Goal: Task Accomplishment & Management: Use online tool/utility

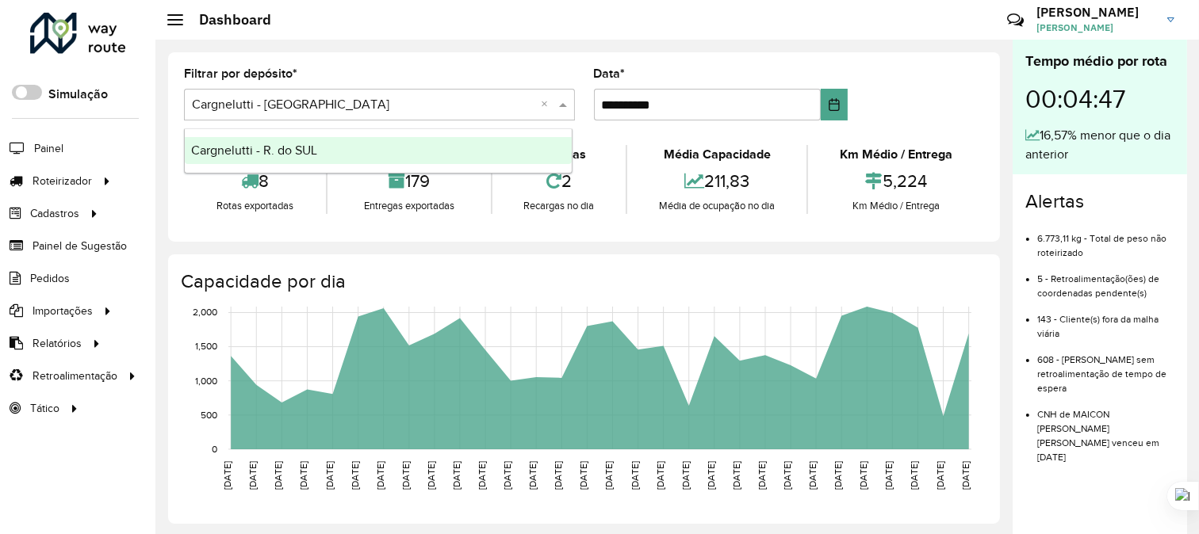
click at [563, 104] on span at bounding box center [565, 104] width 20 height 19
click at [318, 107] on input "text" at bounding box center [363, 105] width 343 height 19
click at [201, 184] on span "Entregas" at bounding box center [202, 181] width 45 height 17
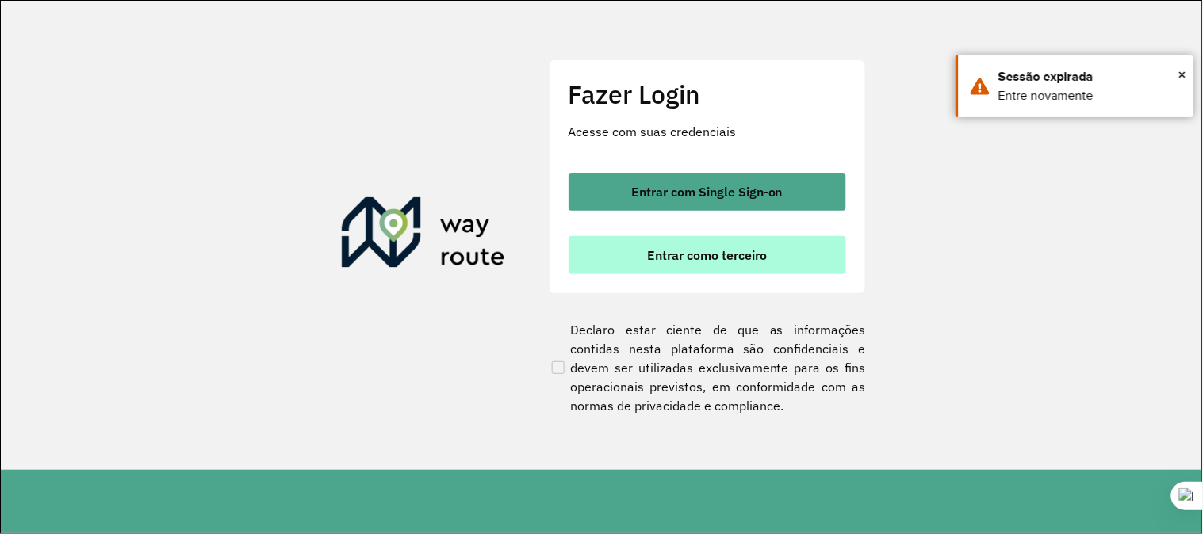
click at [675, 254] on span "Entrar como terceiro" at bounding box center [707, 255] width 120 height 13
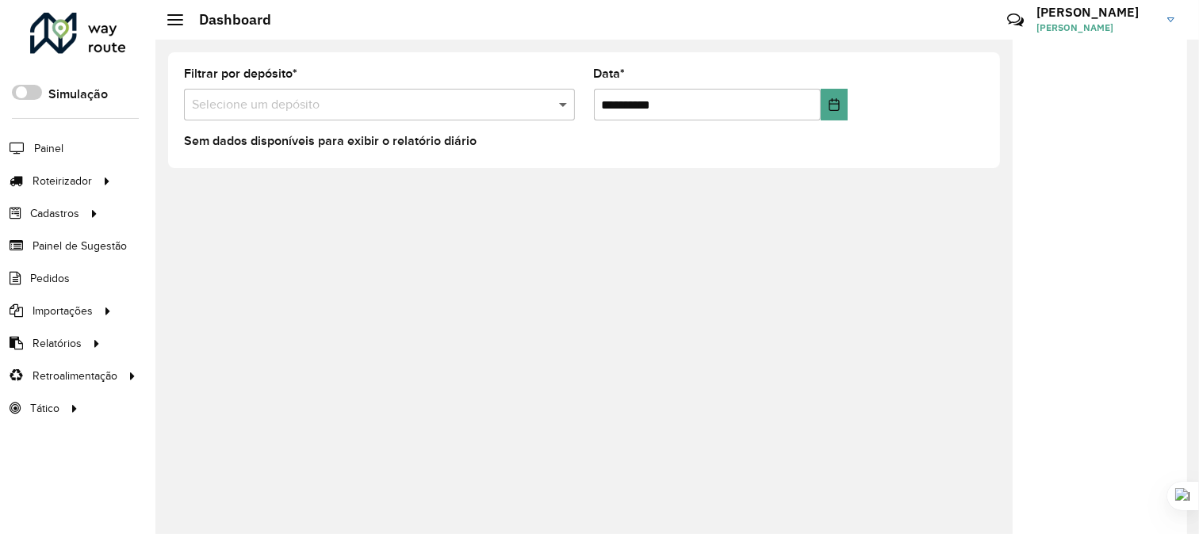
click at [564, 105] on span at bounding box center [565, 104] width 20 height 19
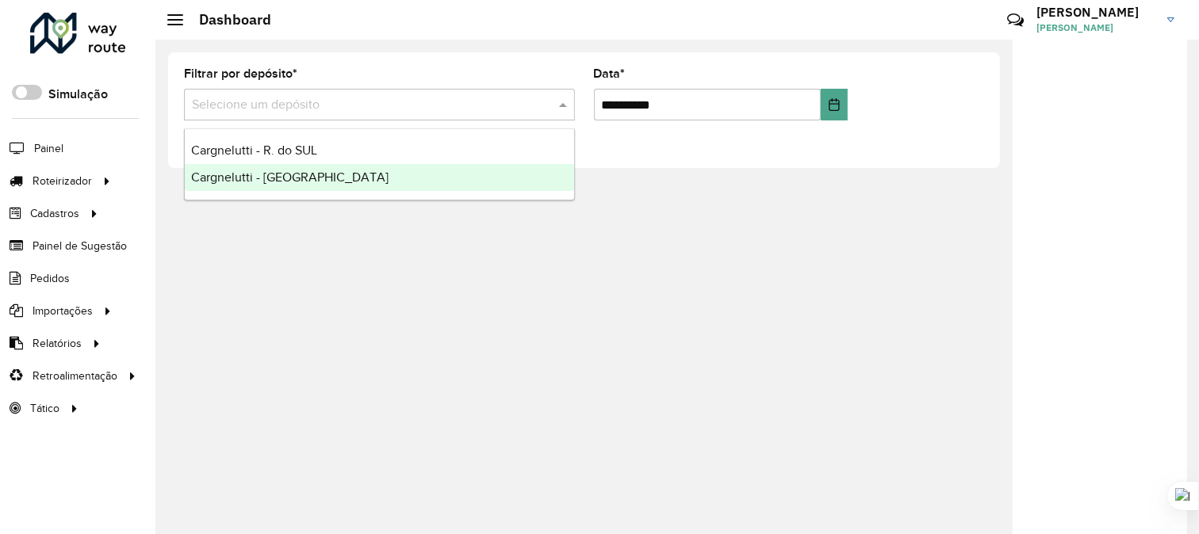
click at [296, 182] on span "Cargnelutti - [GEOGRAPHIC_DATA]" at bounding box center [289, 176] width 197 height 13
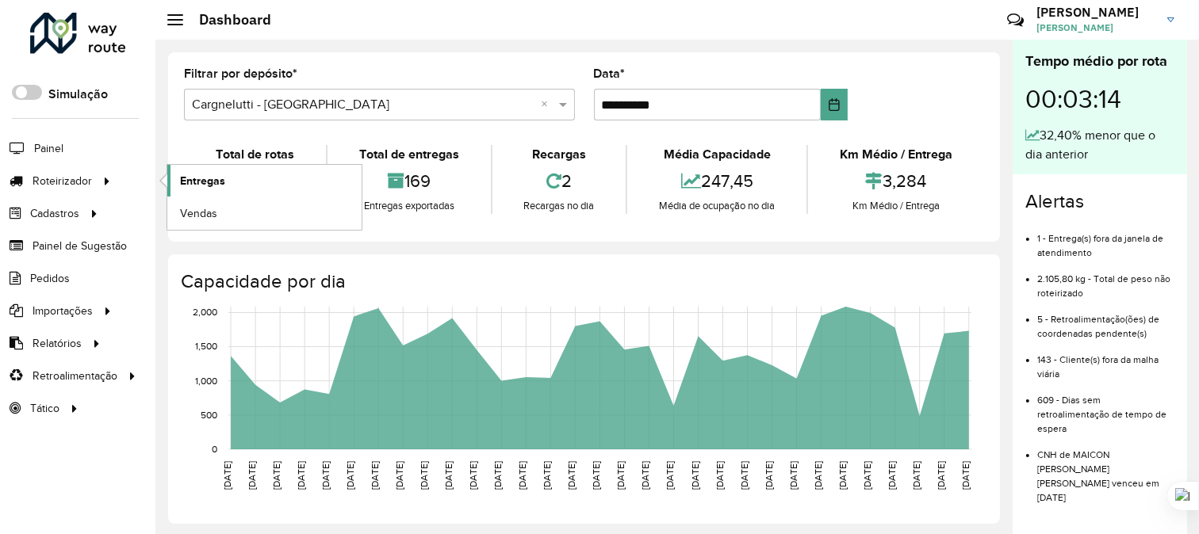
click at [209, 182] on span "Entregas" at bounding box center [202, 181] width 45 height 17
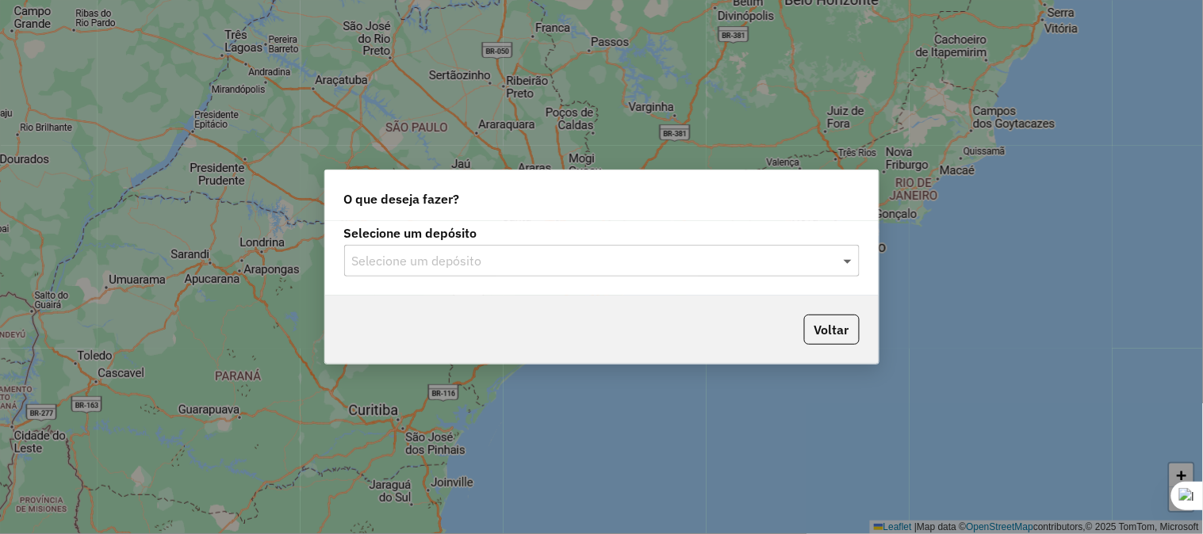
click at [841, 262] on span at bounding box center [850, 260] width 20 height 19
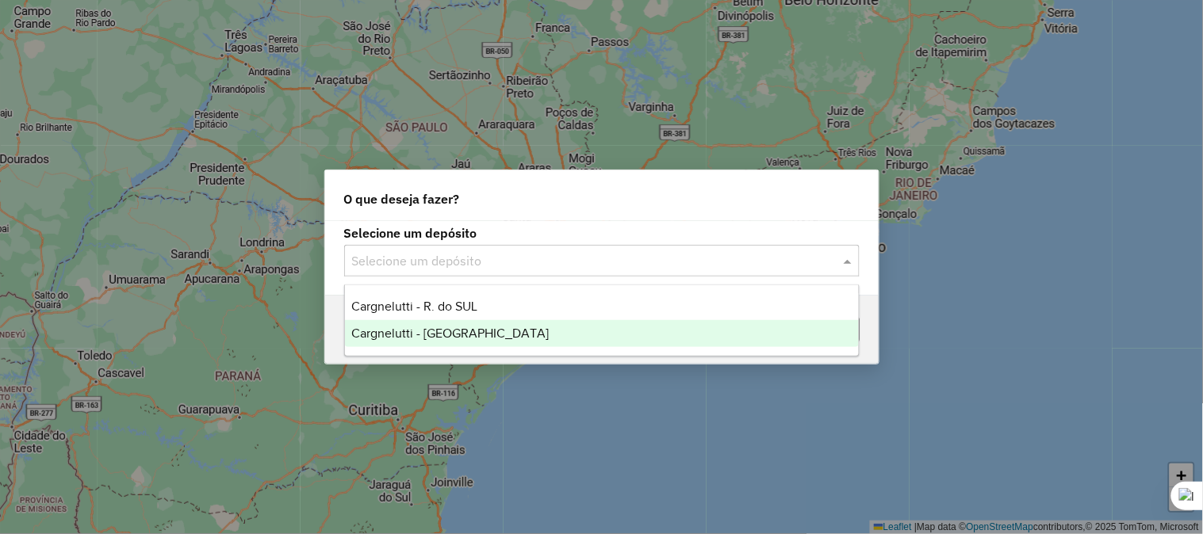
click at [461, 334] on span "Cargnelutti - [GEOGRAPHIC_DATA]" at bounding box center [449, 333] width 197 height 13
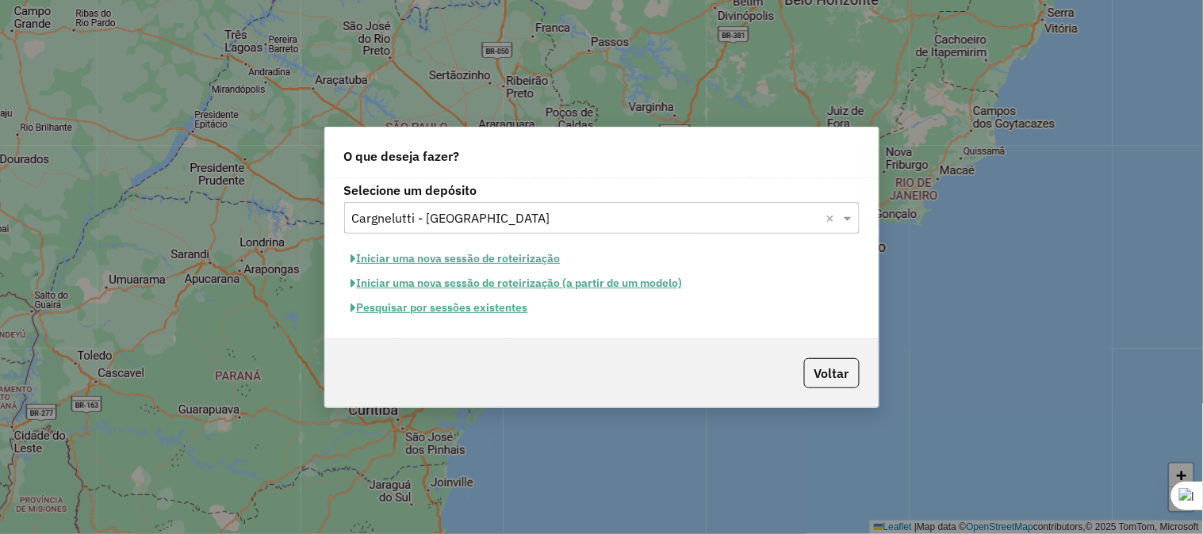
click at [455, 262] on button "Iniciar uma nova sessão de roteirização" at bounding box center [456, 259] width 224 height 25
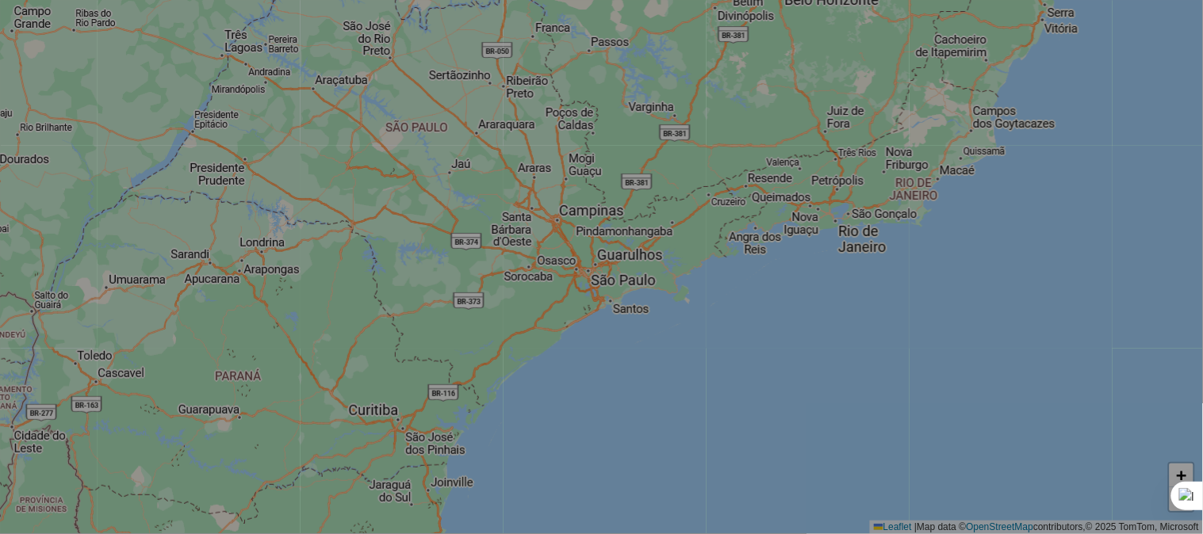
select select "*"
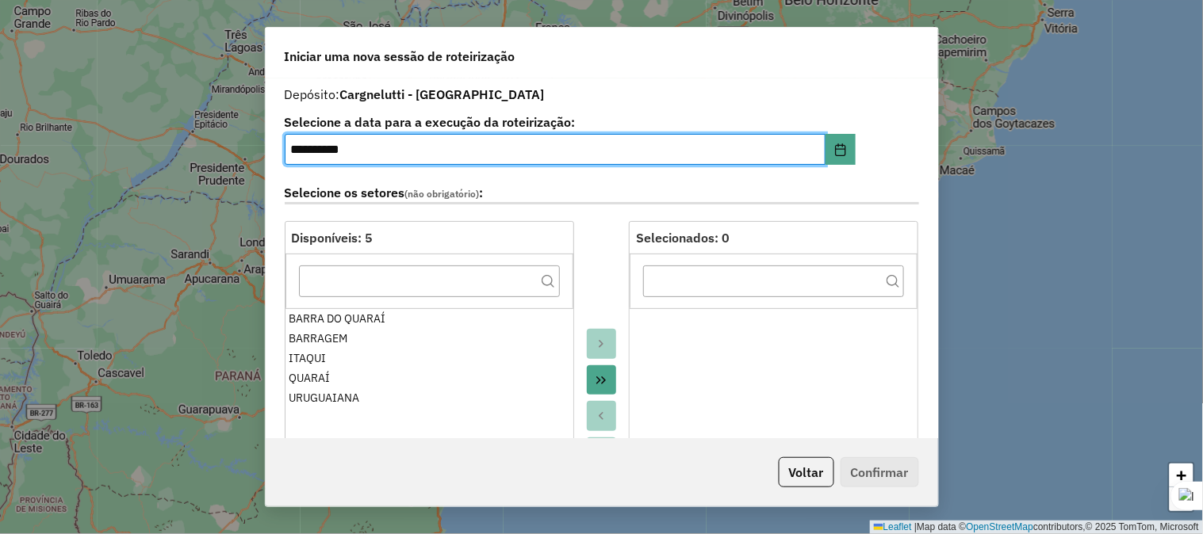
click at [606, 381] on button "Move All to Target" at bounding box center [602, 380] width 30 height 30
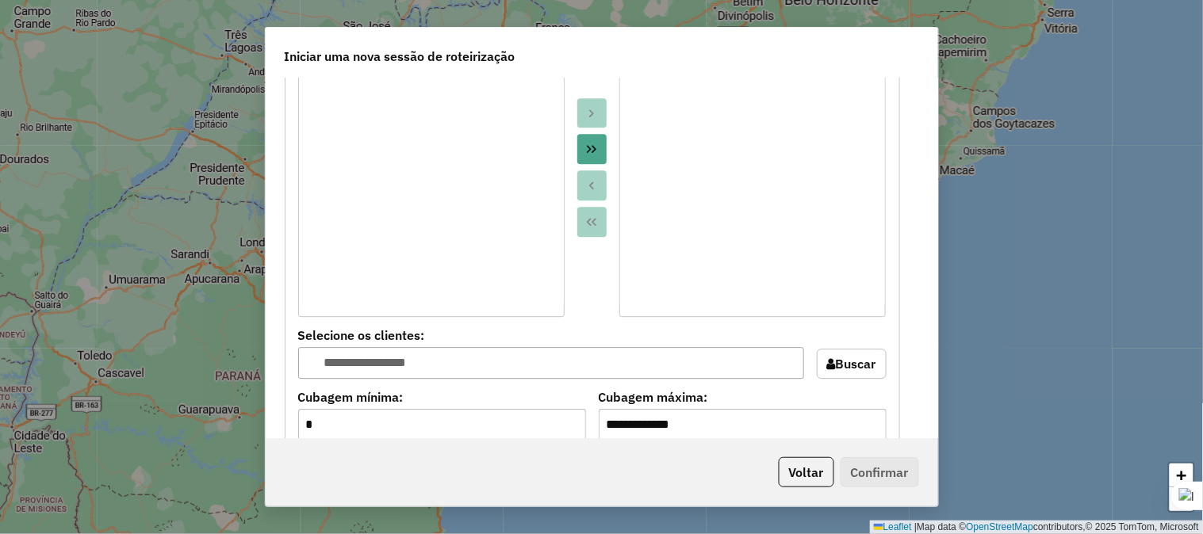
scroll to position [1057, 0]
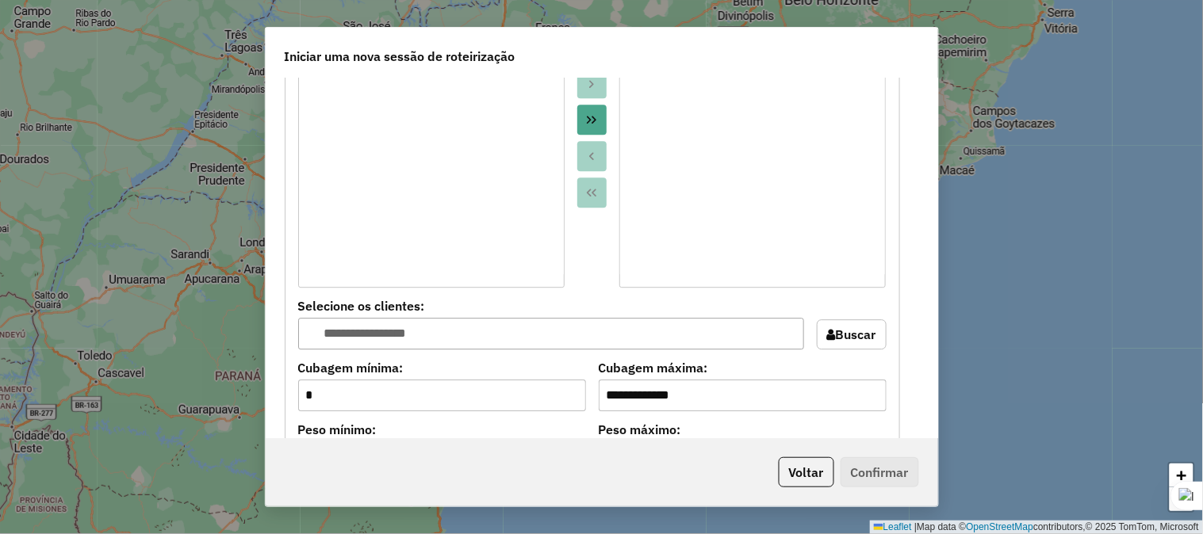
click at [598, 115] on button "Move All to Target" at bounding box center [592, 120] width 30 height 30
click at [596, 192] on button "Move All to Source" at bounding box center [592, 193] width 30 height 30
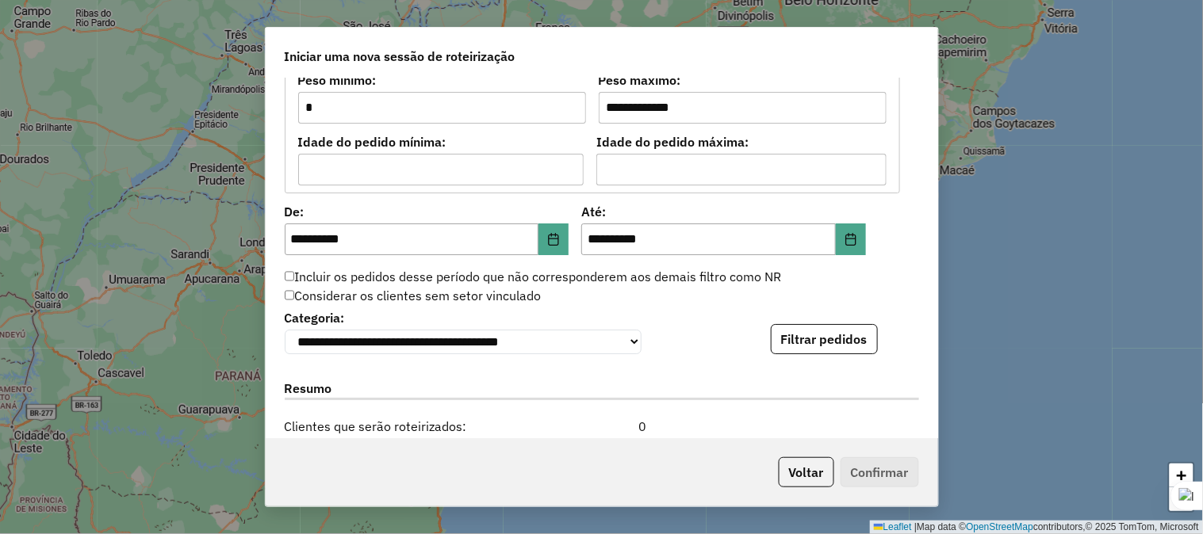
scroll to position [1409, 0]
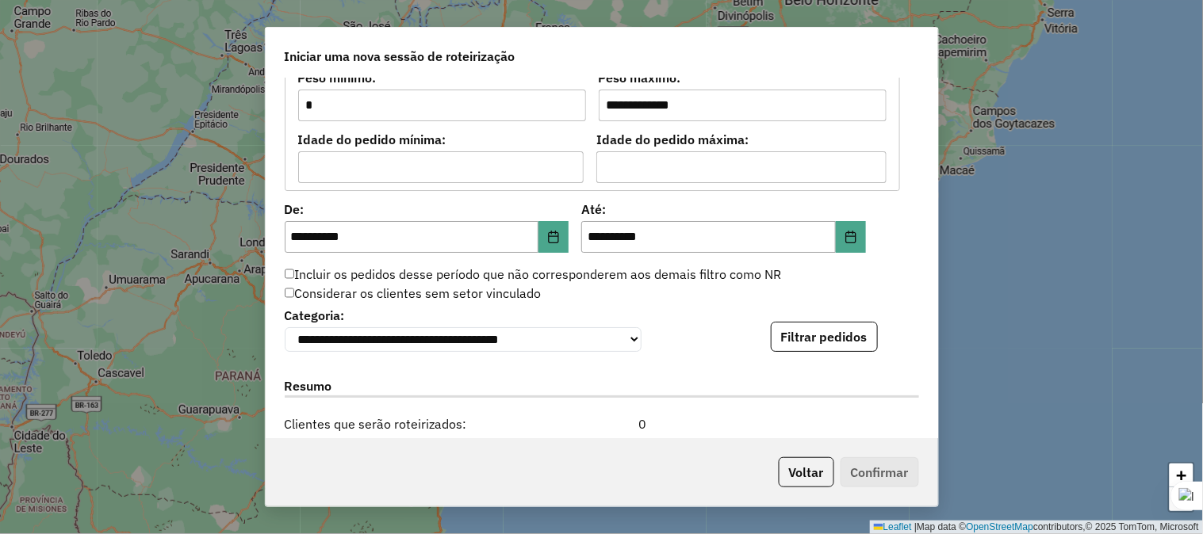
click at [294, 272] on label "Incluir os pedidos desse período que não corresponderem aos demais filtro como …" at bounding box center [533, 274] width 497 height 19
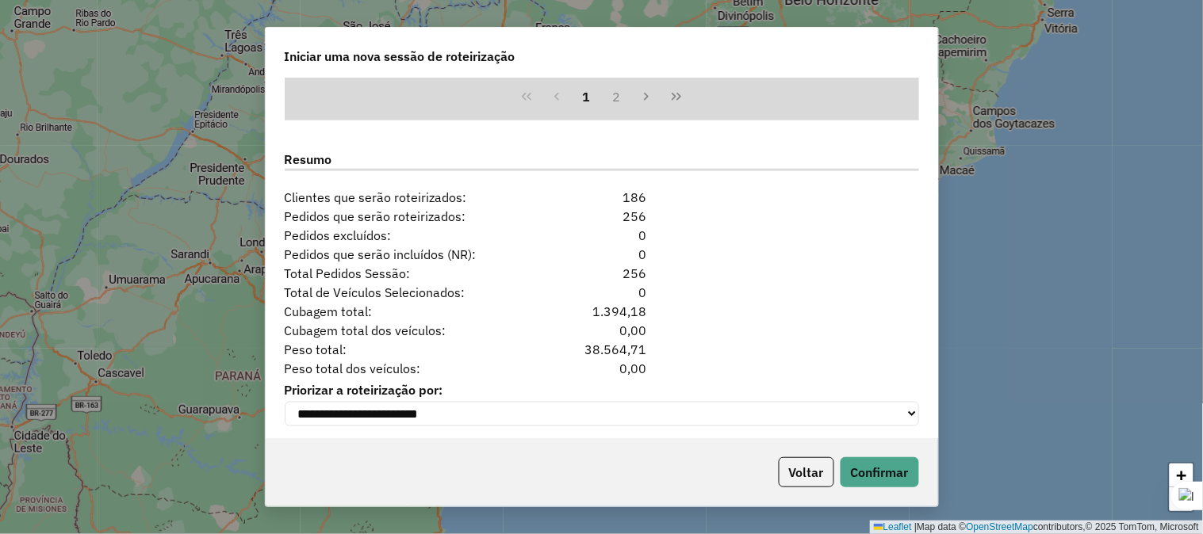
scroll to position [1975, 0]
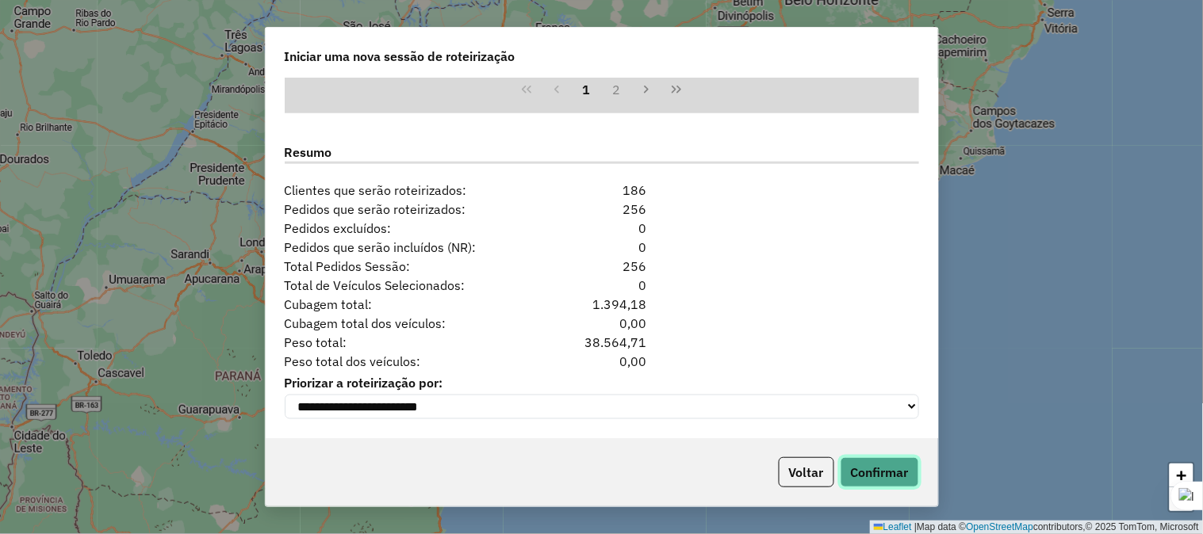
click at [874, 469] on button "Confirmar" at bounding box center [879, 472] width 78 height 30
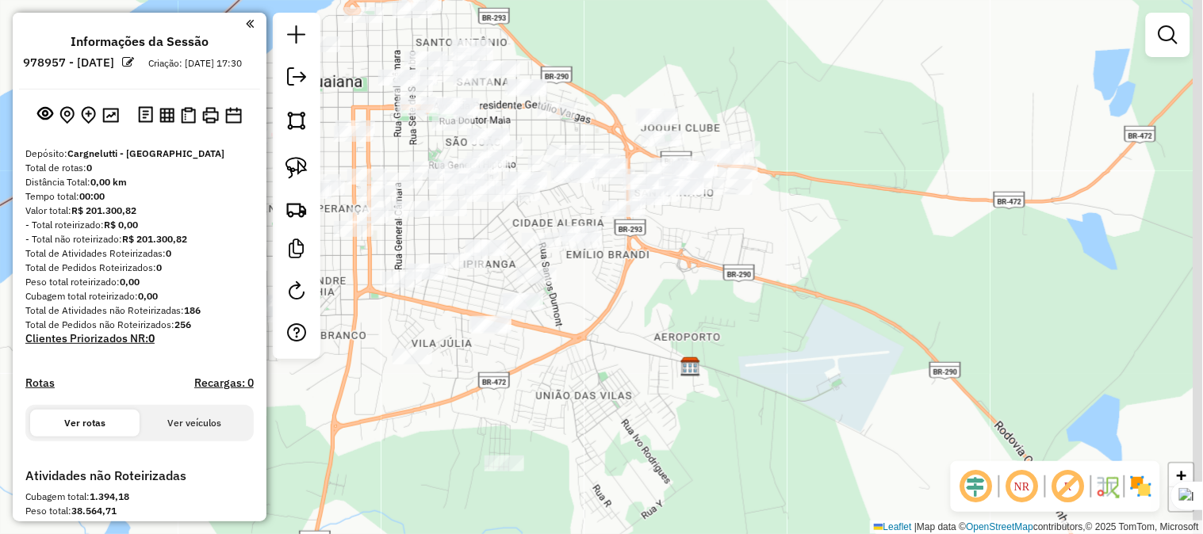
drag, startPoint x: 698, startPoint y: 334, endPoint x: 615, endPoint y: 432, distance: 128.3
click at [631, 413] on div "Janela de atendimento Grade de atendimento Capacidade Transportadoras Veículos …" at bounding box center [601, 267] width 1203 height 534
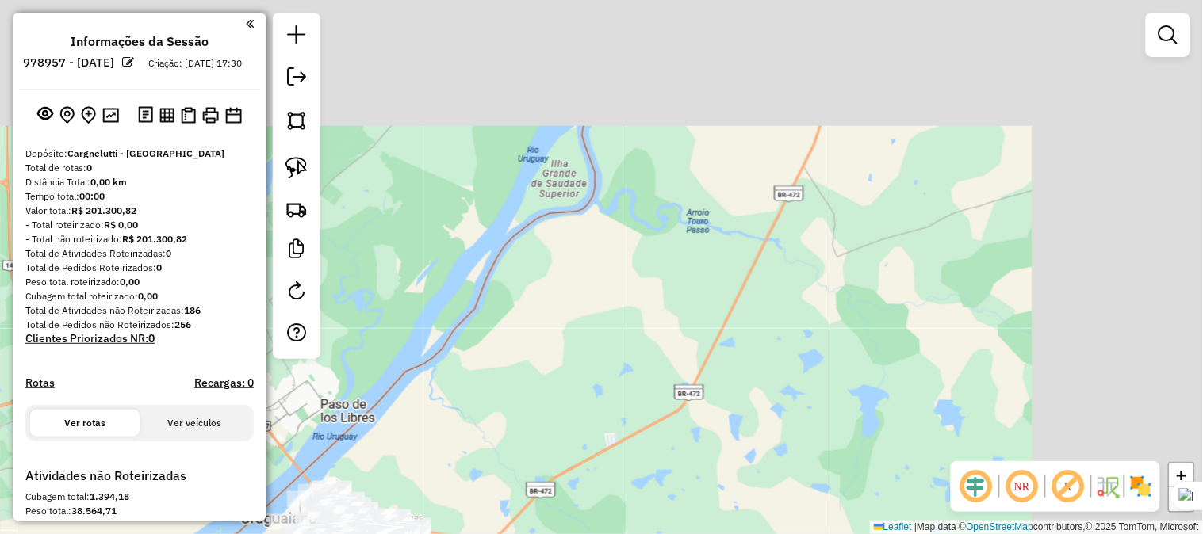
drag, startPoint x: 788, startPoint y: 242, endPoint x: 513, endPoint y: 409, distance: 321.9
click at [516, 407] on div "Janela de atendimento Grade de atendimento Capacidade Transportadoras Veículos …" at bounding box center [601, 267] width 1203 height 534
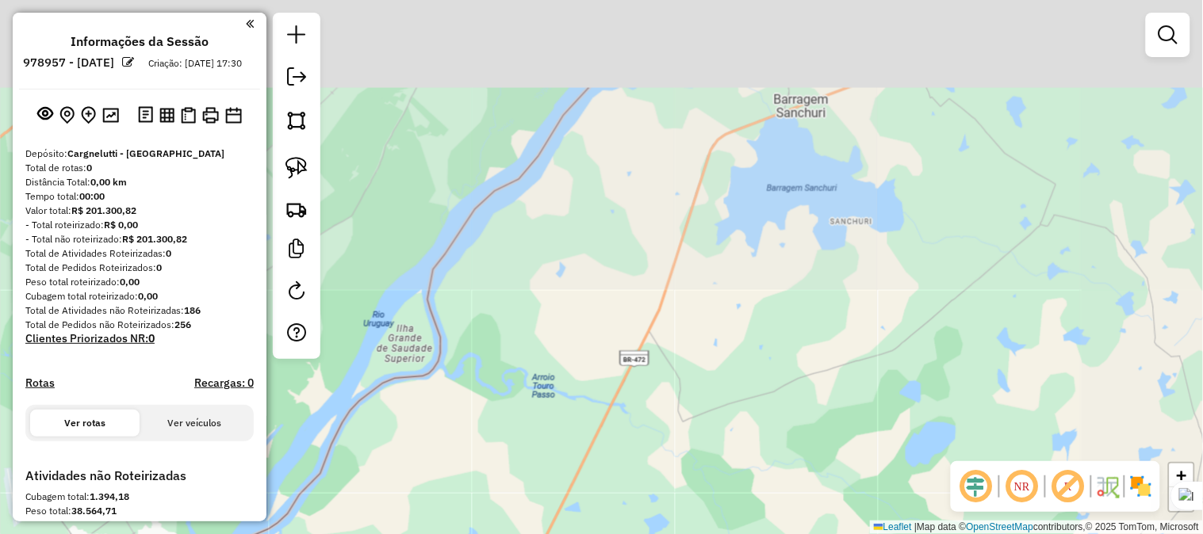
drag, startPoint x: 590, startPoint y: 284, endPoint x: 511, endPoint y: 434, distance: 170.2
click at [511, 434] on div "Janela de atendimento Grade de atendimento Capacidade Transportadoras Veículos …" at bounding box center [601, 267] width 1203 height 534
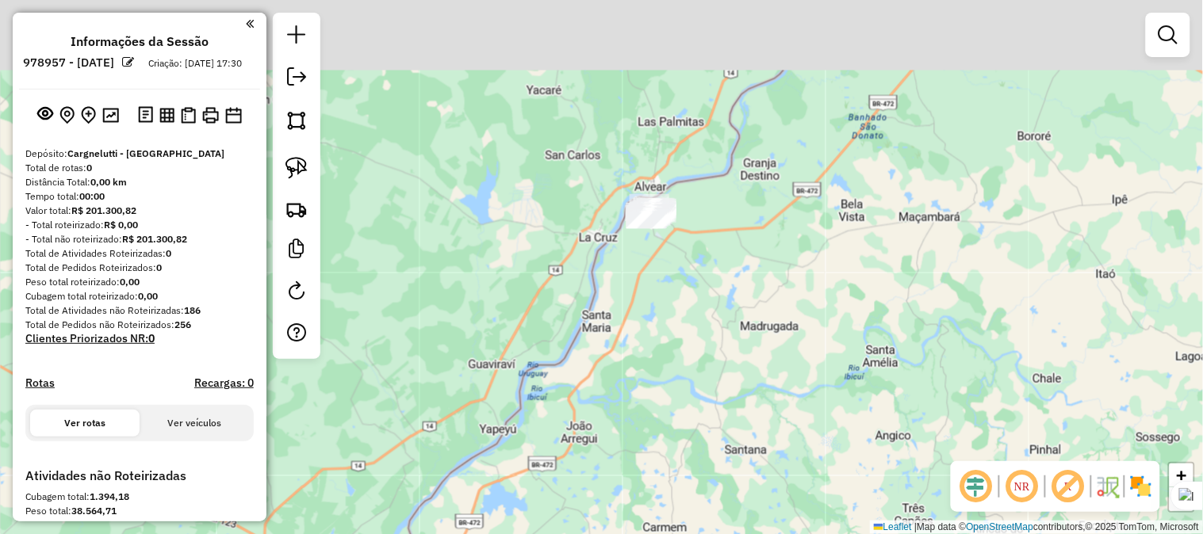
drag, startPoint x: 659, startPoint y: 272, endPoint x: 572, endPoint y: 408, distance: 161.4
click at [572, 408] on div "Janela de atendimento Grade de atendimento Capacidade Transportadoras Veículos …" at bounding box center [601, 267] width 1203 height 534
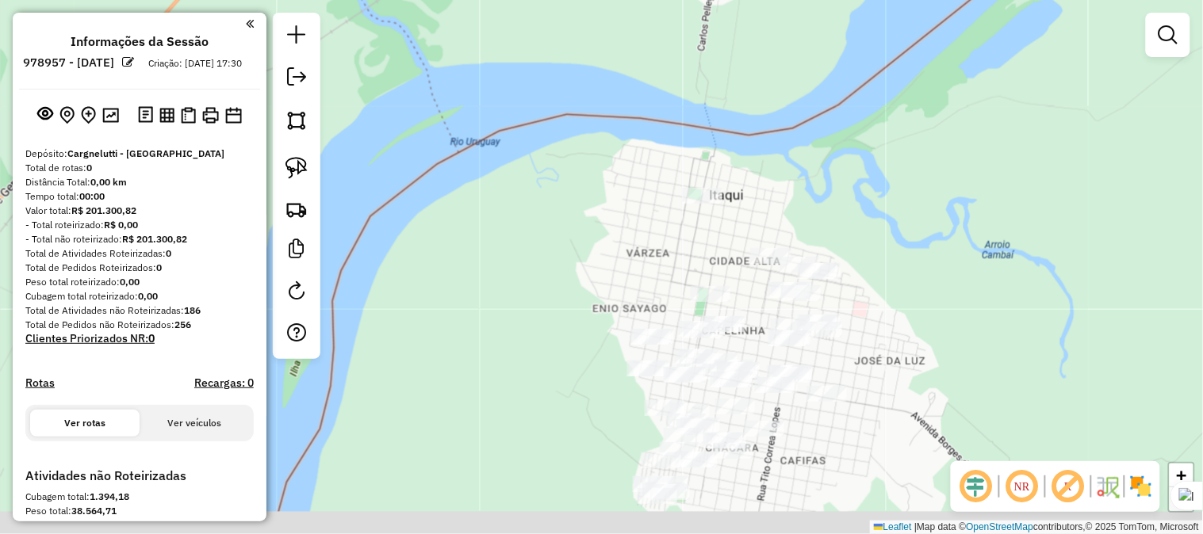
drag, startPoint x: 735, startPoint y: 272, endPoint x: 702, endPoint y: 152, distance: 124.0
click at [708, 155] on div "Janela de atendimento Grade de atendimento Capacidade Transportadoras Veículos …" at bounding box center [601, 267] width 1203 height 534
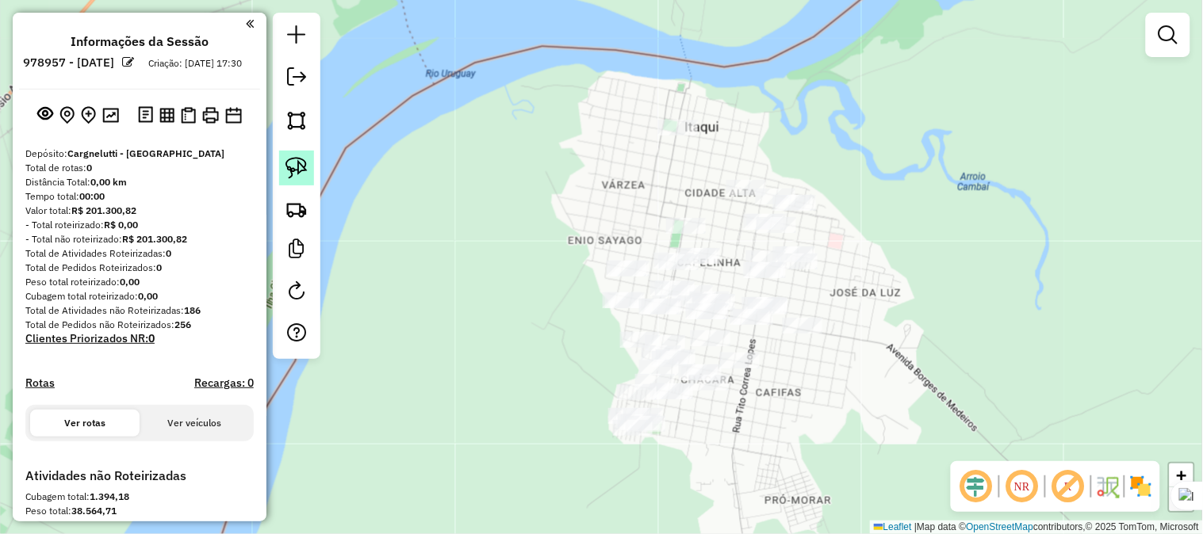
click at [295, 160] on img at bounding box center [296, 168] width 22 height 22
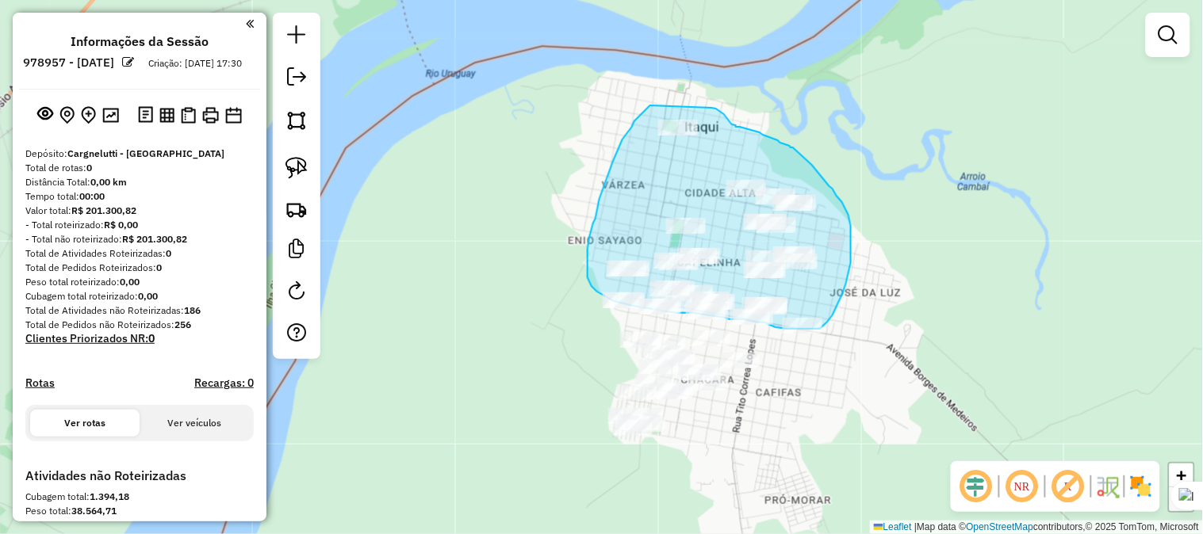
drag, startPoint x: 650, startPoint y: 105, endPoint x: 711, endPoint y: 108, distance: 61.1
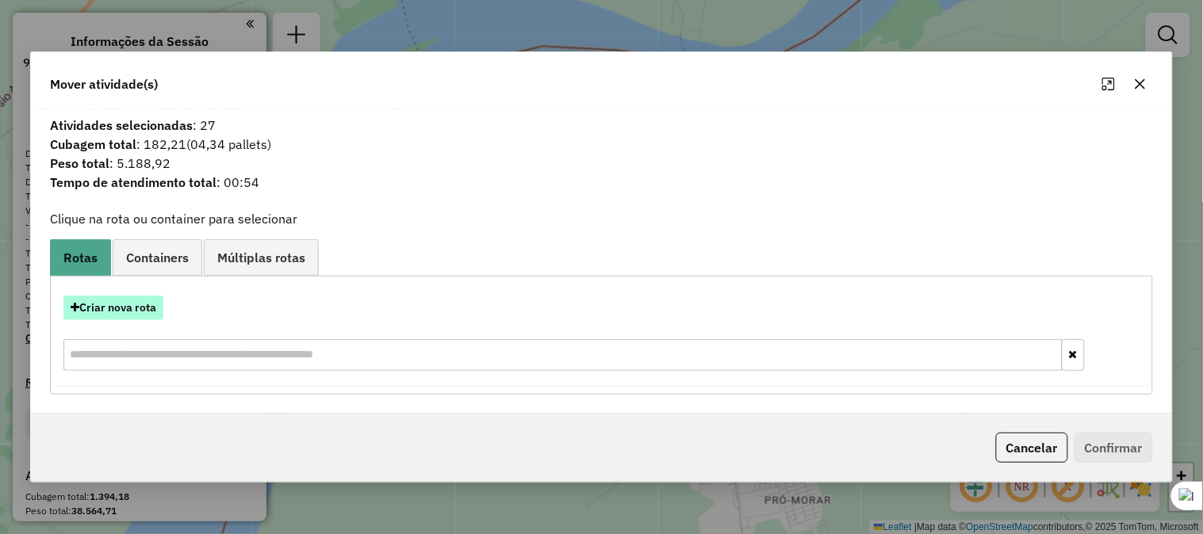
click at [147, 308] on button "Criar nova rota" at bounding box center [113, 308] width 100 height 25
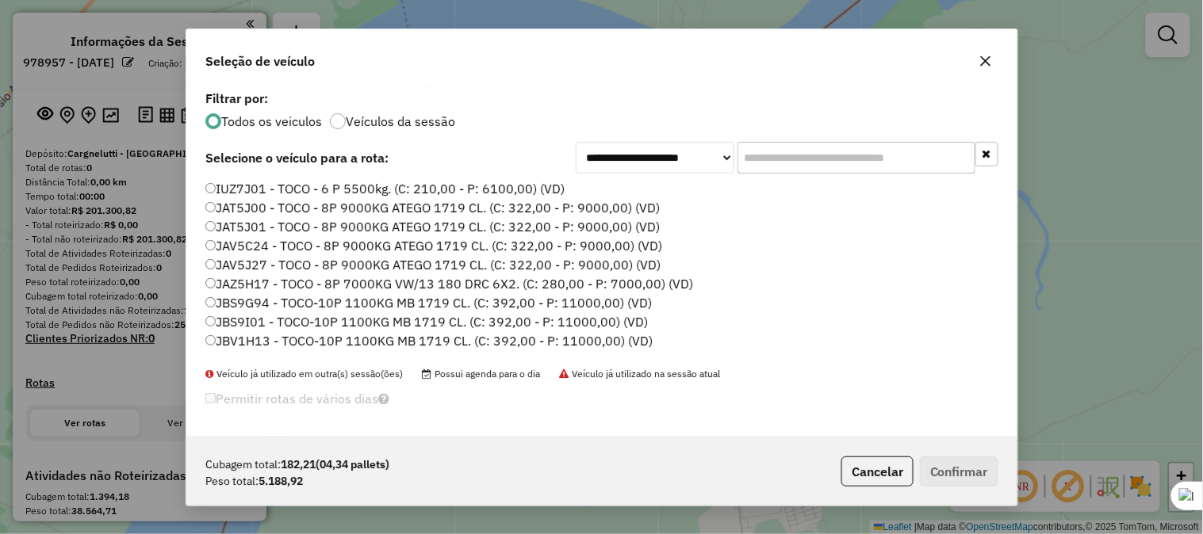
scroll to position [9, 4]
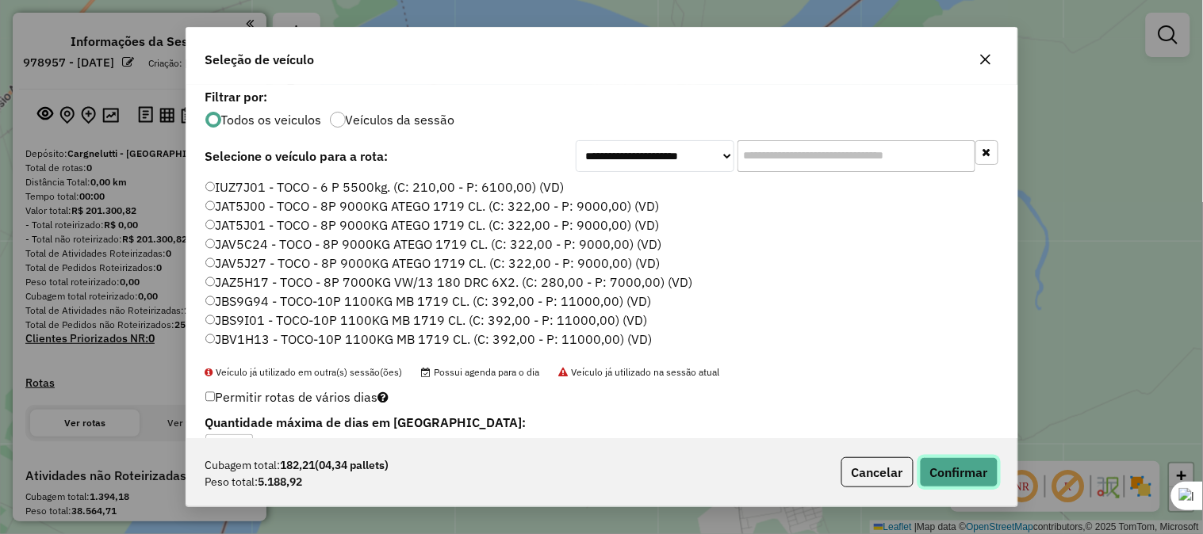
click at [961, 466] on button "Confirmar" at bounding box center [959, 472] width 78 height 30
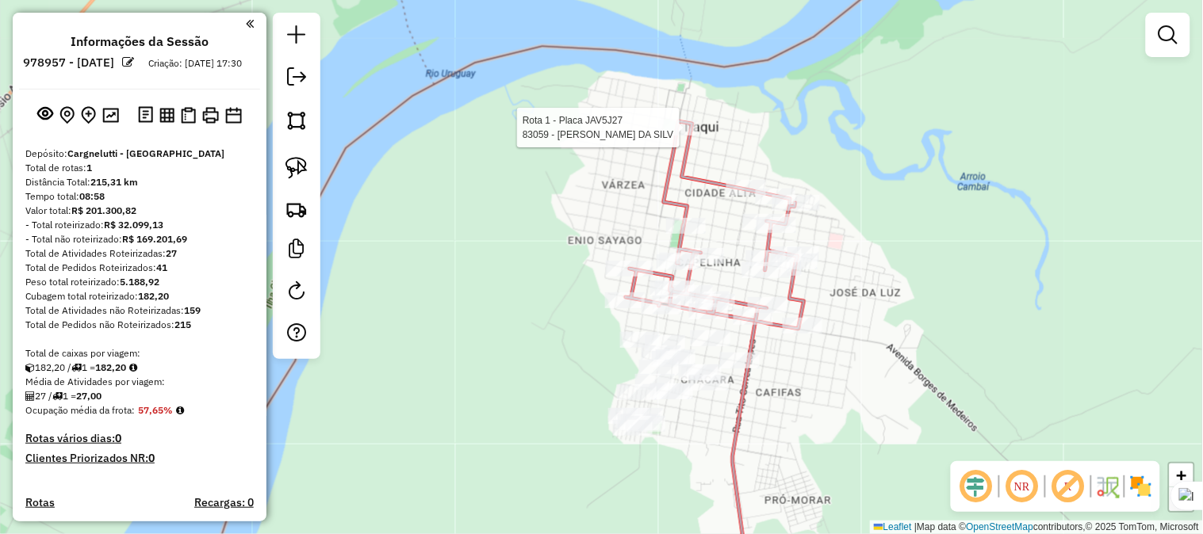
select select "**********"
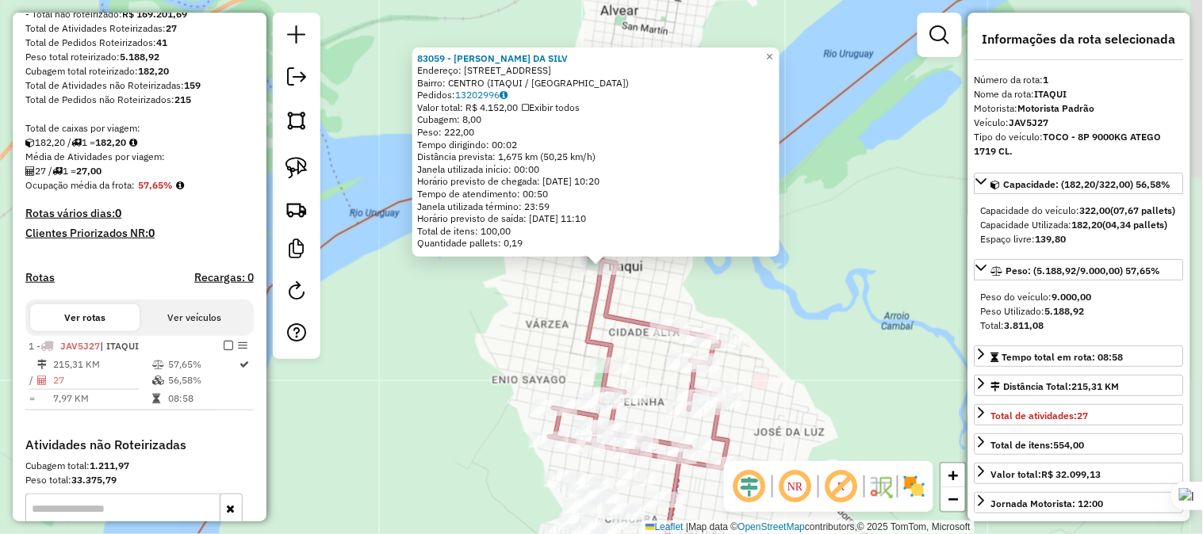
scroll to position [439, 0]
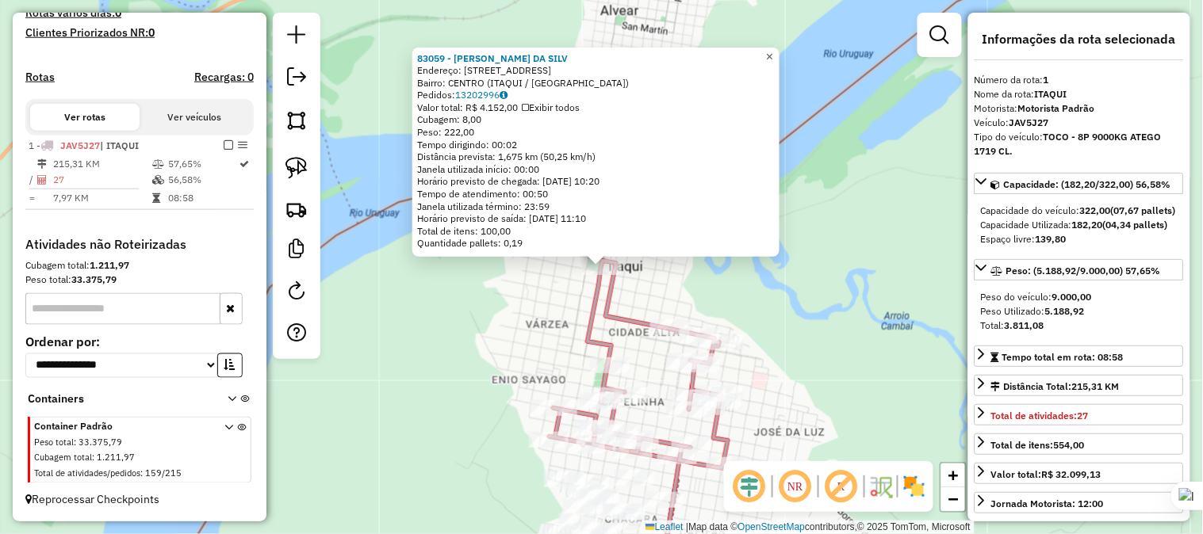
click at [773, 50] on span "×" at bounding box center [769, 56] width 7 height 13
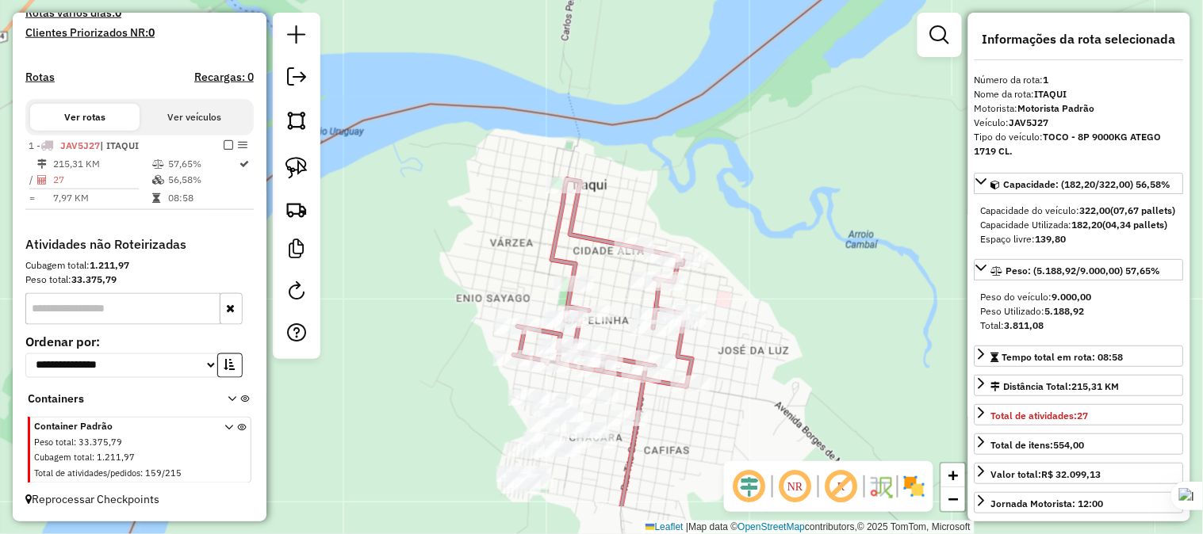
drag, startPoint x: 747, startPoint y: 238, endPoint x: 711, endPoint y: 156, distance: 89.1
click at [711, 156] on div "Janela de atendimento Grade de atendimento Capacidade Transportadoras Veículos …" at bounding box center [601, 267] width 1203 height 534
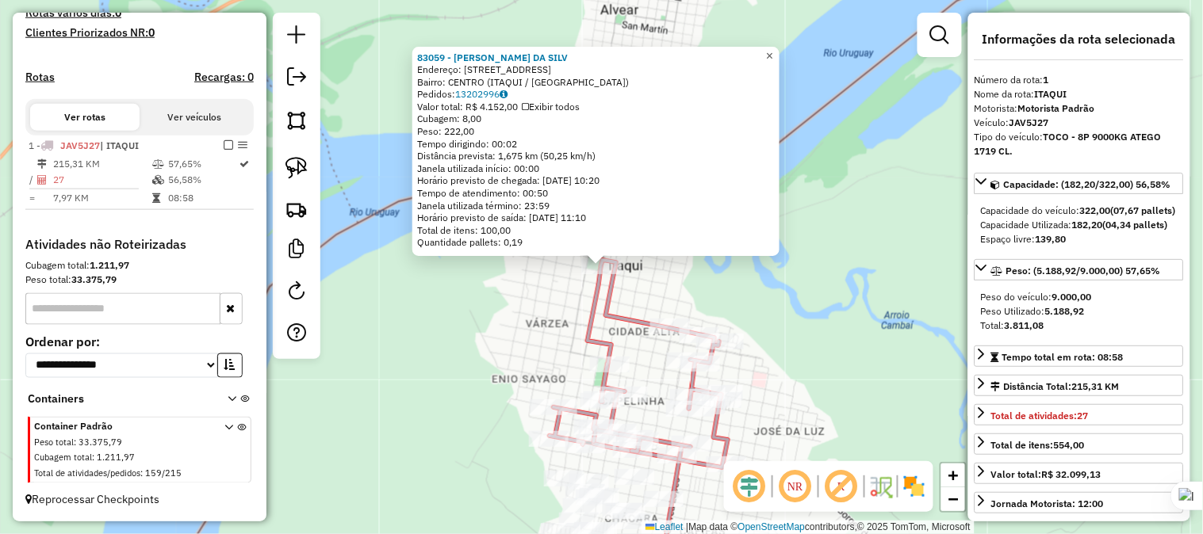
click at [779, 48] on link "×" at bounding box center [769, 56] width 19 height 19
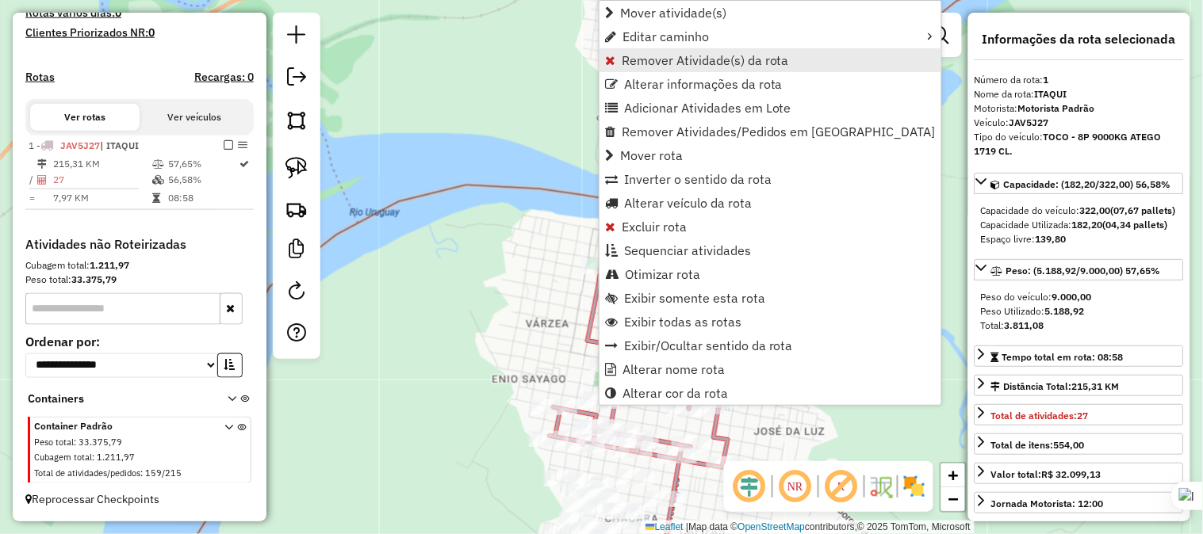
click at [643, 67] on span "Remover Atividade(s) da rota" at bounding box center [705, 60] width 167 height 13
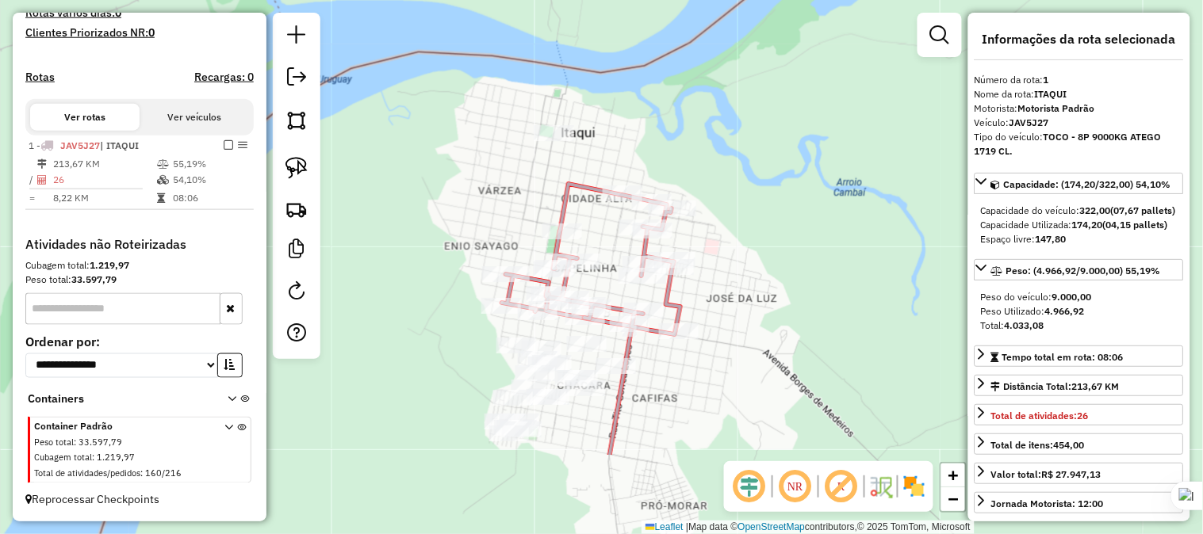
drag, startPoint x: 707, startPoint y: 281, endPoint x: 648, endPoint y: 124, distance: 167.1
click at [650, 104] on div "Janela de atendimento Grade de atendimento Capacidade Transportadoras Veículos …" at bounding box center [601, 267] width 1203 height 534
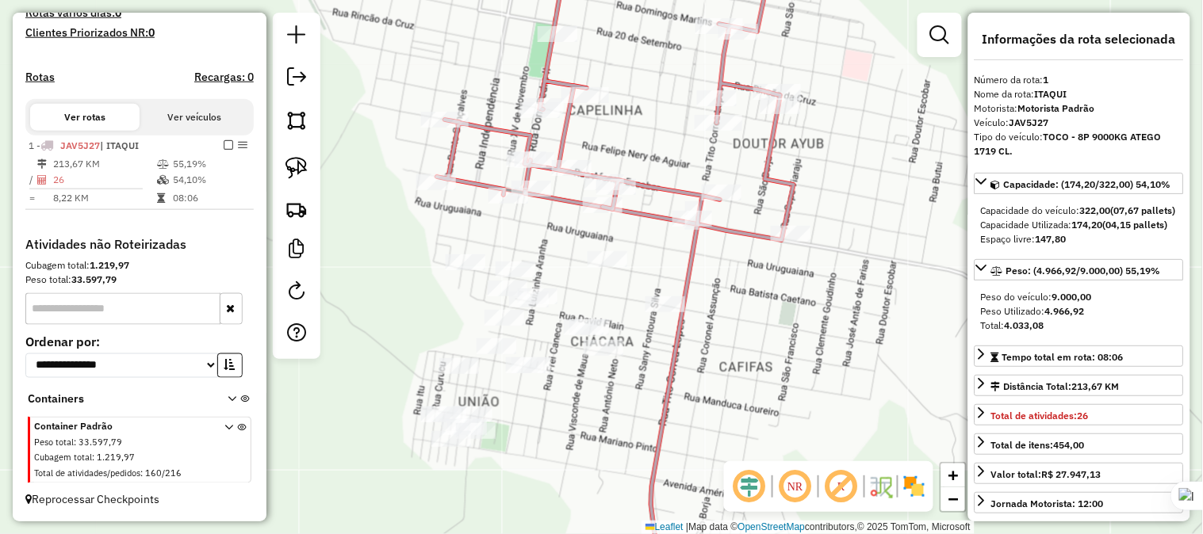
drag, startPoint x: 709, startPoint y: 289, endPoint x: 690, endPoint y: 290, distance: 19.0
click at [730, 289] on div "Janela de atendimento Grade de atendimento Capacidade Transportadoras Veículos …" at bounding box center [601, 267] width 1203 height 534
click at [301, 163] on img at bounding box center [296, 168] width 22 height 22
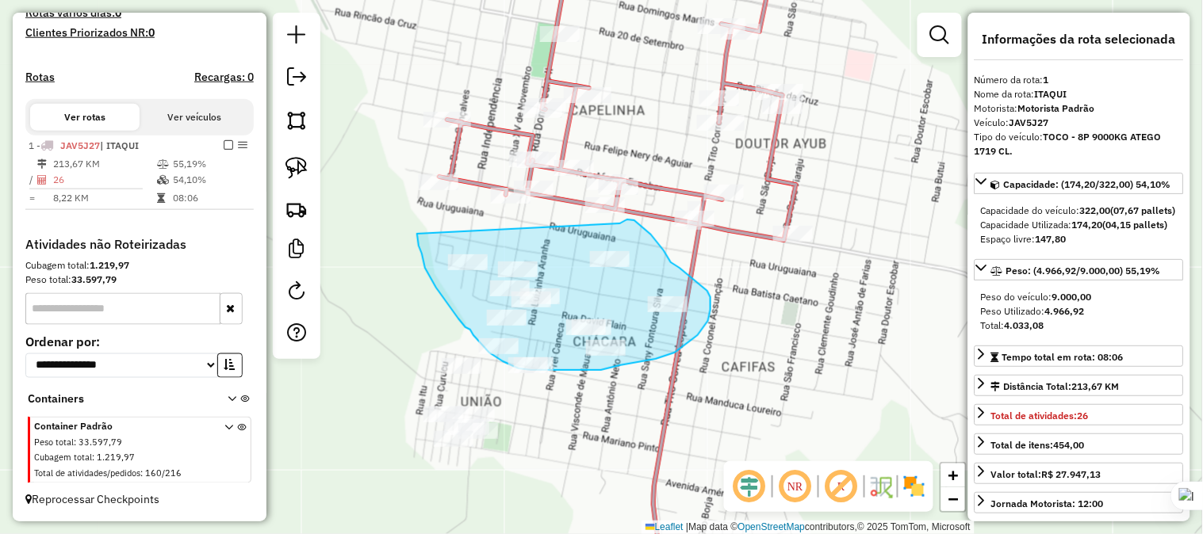
drag, startPoint x: 417, startPoint y: 234, endPoint x: 620, endPoint y: 224, distance: 203.2
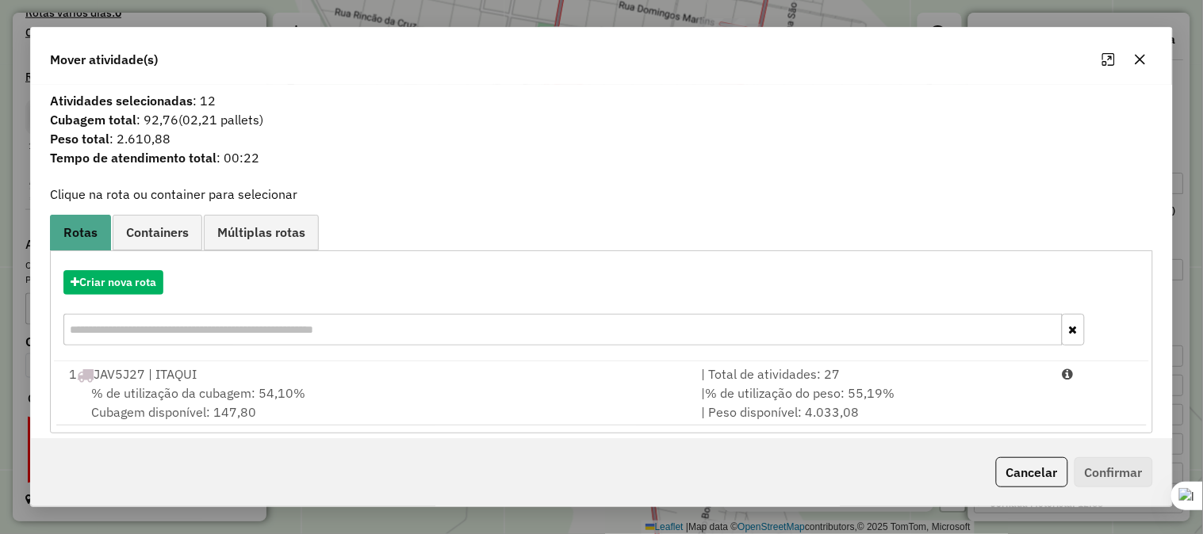
click at [192, 373] on div "1 JAV5J27 | ITAQUI" at bounding box center [375, 374] width 632 height 19
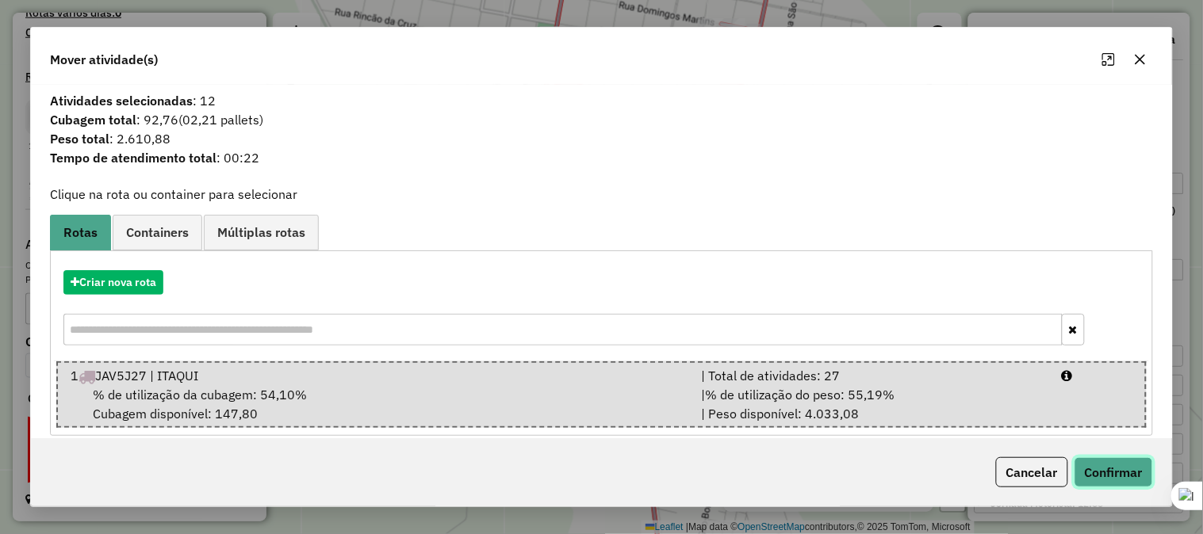
click at [1105, 474] on button "Confirmar" at bounding box center [1113, 472] width 78 height 30
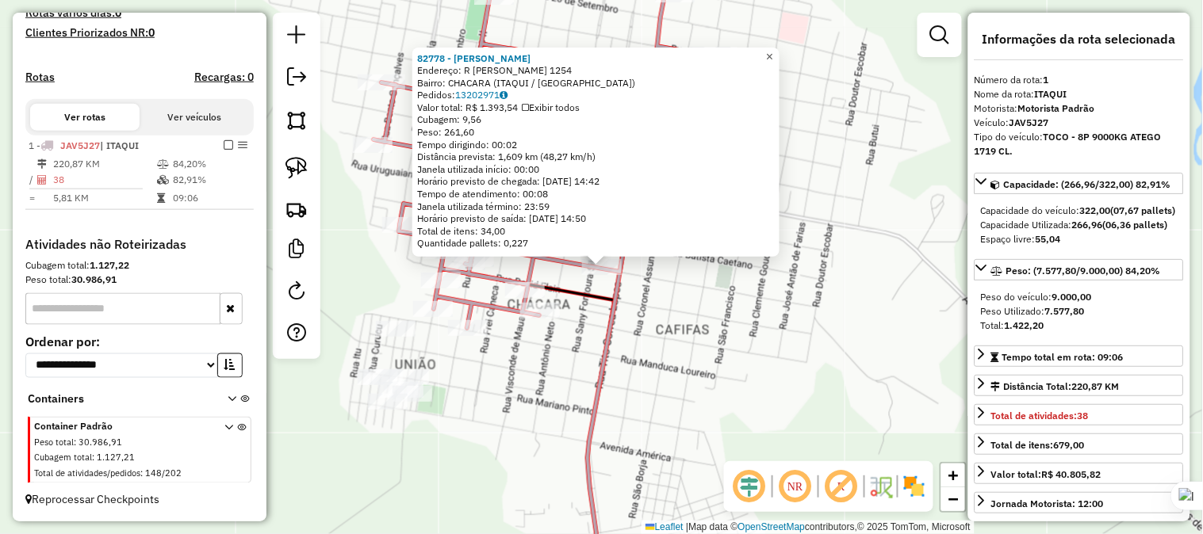
click at [772, 48] on link "×" at bounding box center [769, 57] width 19 height 19
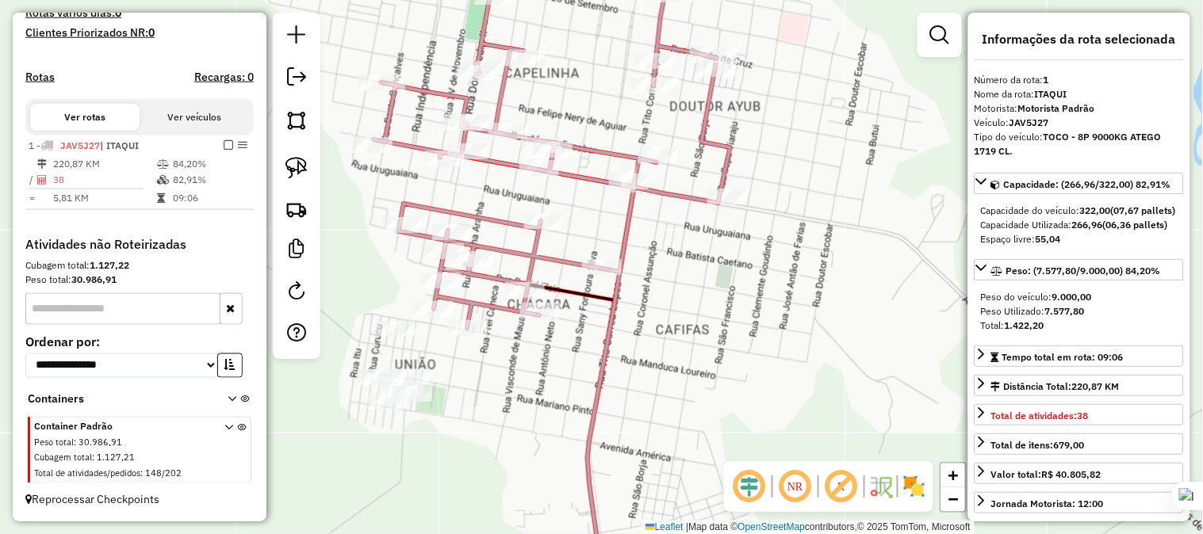
drag, startPoint x: 763, startPoint y: 248, endPoint x: 813, endPoint y: 198, distance: 70.6
click at [813, 198] on div "Janela de atendimento Grade de atendimento Capacidade Transportadoras Veículos …" at bounding box center [601, 267] width 1203 height 534
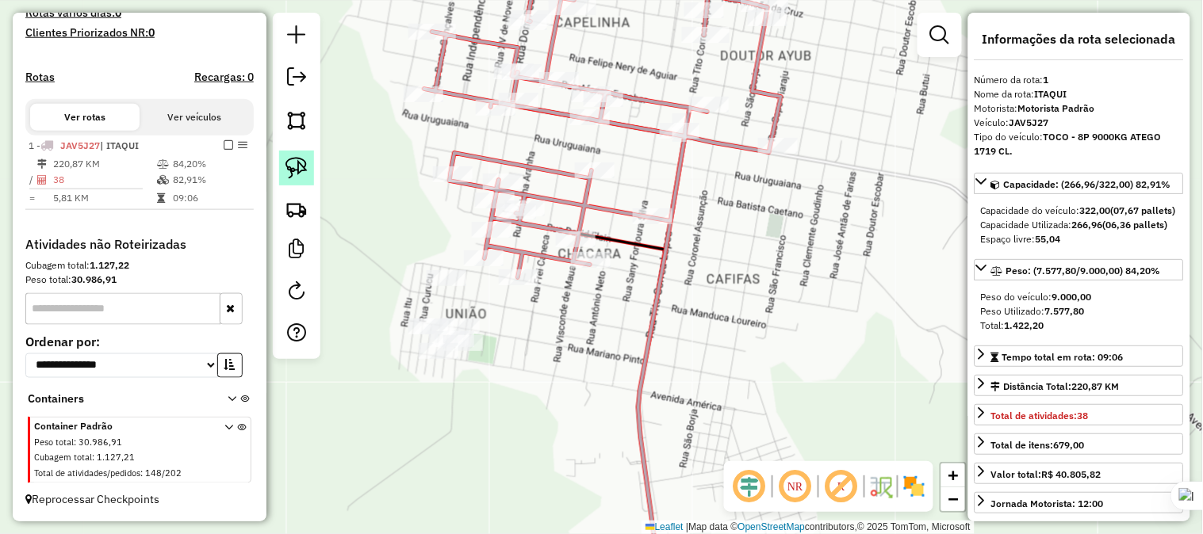
click at [292, 163] on img at bounding box center [296, 168] width 22 height 22
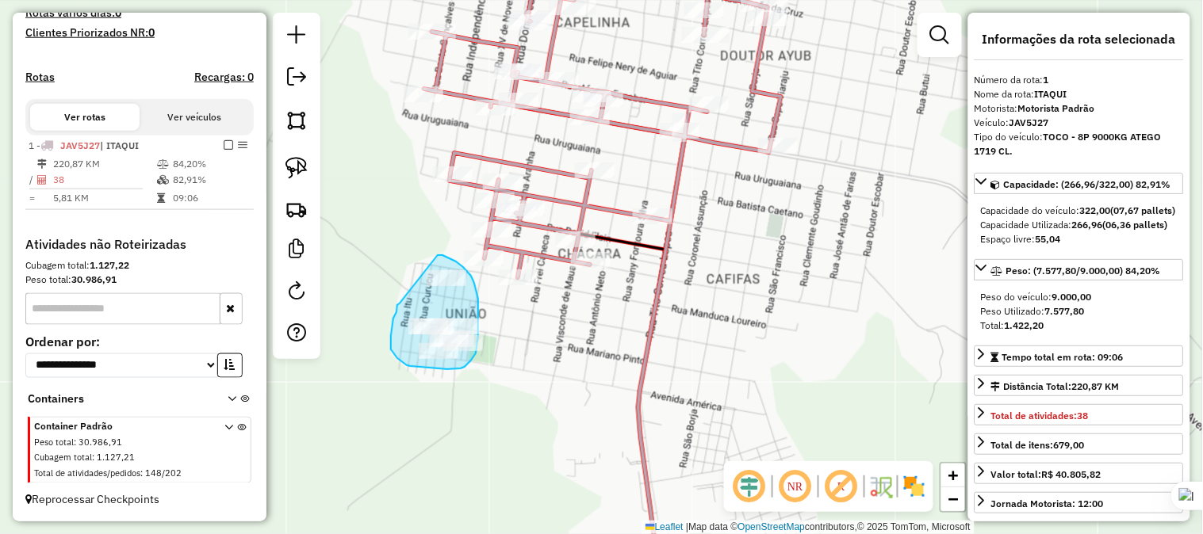
drag, startPoint x: 400, startPoint y: 304, endPoint x: 426, endPoint y: 254, distance: 56.4
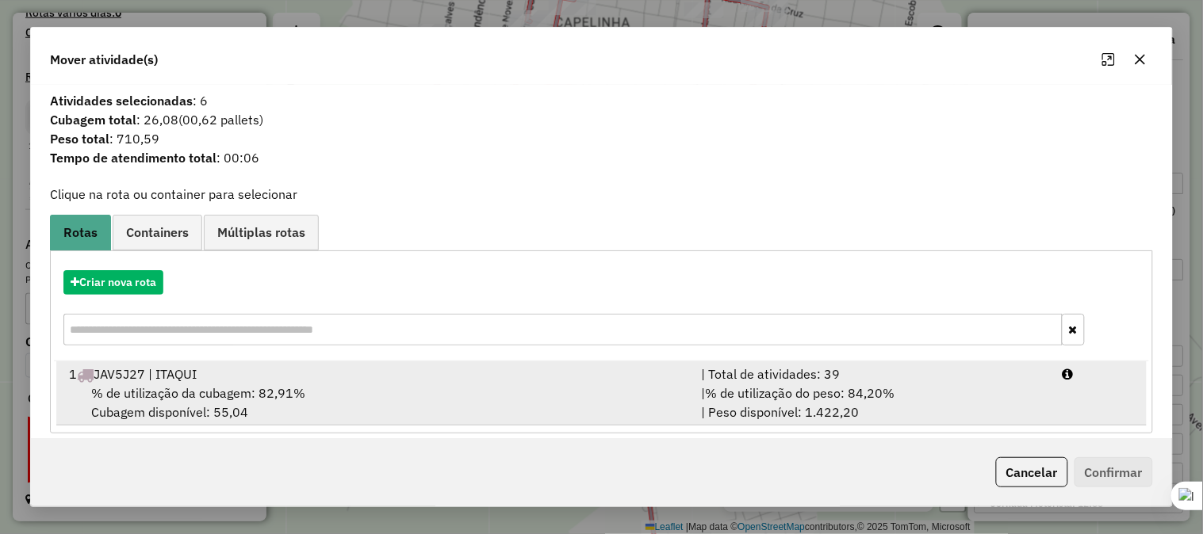
click at [179, 376] on div "1 JAV5J27 | ITAQUI" at bounding box center [375, 374] width 632 height 19
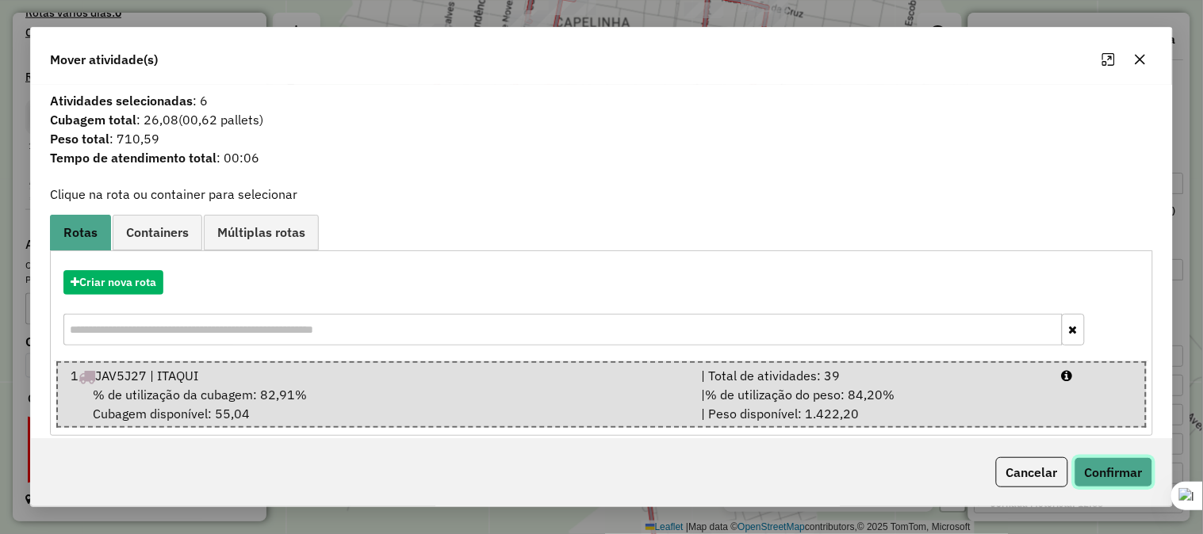
click at [1092, 472] on button "Confirmar" at bounding box center [1113, 472] width 78 height 30
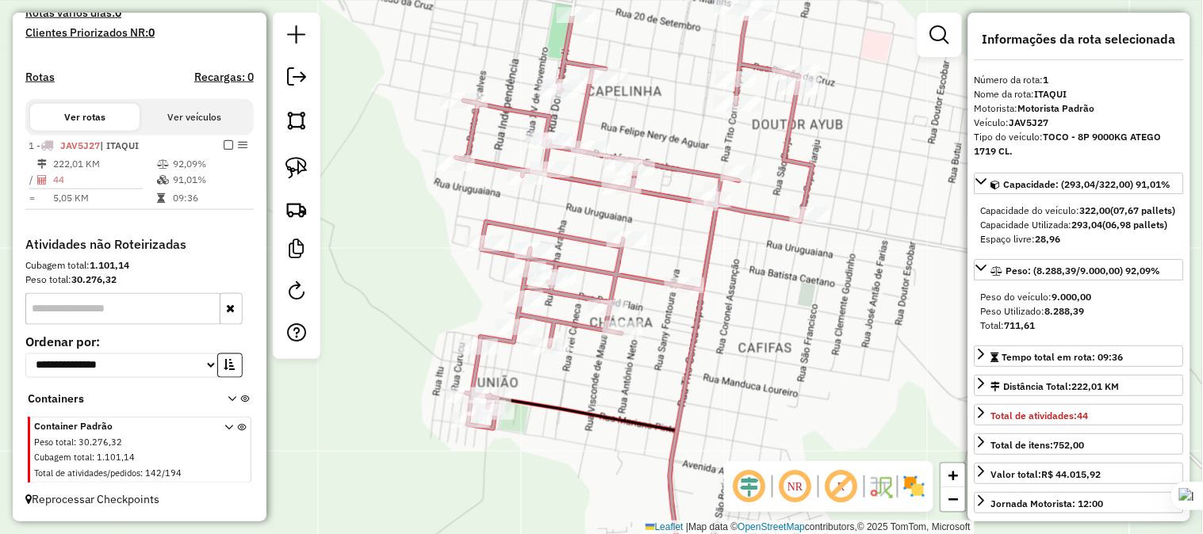
drag, startPoint x: 787, startPoint y: 339, endPoint x: 819, endPoint y: 407, distance: 75.9
click at [819, 407] on div "Janela de atendimento Grade de atendimento Capacidade Transportadoras Veículos …" at bounding box center [601, 267] width 1203 height 534
click at [285, 164] on img at bounding box center [296, 168] width 22 height 22
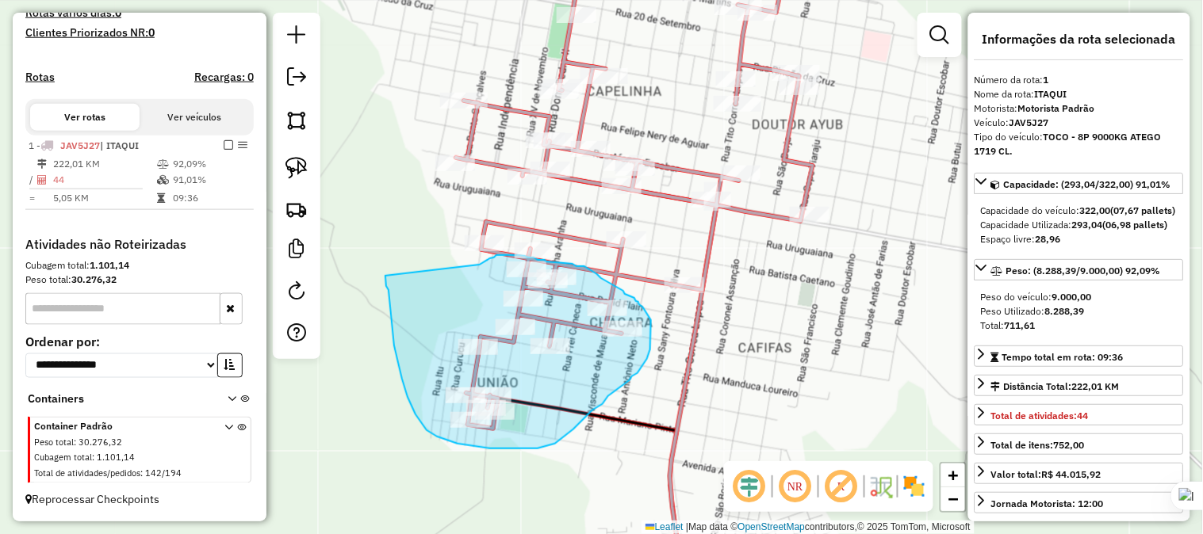
drag, startPoint x: 393, startPoint y: 333, endPoint x: 480, endPoint y: 265, distance: 110.1
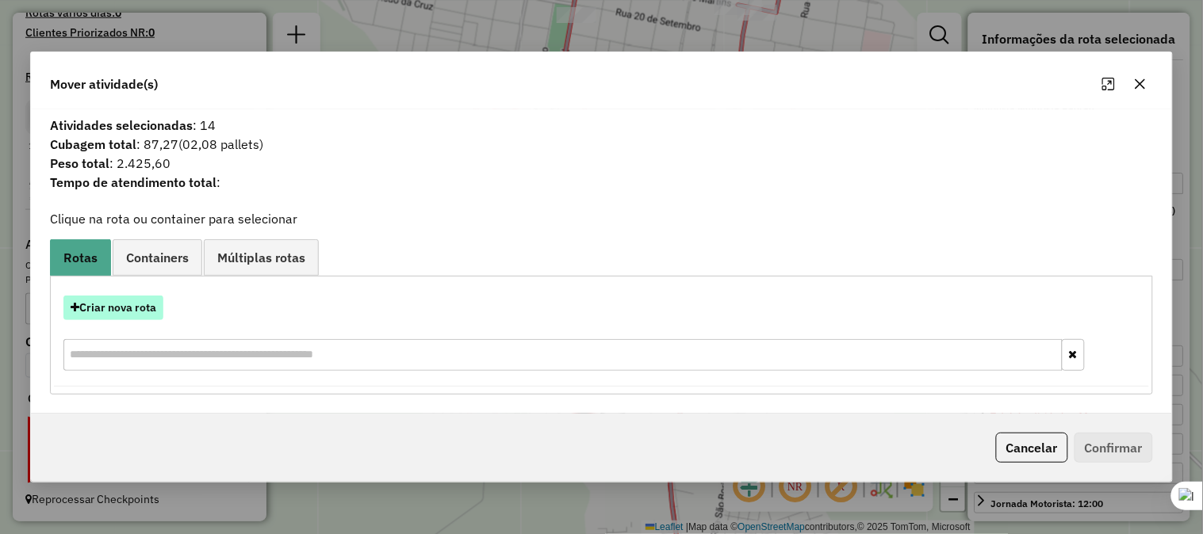
click at [139, 304] on button "Criar nova rota" at bounding box center [113, 308] width 100 height 25
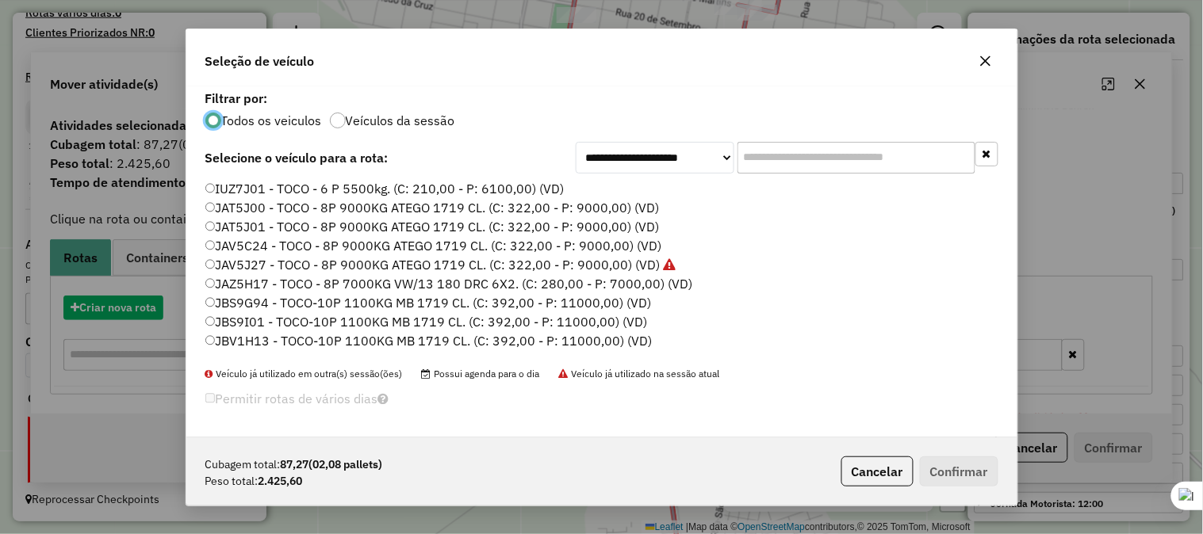
scroll to position [9, 4]
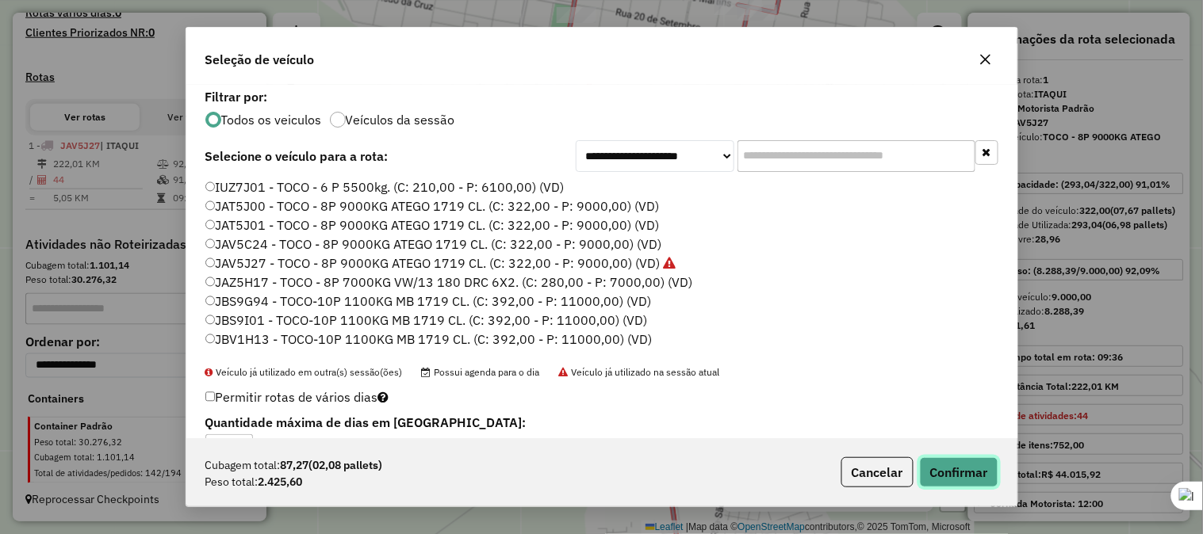
click at [940, 468] on button "Confirmar" at bounding box center [959, 472] width 78 height 30
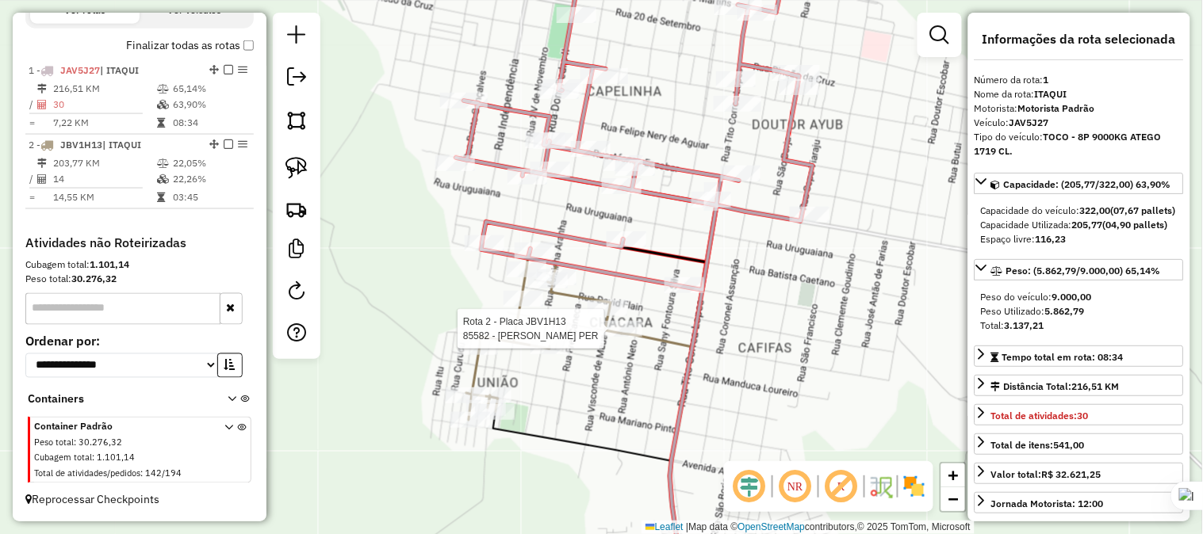
scroll to position [565, 0]
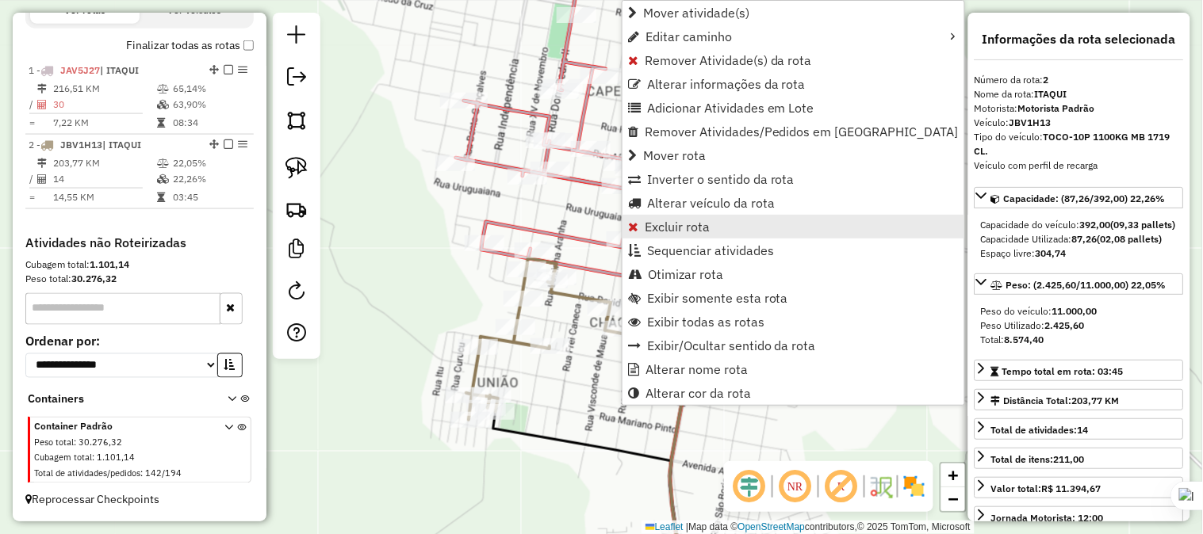
click at [672, 231] on span "Excluir rota" at bounding box center [677, 226] width 65 height 13
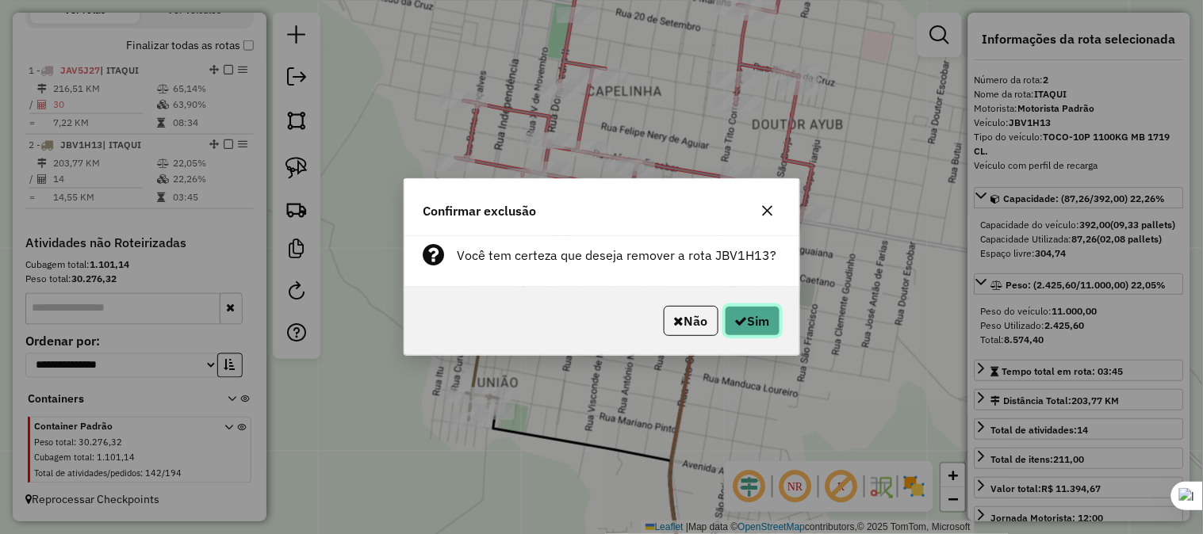
click at [741, 328] on button "Sim" at bounding box center [752, 321] width 55 height 30
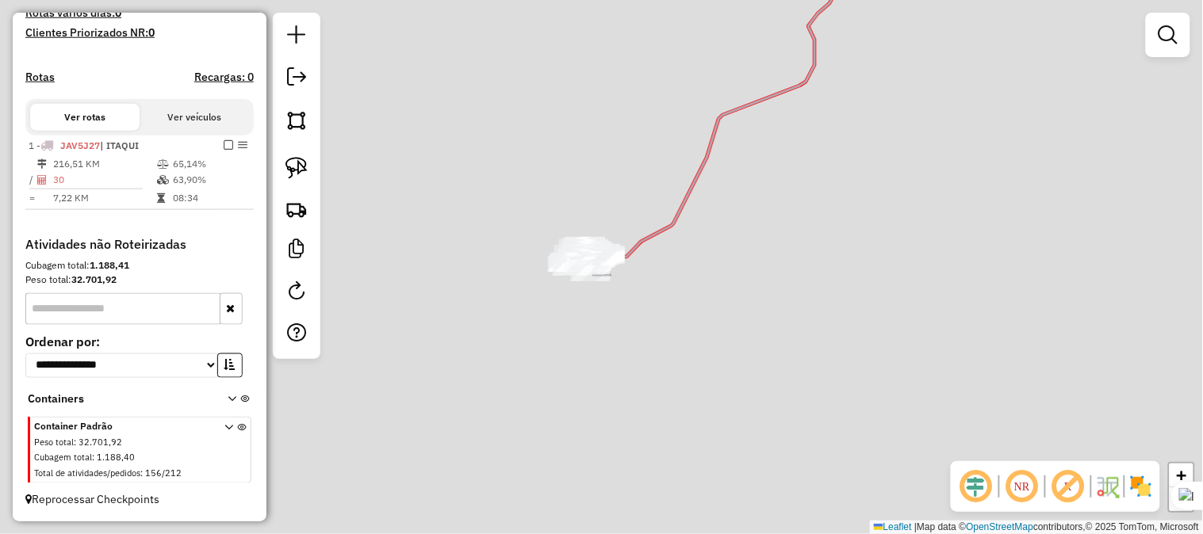
scroll to position [439, 0]
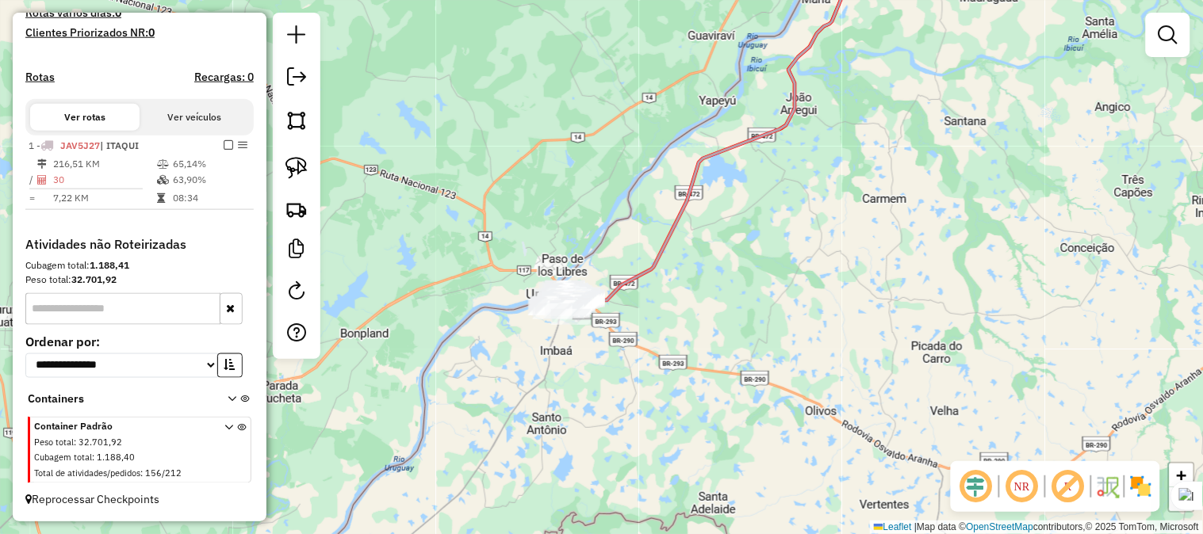
drag, startPoint x: 759, startPoint y: 152, endPoint x: 714, endPoint y: 276, distance: 131.7
click at [677, 336] on div "Janela de atendimento Grade de atendimento Capacidade Transportadoras Veículos …" at bounding box center [601, 267] width 1203 height 534
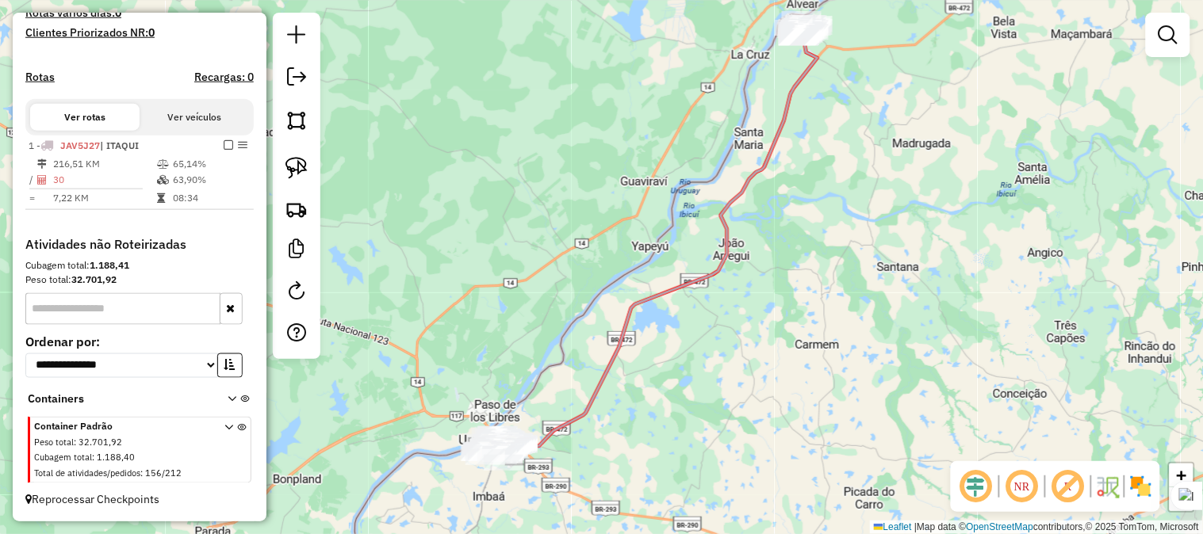
drag, startPoint x: 775, startPoint y: 181, endPoint x: 724, endPoint y: 258, distance: 92.1
click at [724, 258] on div "Janela de atendimento Grade de atendimento Capacidade Transportadoras Veículos …" at bounding box center [601, 267] width 1203 height 534
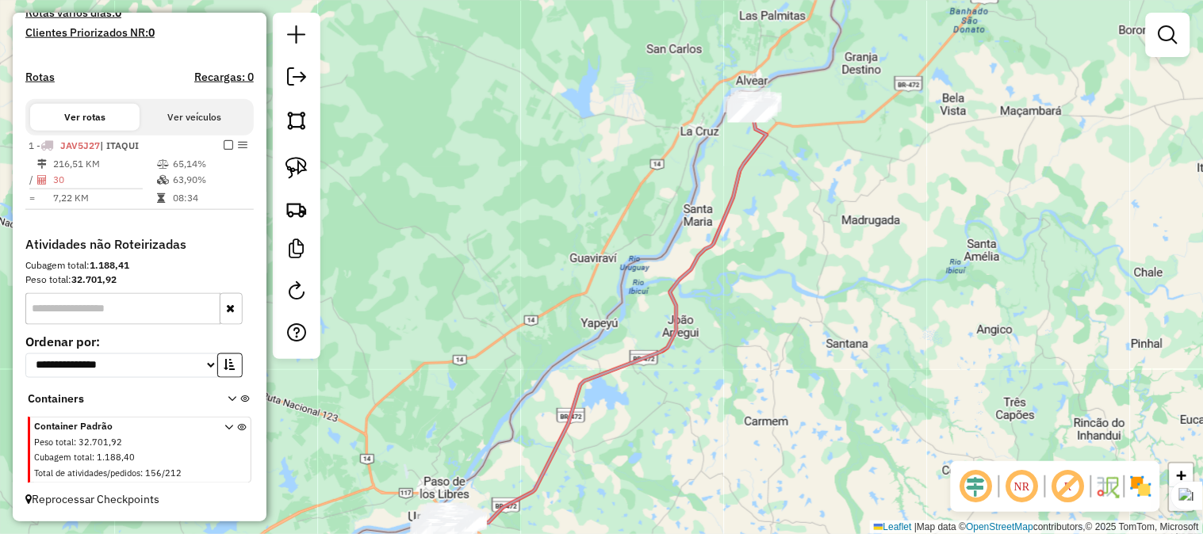
drag, startPoint x: 828, startPoint y: 258, endPoint x: 772, endPoint y: 333, distance: 93.4
click at [775, 335] on div "Janela de atendimento Grade de atendimento Capacidade Transportadoras Veículos …" at bounding box center [601, 267] width 1203 height 534
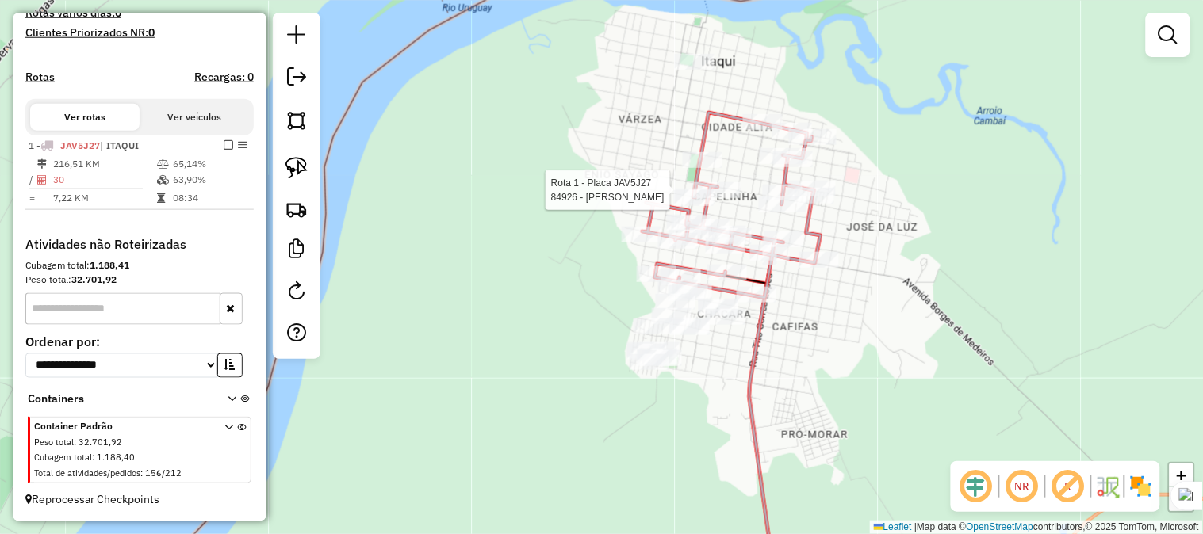
select select "**********"
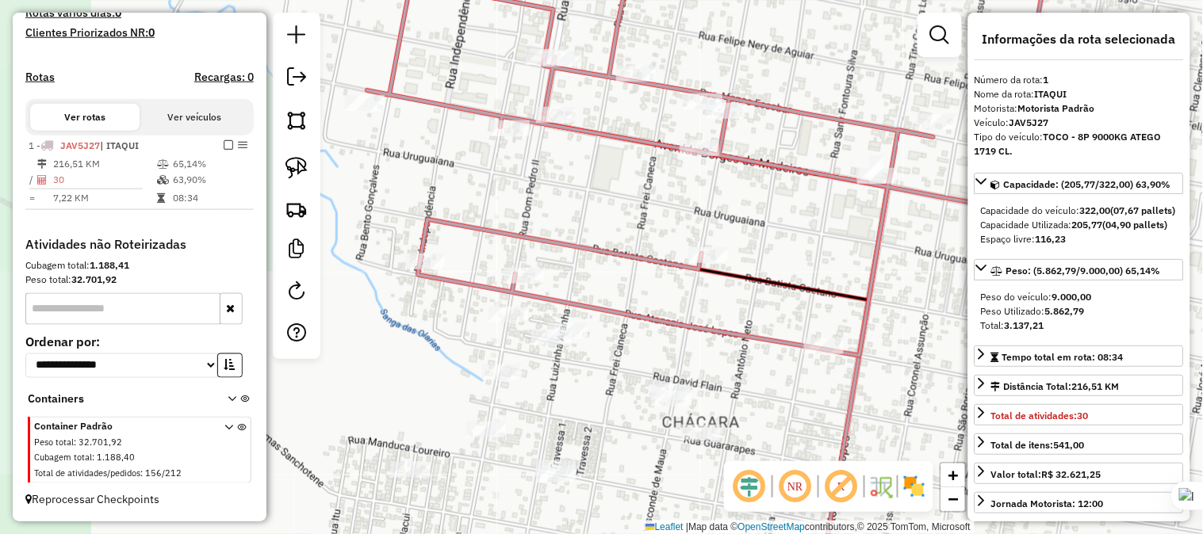
drag, startPoint x: 669, startPoint y: 388, endPoint x: 937, endPoint y: 411, distance: 268.9
click at [985, 414] on hb-router-mapa "**********" at bounding box center [601, 267] width 1203 height 534
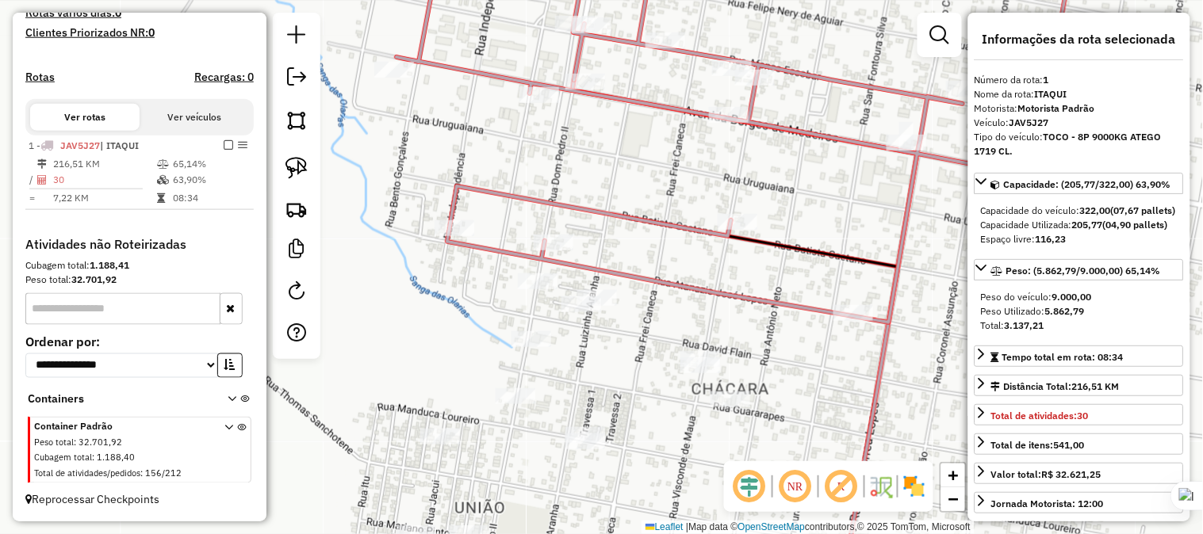
drag, startPoint x: 754, startPoint y: 381, endPoint x: 782, endPoint y: 350, distance: 42.1
click at [782, 350] on div "84926 - [PERSON_NAME]: R [PERSON_NAME] 1770 Bairro: CAPELINHA ([GEOGRAPHIC_DATA…" at bounding box center [601, 267] width 1203 height 534
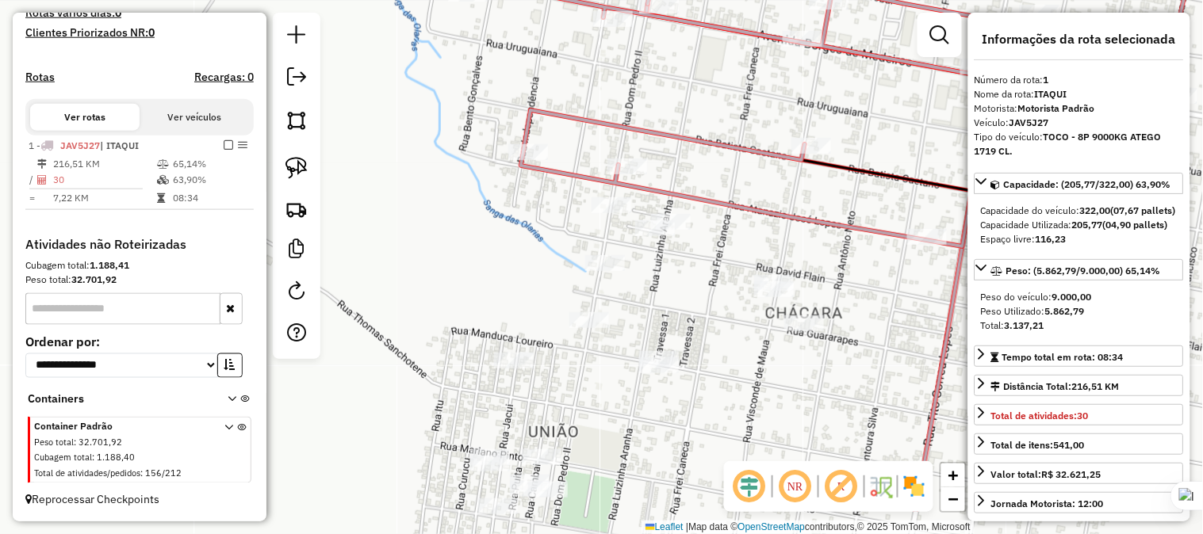
drag, startPoint x: 604, startPoint y: 366, endPoint x: 679, endPoint y: 284, distance: 111.1
click at [679, 284] on div "84926 - [PERSON_NAME]: R [PERSON_NAME] 1770 Bairro: CAPELINHA ([GEOGRAPHIC_DATA…" at bounding box center [601, 267] width 1203 height 534
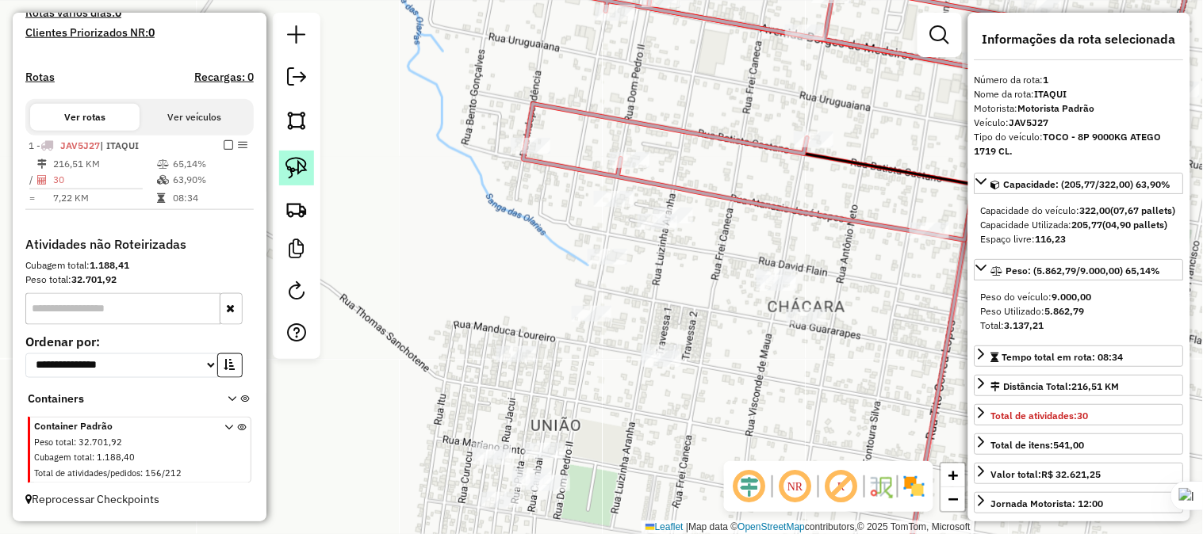
click at [288, 163] on img at bounding box center [296, 168] width 22 height 22
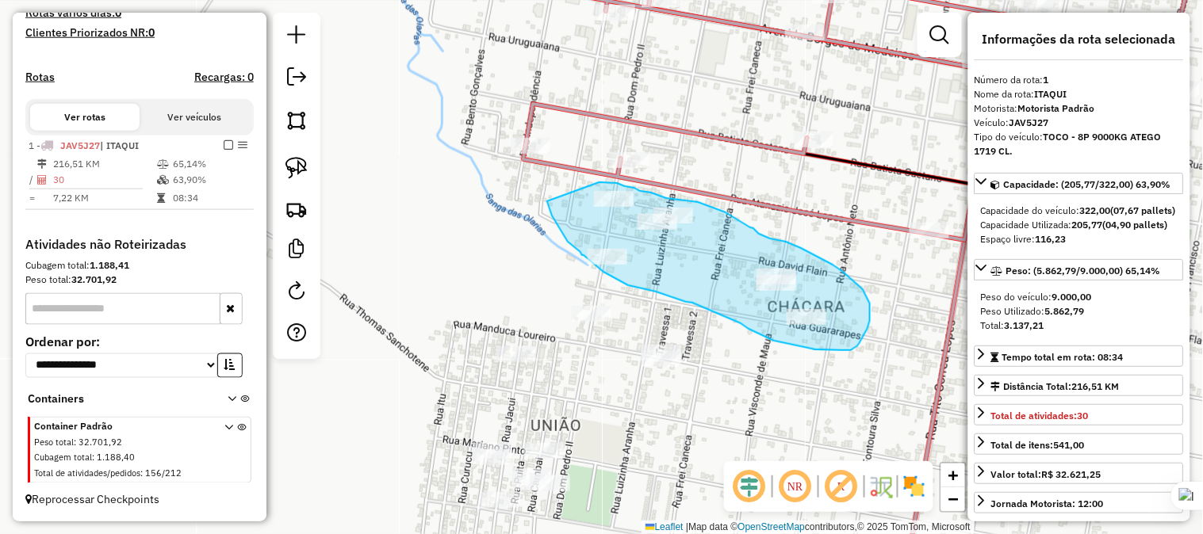
drag, startPoint x: 547, startPoint y: 201, endPoint x: 599, endPoint y: 182, distance: 55.7
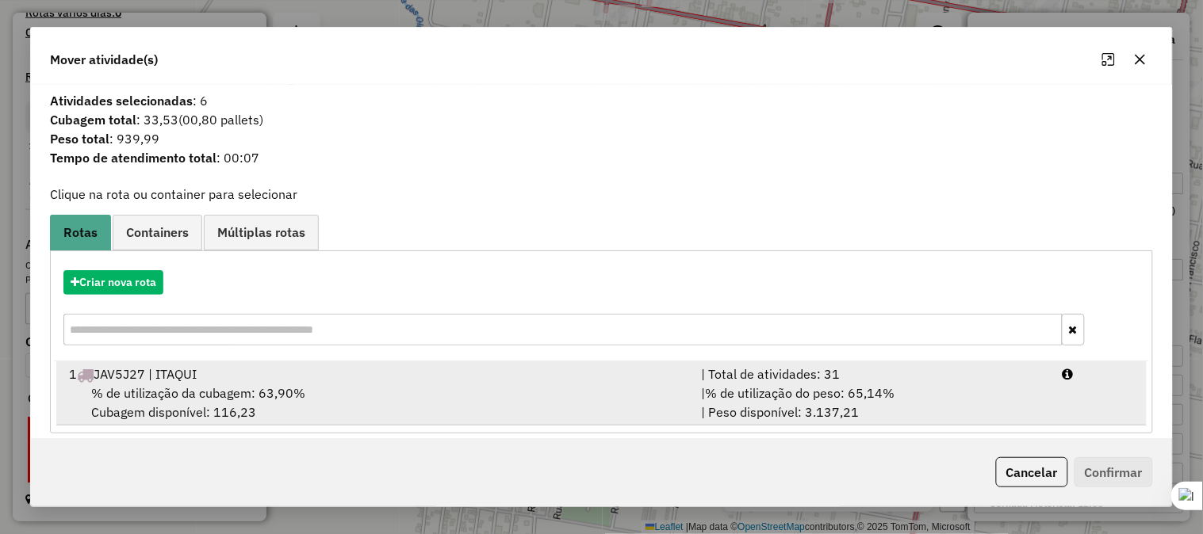
click at [181, 384] on div "% de utilização da cubagem: 63,90% Cubagem disponível: 116,23" at bounding box center [375, 403] width 632 height 38
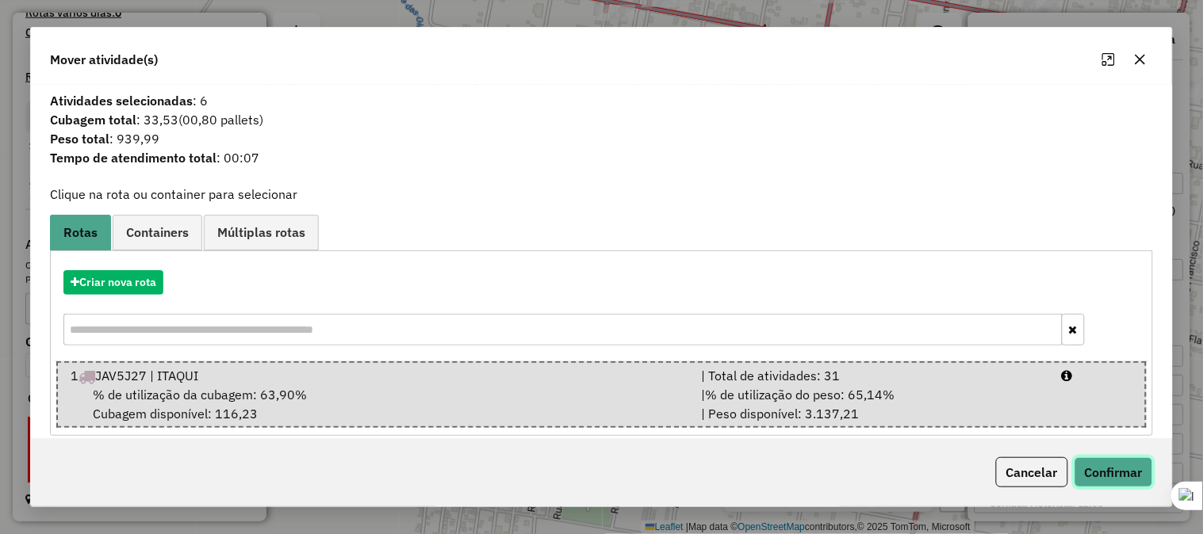
click at [1090, 463] on button "Confirmar" at bounding box center [1113, 472] width 78 height 30
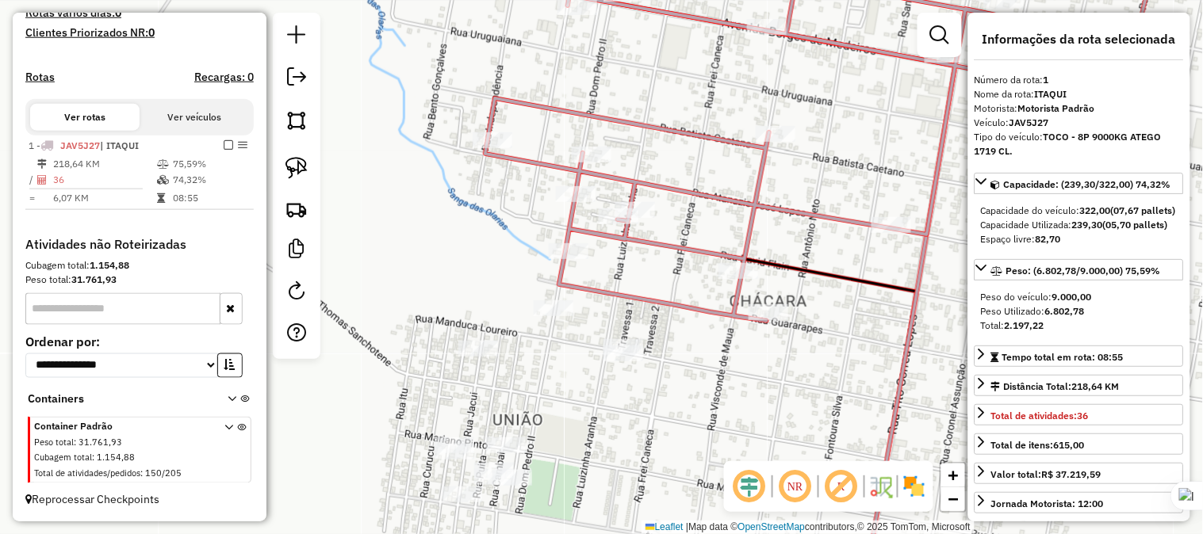
drag, startPoint x: 892, startPoint y: 384, endPoint x: 812, endPoint y: 375, distance: 80.5
click at [852, 378] on div "Janela de atendimento Grade de atendimento Capacidade Transportadoras Veículos …" at bounding box center [601, 267] width 1203 height 534
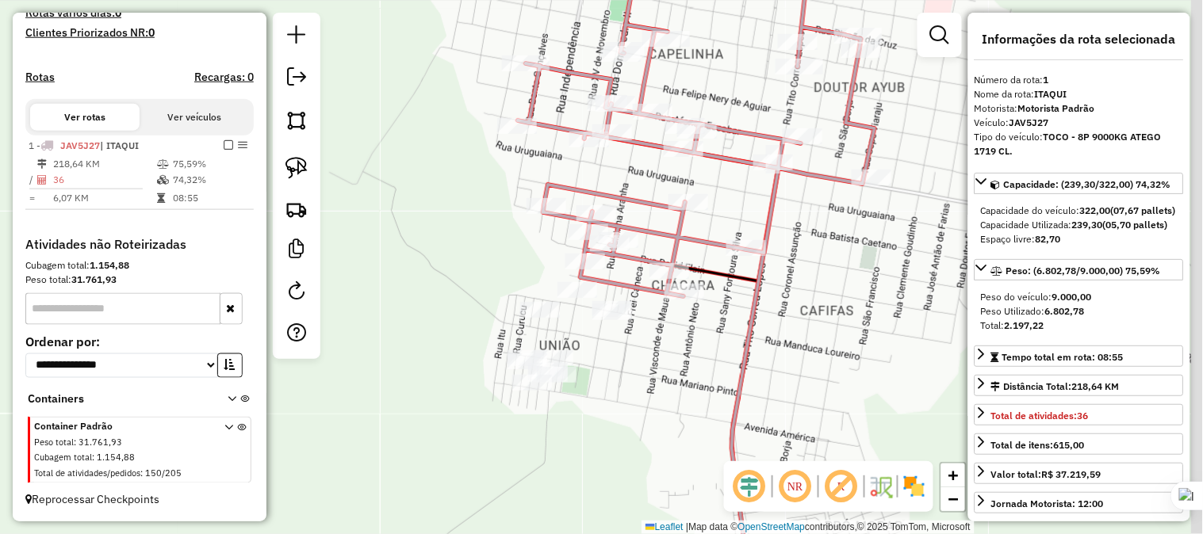
drag, startPoint x: 755, startPoint y: 401, endPoint x: 706, endPoint y: 351, distance: 69.5
click at [707, 351] on div "Janela de atendimento Grade de atendimento Capacidade Transportadoras Veículos …" at bounding box center [601, 267] width 1203 height 534
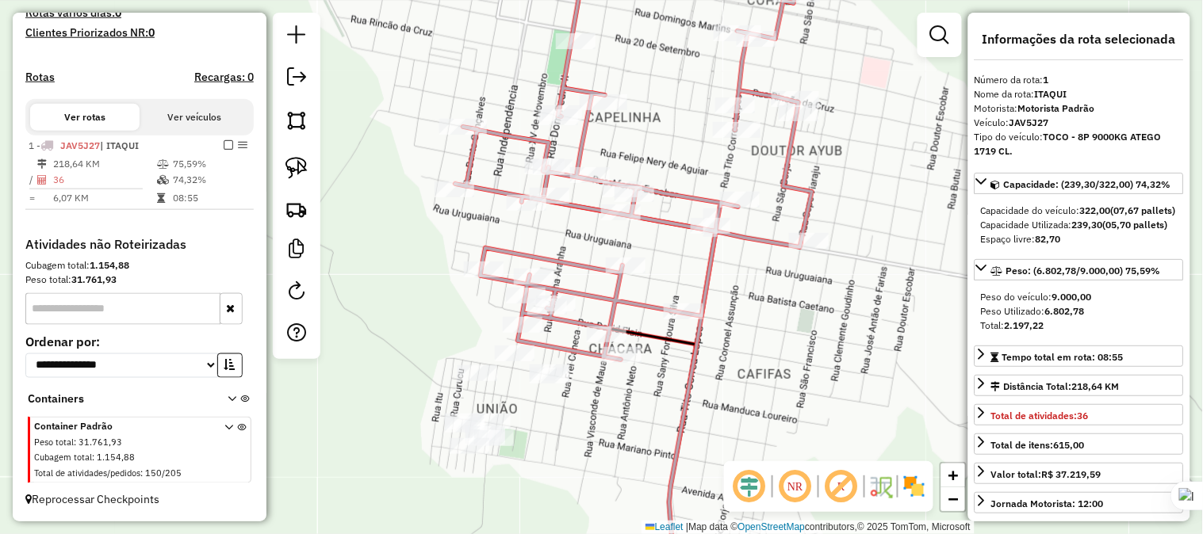
drag, startPoint x: 707, startPoint y: 342, endPoint x: 725, endPoint y: 370, distance: 32.8
click at [725, 370] on div "Janela de atendimento Grade de atendimento Capacidade Transportadoras Veículos …" at bounding box center [601, 267] width 1203 height 534
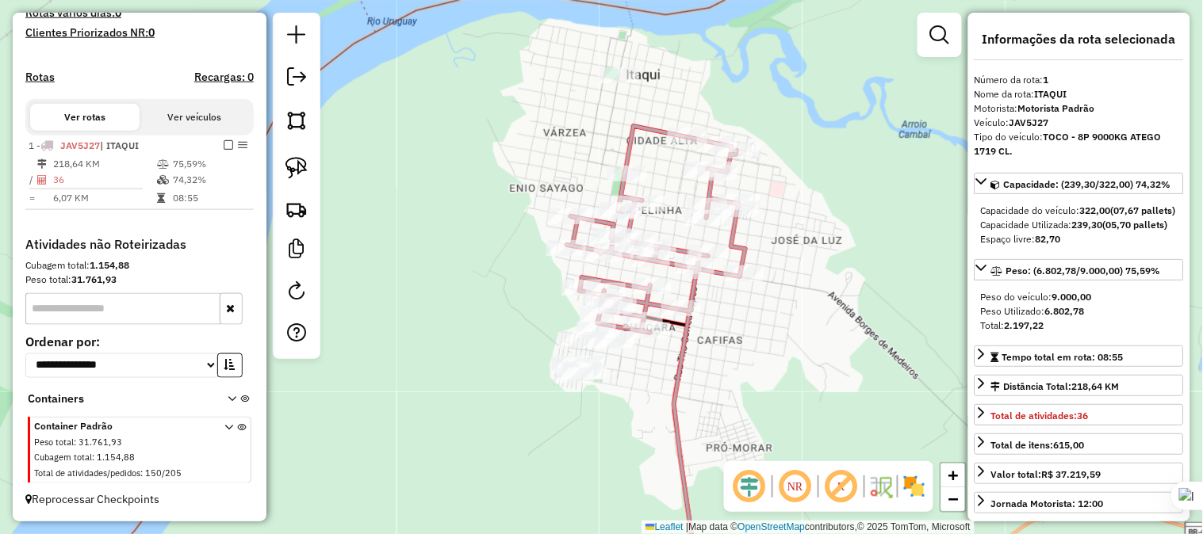
drag, startPoint x: 861, startPoint y: 391, endPoint x: 823, endPoint y: 347, distance: 57.9
click at [836, 357] on div "Janela de atendimento Grade de atendimento Capacidade Transportadoras Veículos …" at bounding box center [601, 267] width 1203 height 534
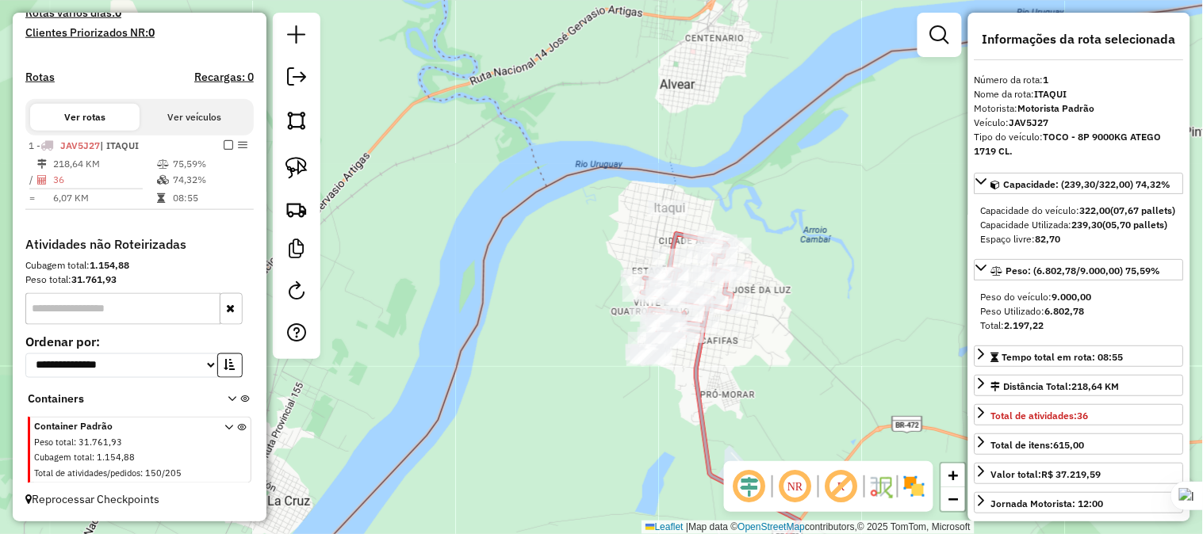
drag, startPoint x: 791, startPoint y: 224, endPoint x: 756, endPoint y: 202, distance: 40.9
click at [756, 202] on div "Janela de atendimento Grade de atendimento Capacidade Transportadoras Veículos …" at bounding box center [601, 267] width 1203 height 534
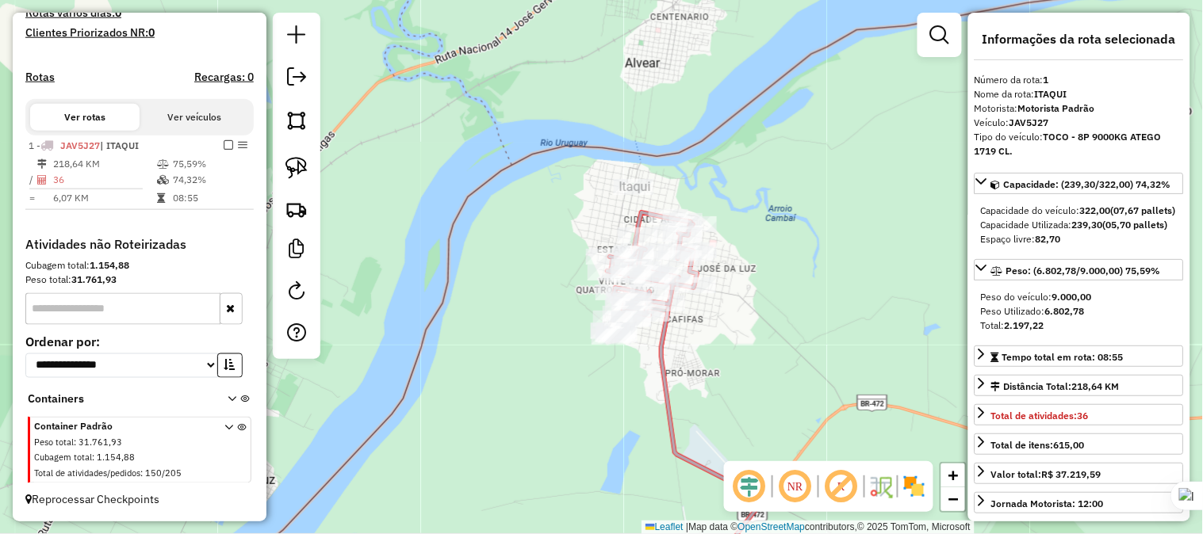
drag, startPoint x: 745, startPoint y: 297, endPoint x: 700, endPoint y: 262, distance: 57.6
click at [704, 266] on div "Rota 1 - Placa JAV5J27 84075 - [PERSON_NAME] Rota 1 - Placa JAV5J27 81527 - MAR…" at bounding box center [601, 267] width 1203 height 534
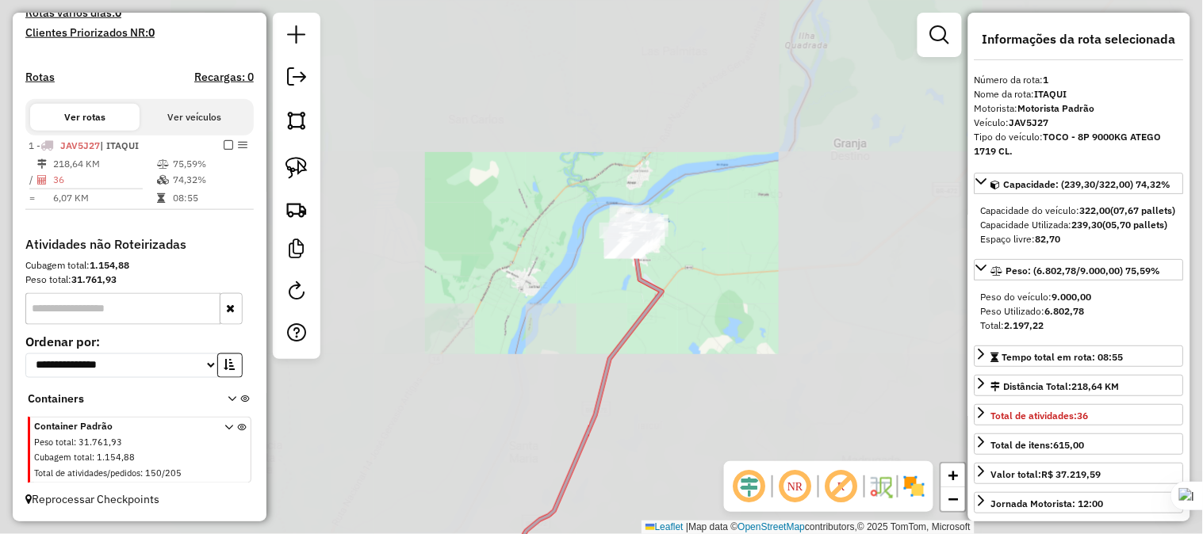
drag, startPoint x: 753, startPoint y: 297, endPoint x: 663, endPoint y: 239, distance: 107.7
click at [663, 239] on div "Janela de atendimento Grade de atendimento Capacidade Transportadoras Veículos …" at bounding box center [601, 267] width 1203 height 534
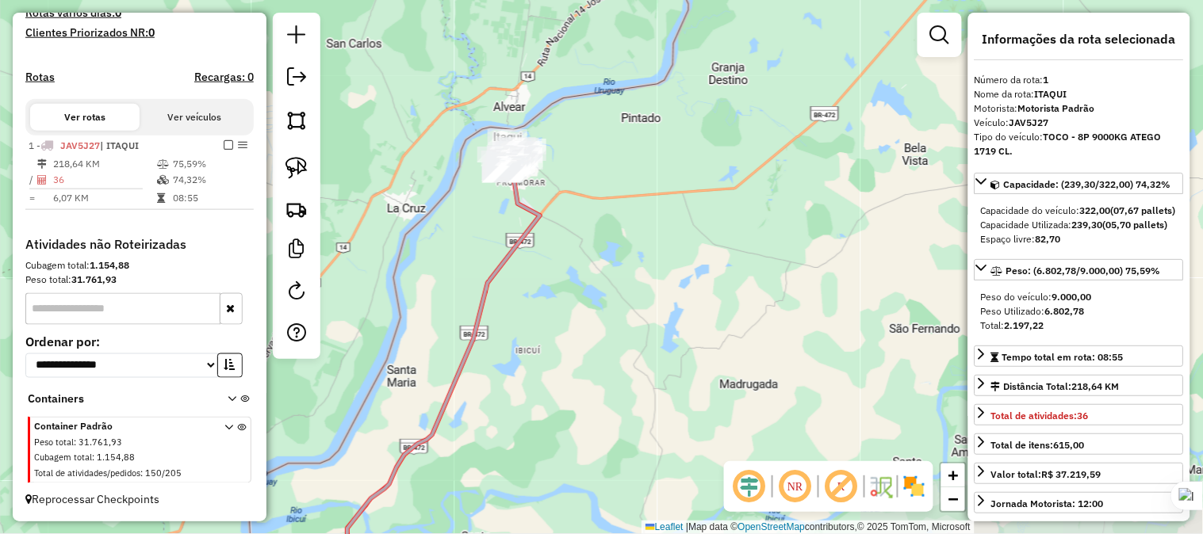
drag, startPoint x: 629, startPoint y: 323, endPoint x: 712, endPoint y: 181, distance: 164.8
click at [710, 184] on div "Janela de atendimento Grade de atendimento Capacidade Transportadoras Veículos …" at bounding box center [601, 267] width 1203 height 534
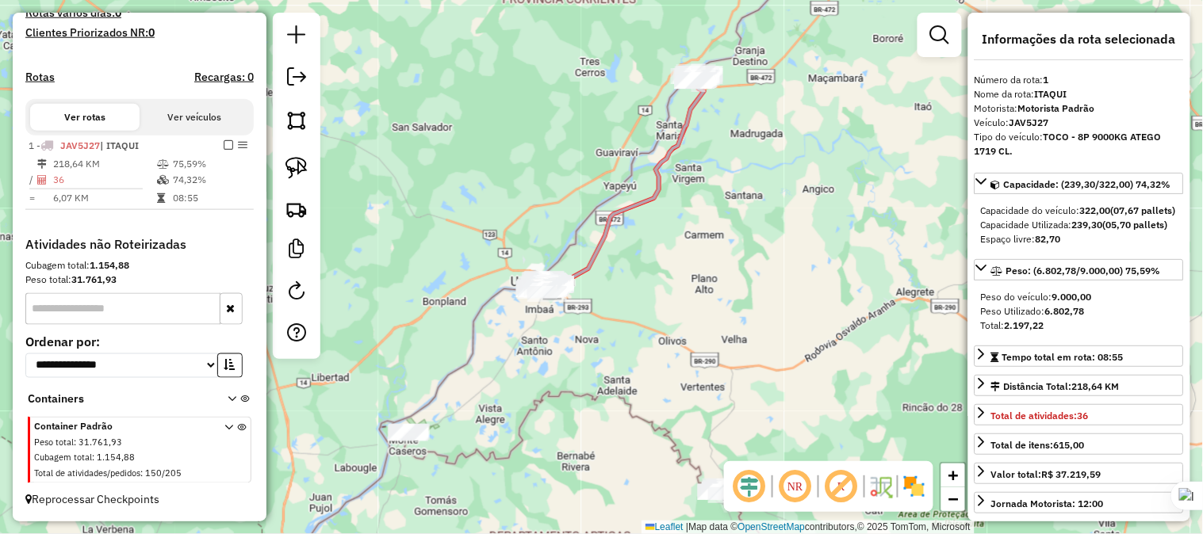
drag, startPoint x: 584, startPoint y: 355, endPoint x: 693, endPoint y: 307, distance: 118.9
click at [601, 231] on div "Janela de atendimento Grade de atendimento Capacidade Transportadoras Veículos …" at bounding box center [601, 267] width 1203 height 534
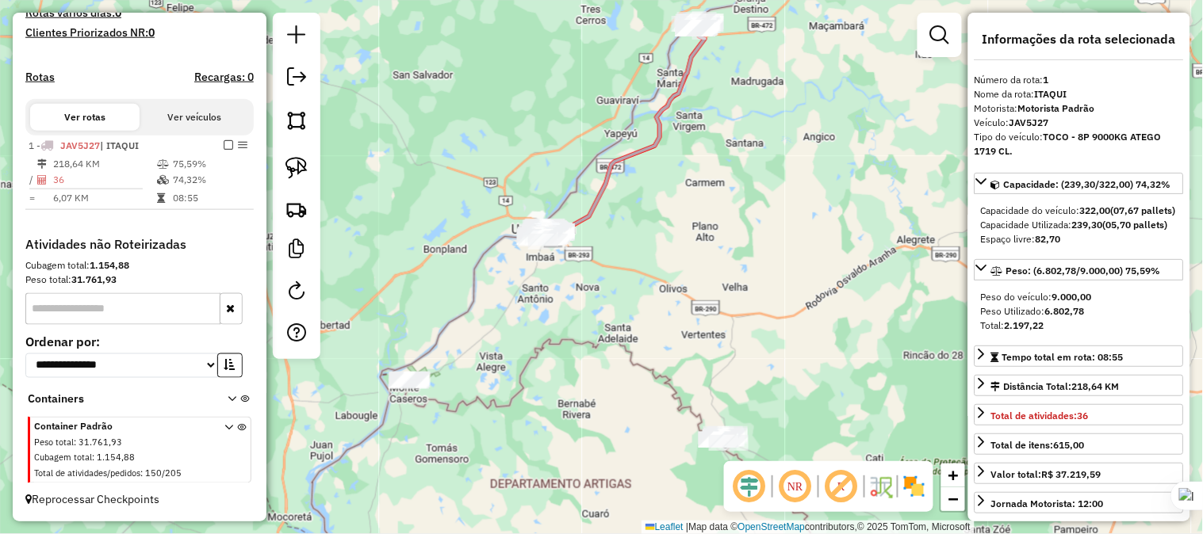
drag, startPoint x: 781, startPoint y: 381, endPoint x: 719, endPoint y: 290, distance: 110.2
click at [721, 294] on div "Janela de atendimento Grade de atendimento Capacidade Transportadoras Veículos …" at bounding box center [601, 267] width 1203 height 534
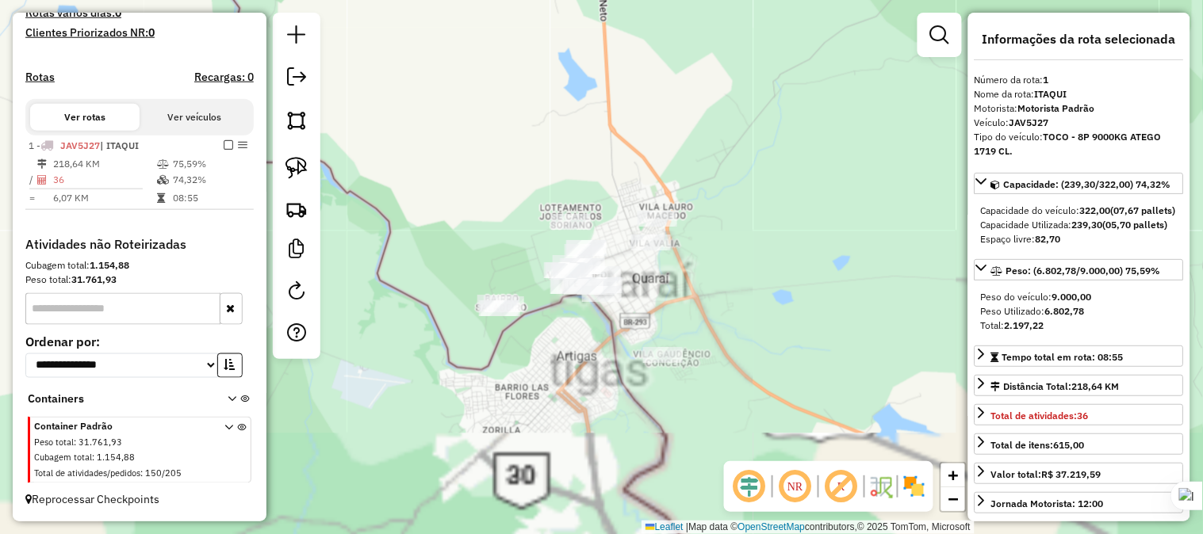
drag, startPoint x: 661, startPoint y: 162, endPoint x: 666, endPoint y: 149, distance: 13.5
click at [667, 145] on div "Janela de atendimento Grade de atendimento Capacidade Transportadoras Veículos …" at bounding box center [601, 267] width 1203 height 534
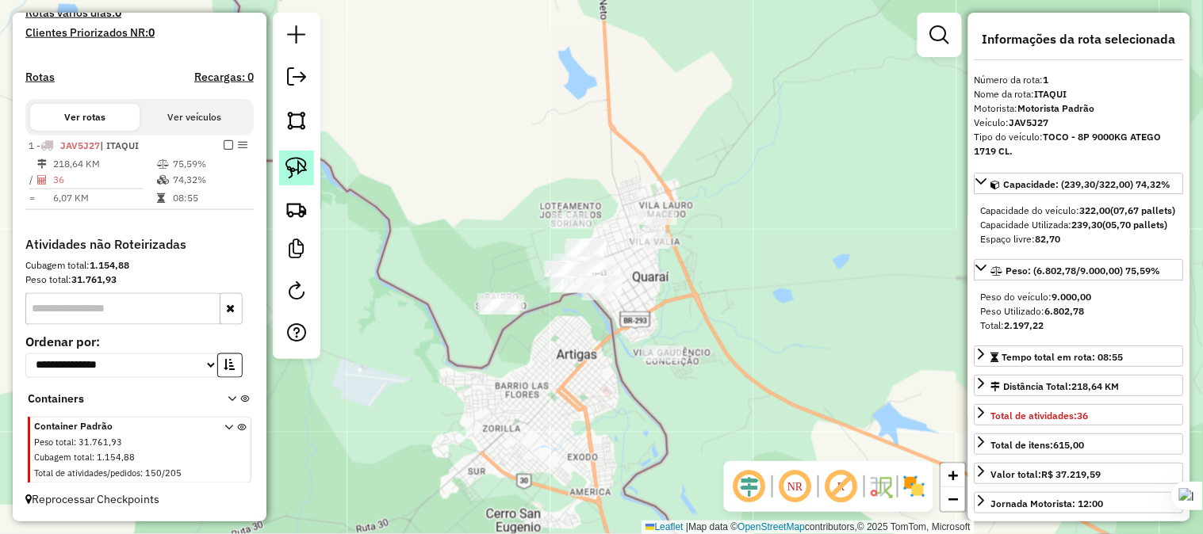
click at [297, 159] on img at bounding box center [296, 168] width 22 height 22
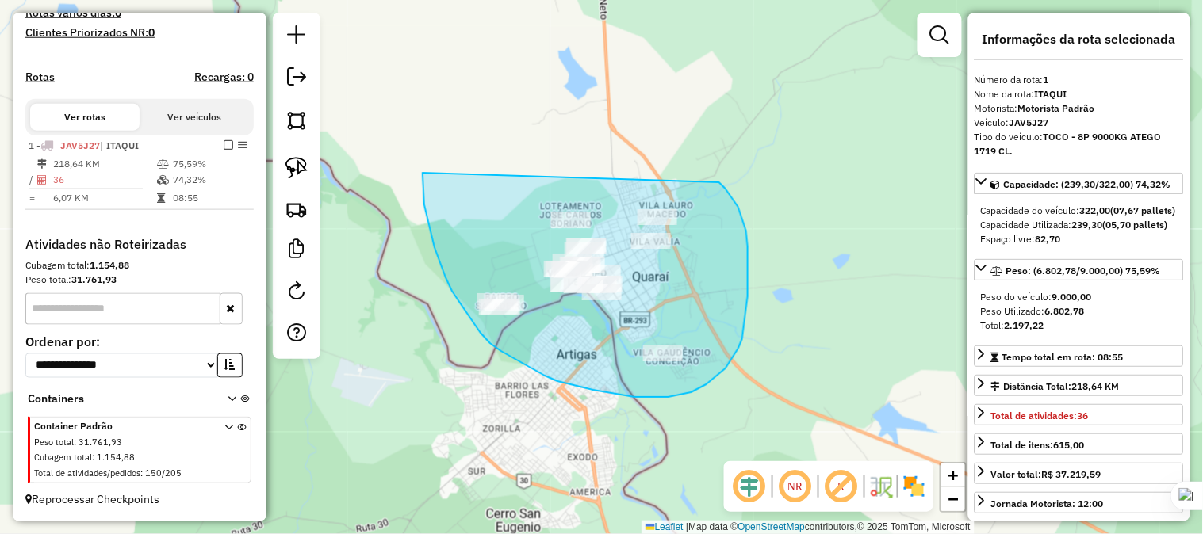
drag, startPoint x: 423, startPoint y: 173, endPoint x: 607, endPoint y: 157, distance: 185.4
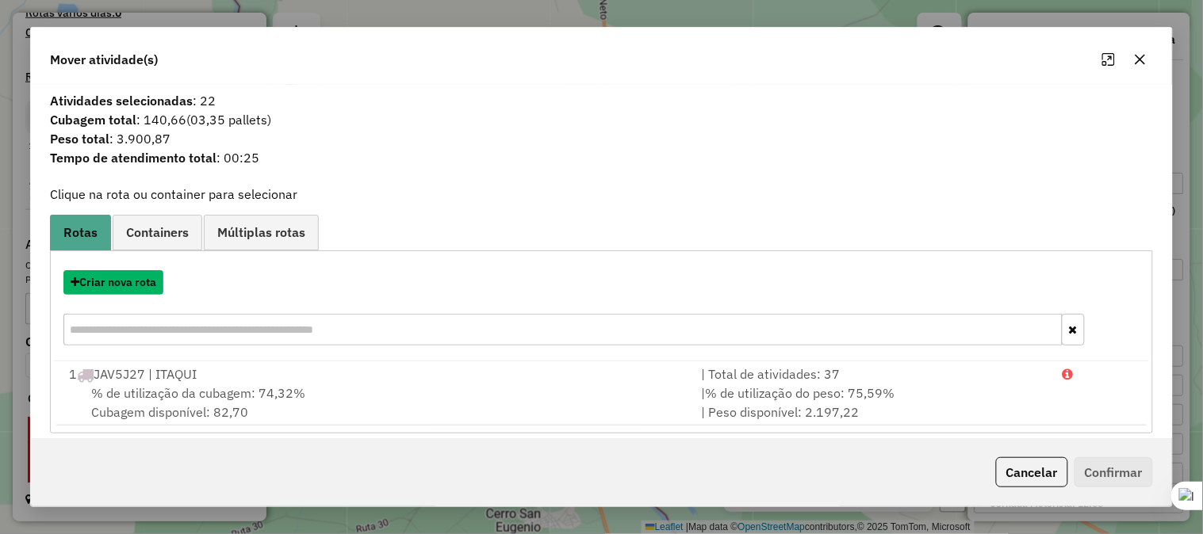
click at [147, 286] on button "Criar nova rota" at bounding box center [113, 282] width 100 height 25
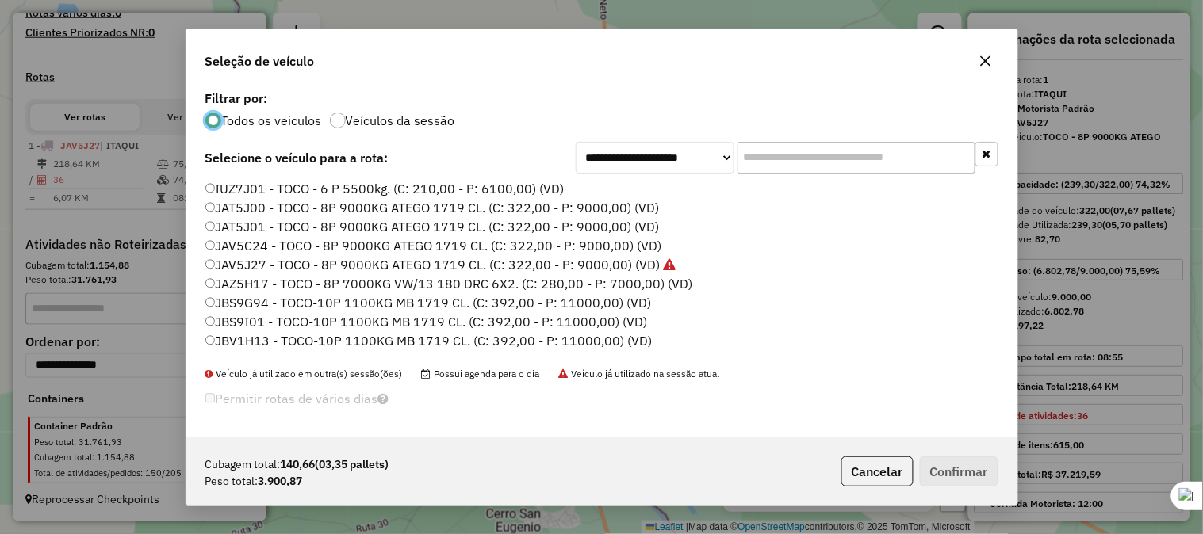
scroll to position [9, 4]
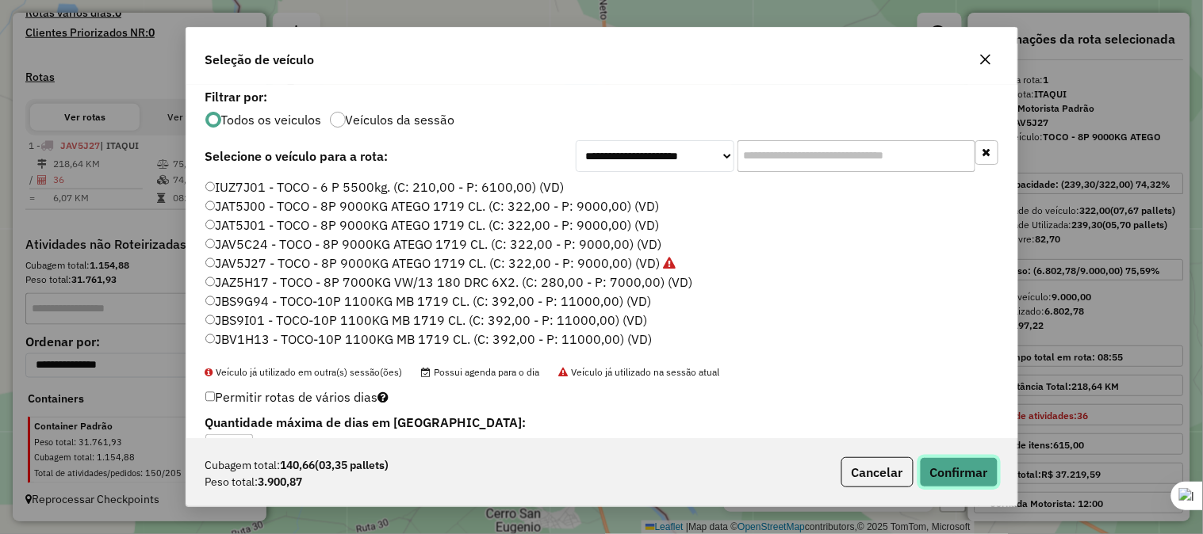
click at [943, 474] on button "Confirmar" at bounding box center [959, 472] width 78 height 30
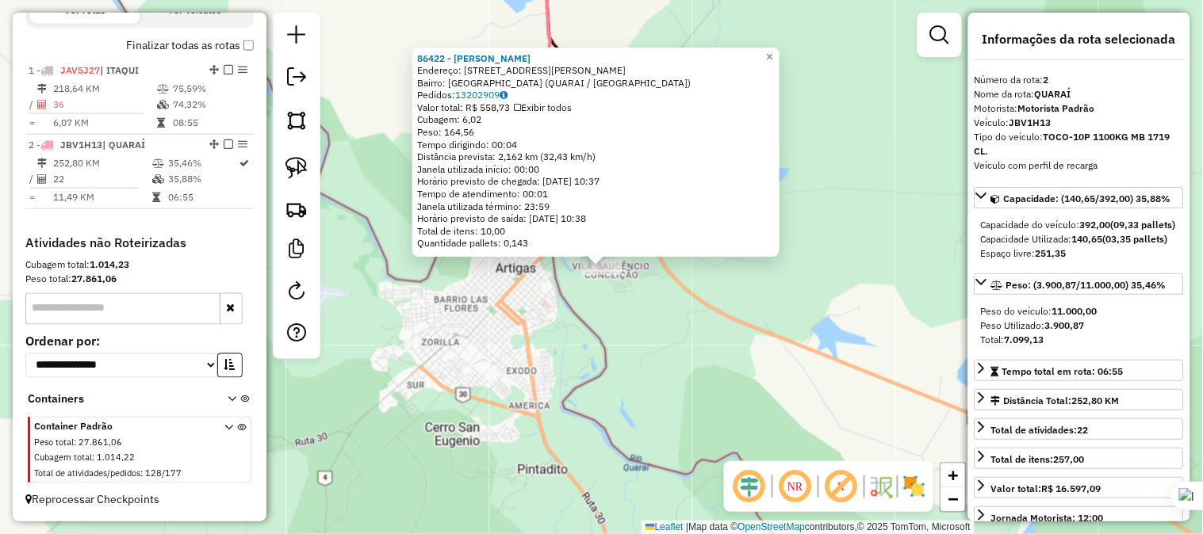
scroll to position [565, 0]
click at [773, 54] on span "×" at bounding box center [769, 56] width 7 height 13
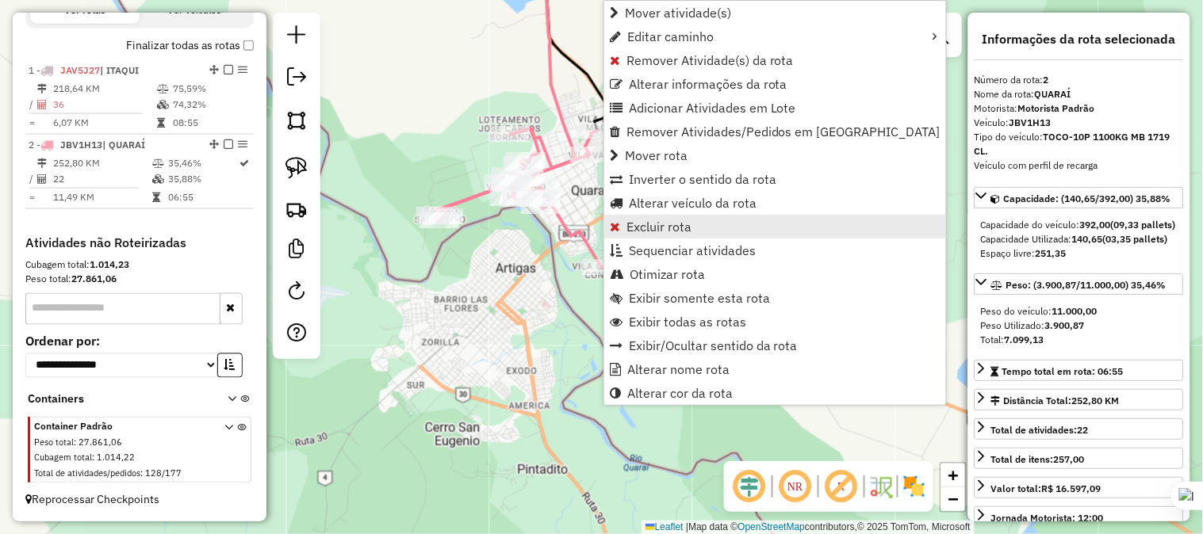
click at [662, 228] on span "Excluir rota" at bounding box center [658, 226] width 65 height 13
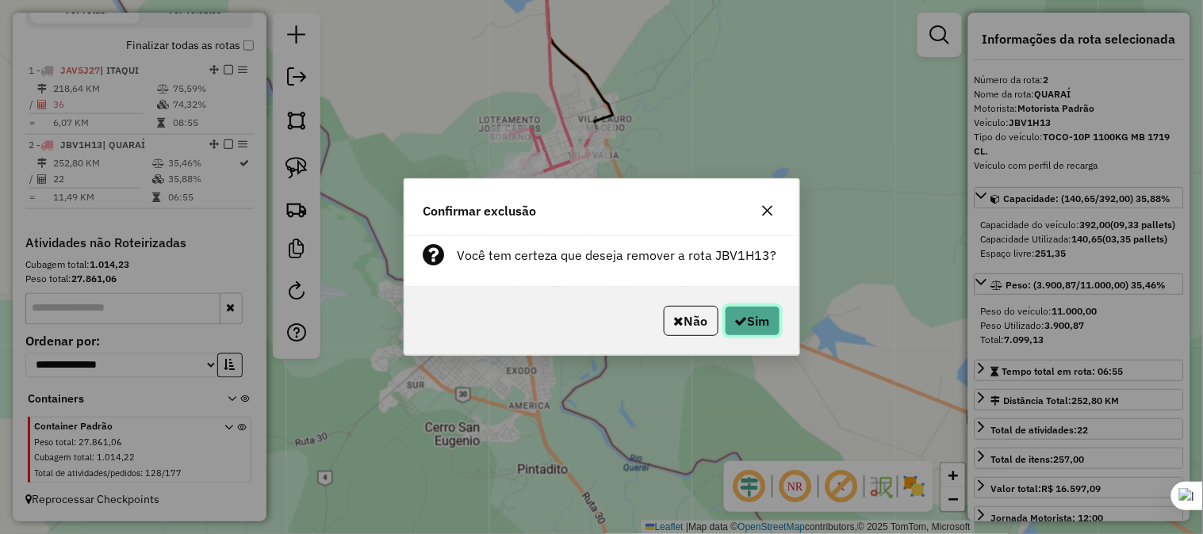
click at [748, 323] on button "Sim" at bounding box center [752, 321] width 55 height 30
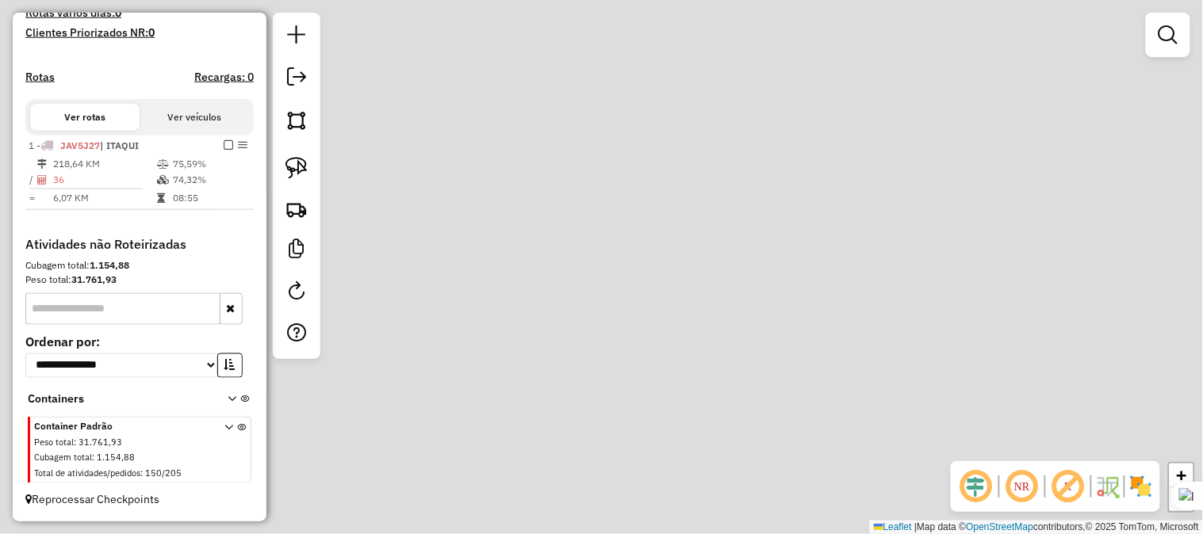
scroll to position [439, 0]
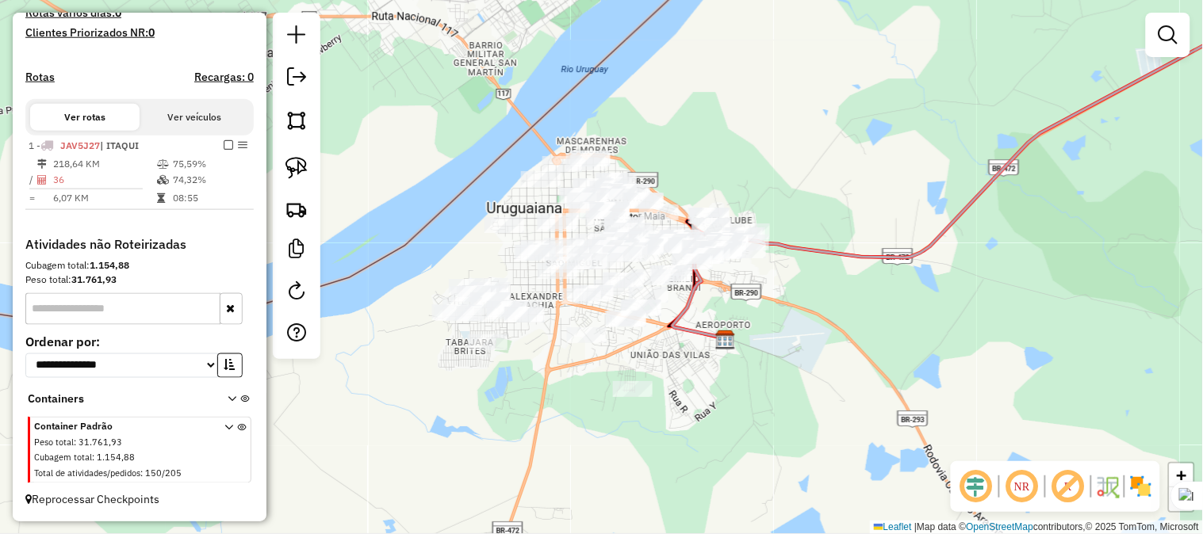
drag, startPoint x: 770, startPoint y: 147, endPoint x: 550, endPoint y: 278, distance: 256.0
click at [551, 277] on div "Janela de atendimento Grade de atendimento Capacidade Transportadoras Veículos …" at bounding box center [601, 267] width 1203 height 534
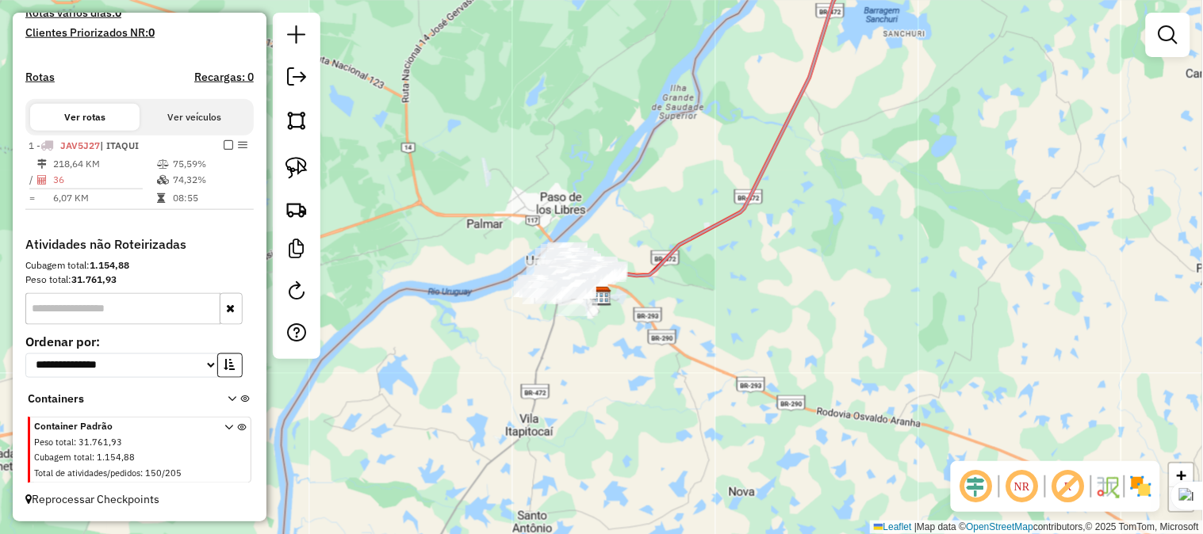
drag, startPoint x: 762, startPoint y: 190, endPoint x: 640, endPoint y: 460, distance: 295.9
click at [639, 296] on icon at bounding box center [772, 122] width 369 height 350
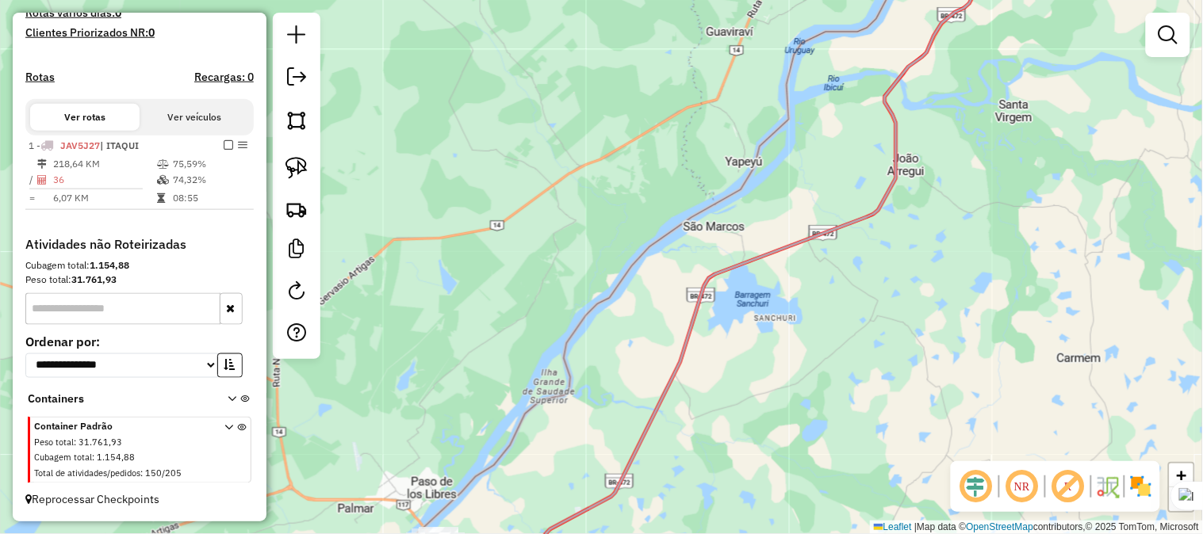
drag, startPoint x: 748, startPoint y: 228, endPoint x: 664, endPoint y: 387, distance: 179.1
click at [664, 386] on div "Janela de atendimento Grade de atendimento Capacidade Transportadoras Veículos …" at bounding box center [601, 267] width 1203 height 534
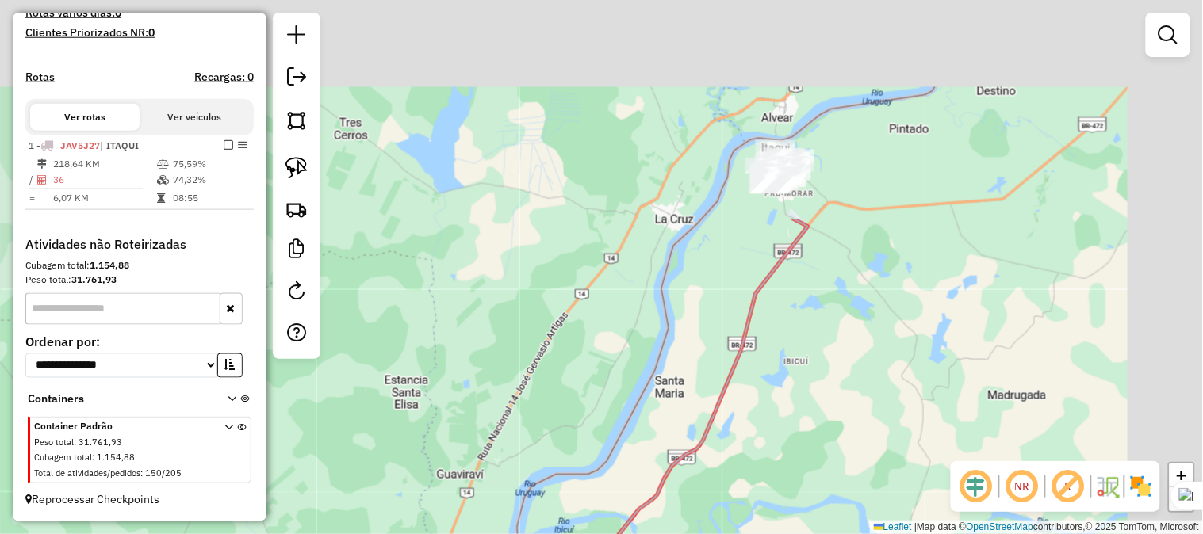
drag, startPoint x: 628, startPoint y: 479, endPoint x: 660, endPoint y: 424, distance: 63.6
click at [614, 501] on div "Janela de atendimento Grade de atendimento Capacidade Transportadoras Veículos …" at bounding box center [601, 267] width 1203 height 534
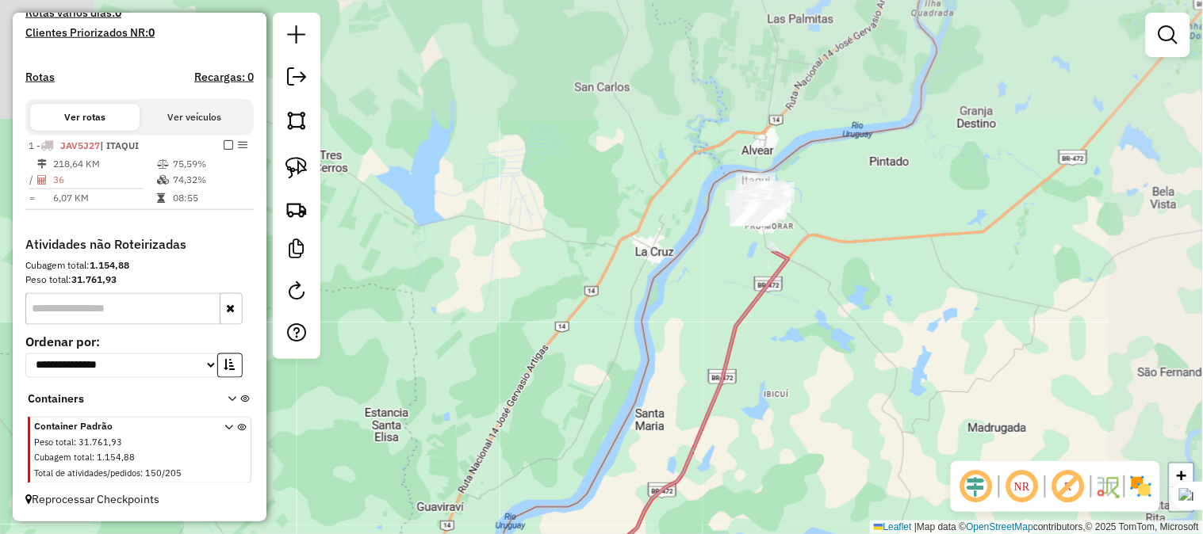
drag, startPoint x: 746, startPoint y: 314, endPoint x: 720, endPoint y: 317, distance: 26.4
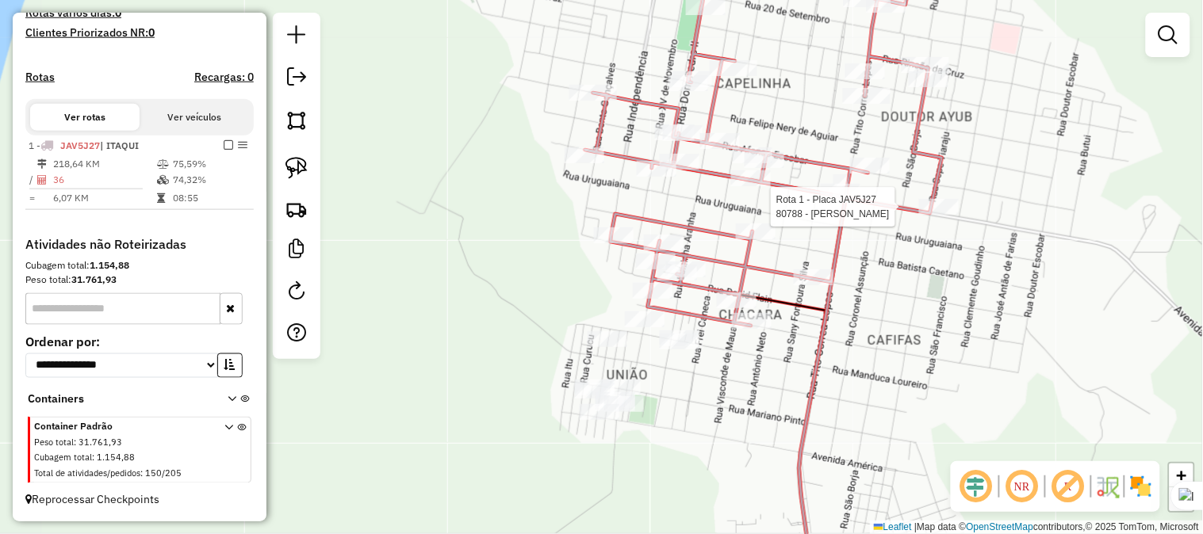
select select "**********"
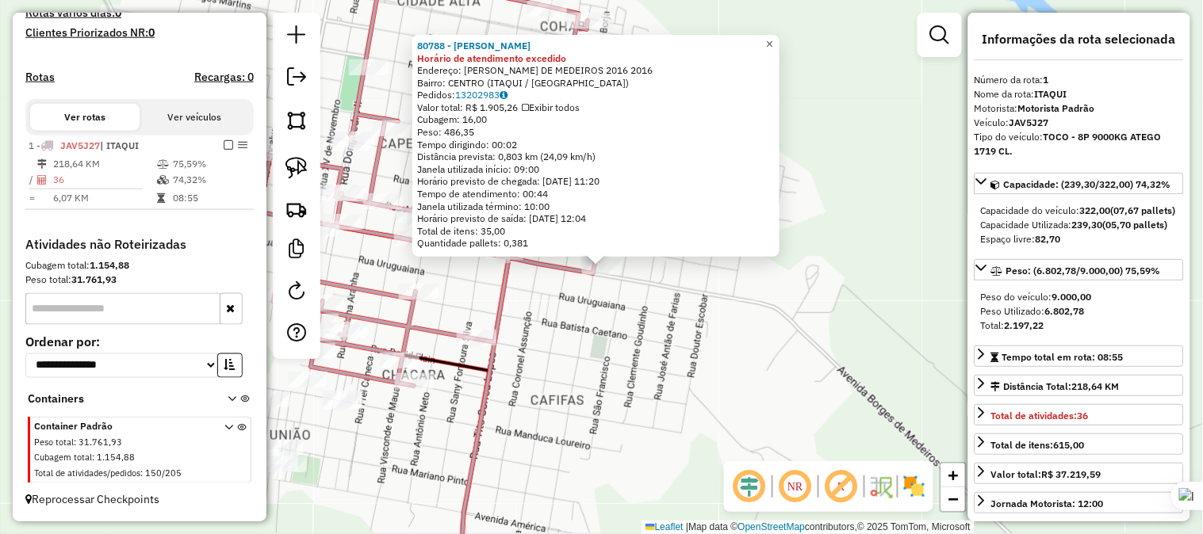
click at [773, 45] on span "×" at bounding box center [769, 43] width 7 height 13
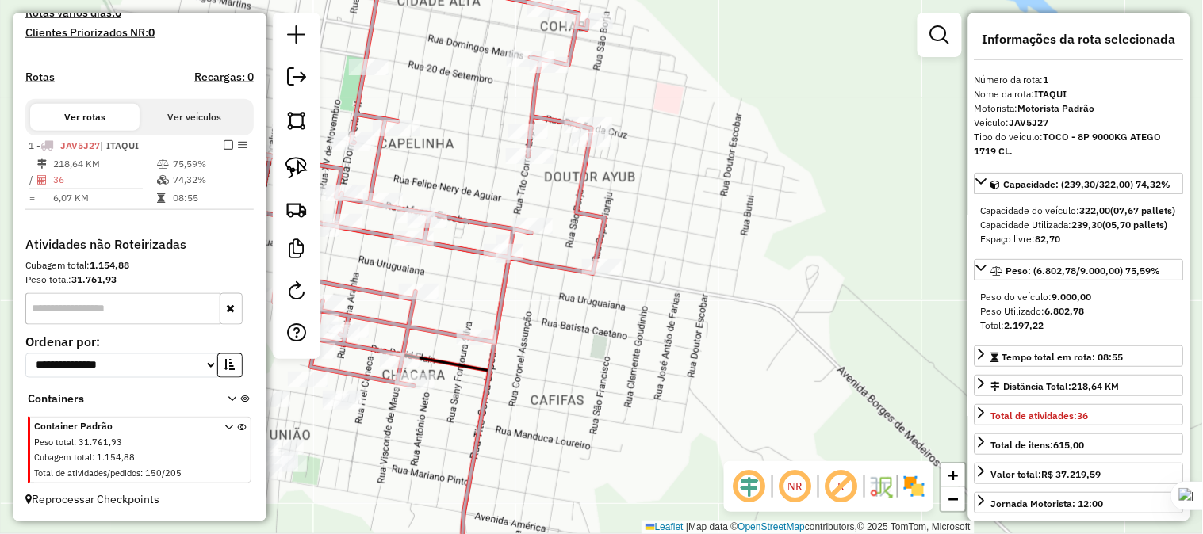
drag, startPoint x: 527, startPoint y: 354, endPoint x: 762, endPoint y: 313, distance: 238.1
click at [757, 316] on div "Janela de atendimento Grade de atendimento Capacidade Transportadoras Veículos …" at bounding box center [601, 267] width 1203 height 534
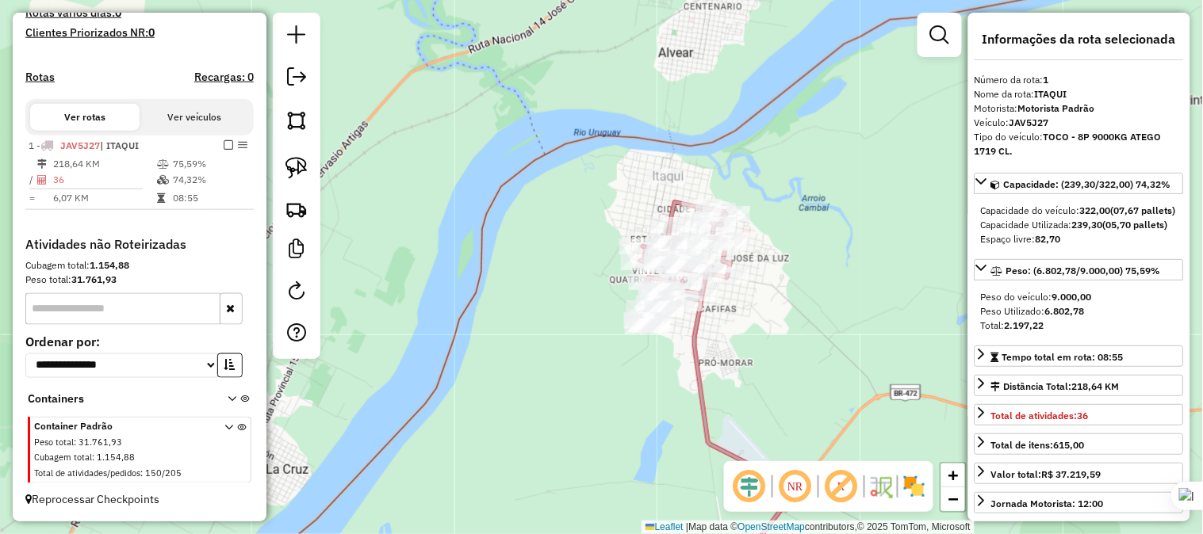
drag, startPoint x: 575, startPoint y: 312, endPoint x: 614, endPoint y: 170, distance: 147.1
click at [613, 170] on div "Janela de atendimento Grade de atendimento Capacidade Transportadoras Veículos …" at bounding box center [601, 267] width 1203 height 534
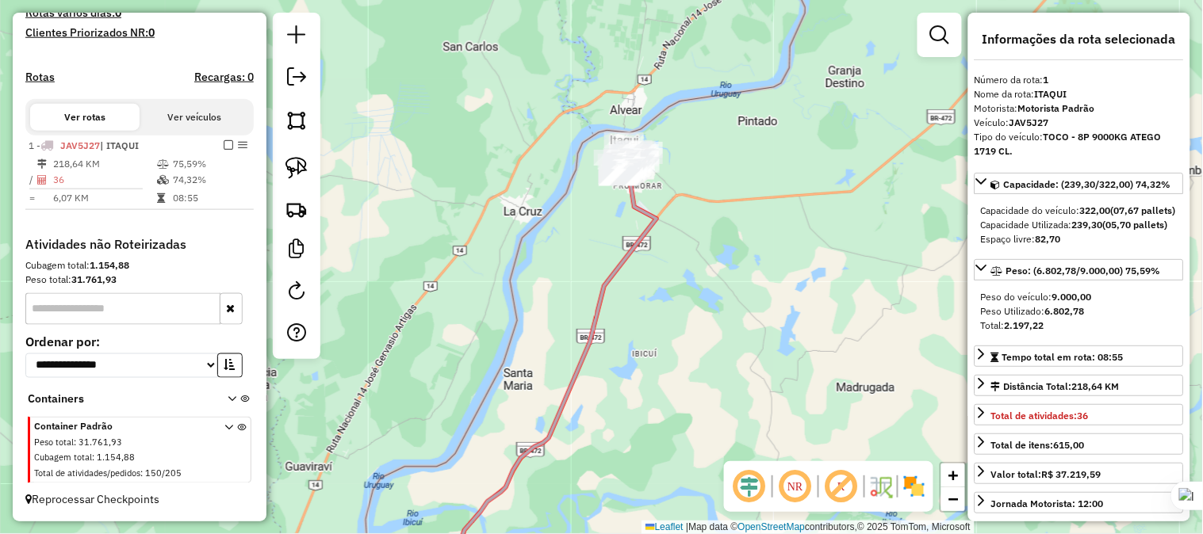
drag, startPoint x: 599, startPoint y: 358, endPoint x: 645, endPoint y: 215, distance: 149.7
click at [642, 220] on div "Janela de atendimento Grade de atendimento Capacidade Transportadoras Veículos …" at bounding box center [601, 267] width 1203 height 534
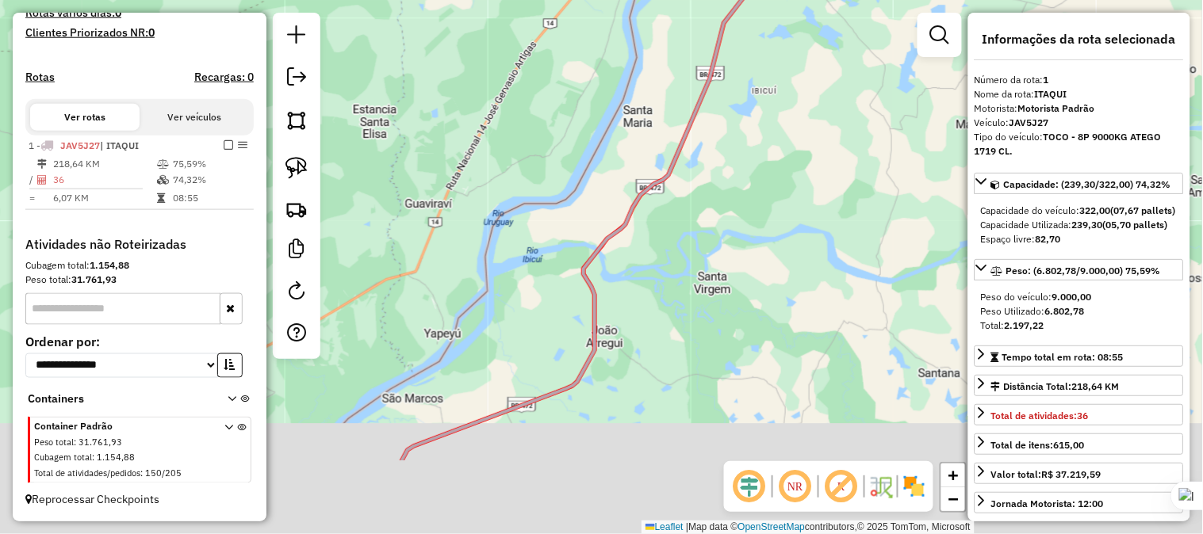
drag, startPoint x: 542, startPoint y: 368, endPoint x: 656, endPoint y: 160, distance: 236.6
click at [645, 179] on icon at bounding box center [589, 179] width 374 height 561
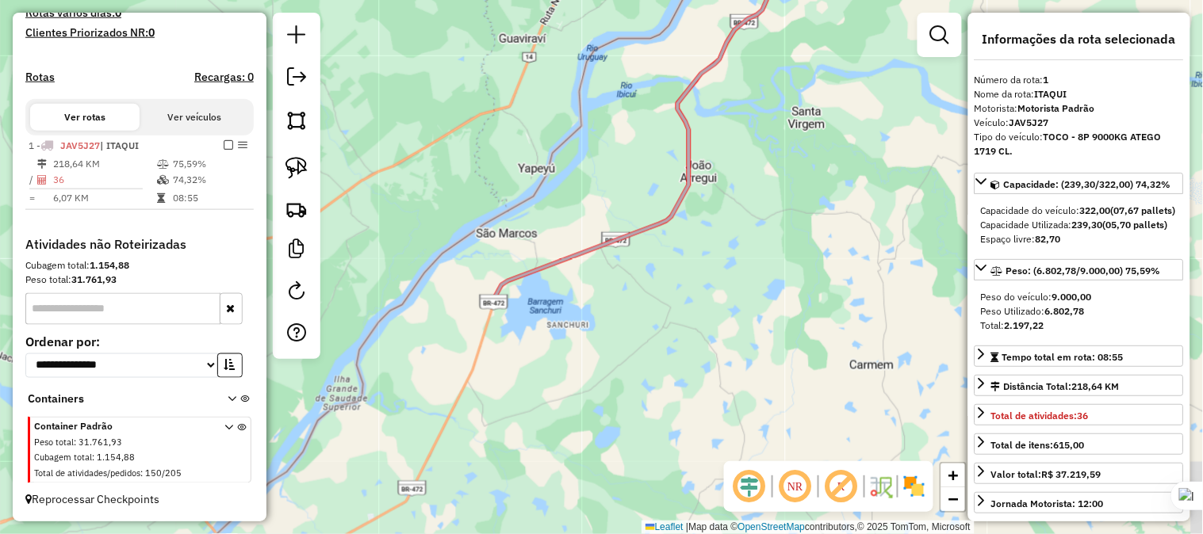
drag, startPoint x: 478, startPoint y: 378, endPoint x: 614, endPoint y: 193, distance: 229.6
click at [609, 202] on div "Janela de atendimento Grade de atendimento Capacidade Transportadoras Veículos …" at bounding box center [601, 267] width 1203 height 534
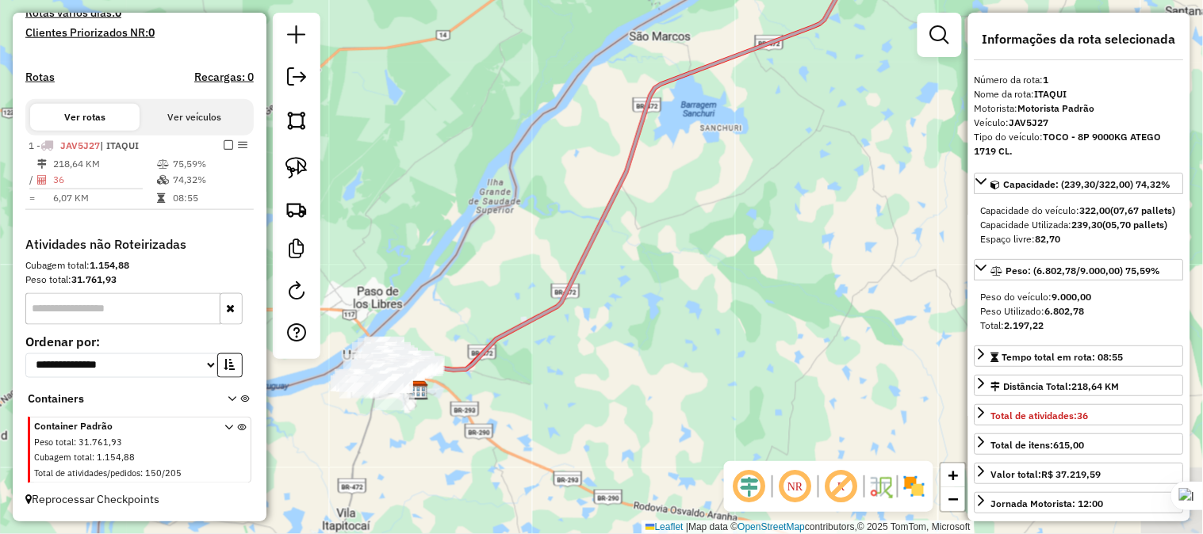
drag, startPoint x: 481, startPoint y: 342, endPoint x: 555, endPoint y: 270, distance: 103.7
click at [555, 270] on icon at bounding box center [673, 70] width 537 height 641
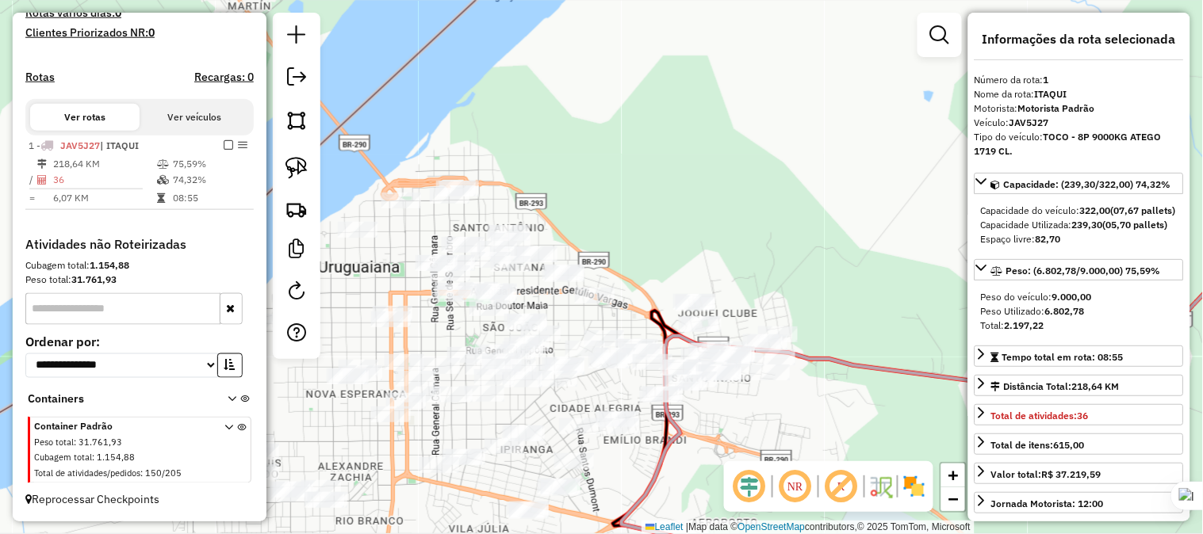
drag, startPoint x: 667, startPoint y: 206, endPoint x: 668, endPoint y: 197, distance: 9.5
click at [668, 197] on div "Janela de atendimento Grade de atendimento Capacidade Transportadoras Veículos …" at bounding box center [601, 267] width 1203 height 534
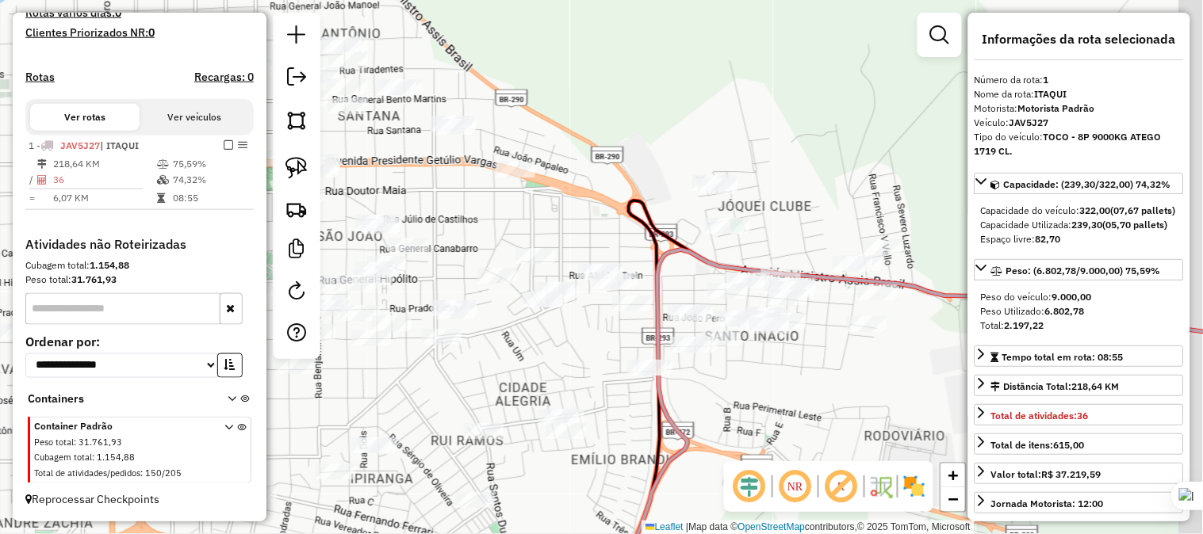
drag, startPoint x: 660, startPoint y: 212, endPoint x: 616, endPoint y: 192, distance: 47.9
click at [616, 192] on div "Janela de atendimento Grade de atendimento Capacidade Transportadoras Veículos …" at bounding box center [601, 267] width 1203 height 534
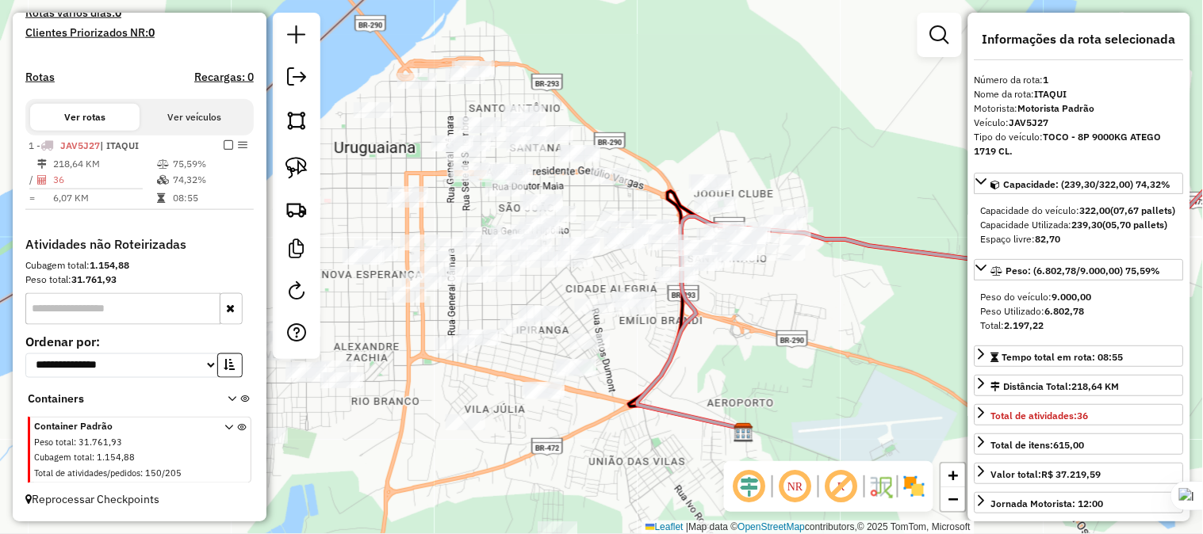
drag, startPoint x: 606, startPoint y: 163, endPoint x: 651, endPoint y: 159, distance: 45.4
click at [651, 159] on div "Janela de atendimento Grade de atendimento Capacidade Transportadoras Veículos …" at bounding box center [601, 267] width 1203 height 534
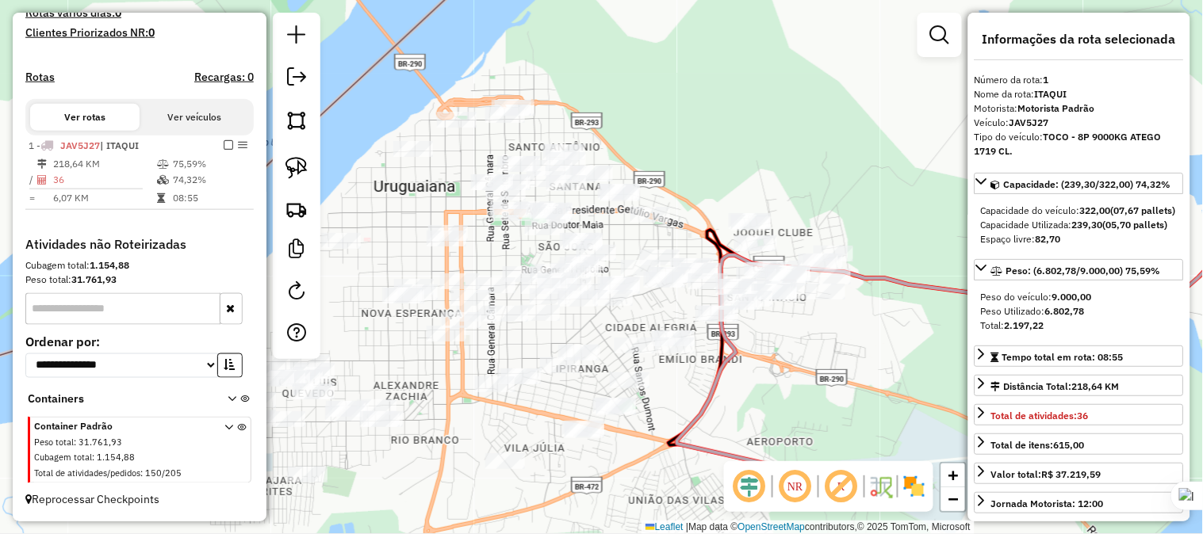
drag, startPoint x: 660, startPoint y: 141, endPoint x: 684, endPoint y: 167, distance: 35.4
click at [684, 167] on div "Janela de atendimento Grade de atendimento Capacidade Transportadoras Veículos …" at bounding box center [601, 267] width 1203 height 534
click at [296, 167] on img at bounding box center [296, 168] width 22 height 22
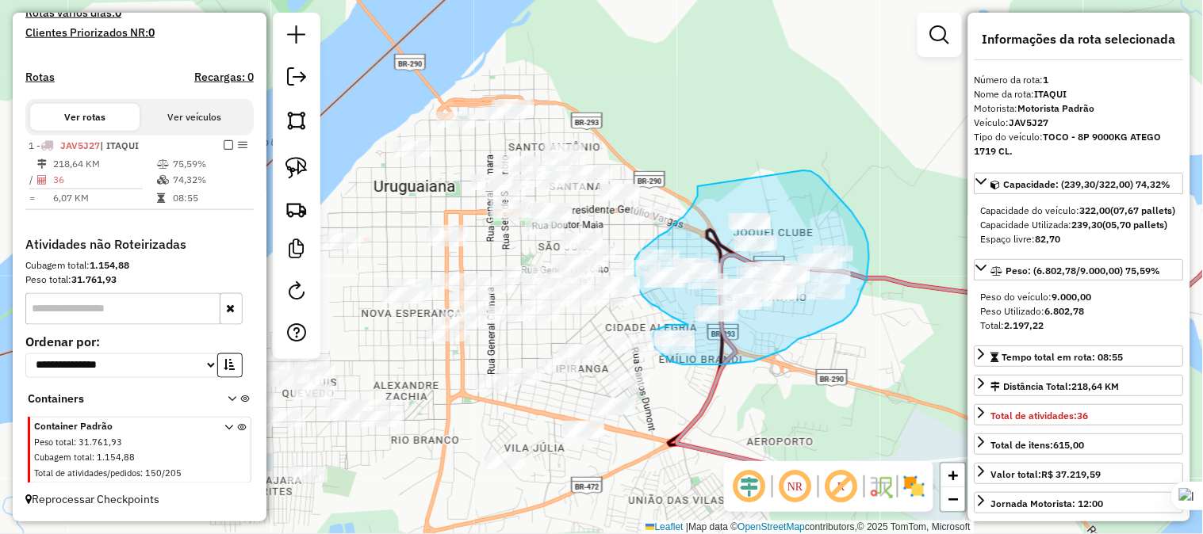
drag, startPoint x: 690, startPoint y: 209, endPoint x: 803, endPoint y: 170, distance: 119.8
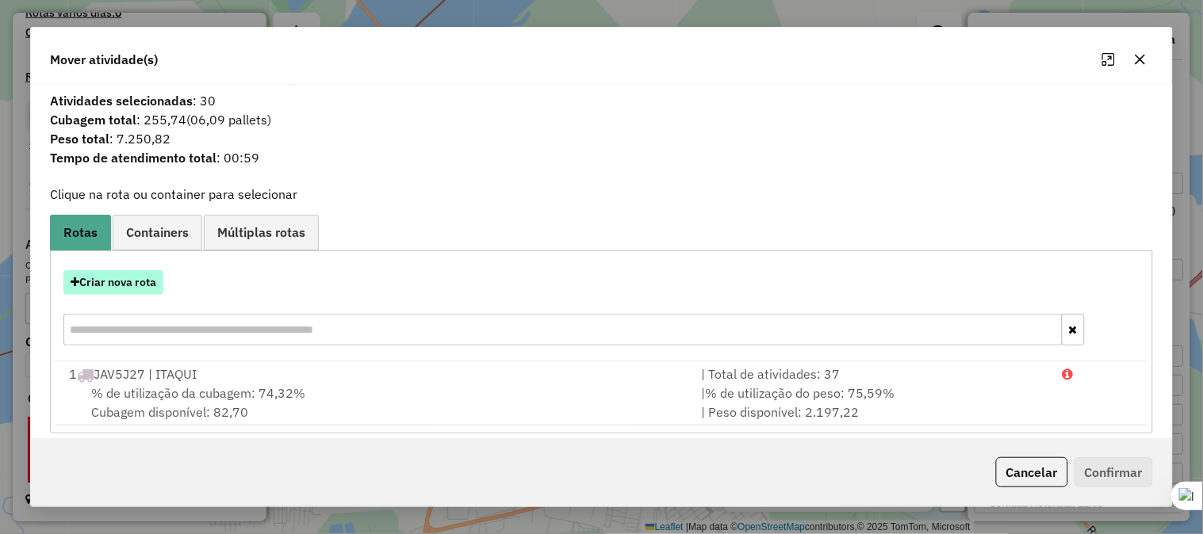
click at [149, 282] on button "Criar nova rota" at bounding box center [113, 282] width 100 height 25
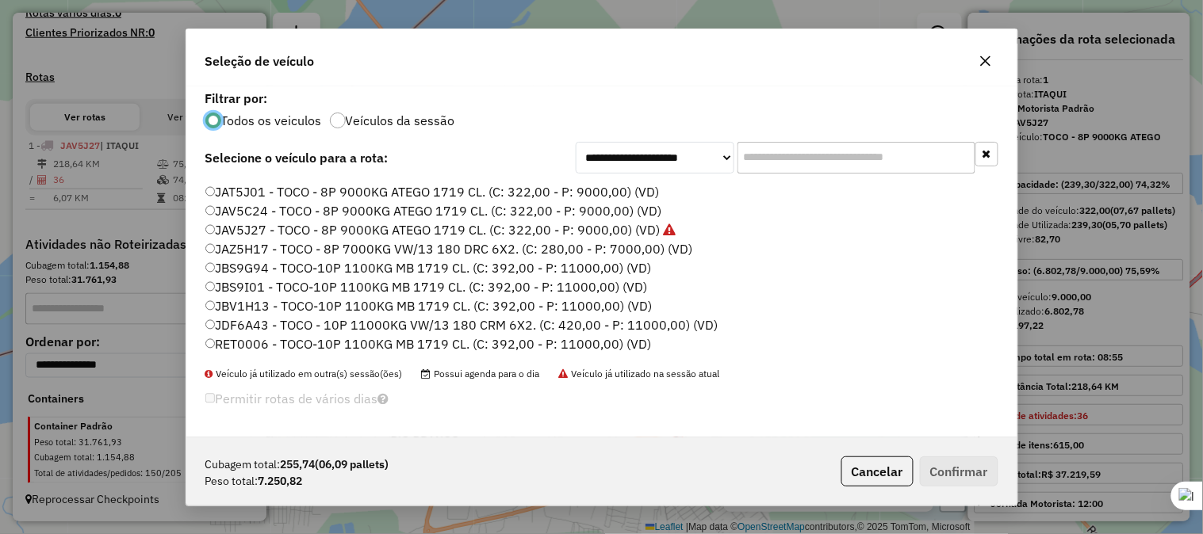
scroll to position [53, 0]
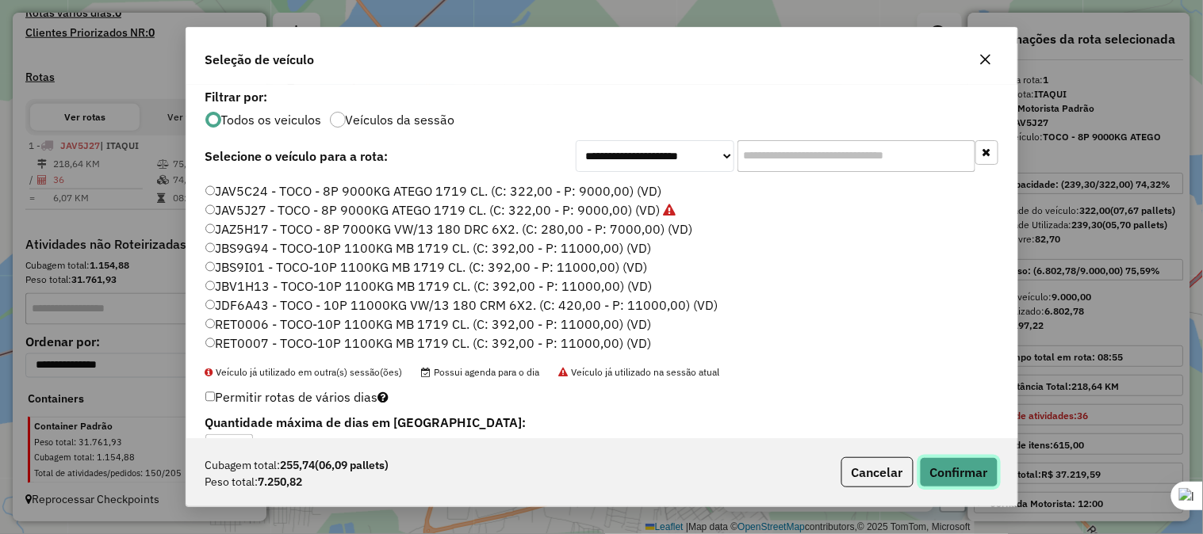
click at [963, 476] on button "Confirmar" at bounding box center [959, 472] width 78 height 30
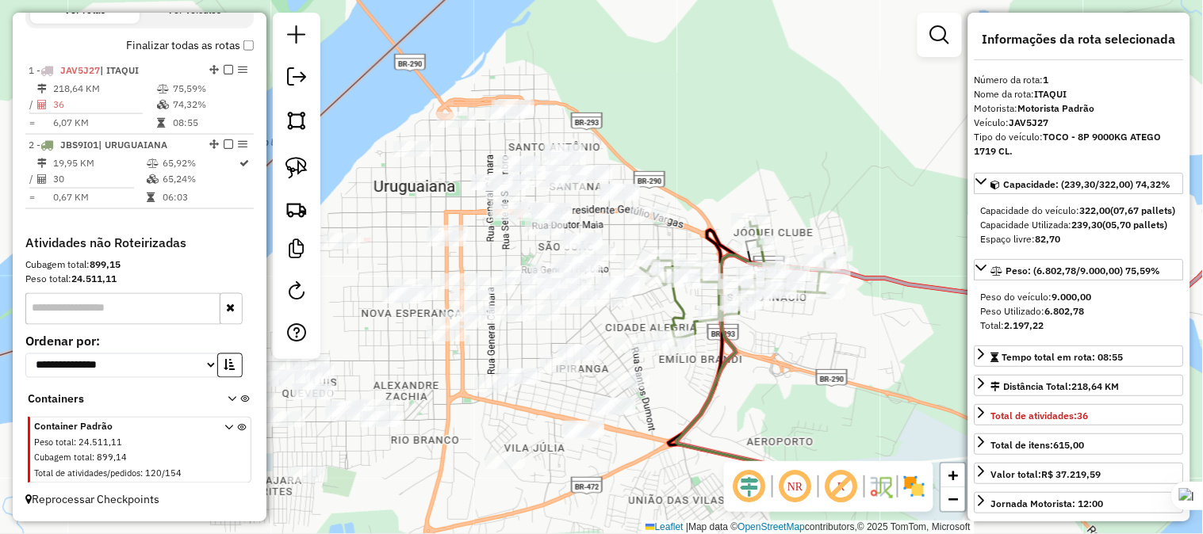
scroll to position [561, 0]
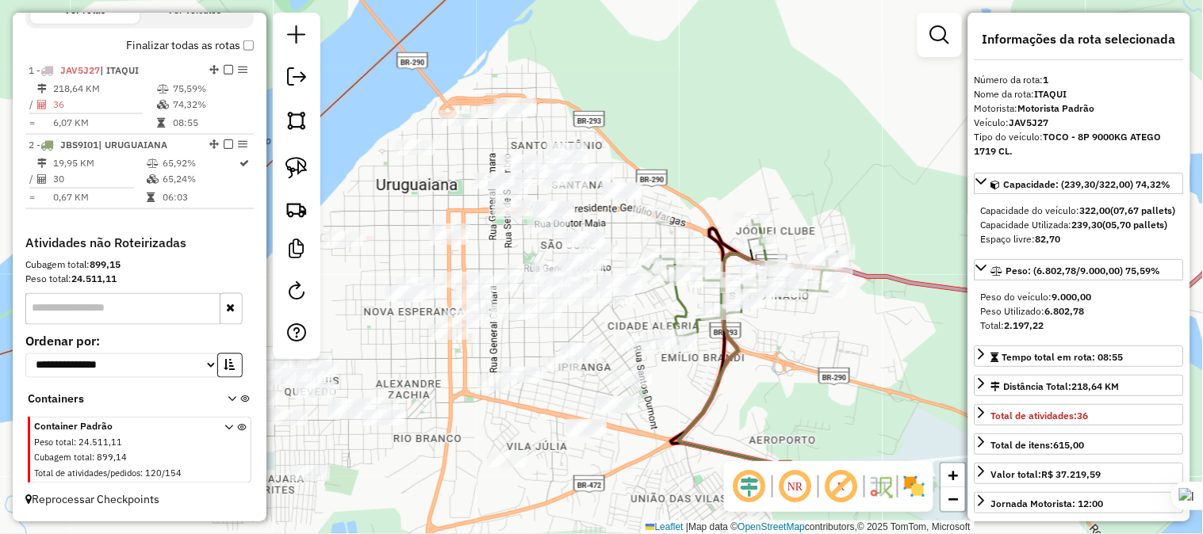
drag, startPoint x: 765, startPoint y: 163, endPoint x: 805, endPoint y: 151, distance: 41.4
click at [805, 151] on div "Janela de atendimento Grade de atendimento Capacidade Transportadoras Veículos …" at bounding box center [601, 267] width 1203 height 534
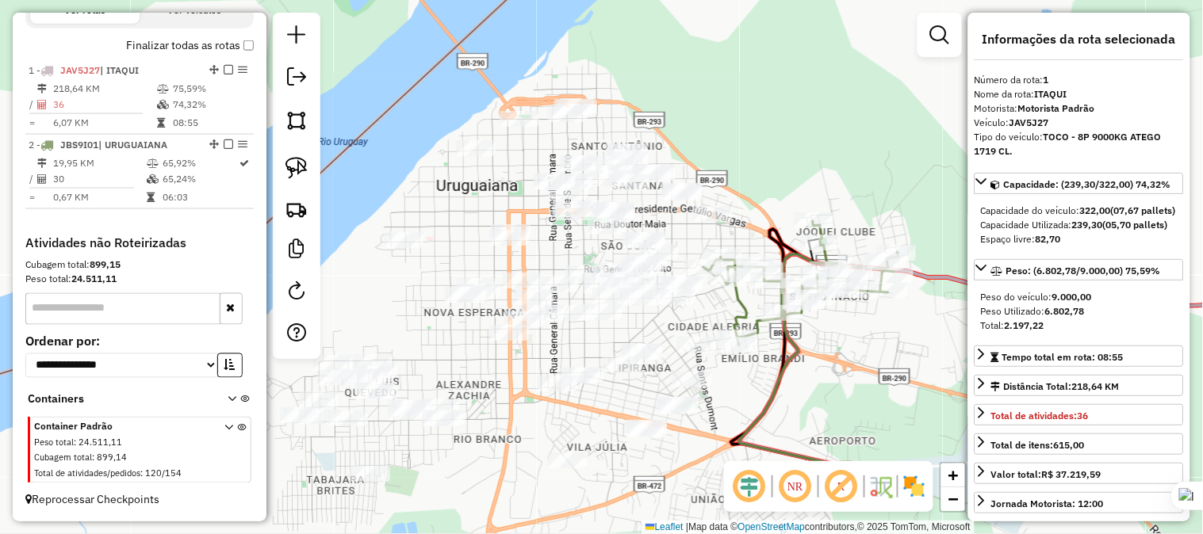
drag, startPoint x: 767, startPoint y: 147, endPoint x: 790, endPoint y: 159, distance: 25.5
click at [790, 159] on div "Janela de atendimento Grade de atendimento Capacidade Transportadoras Veículos …" at bounding box center [601, 267] width 1203 height 534
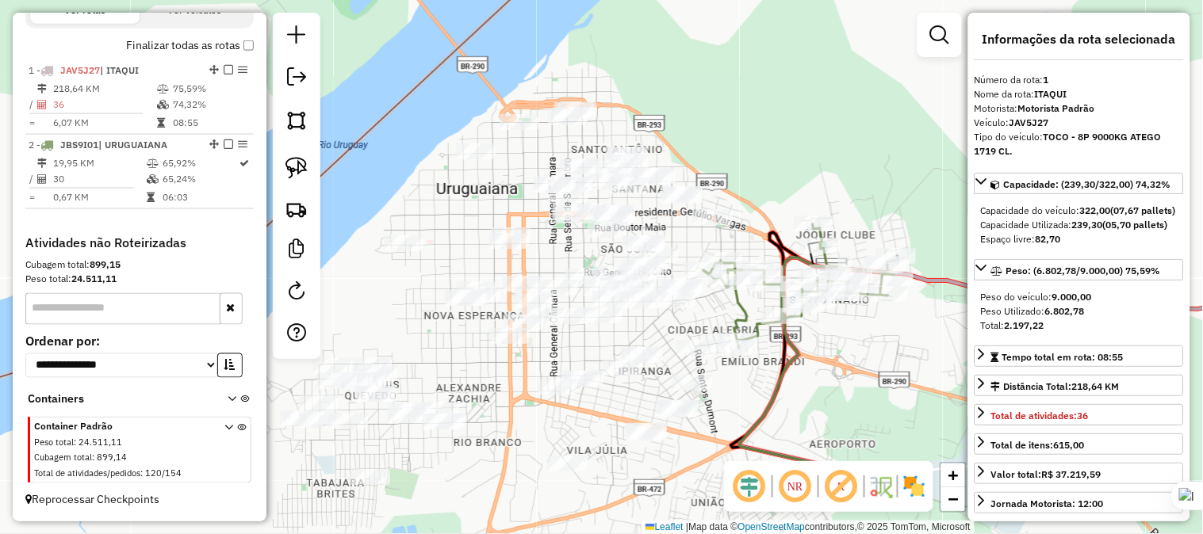
drag, startPoint x: 751, startPoint y: 105, endPoint x: 748, endPoint y: 135, distance: 30.2
click at [748, 135] on div "Janela de atendimento Grade de atendimento Capacidade Transportadoras Veículos …" at bounding box center [601, 267] width 1203 height 534
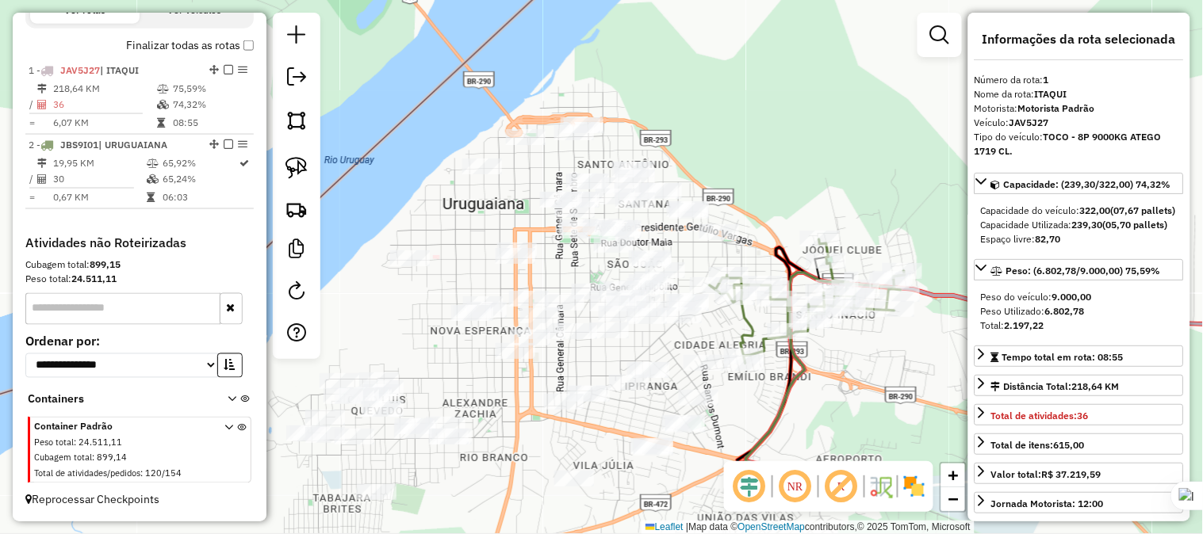
drag, startPoint x: 775, startPoint y: 191, endPoint x: 815, endPoint y: 151, distance: 57.2
click at [815, 151] on div "Janela de atendimento Grade de atendimento Capacidade Transportadoras Veículos …" at bounding box center [601, 267] width 1203 height 534
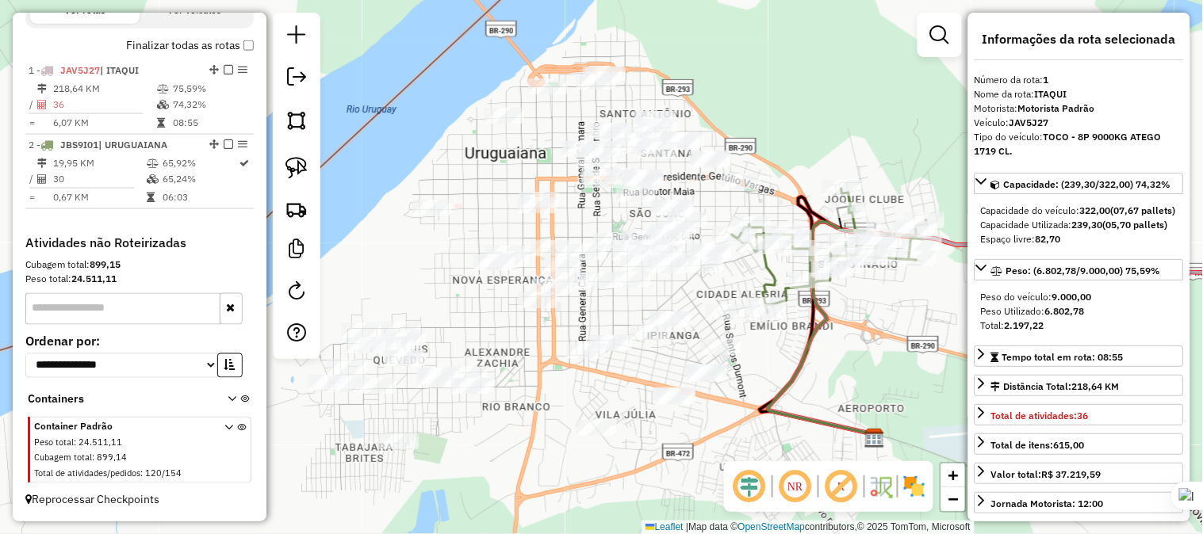
drag, startPoint x: 480, startPoint y: 205, endPoint x: 452, endPoint y: 147, distance: 63.8
click at [452, 147] on div "Janela de atendimento Grade de atendimento Capacidade Transportadoras Veículos …" at bounding box center [601, 267] width 1203 height 534
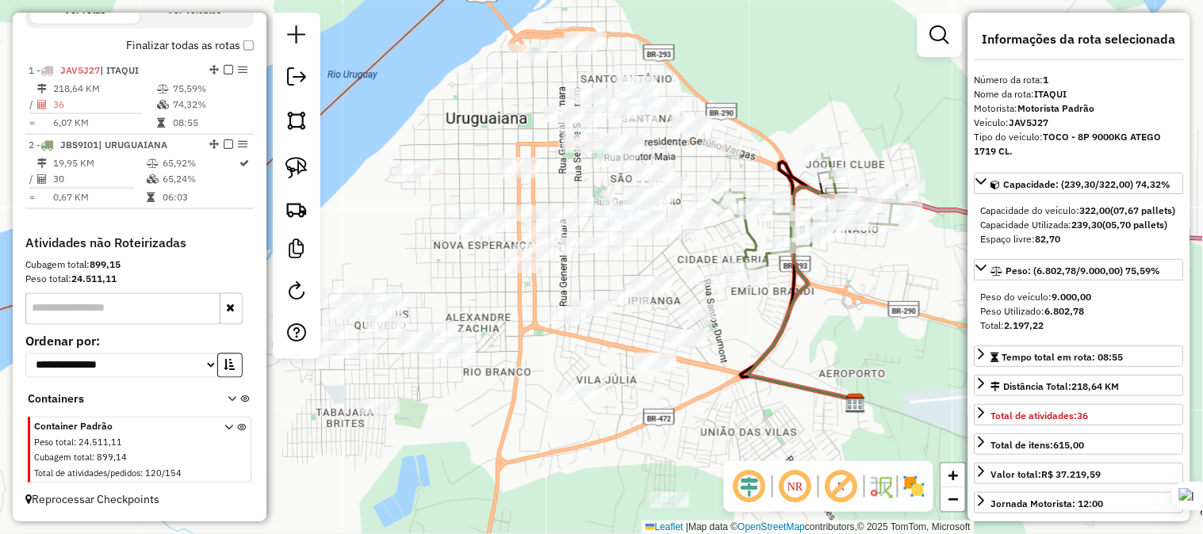
drag, startPoint x: 490, startPoint y: 325, endPoint x: 516, endPoint y: 275, distance: 56.4
click at [516, 275] on div "Janela de atendimento Grade de atendimento Capacidade Transportadoras Veículos …" at bounding box center [601, 267] width 1203 height 534
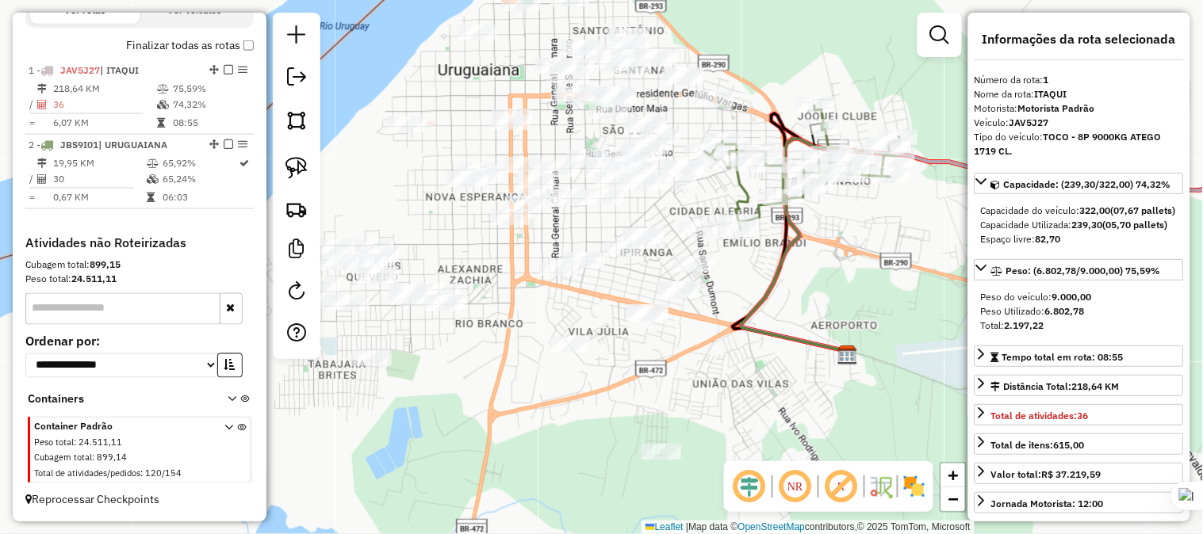
drag, startPoint x: 544, startPoint y: 350, endPoint x: 492, endPoint y: 349, distance: 52.3
click at [492, 349] on div "Janela de atendimento Grade de atendimento Capacidade Transportadoras Veículos …" at bounding box center [601, 267] width 1203 height 534
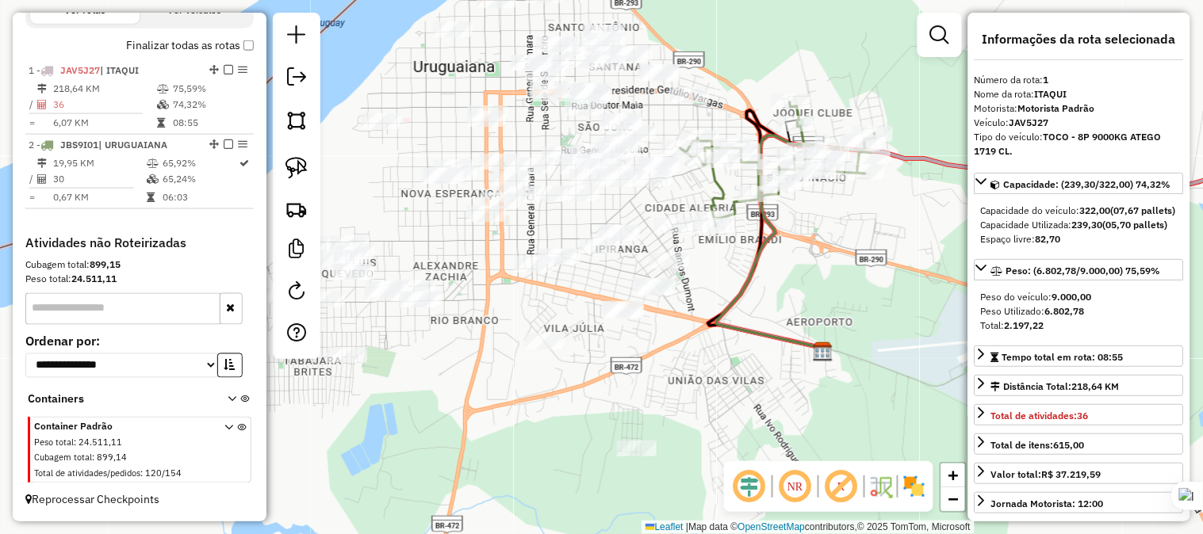
drag, startPoint x: 531, startPoint y: 393, endPoint x: 462, endPoint y: 366, distance: 74.0
click at [462, 366] on div "Janela de atendimento Grade de atendimento Capacidade Transportadoras Veículos …" at bounding box center [601, 267] width 1203 height 534
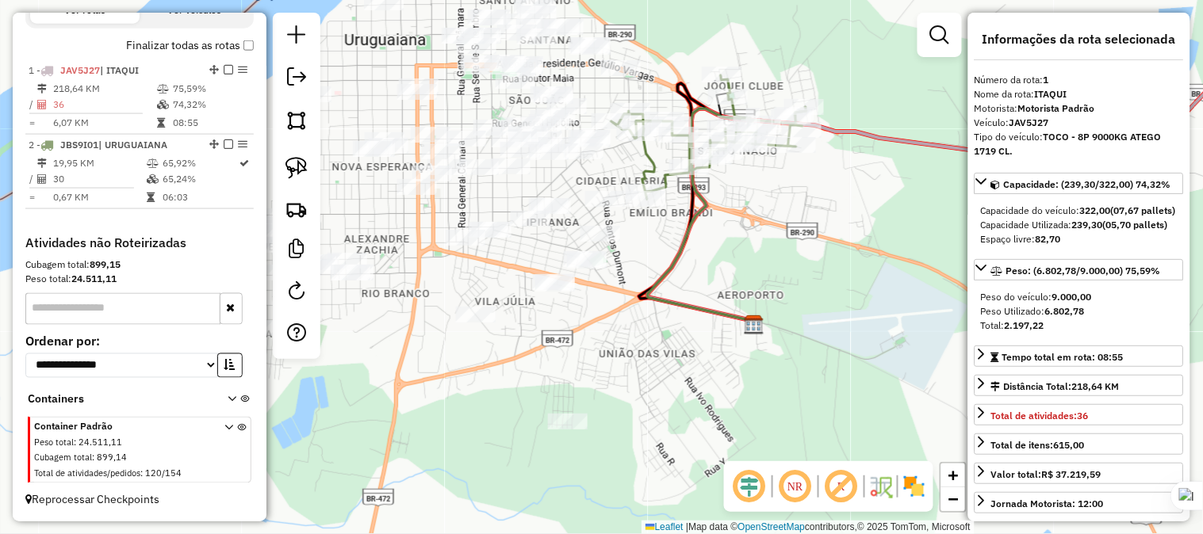
drag, startPoint x: 584, startPoint y: 374, endPoint x: 590, endPoint y: 394, distance: 20.6
click at [590, 394] on div "Janela de atendimento Grade de atendimento Capacidade Transportadoras Veículos …" at bounding box center [601, 267] width 1203 height 534
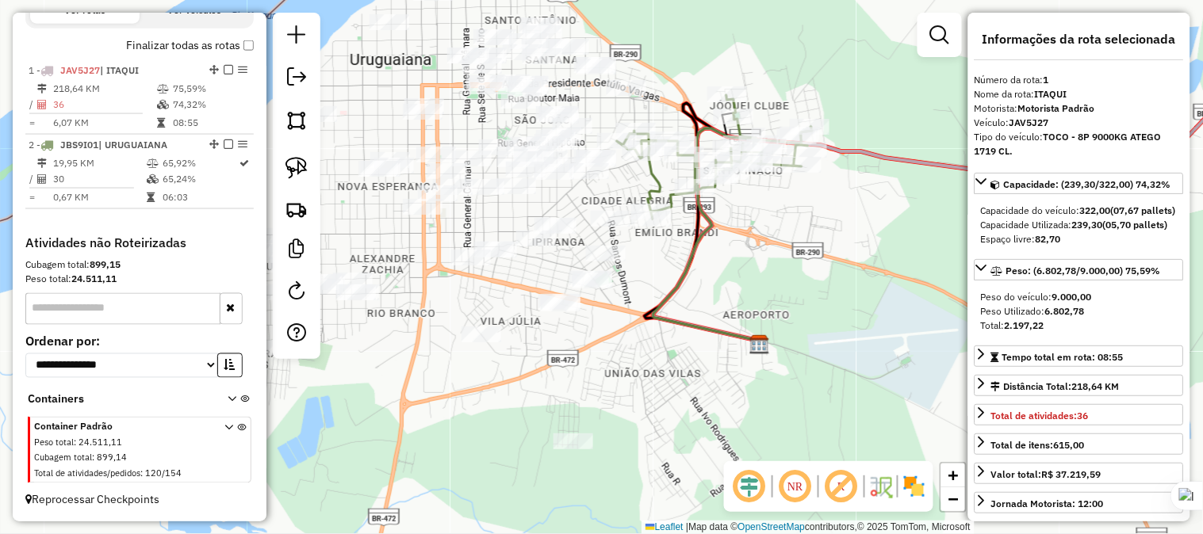
drag, startPoint x: 609, startPoint y: 353, endPoint x: 604, endPoint y: 407, distance: 54.1
click at [604, 407] on div "Janela de atendimento Grade de atendimento Capacidade Transportadoras Veículos …" at bounding box center [601, 267] width 1203 height 534
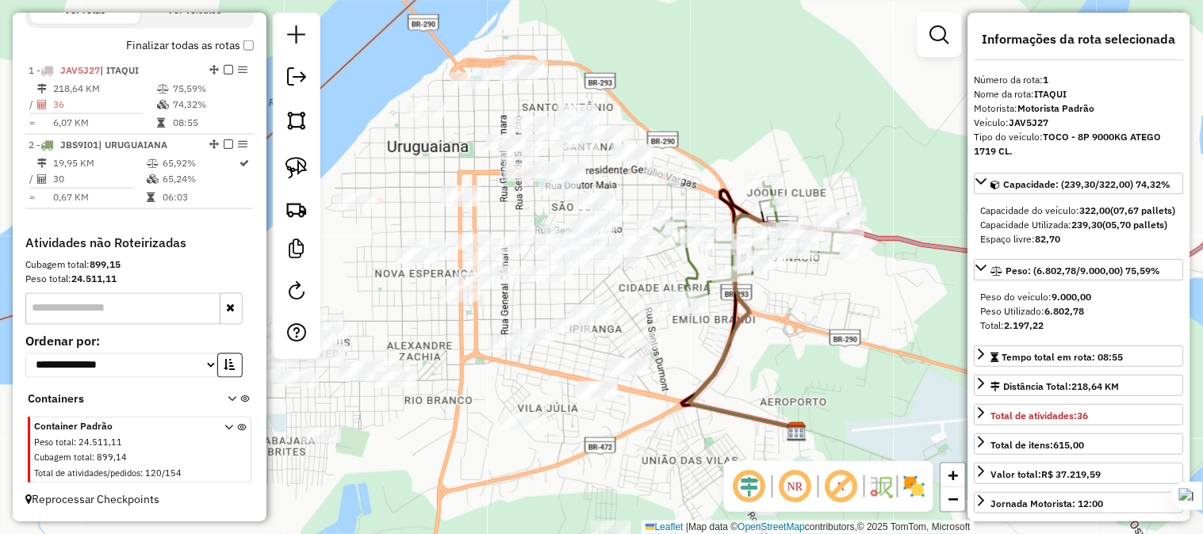
drag, startPoint x: 650, startPoint y: 350, endPoint x: 677, endPoint y: 342, distance: 28.1
click at [701, 386] on div "Janela de atendimento Grade de atendimento Capacidade Transportadoras Veículos …" at bounding box center [601, 267] width 1203 height 534
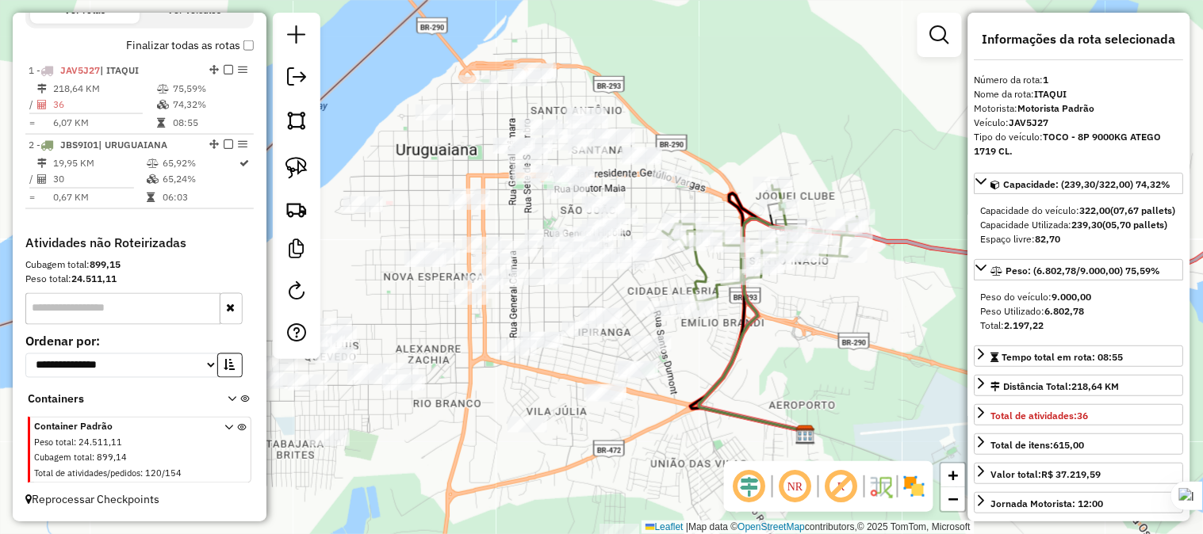
click at [719, 143] on div "Janela de atendimento Grade de atendimento Capacidade Transportadoras Veículos …" at bounding box center [601, 267] width 1203 height 534
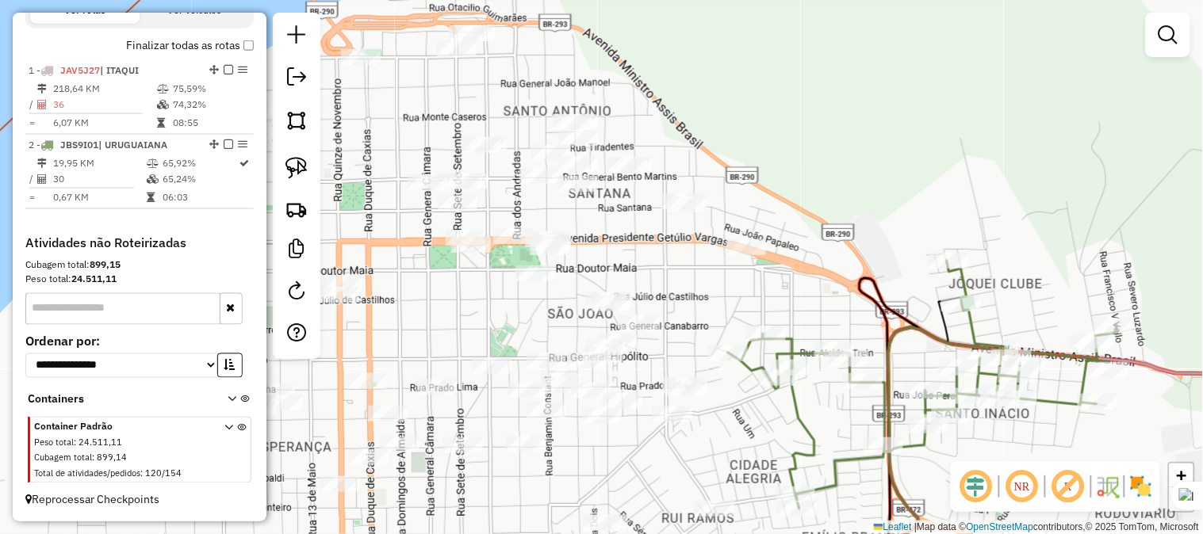
drag, startPoint x: 701, startPoint y: 143, endPoint x: 822, endPoint y: 180, distance: 126.7
click at [826, 178] on div "Janela de atendimento Grade de atendimento Capacidade Transportadoras Veículos …" at bounding box center [601, 267] width 1203 height 534
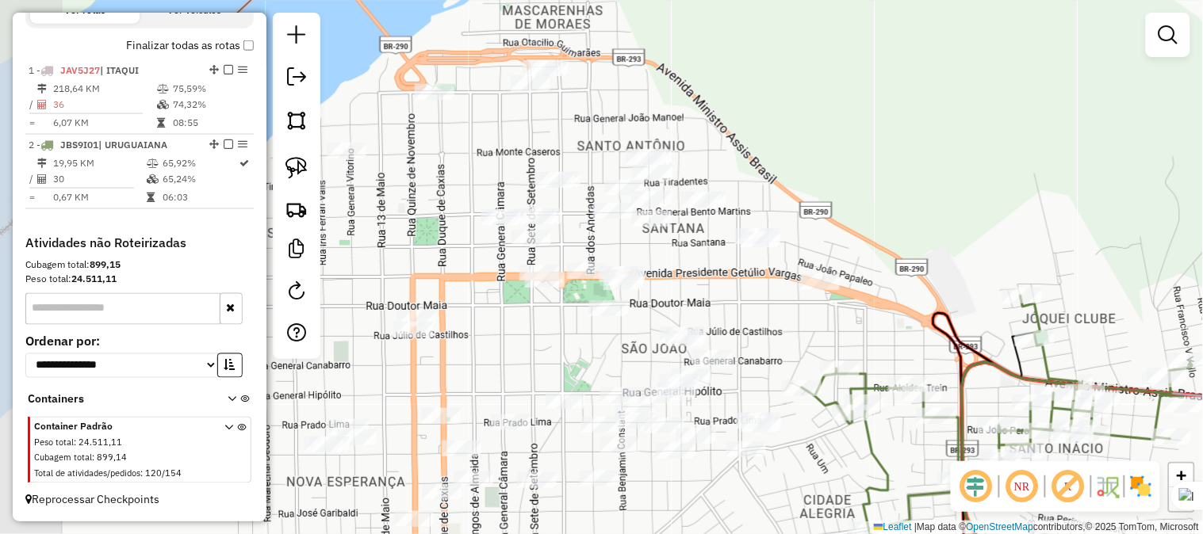
drag, startPoint x: 773, startPoint y: 183, endPoint x: 852, endPoint y: 220, distance: 87.6
click at [864, 230] on div "Janela de atendimento Grade de atendimento Capacidade Transportadoras Veículos …" at bounding box center [601, 267] width 1203 height 534
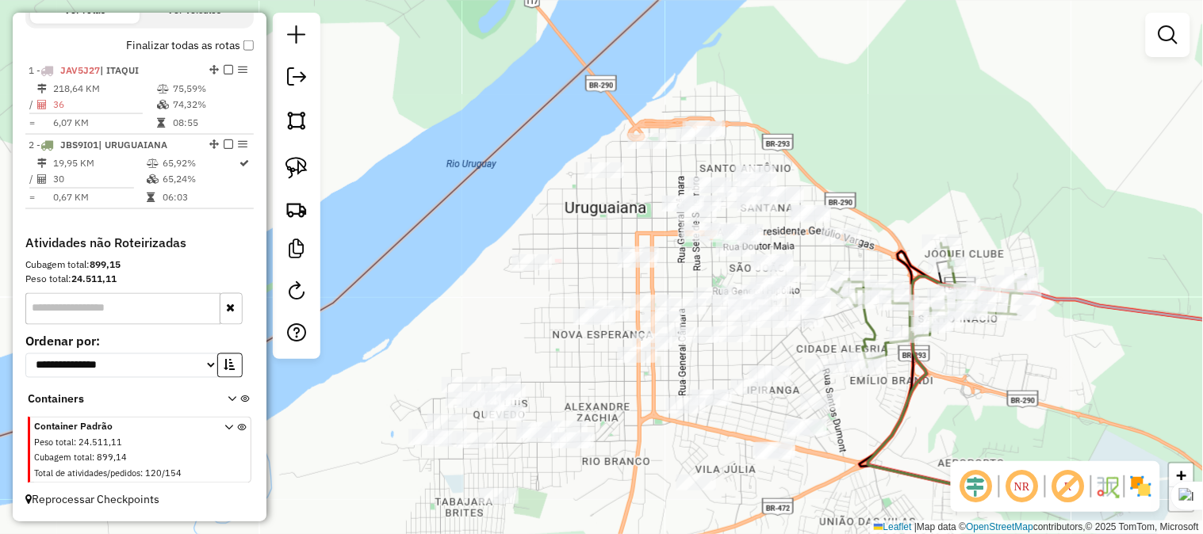
drag, startPoint x: 824, startPoint y: 180, endPoint x: 830, endPoint y: 170, distance: 11.0
click at [830, 170] on div "Janela de atendimento Grade de atendimento Capacidade Transportadoras Veículos …" at bounding box center [601, 267] width 1203 height 534
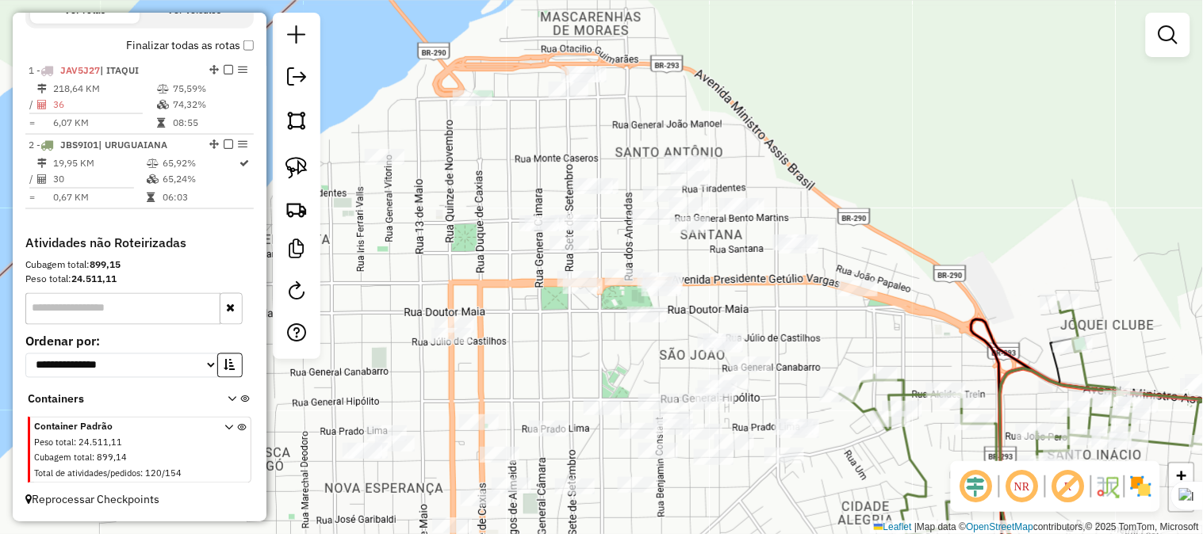
drag, startPoint x: 797, startPoint y: 170, endPoint x: 794, endPoint y: 159, distance: 10.6
click at [794, 159] on div "Janela de atendimento Grade de atendimento Capacidade Transportadoras Veículos …" at bounding box center [601, 267] width 1203 height 534
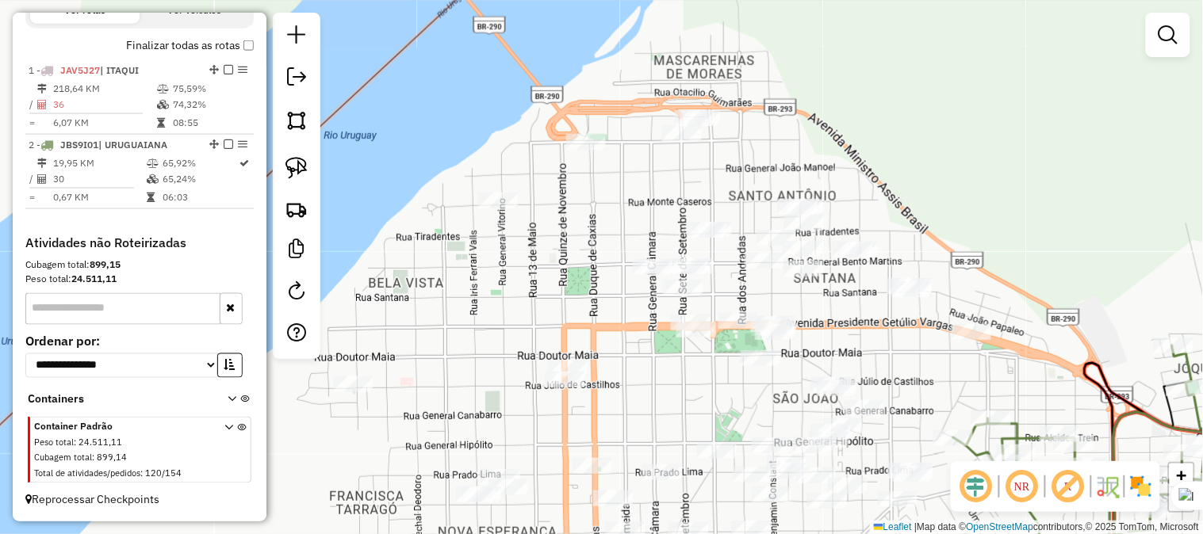
drag, startPoint x: 811, startPoint y: 180, endPoint x: 924, endPoint y: 225, distance: 122.0
click at [924, 225] on div "Janela de atendimento Grade de atendimento Capacidade Transportadoras Veículos …" at bounding box center [601, 267] width 1203 height 534
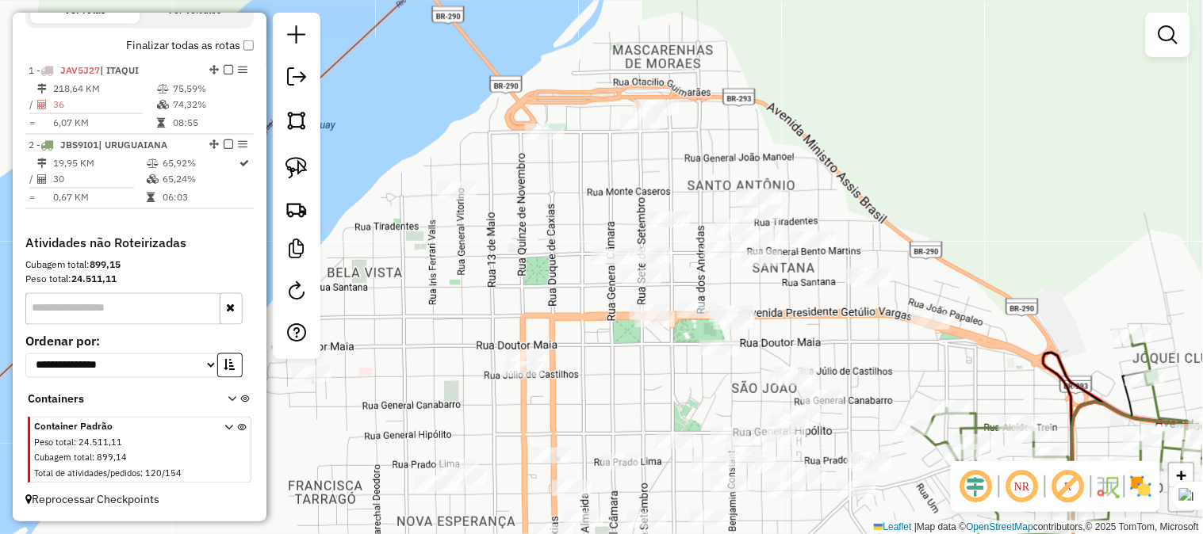
drag, startPoint x: 924, startPoint y: 223, endPoint x: 867, endPoint y: 210, distance: 58.5
click at [867, 210] on div "Janela de atendimento Grade de atendimento Capacidade Transportadoras Veículos …" at bounding box center [601, 267] width 1203 height 534
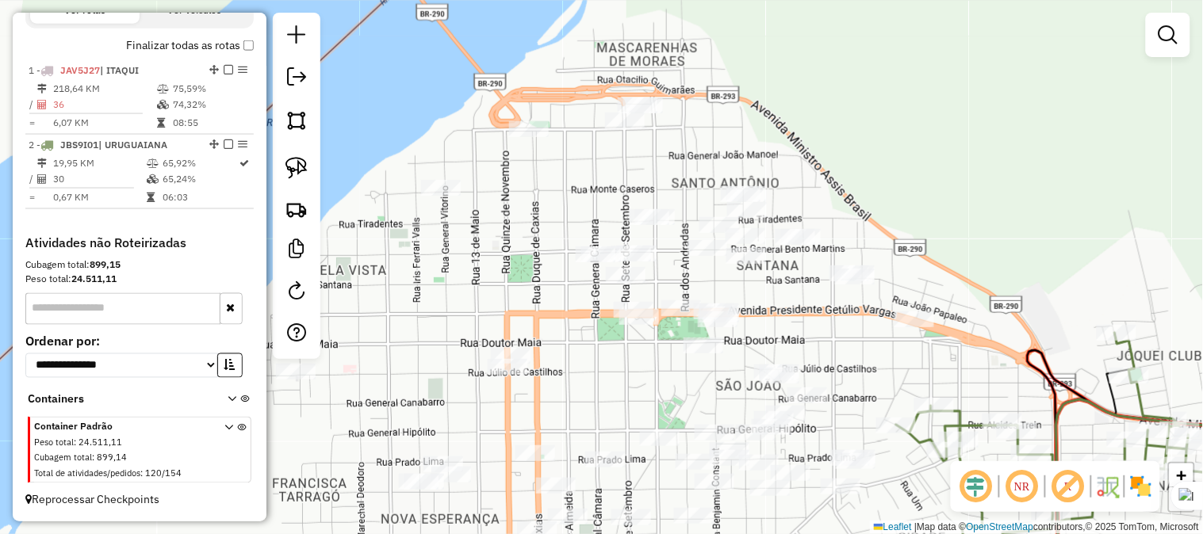
drag, startPoint x: 967, startPoint y: 197, endPoint x: 828, endPoint y: 154, distance: 145.2
click at [828, 154] on div "Janela de atendimento Grade de atendimento Capacidade Transportadoras Veículos …" at bounding box center [601, 267] width 1203 height 534
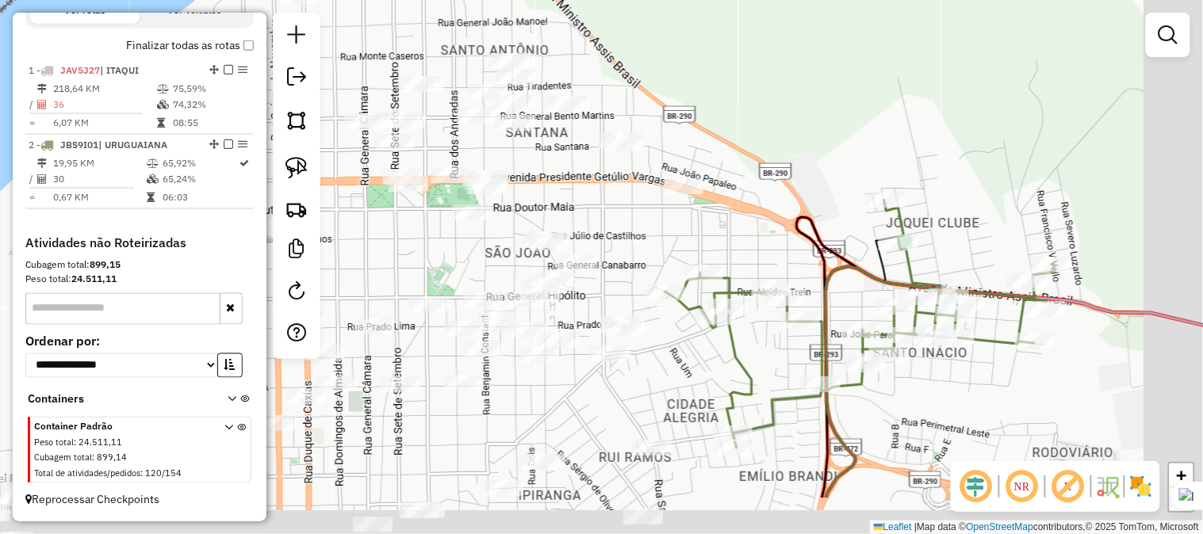
drag, startPoint x: 864, startPoint y: 203, endPoint x: 771, endPoint y: 109, distance: 132.9
click at [771, 109] on div "Janela de atendimento Grade de atendimento Capacidade Transportadoras Veículos …" at bounding box center [601, 267] width 1203 height 534
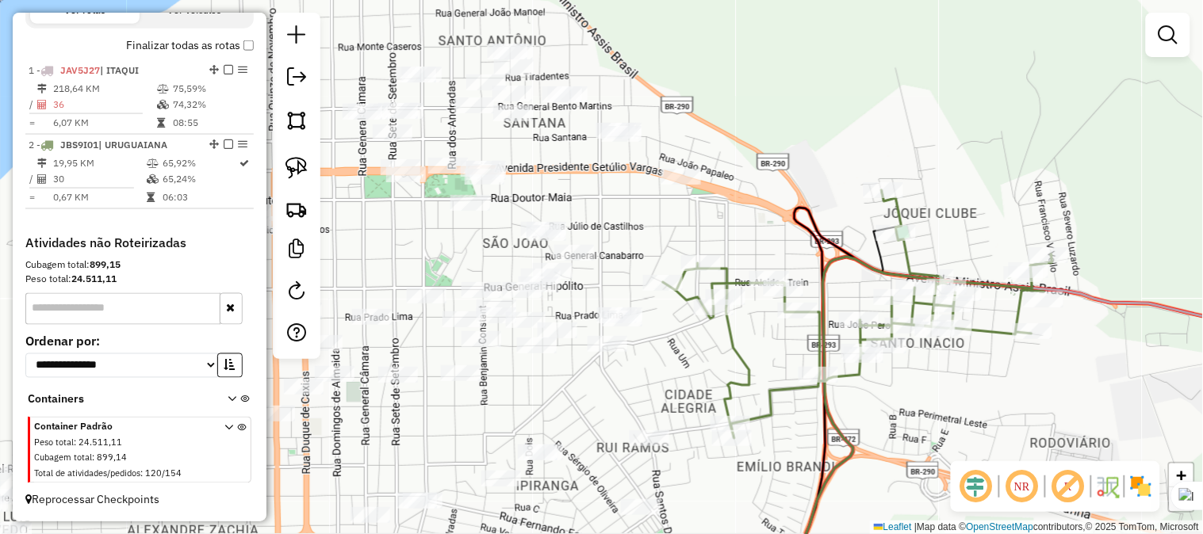
drag, startPoint x: 796, startPoint y: 205, endPoint x: 796, endPoint y: 127, distance: 77.7
click at [796, 190] on icon at bounding box center [840, 386] width 124 height 393
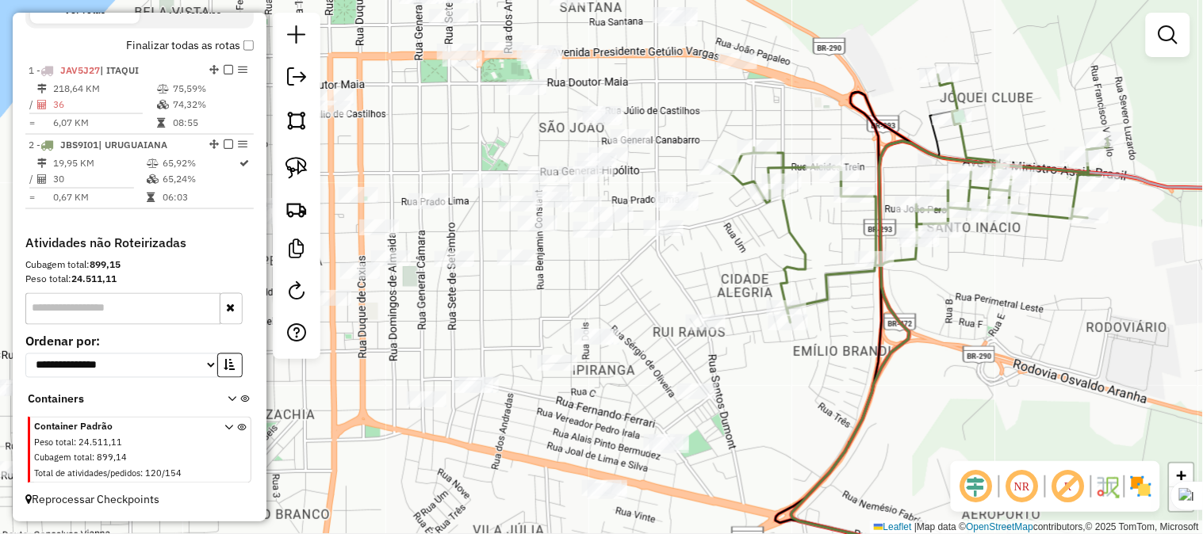
drag, startPoint x: 722, startPoint y: 448, endPoint x: 780, endPoint y: 404, distance: 72.5
click at [780, 404] on div "Janela de atendimento Grade de atendimento Capacidade Transportadoras Veículos …" at bounding box center [601, 267] width 1203 height 534
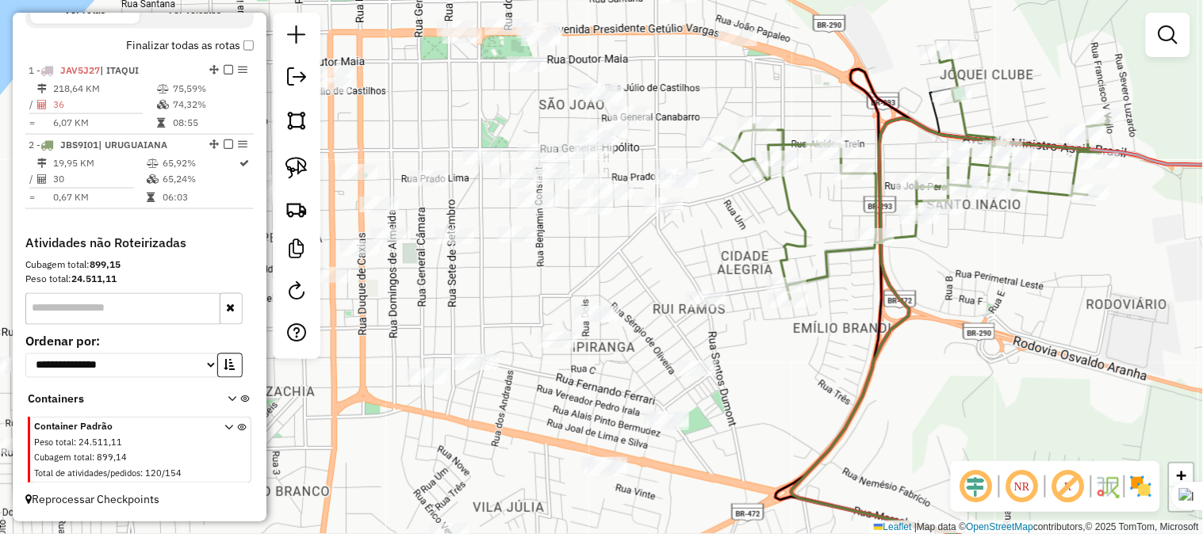
drag, startPoint x: 779, startPoint y: 437, endPoint x: 728, endPoint y: 399, distance: 64.1
click at [771, 390] on div "Janela de atendimento Grade de atendimento Capacidade Transportadoras Veículos …" at bounding box center [601, 267] width 1203 height 534
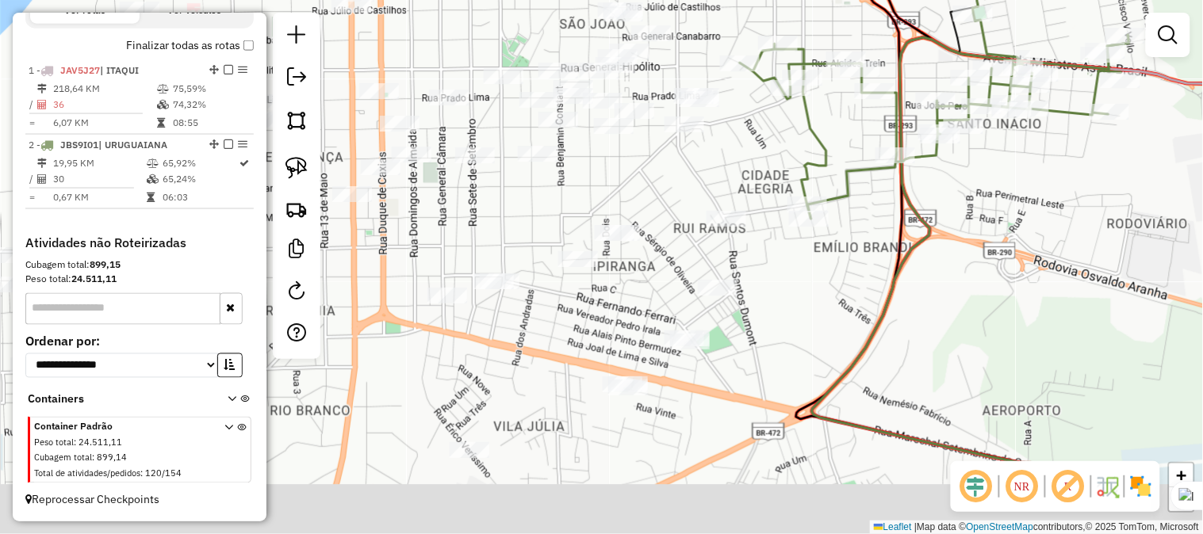
drag, startPoint x: 579, startPoint y: 402, endPoint x: 608, endPoint y: 343, distance: 65.6
click at [608, 343] on div "Janela de atendimento Grade de atendimento Capacidade Transportadoras Veículos …" at bounding box center [601, 267] width 1203 height 534
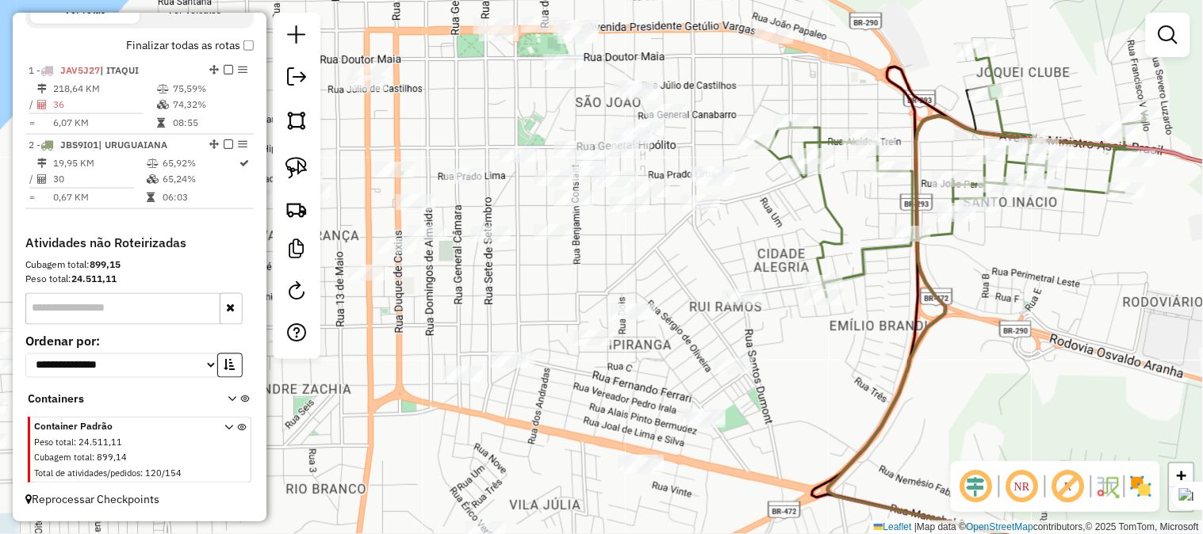
drag, startPoint x: 571, startPoint y: 375, endPoint x: 585, endPoint y: 457, distance: 83.7
click at [585, 457] on div "Janela de atendimento Grade de atendimento Capacidade Transportadoras Veículos …" at bounding box center [601, 267] width 1203 height 534
drag, startPoint x: 672, startPoint y: 262, endPoint x: 677, endPoint y: 418, distance: 155.5
click at [677, 418] on div "Janela de atendimento Grade de atendimento Capacidade Transportadoras Veículos …" at bounding box center [601, 267] width 1203 height 534
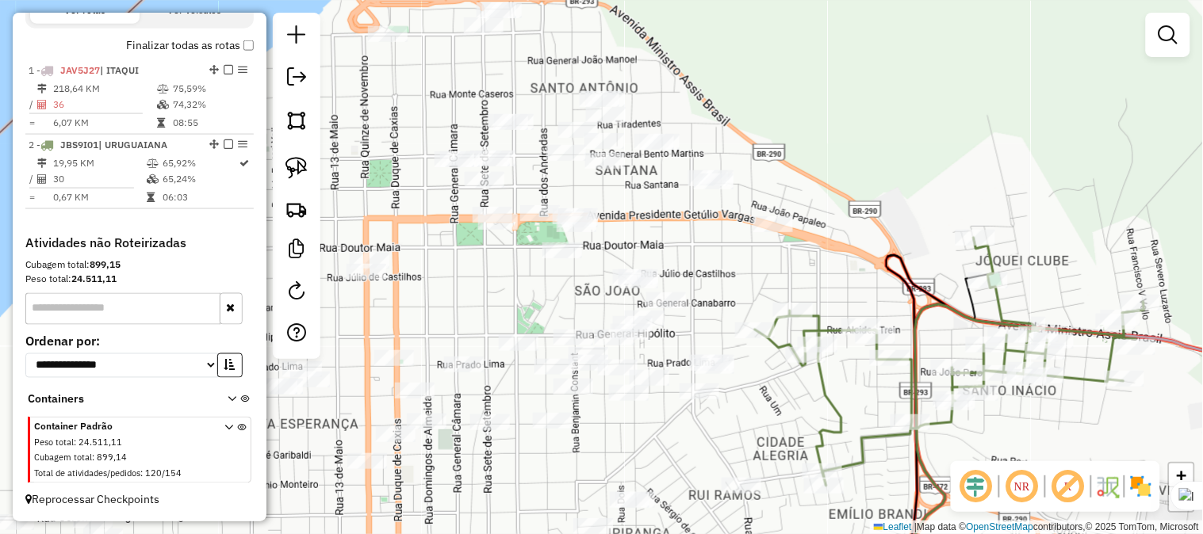
drag, startPoint x: 729, startPoint y: 219, endPoint x: 718, endPoint y: 297, distance: 79.3
click at [718, 297] on div "Janela de atendimento Grade de atendimento Capacidade Transportadoras Veículos …" at bounding box center [601, 267] width 1203 height 534
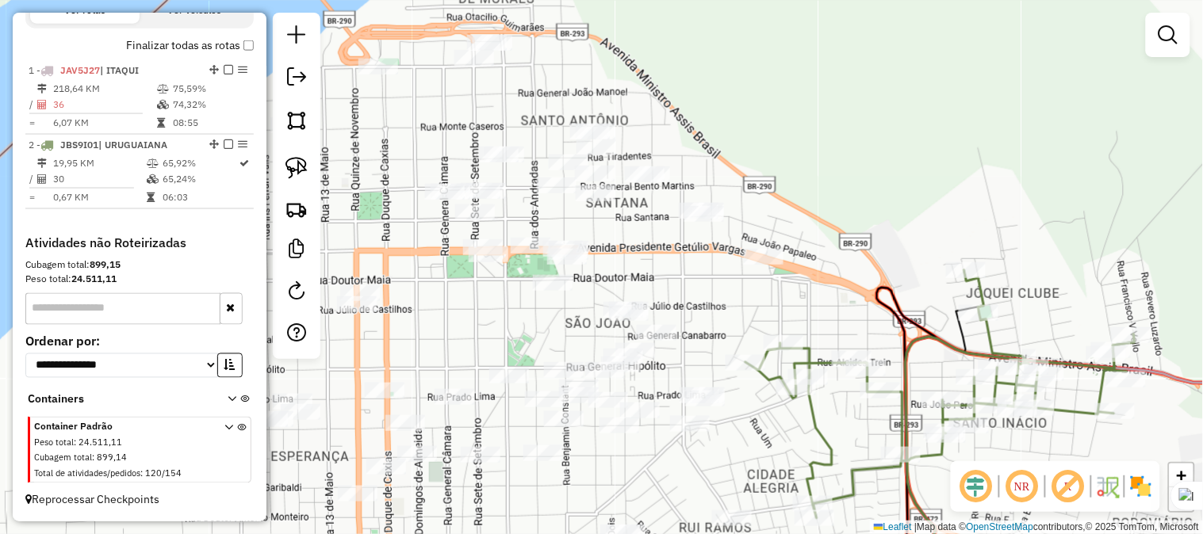
drag, startPoint x: 820, startPoint y: 254, endPoint x: 820, endPoint y: 193, distance: 61.0
click at [820, 193] on div "Janela de atendimento Grade de atendimento Capacidade Transportadoras Veículos …" at bounding box center [601, 267] width 1203 height 534
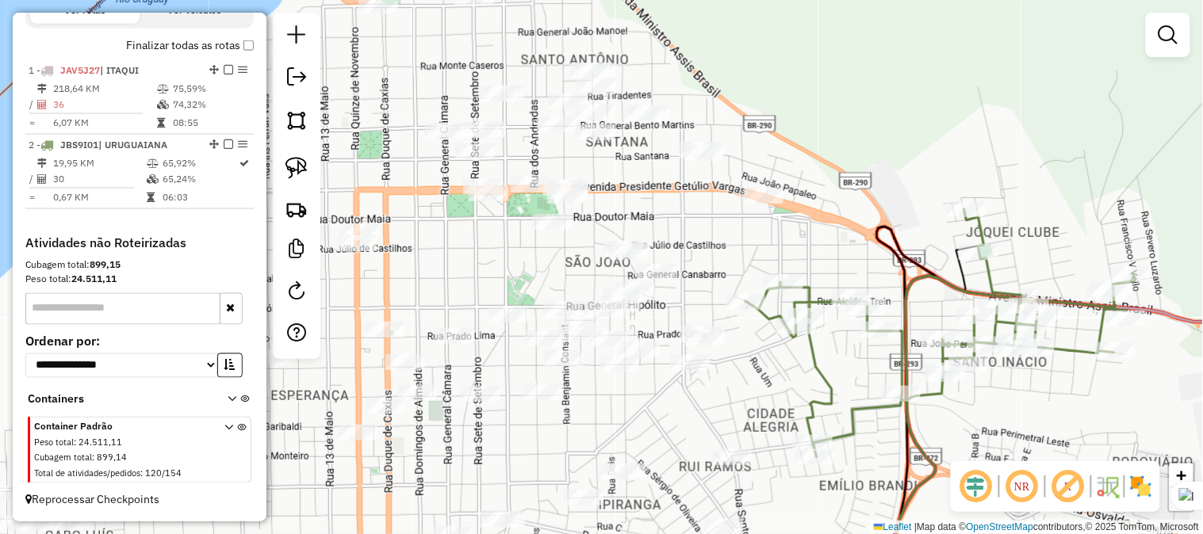
drag, startPoint x: 820, startPoint y: 239, endPoint x: 836, endPoint y: 161, distance: 79.9
click at [835, 162] on div "Janela de atendimento Grade de atendimento Capacidade Transportadoras Veículos …" at bounding box center [601, 267] width 1203 height 534
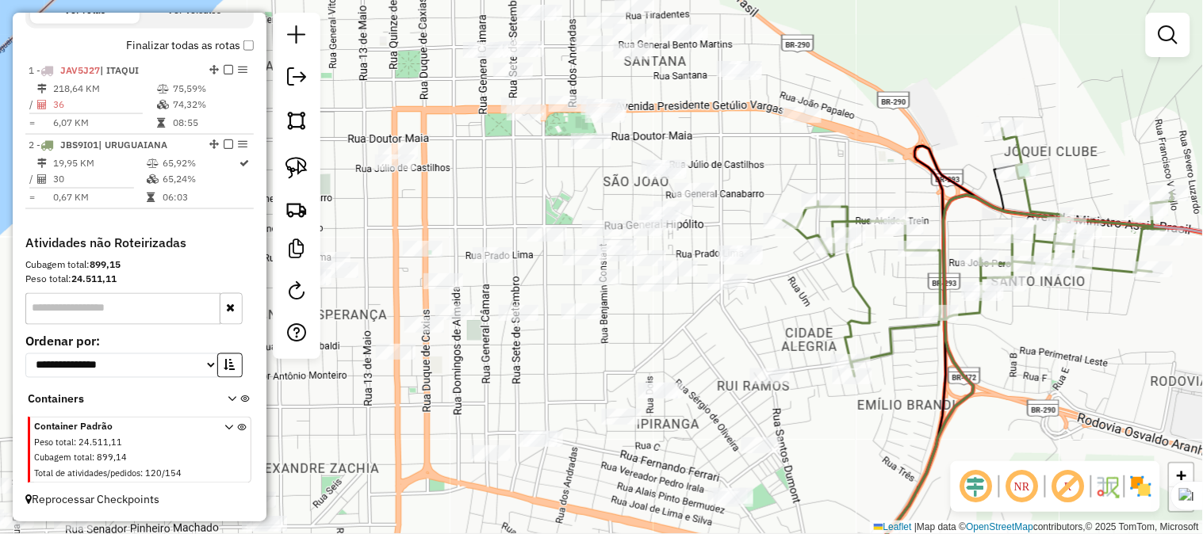
drag, startPoint x: 777, startPoint y: 329, endPoint x: 801, endPoint y: 327, distance: 23.8
click at [801, 327] on div "Janela de atendimento Grade de atendimento Capacidade Transportadoras Veículos …" at bounding box center [601, 267] width 1203 height 534
drag, startPoint x: 752, startPoint y: 344, endPoint x: 738, endPoint y: 375, distance: 33.7
click at [738, 375] on div "Janela de atendimento Grade de atendimento Capacidade Transportadoras Veículos …" at bounding box center [601, 267] width 1203 height 534
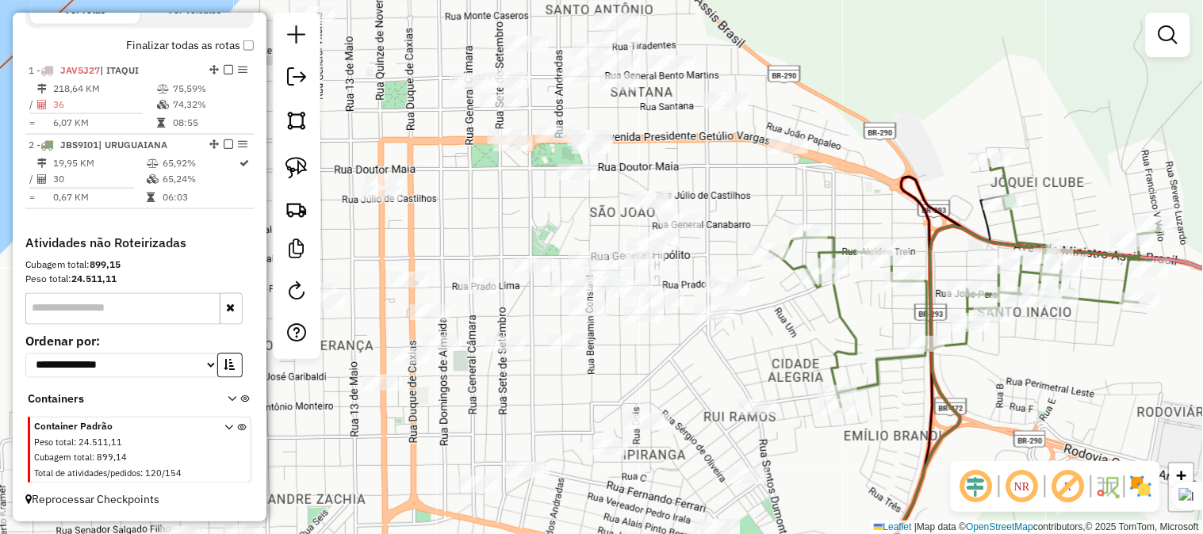
drag, startPoint x: 777, startPoint y: 344, endPoint x: 757, endPoint y: 383, distance: 43.6
click at [757, 383] on div "Janela de atendimento Grade de atendimento Capacidade Transportadoras Veículos …" at bounding box center [601, 267] width 1203 height 534
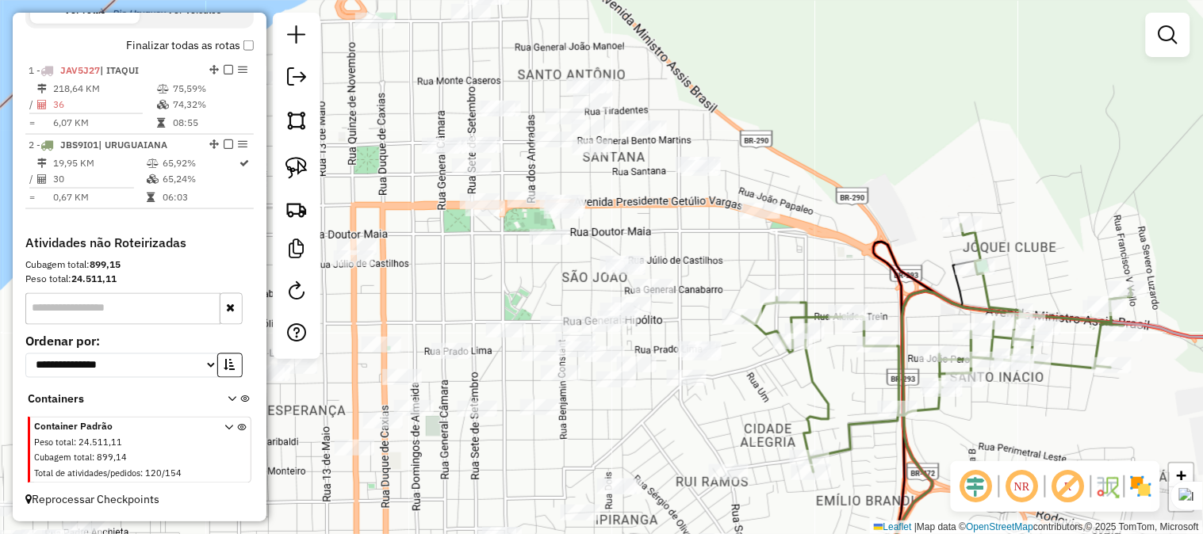
drag, startPoint x: 710, startPoint y: 246, endPoint x: 701, endPoint y: 278, distance: 33.9
click at [701, 278] on div "Janela de atendimento Grade de atendimento Capacidade Transportadoras Veículos …" at bounding box center [601, 267] width 1203 height 534
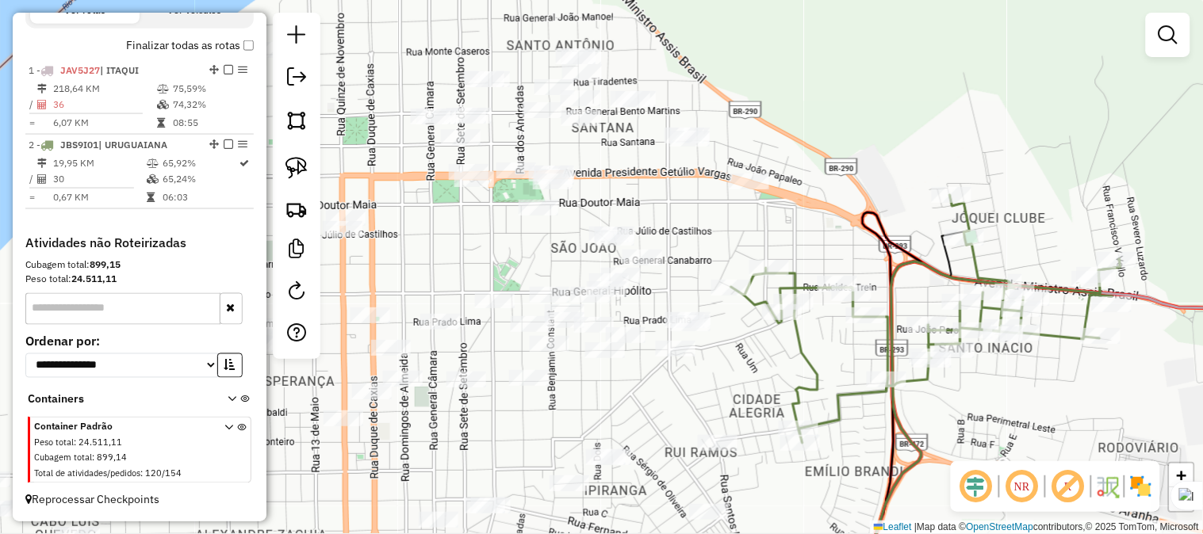
drag, startPoint x: 755, startPoint y: 412, endPoint x: 740, endPoint y: 351, distance: 62.9
click at [740, 357] on div "Janela de atendimento Grade de atendimento Capacidade Transportadoras Veículos …" at bounding box center [601, 267] width 1203 height 534
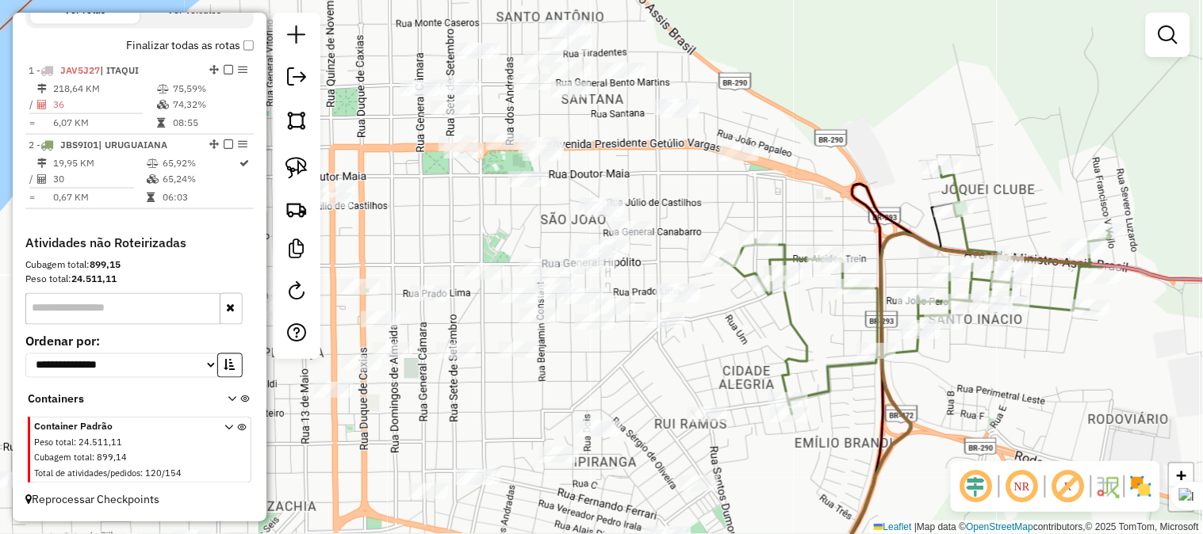
drag, startPoint x: 813, startPoint y: 216, endPoint x: 815, endPoint y: 170, distance: 46.0
click at [815, 170] on div "Janela de atendimento Grade de atendimento Capacidade Transportadoras Veículos …" at bounding box center [601, 267] width 1203 height 534
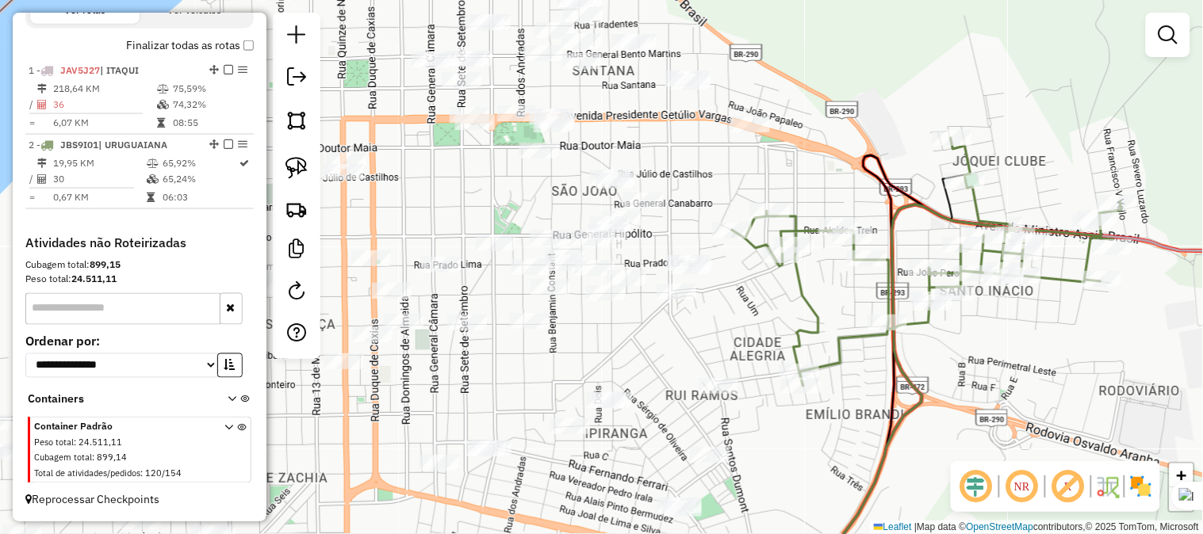
drag, startPoint x: 718, startPoint y: 167, endPoint x: 746, endPoint y: 208, distance: 49.7
click at [745, 208] on div "Janela de atendimento Grade de atendimento Capacidade Transportadoras Veículos …" at bounding box center [601, 267] width 1203 height 534
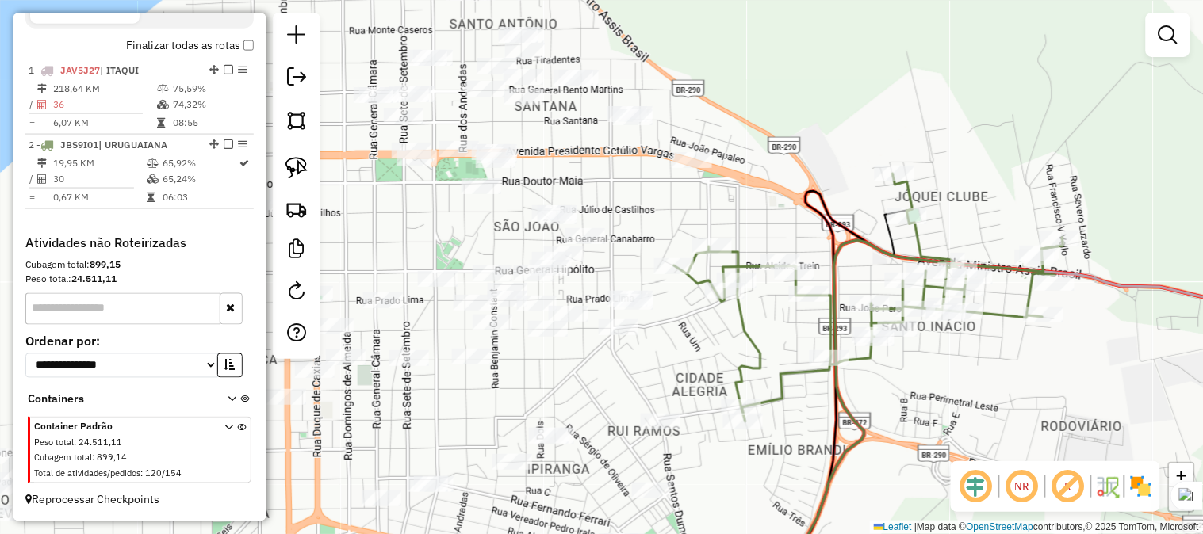
drag, startPoint x: 769, startPoint y: 193, endPoint x: 693, endPoint y: 205, distance: 76.9
click at [693, 205] on div "Janela de atendimento Grade de atendimento Capacidade Transportadoras Veículos …" at bounding box center [601, 267] width 1203 height 534
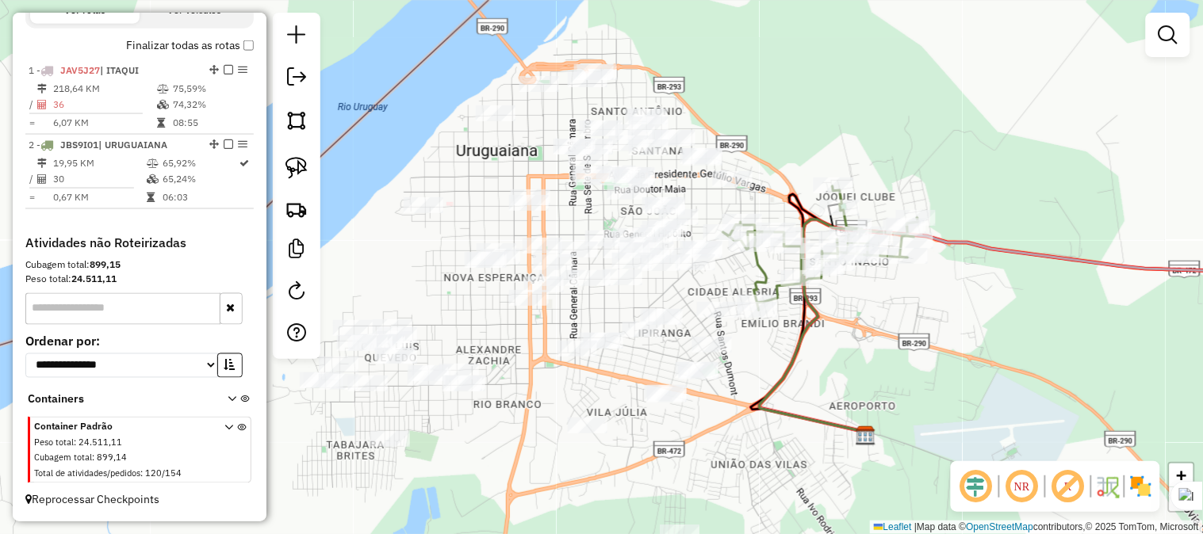
drag, startPoint x: 778, startPoint y: 198, endPoint x: 790, endPoint y: 163, distance: 37.4
click at [790, 163] on div "Janela de atendimento Grade de atendimento Capacidade Transportadoras Veículos …" at bounding box center [601, 267] width 1203 height 534
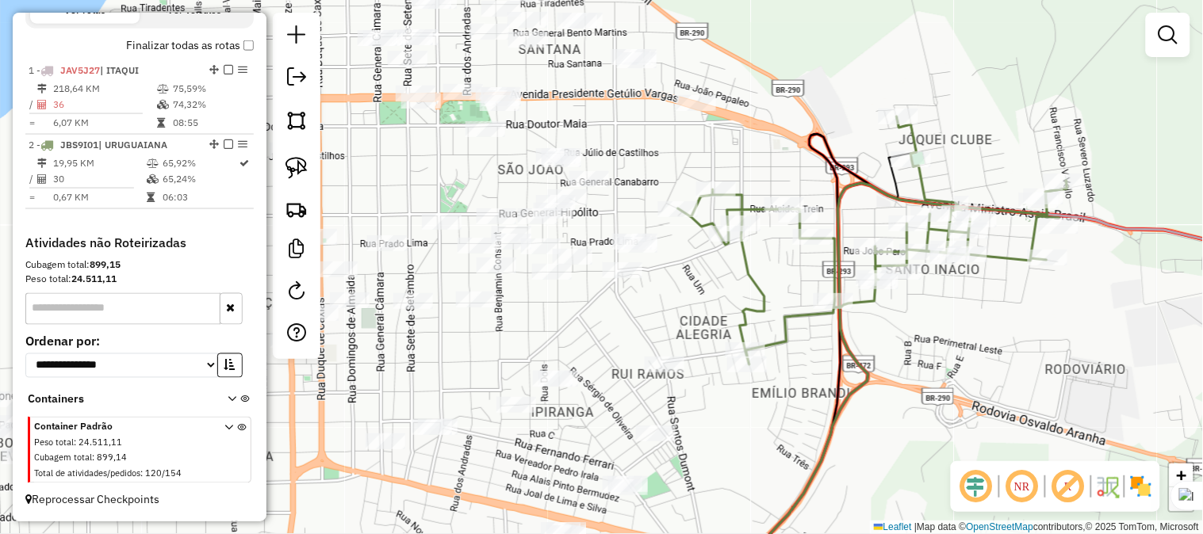
drag, startPoint x: 841, startPoint y: 341, endPoint x: 863, endPoint y: 329, distance: 24.5
click at [863, 329] on icon at bounding box center [908, 384] width 317 height 407
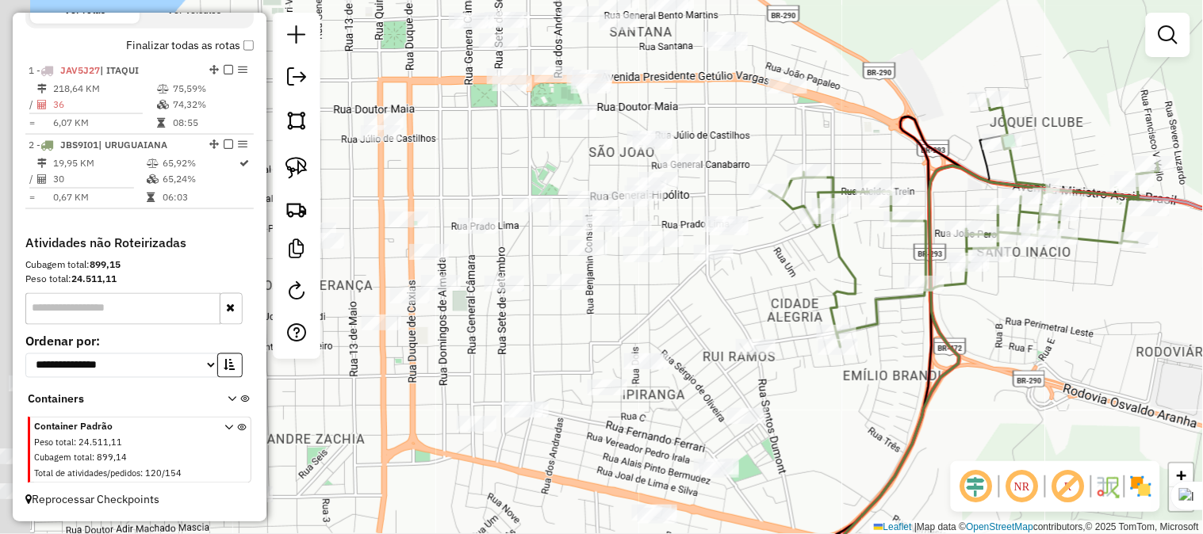
drag, startPoint x: 718, startPoint y: 281, endPoint x: 794, endPoint y: 277, distance: 76.2
click at [794, 277] on div "Janela de atendimento Grade de atendimento Capacidade Transportadoras Veículos …" at bounding box center [601, 267] width 1203 height 534
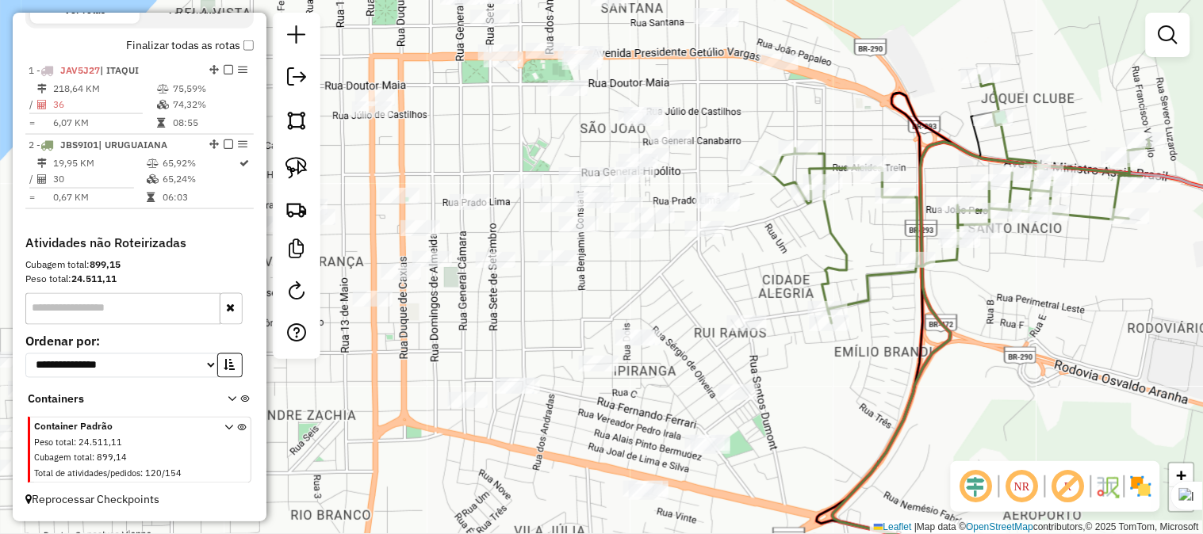
drag, startPoint x: 779, startPoint y: 291, endPoint x: 740, endPoint y: 234, distance: 69.5
click at [740, 235] on div "Janela de atendimento Grade de atendimento Capacidade Transportadoras Veículos …" at bounding box center [601, 267] width 1203 height 534
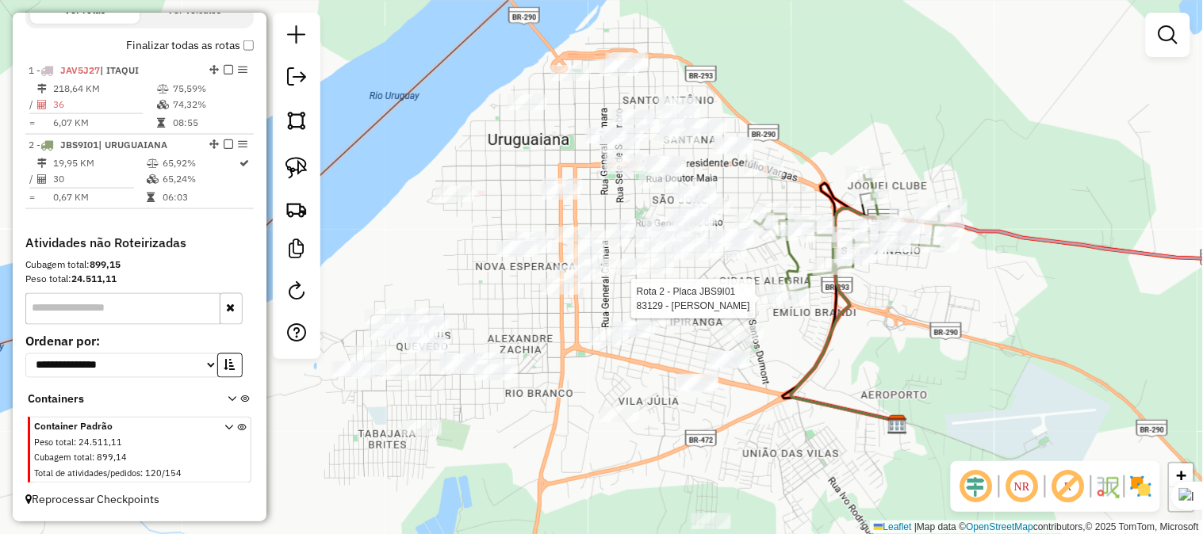
select select "**********"
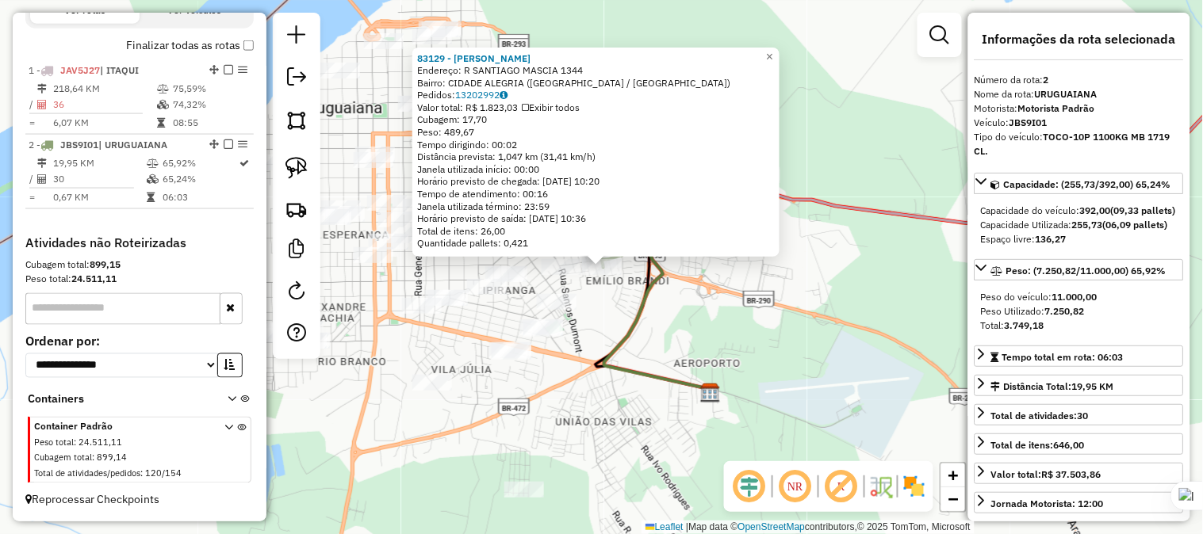
scroll to position [565, 0]
click at [773, 50] on span "×" at bounding box center [769, 56] width 7 height 13
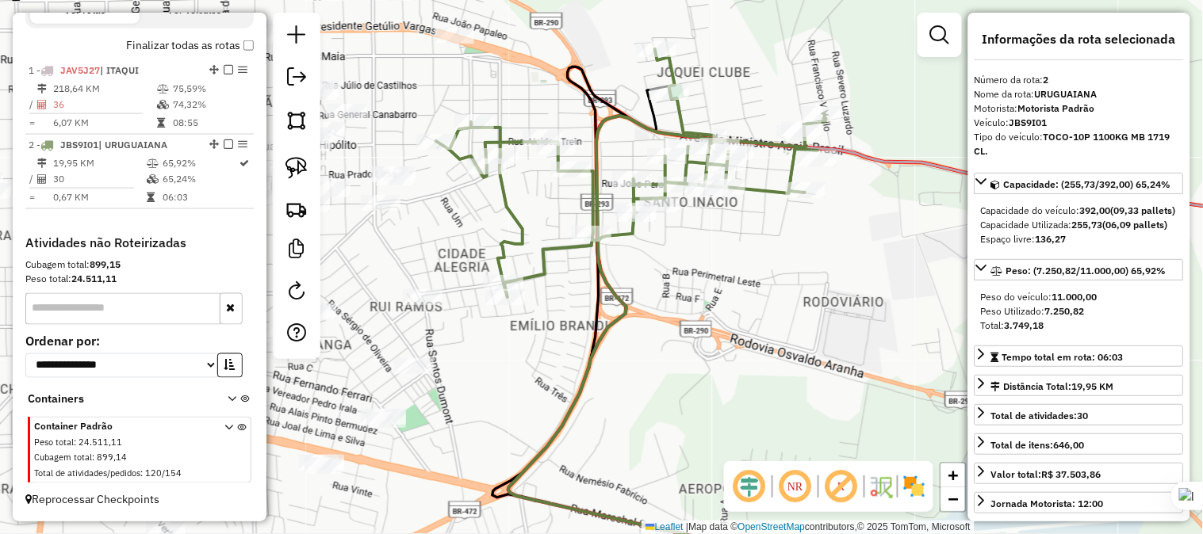
drag, startPoint x: 683, startPoint y: 267, endPoint x: 803, endPoint y: 279, distance: 121.1
click at [802, 277] on div "Janela de atendimento Grade de atendimento Capacidade Transportadoras Veículos …" at bounding box center [601, 267] width 1203 height 534
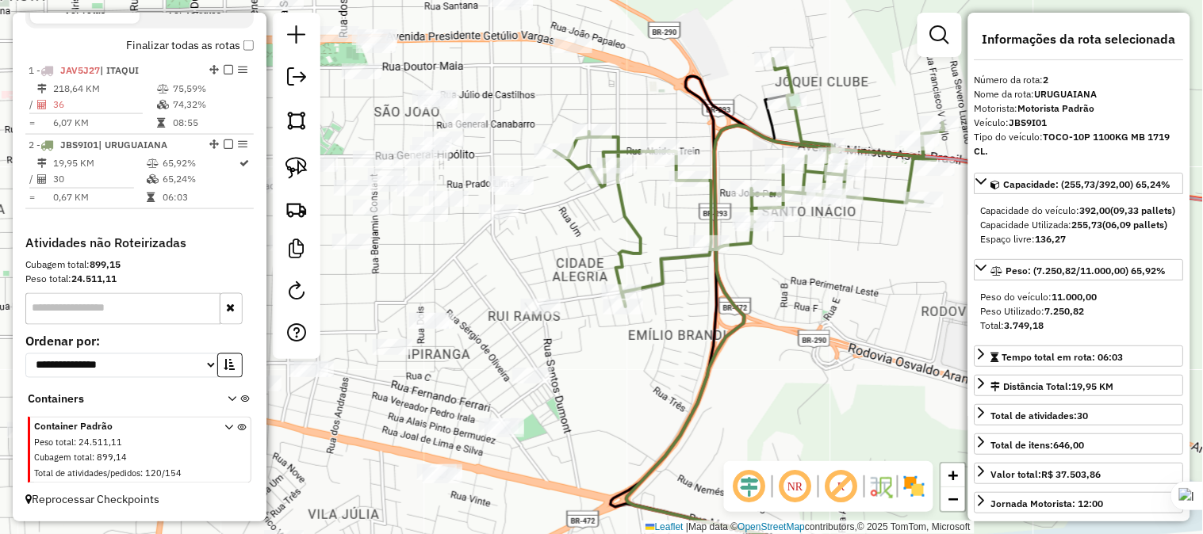
drag, startPoint x: 664, startPoint y: 335, endPoint x: 724, endPoint y: 304, distance: 67.7
click at [724, 304] on div "Janela de atendimento Grade de atendimento Capacidade Transportadoras Veículos …" at bounding box center [601, 267] width 1203 height 534
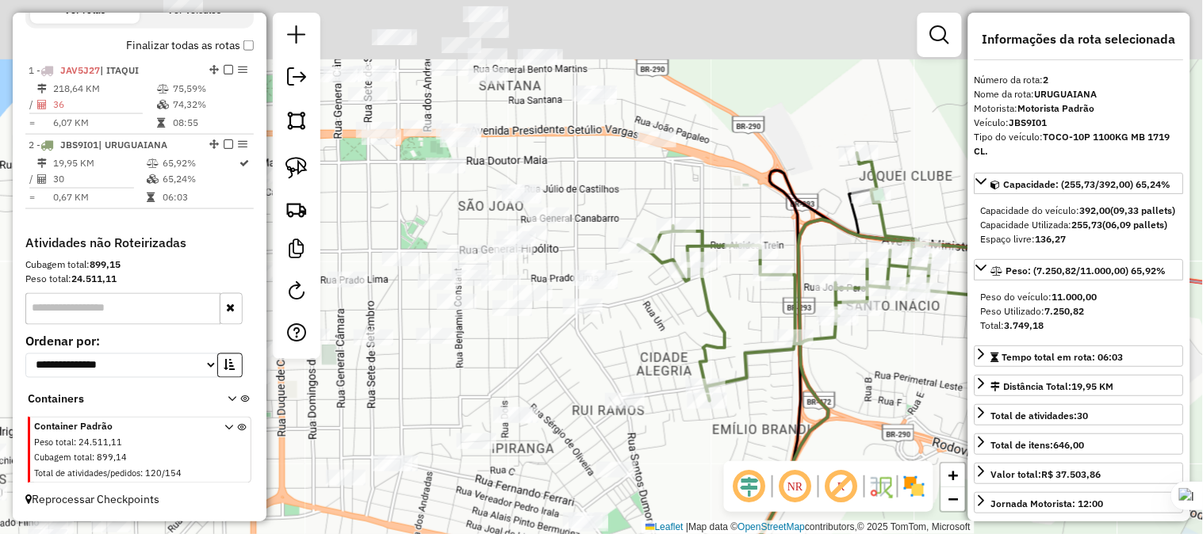
drag, startPoint x: 629, startPoint y: 233, endPoint x: 660, endPoint y: 381, distance: 151.4
click at [660, 381] on div "Janela de atendimento Grade de atendimento Capacidade Transportadoras Veículos …" at bounding box center [601, 267] width 1203 height 534
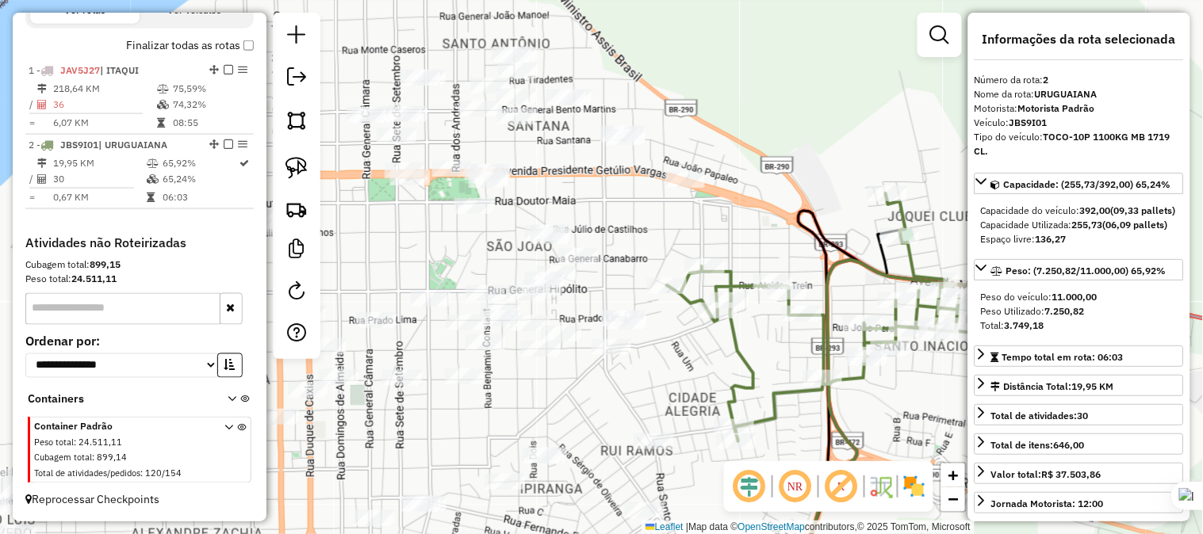
drag, startPoint x: 637, startPoint y: 327, endPoint x: 687, endPoint y: 375, distance: 69.0
click at [687, 375] on div "Janela de atendimento Grade de atendimento Capacidade Transportadoras Veículos …" at bounding box center [601, 267] width 1203 height 534
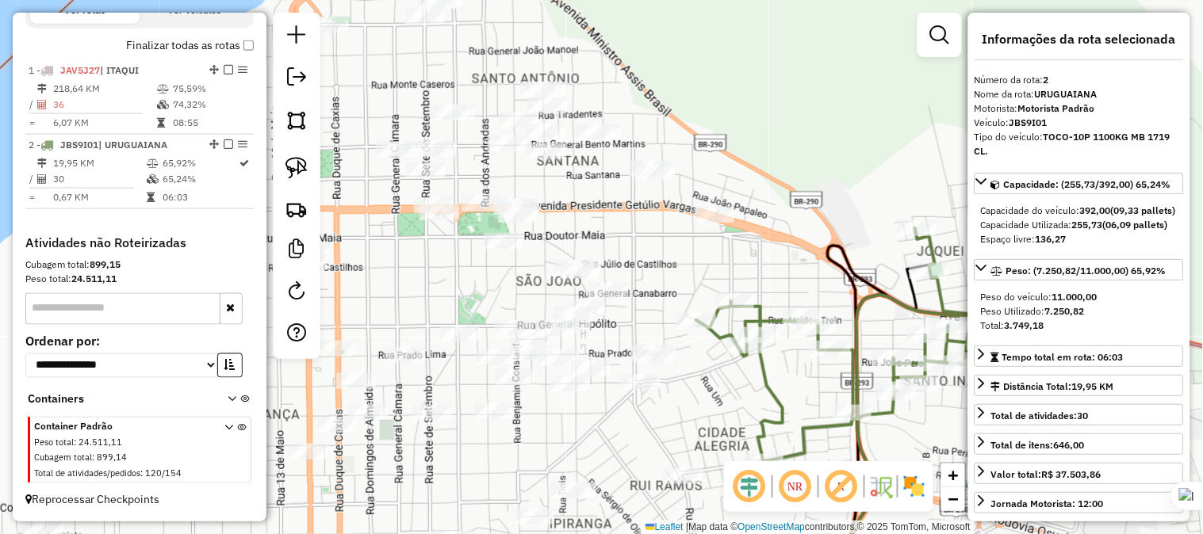
drag, startPoint x: 643, startPoint y: 251, endPoint x: 702, endPoint y: 397, distance: 157.5
click at [702, 397] on div "Janela de atendimento Grade de atendimento Capacidade Transportadoras Veículos …" at bounding box center [601, 267] width 1203 height 534
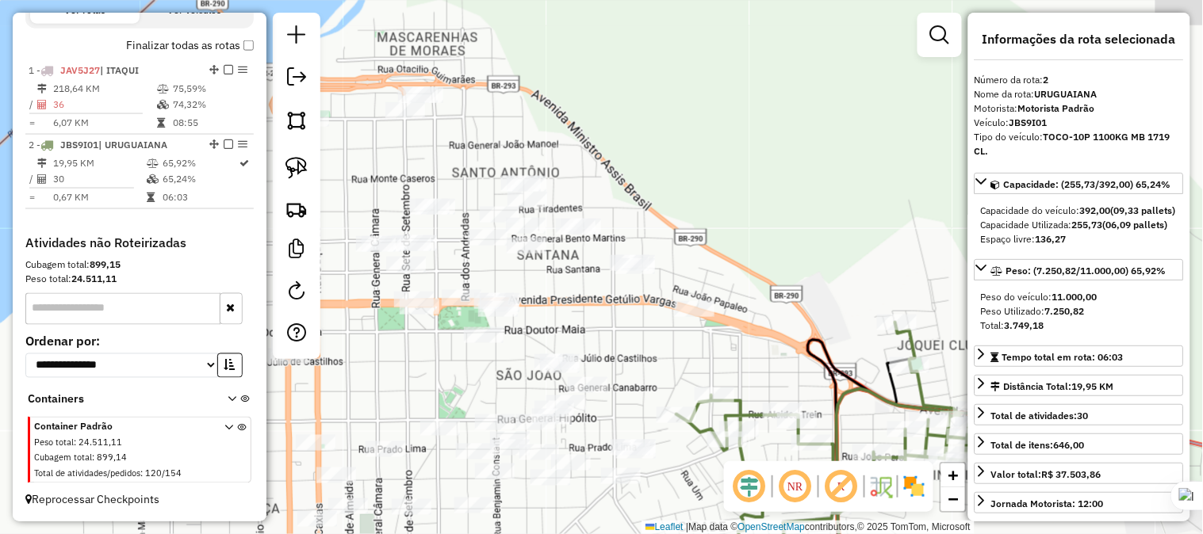
drag, startPoint x: 683, startPoint y: 333, endPoint x: 605, endPoint y: 286, distance: 91.4
click at [605, 286] on div "Janela de atendimento Grade de atendimento Capacidade Transportadoras Veículos …" at bounding box center [601, 267] width 1203 height 534
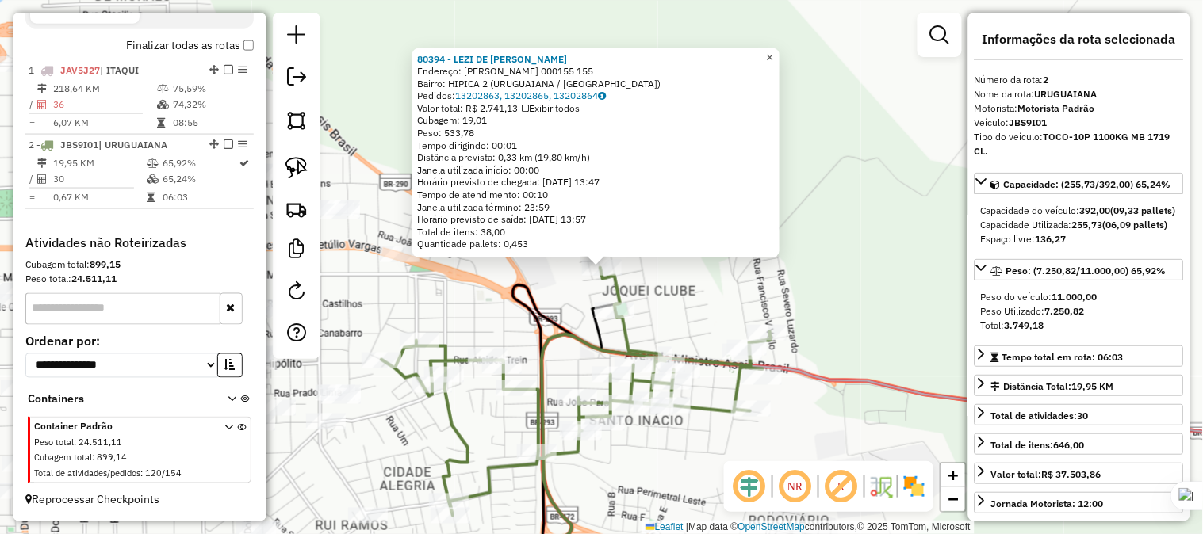
click at [773, 52] on span "×" at bounding box center [769, 56] width 7 height 13
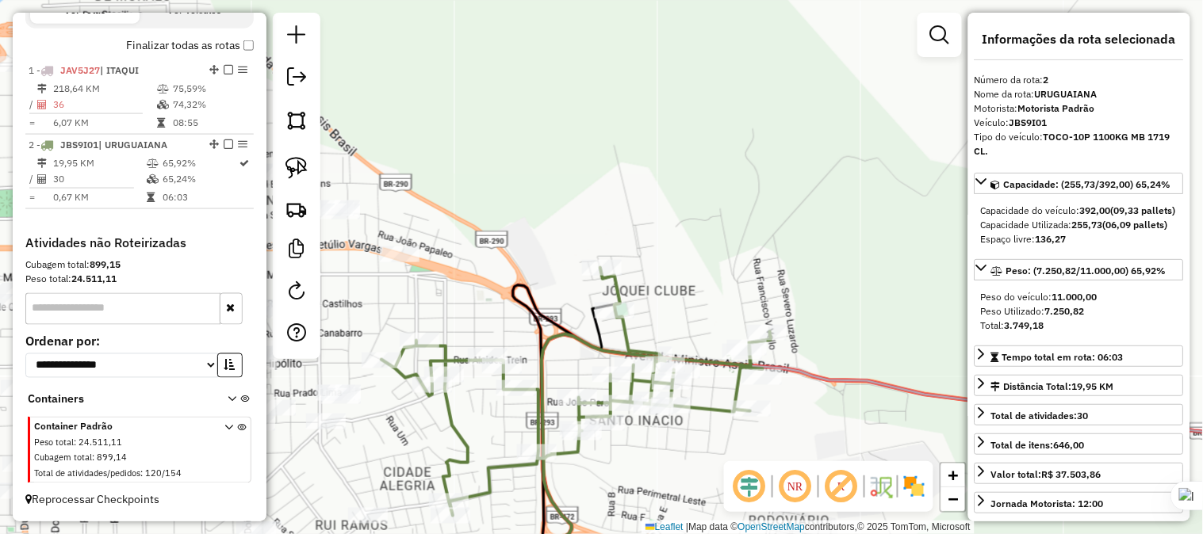
drag, startPoint x: 706, startPoint y: 208, endPoint x: 798, endPoint y: 181, distance: 95.3
click at [798, 181] on div "Janela de atendimento Grade de atendimento Capacidade Transportadoras Veículos …" at bounding box center [601, 267] width 1203 height 534
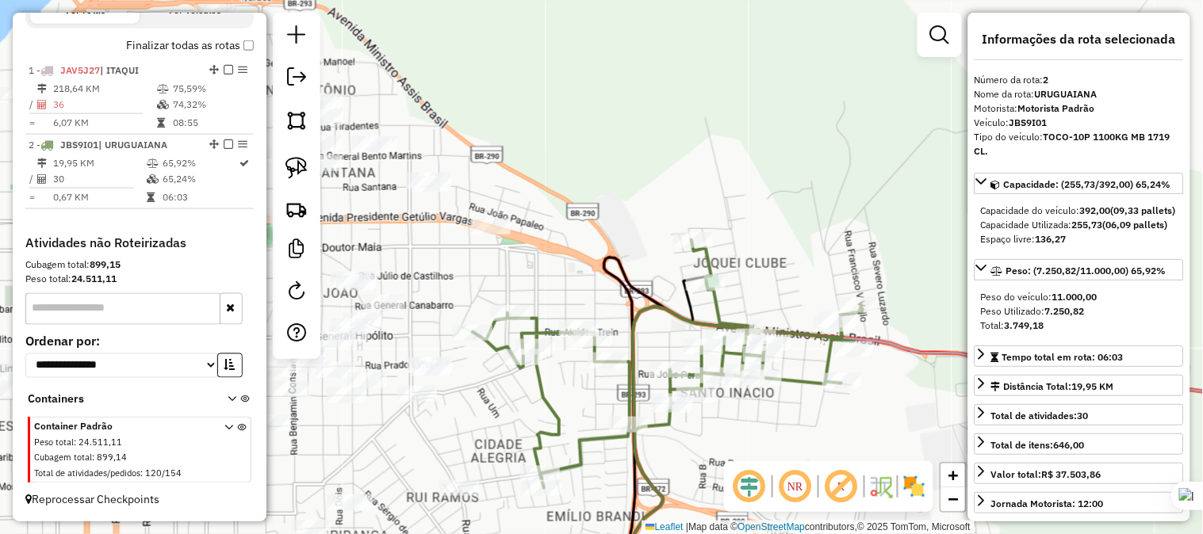
drag, startPoint x: 726, startPoint y: 184, endPoint x: 702, endPoint y: 143, distance: 48.0
click at [702, 145] on div "Janela de atendimento Grade de atendimento Capacidade Transportadoras Veículos …" at bounding box center [601, 267] width 1203 height 534
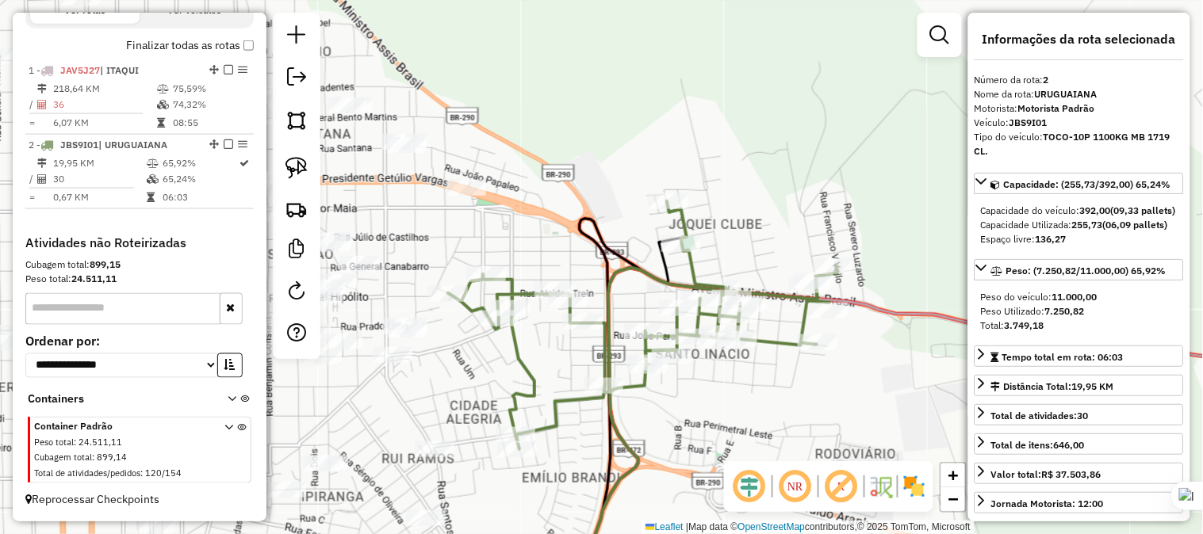
drag, startPoint x: 782, startPoint y: 192, endPoint x: 731, endPoint y: 192, distance: 50.7
click at [731, 192] on div "Janela de atendimento Grade de atendimento Capacidade Transportadoras Veículos …" at bounding box center [601, 267] width 1203 height 534
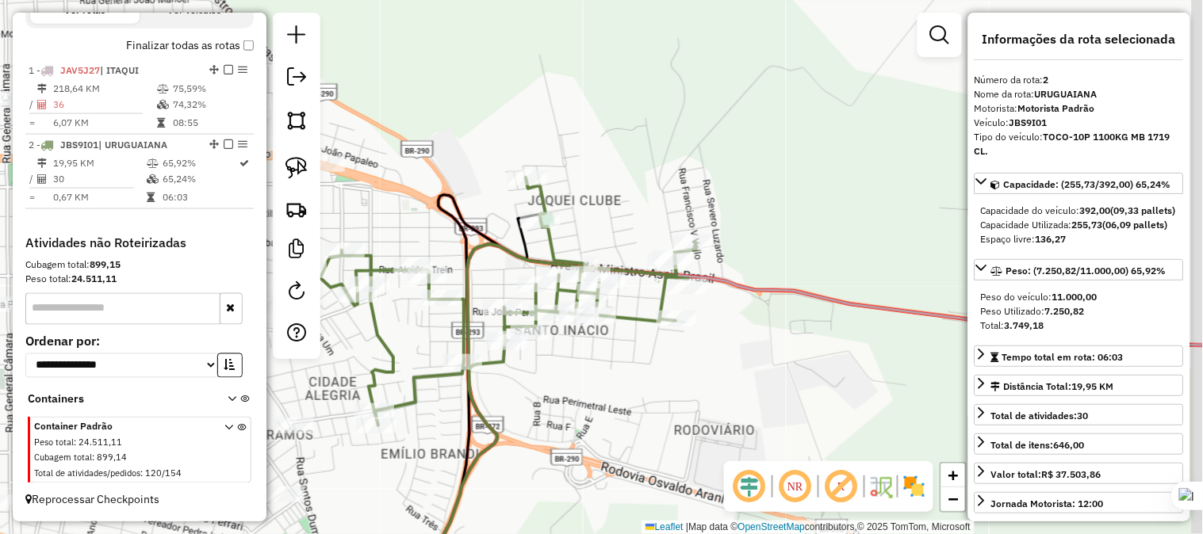
drag, startPoint x: 779, startPoint y: 189, endPoint x: 751, endPoint y: 174, distance: 31.9
click at [753, 176] on div "Janela de atendimento Grade de atendimento Capacidade Transportadoras Veículos …" at bounding box center [601, 267] width 1203 height 534
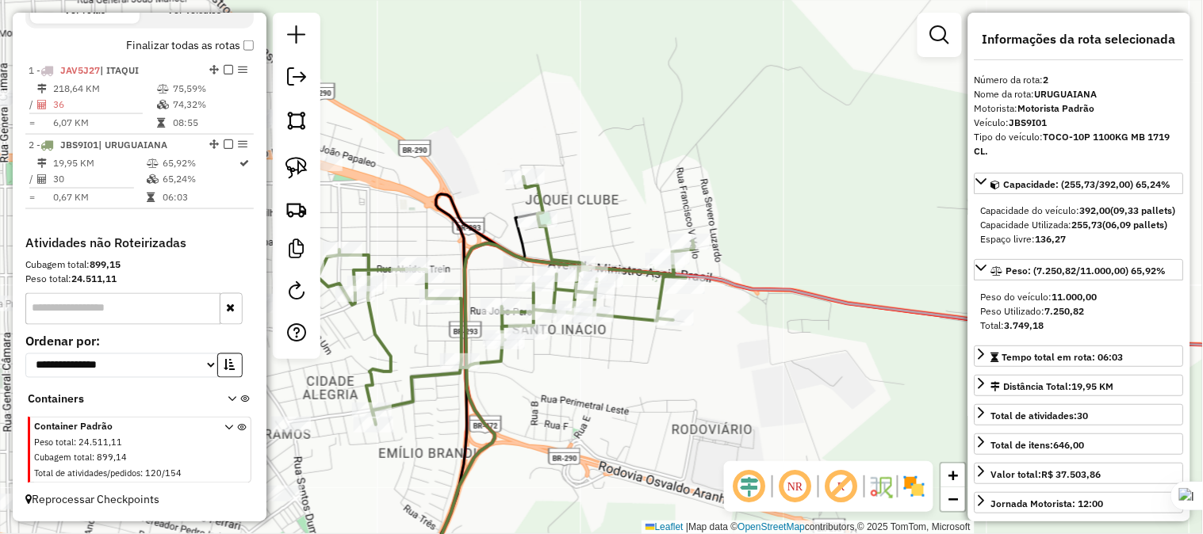
drag, startPoint x: 648, startPoint y: 141, endPoint x: 742, endPoint y: 155, distance: 94.6
click at [741, 155] on div "Janela de atendimento Grade de atendimento Capacidade Transportadoras Veículos …" at bounding box center [601, 267] width 1203 height 534
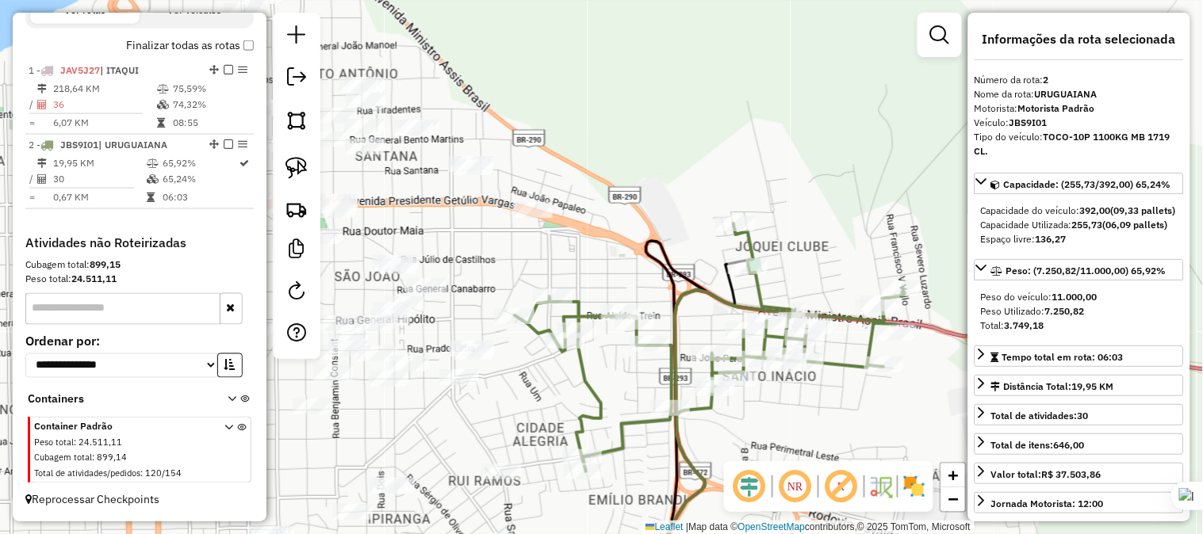
drag, startPoint x: 590, startPoint y: 114, endPoint x: 720, endPoint y: 152, distance: 135.5
click at [720, 152] on div "Janela de atendimento Grade de atendimento Capacidade Transportadoras Veículos …" at bounding box center [601, 267] width 1203 height 534
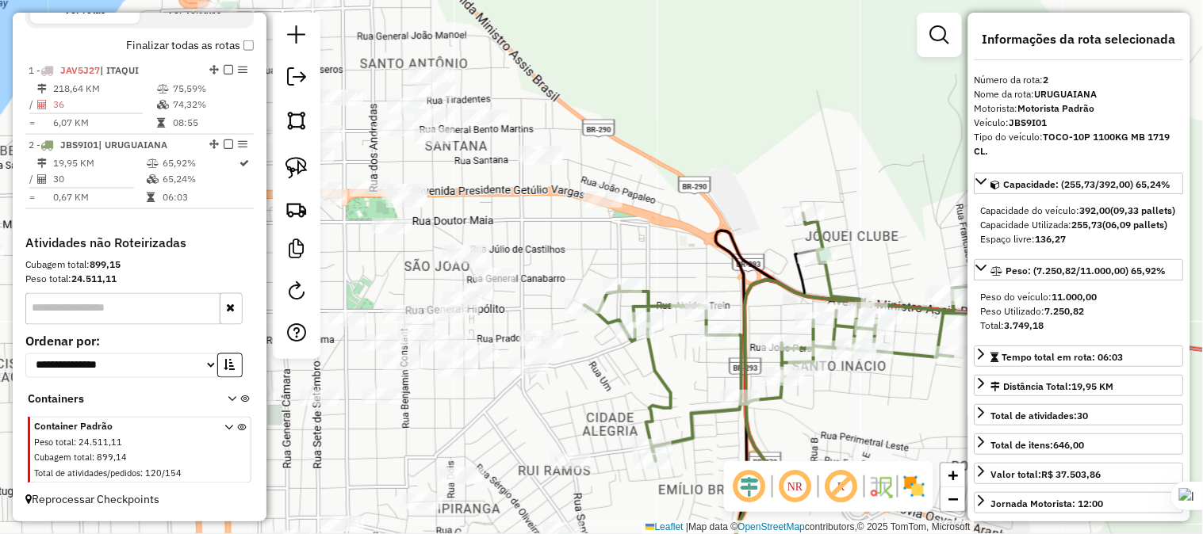
drag, startPoint x: 618, startPoint y: 206, endPoint x: 701, endPoint y: 183, distance: 85.6
click at [699, 179] on div "Janela de atendimento Grade de atendimento Capacidade Transportadoras Veículos …" at bounding box center [601, 267] width 1203 height 534
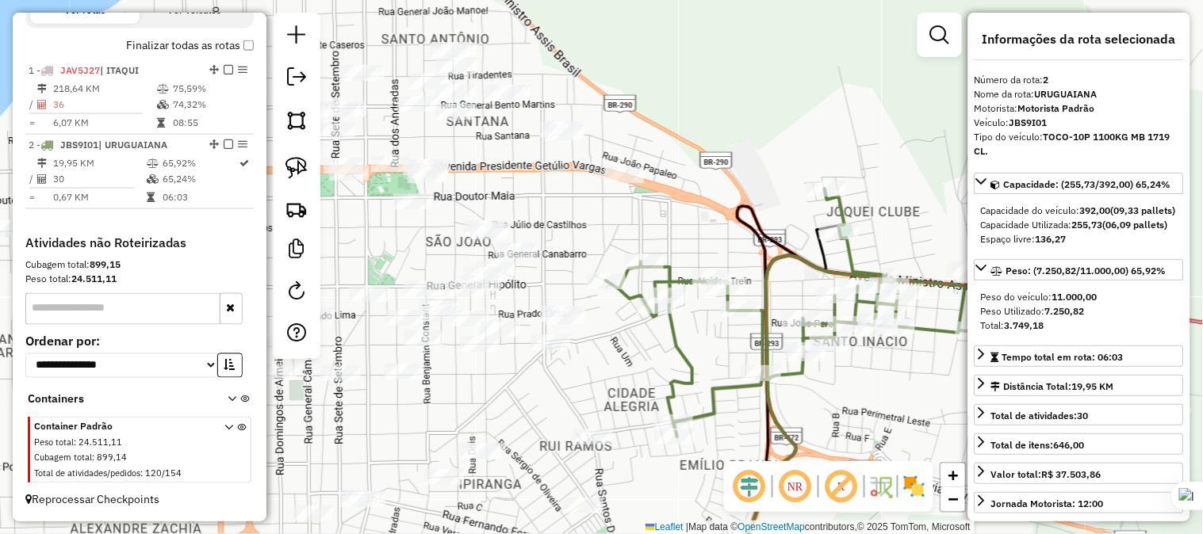
drag, startPoint x: 690, startPoint y: 201, endPoint x: 672, endPoint y: 164, distance: 41.5
click at [674, 167] on div "Janela de atendimento Grade de atendimento Capacidade Transportadoras Veículos …" at bounding box center [601, 267] width 1203 height 534
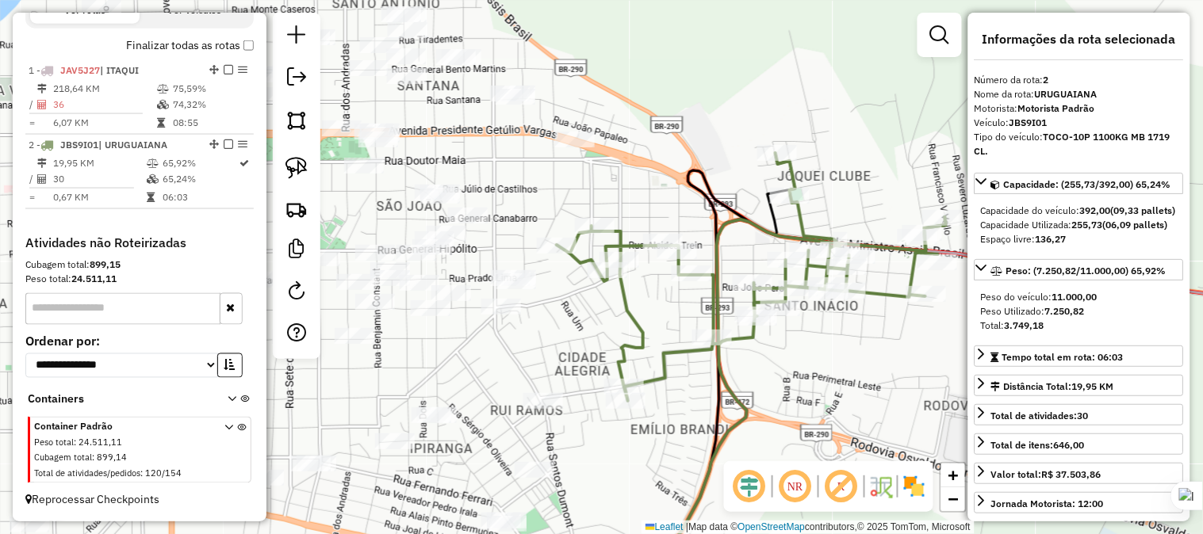
drag, startPoint x: 740, startPoint y: 153, endPoint x: 718, endPoint y: 153, distance: 22.2
click at [718, 153] on div "Janela de atendimento Grade de atendimento Capacidade Transportadoras Veículos …" at bounding box center [601, 267] width 1203 height 534
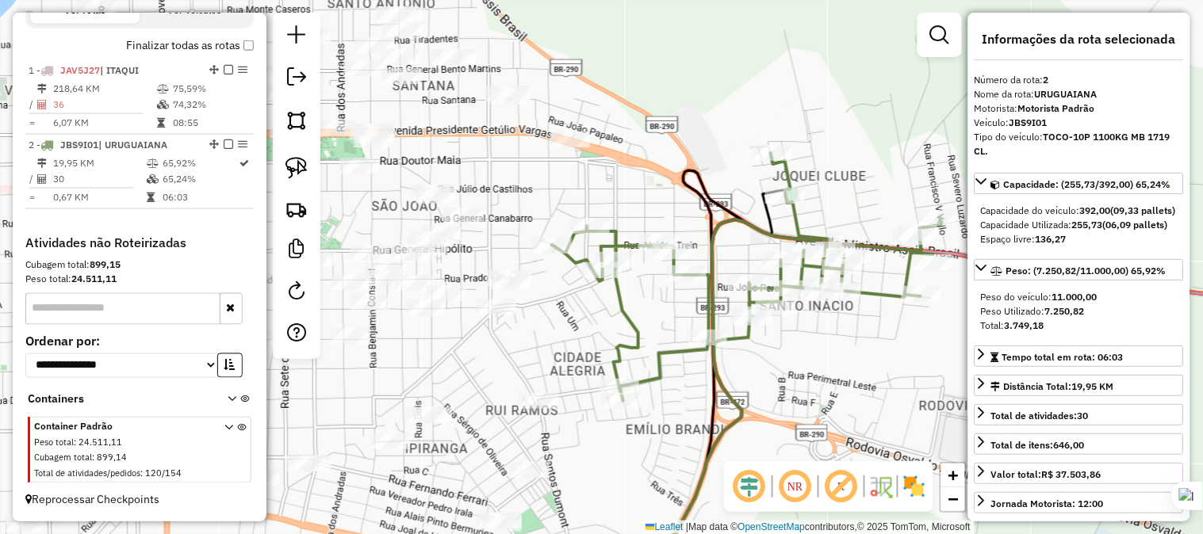
drag, startPoint x: 786, startPoint y: 394, endPoint x: 809, endPoint y: 326, distance: 71.7
click at [807, 327] on div "Janela de atendimento Grade de atendimento Capacidade Transportadoras Veículos …" at bounding box center [601, 267] width 1203 height 534
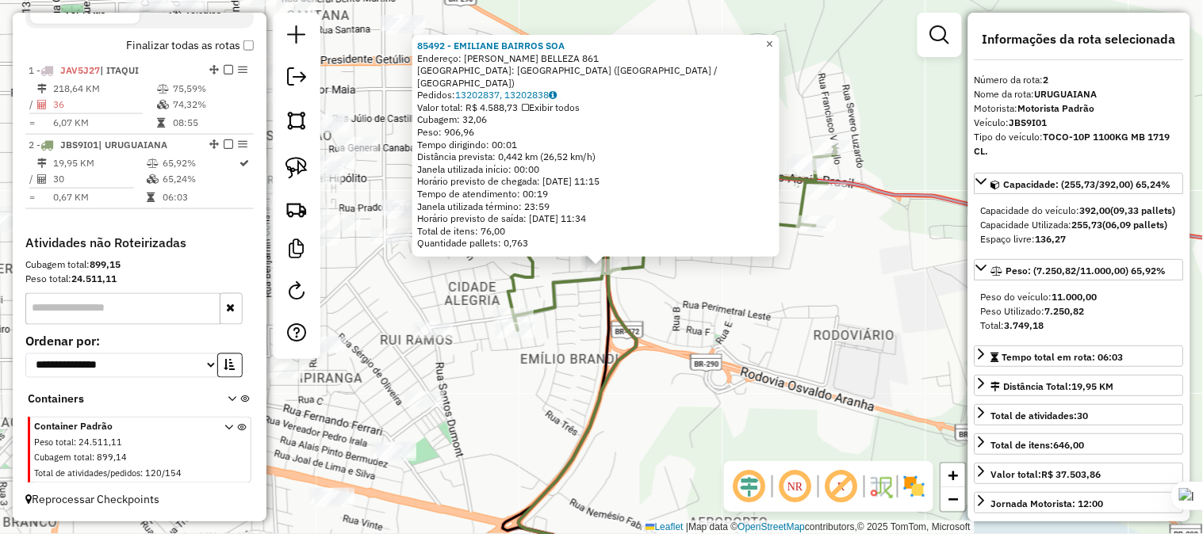
click at [773, 51] on span "×" at bounding box center [769, 43] width 7 height 13
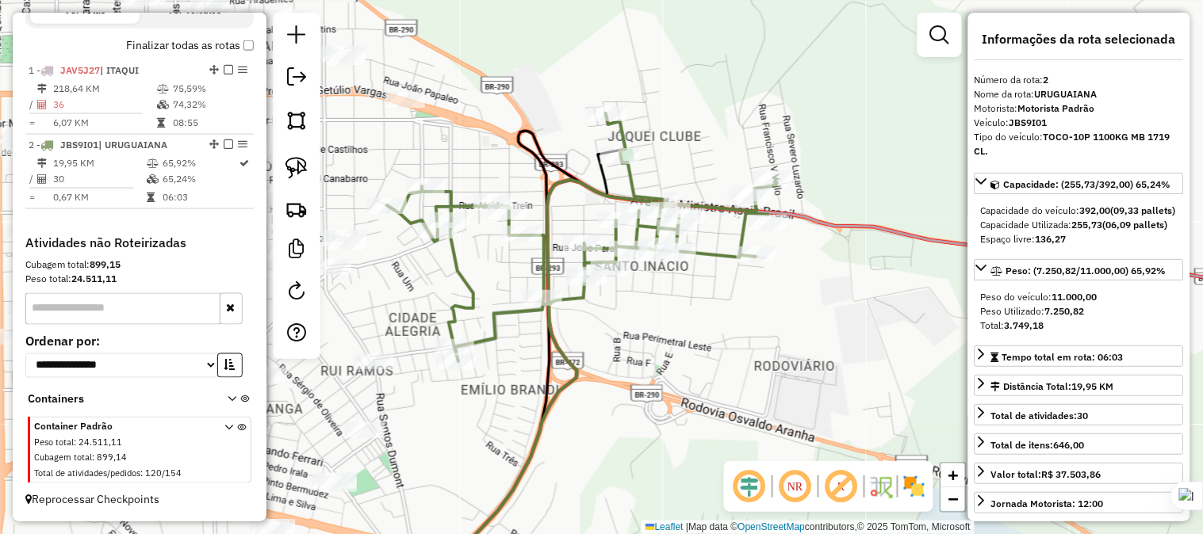
drag, startPoint x: 713, startPoint y: 327, endPoint x: 691, endPoint y: 335, distance: 23.3
click at [691, 335] on div "Janela de atendimento Grade de atendimento Capacidade Transportadoras Veículos …" at bounding box center [601, 267] width 1203 height 534
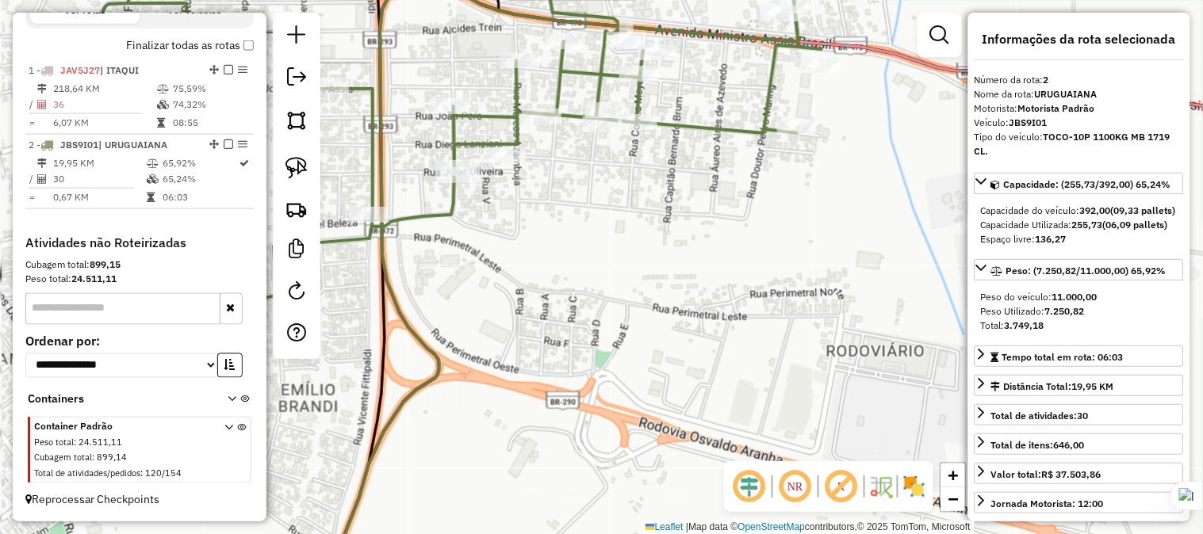
drag, startPoint x: 605, startPoint y: 266, endPoint x: 739, endPoint y: 304, distance: 139.3
click at [738, 304] on div "Janela de atendimento Grade de atendimento Capacidade Transportadoras Veículos …" at bounding box center [601, 267] width 1203 height 534
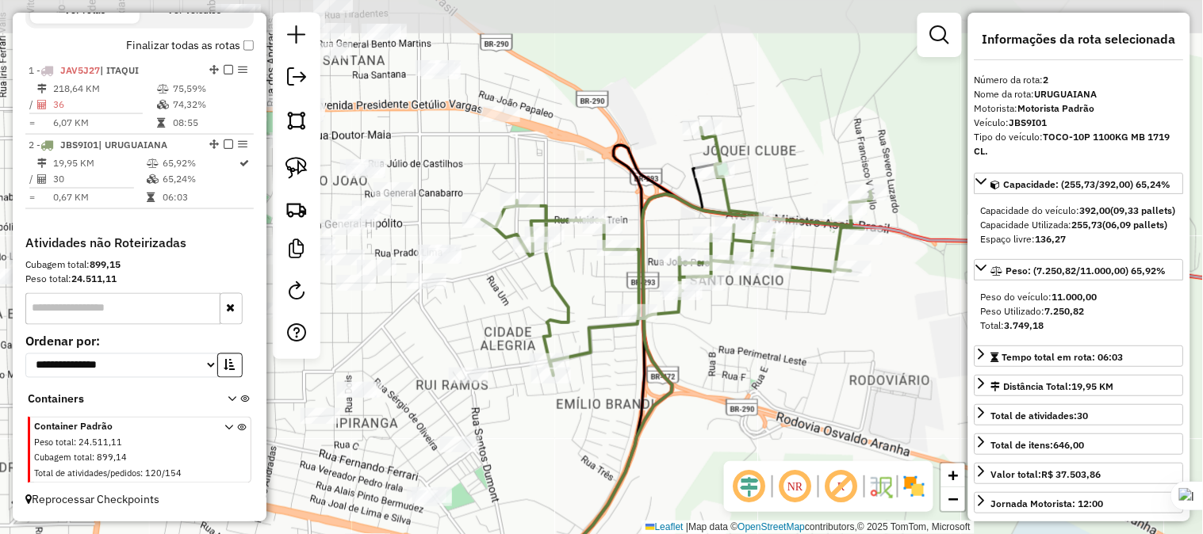
drag, startPoint x: 660, startPoint y: 301, endPoint x: 704, endPoint y: 341, distance: 59.5
click at [704, 341] on div "Janela de atendimento Grade de atendimento Capacidade Transportadoras Veículos …" at bounding box center [601, 267] width 1203 height 534
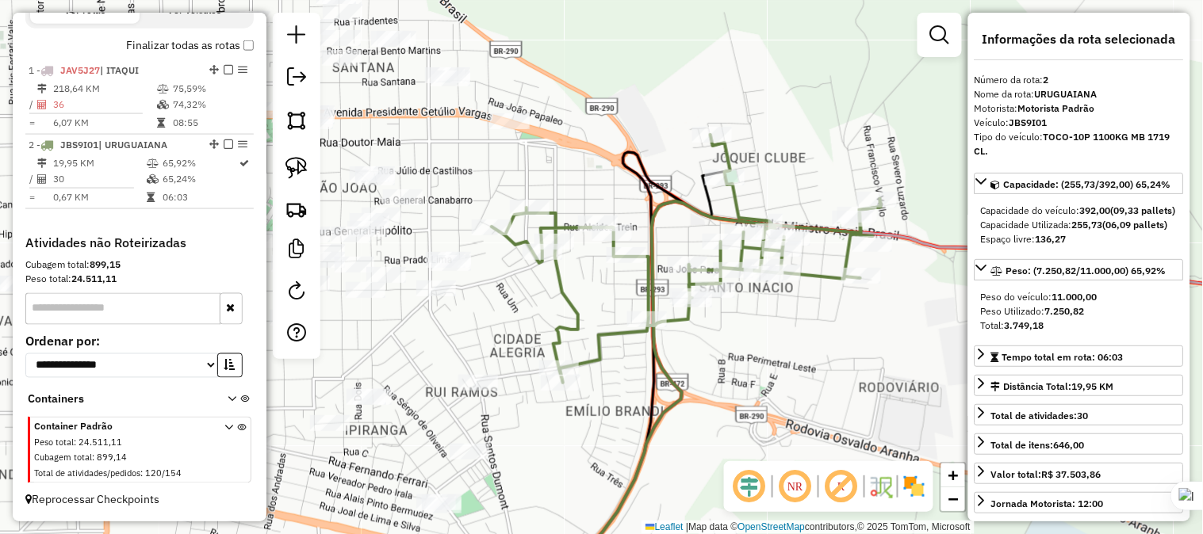
drag, startPoint x: 597, startPoint y: 277, endPoint x: 658, endPoint y: 314, distance: 71.1
click at [658, 314] on div "Janela de atendimento Grade de atendimento Capacidade Transportadoras Veículos …" at bounding box center [601, 267] width 1203 height 534
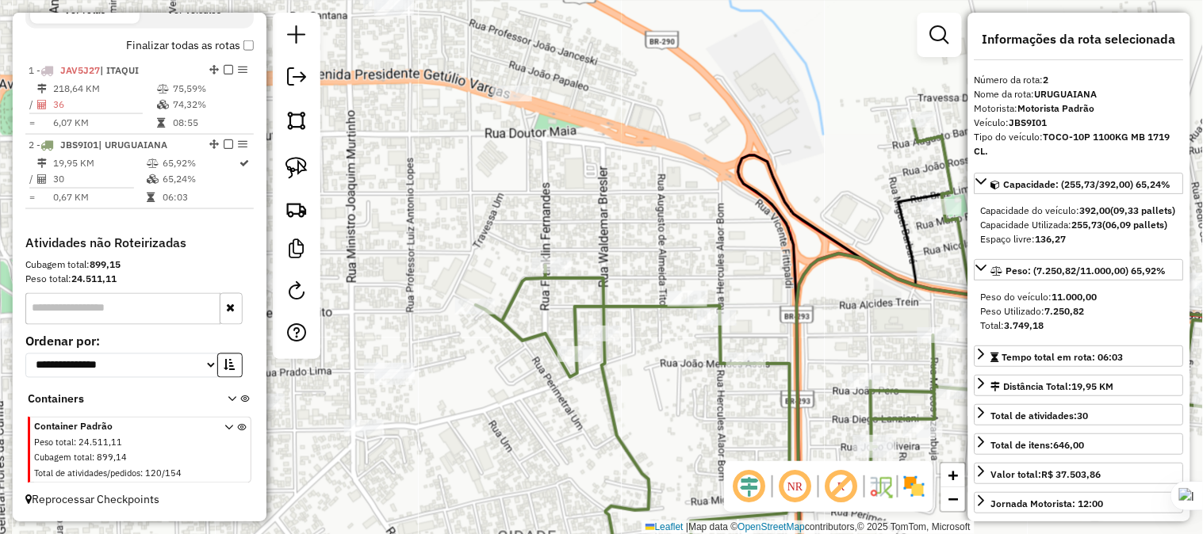
click at [664, 378] on div "Janela de atendimento Grade de atendimento Capacidade Transportadoras Veículos …" at bounding box center [601, 267] width 1203 height 534
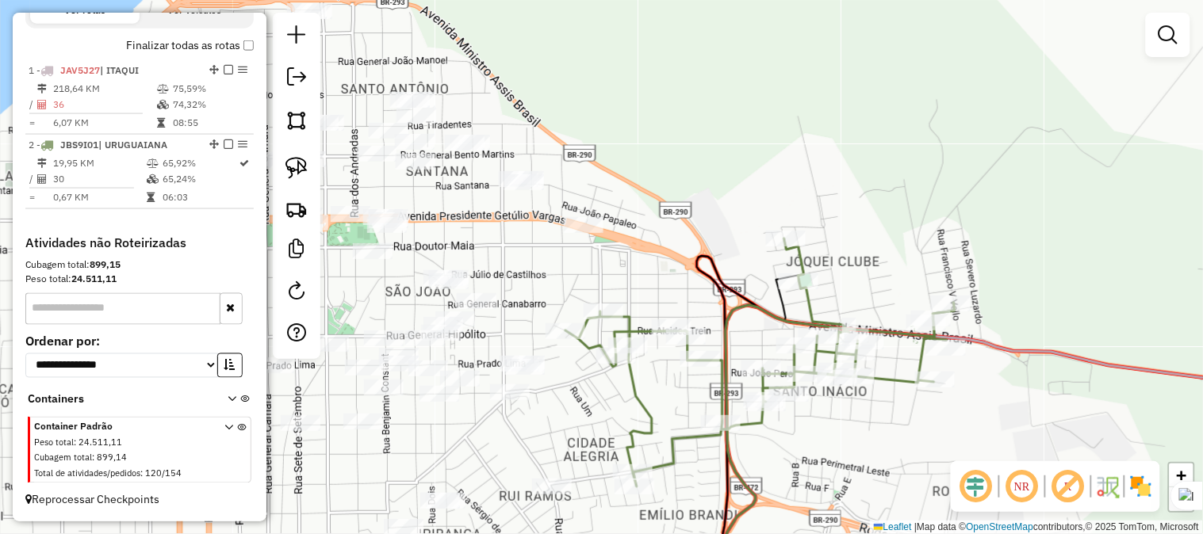
drag, startPoint x: 667, startPoint y: 405, endPoint x: 625, endPoint y: 325, distance: 90.4
click at [625, 325] on div "Janela de atendimento Grade de atendimento Capacidade Transportadoras Veículos …" at bounding box center [601, 267] width 1203 height 534
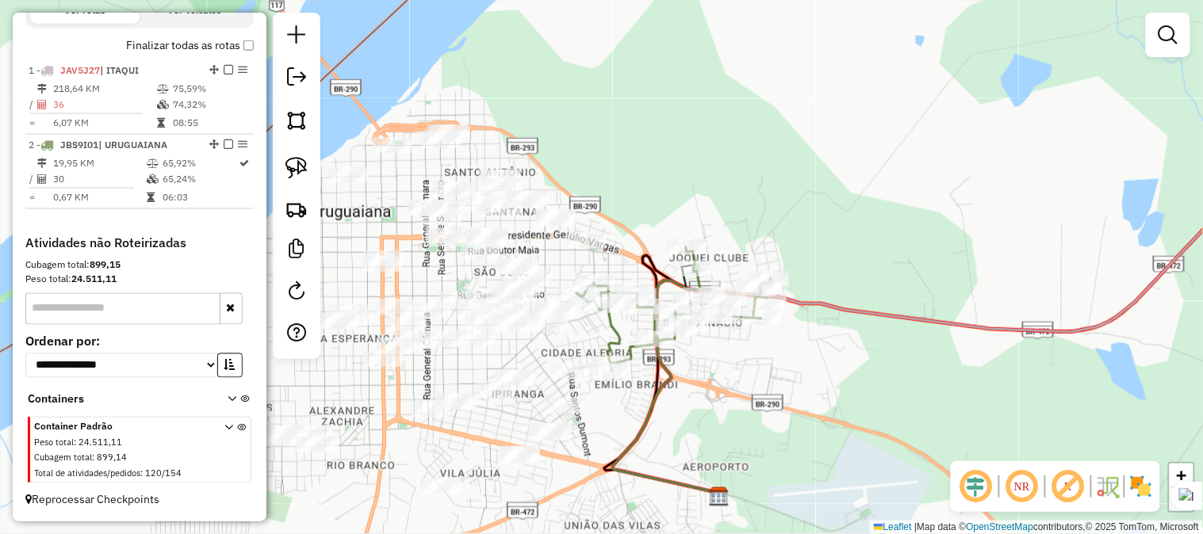
click at [671, 389] on icon at bounding box center [692, 388] width 159 height 218
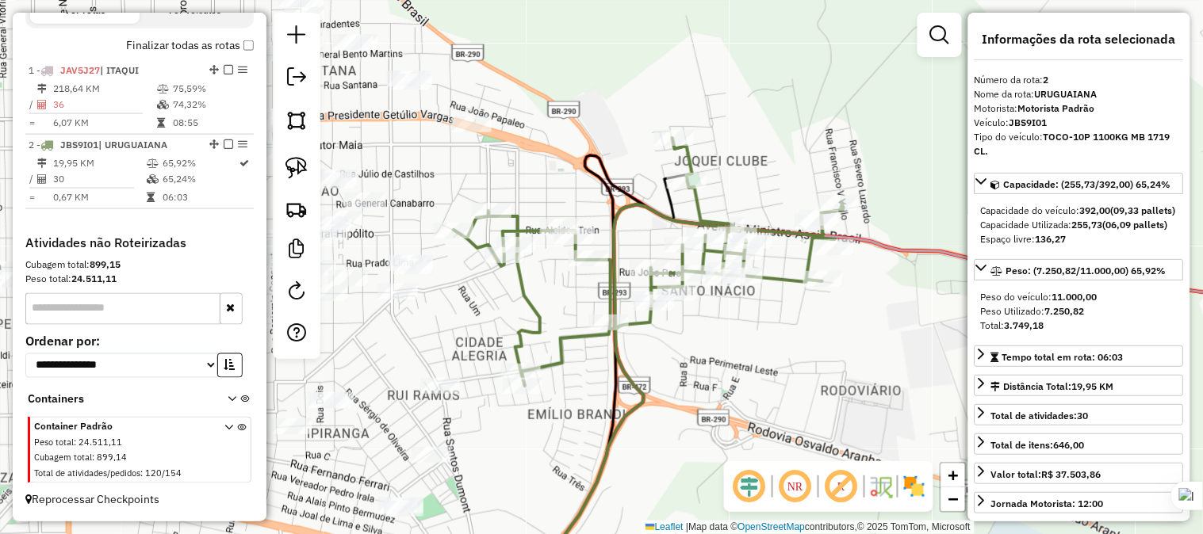
drag, startPoint x: 612, startPoint y: 296, endPoint x: 568, endPoint y: 309, distance: 45.4
click at [568, 309] on div "Janela de atendimento Grade de atendimento Capacidade Transportadoras Veículos …" at bounding box center [601, 267] width 1203 height 534
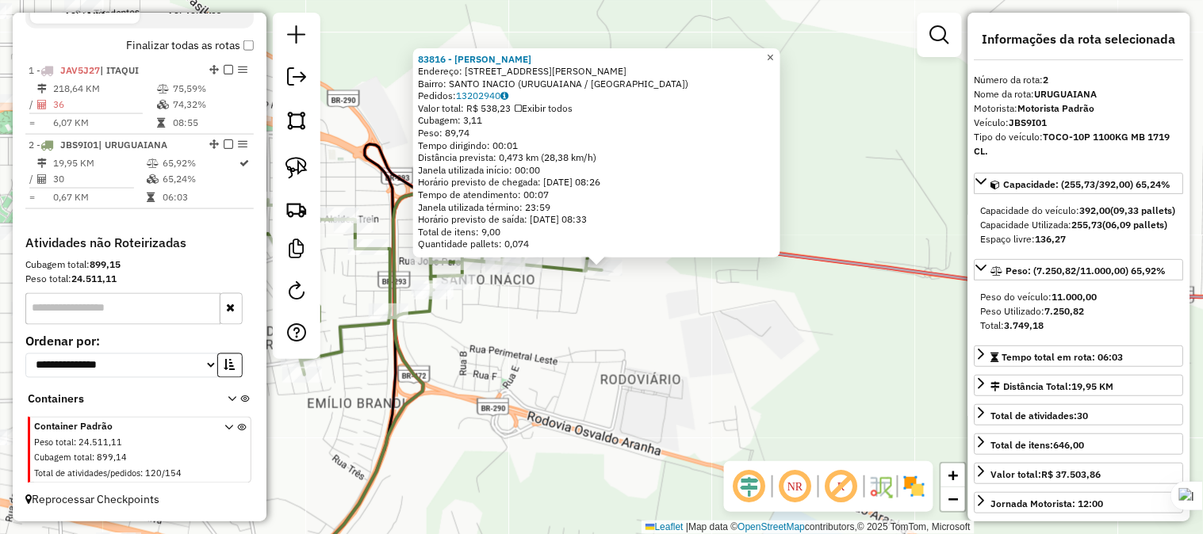
click at [780, 57] on link "×" at bounding box center [770, 57] width 19 height 19
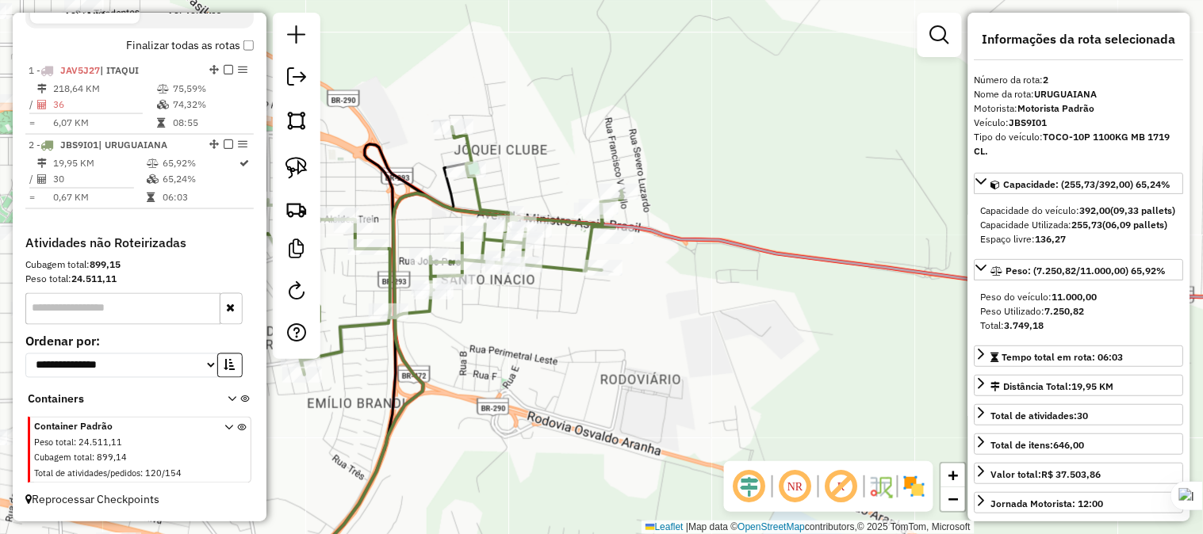
drag, startPoint x: 782, startPoint y: 339, endPoint x: 822, endPoint y: 347, distance: 40.6
click at [820, 347] on div "Janela de atendimento Grade de atendimento Capacidade Transportadoras Veículos …" at bounding box center [601, 267] width 1203 height 534
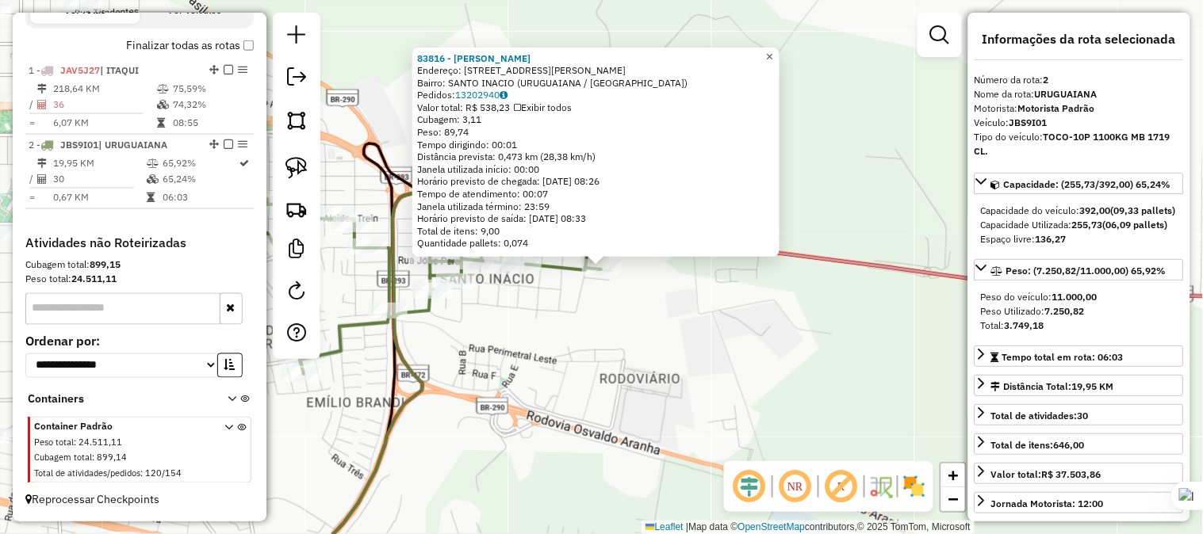
click at [773, 50] on span "×" at bounding box center [769, 56] width 7 height 13
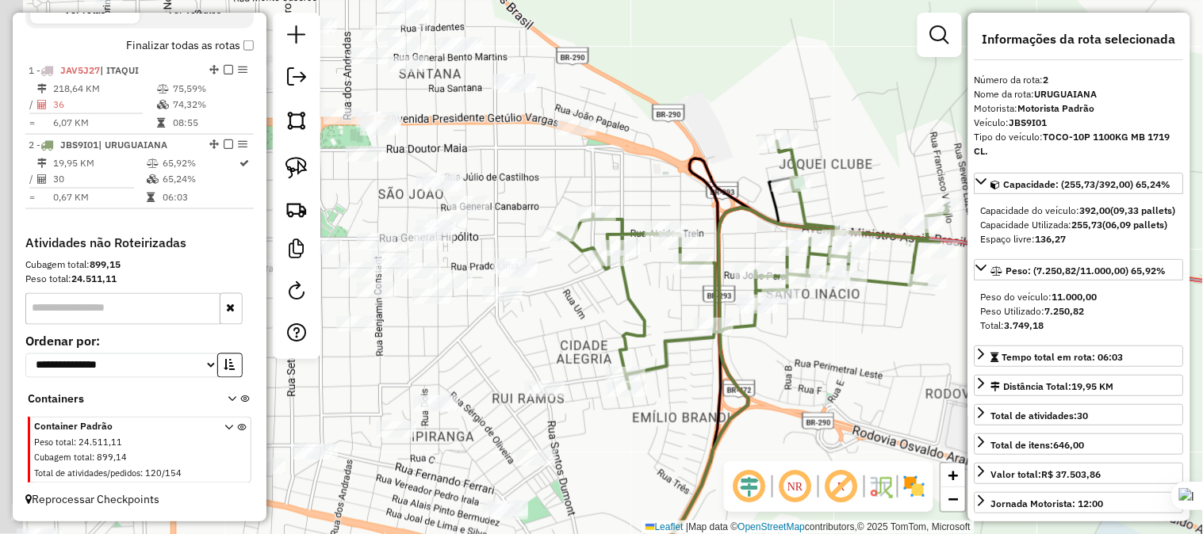
drag, startPoint x: 624, startPoint y: 138, endPoint x: 853, endPoint y: 186, distance: 234.0
click at [952, 154] on div "Janela de atendimento Grade de atendimento Capacidade Transportadoras Veículos …" at bounding box center [601, 267] width 1203 height 534
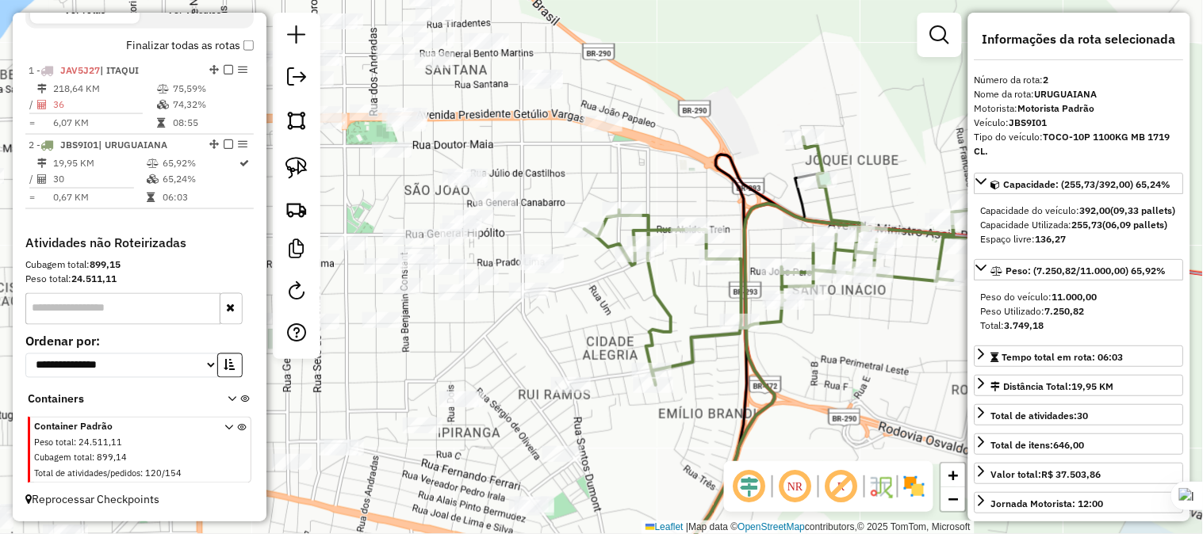
drag, startPoint x: 632, startPoint y: 157, endPoint x: 669, endPoint y: 160, distance: 37.4
click at [693, 143] on div "Janela de atendimento Grade de atendimento Capacidade Transportadoras Veículos …" at bounding box center [601, 267] width 1203 height 534
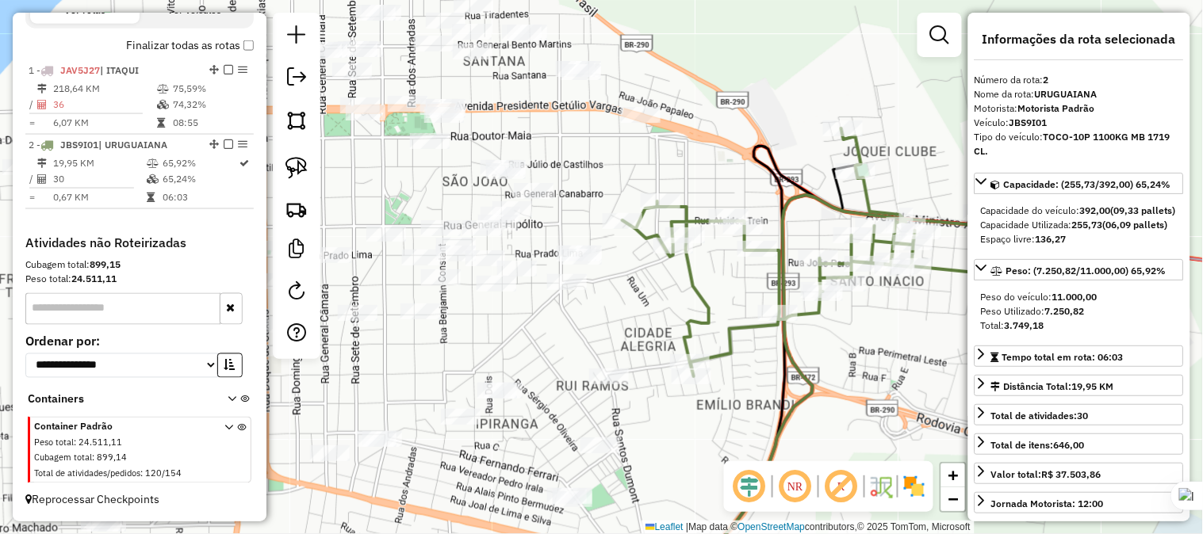
drag, startPoint x: 654, startPoint y: 174, endPoint x: 676, endPoint y: 209, distance: 41.3
click at [676, 209] on div "Janela de atendimento Grade de atendimento Capacidade Transportadoras Veículos …" at bounding box center [601, 267] width 1203 height 534
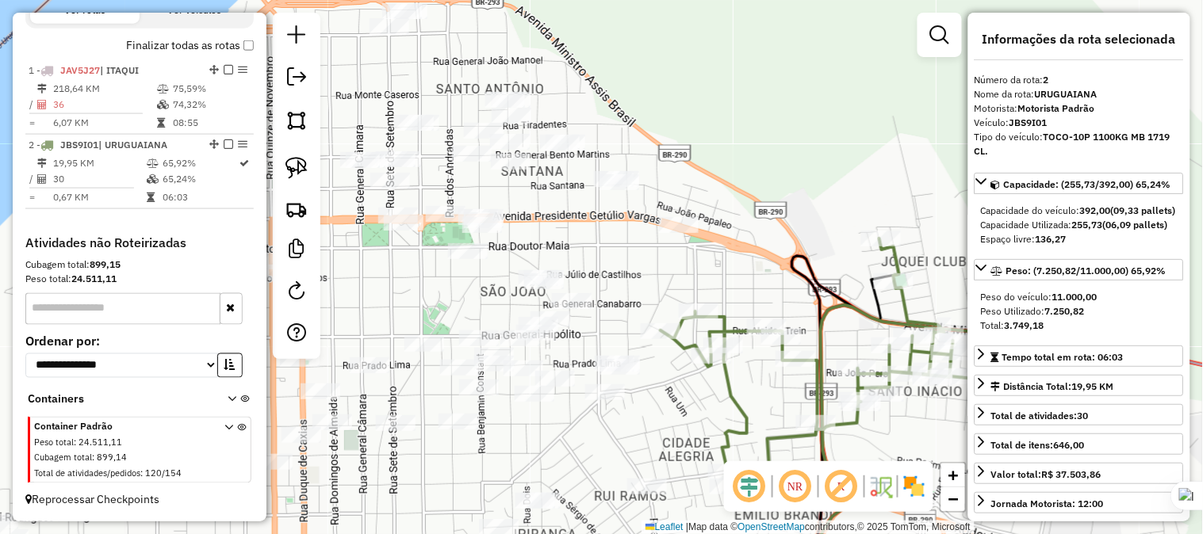
drag, startPoint x: 711, startPoint y: 159, endPoint x: 764, endPoint y: 251, distance: 106.9
click at [764, 251] on div "Janela de atendimento Grade de atendimento Capacidade Transportadoras Veículos …" at bounding box center [601, 267] width 1203 height 534
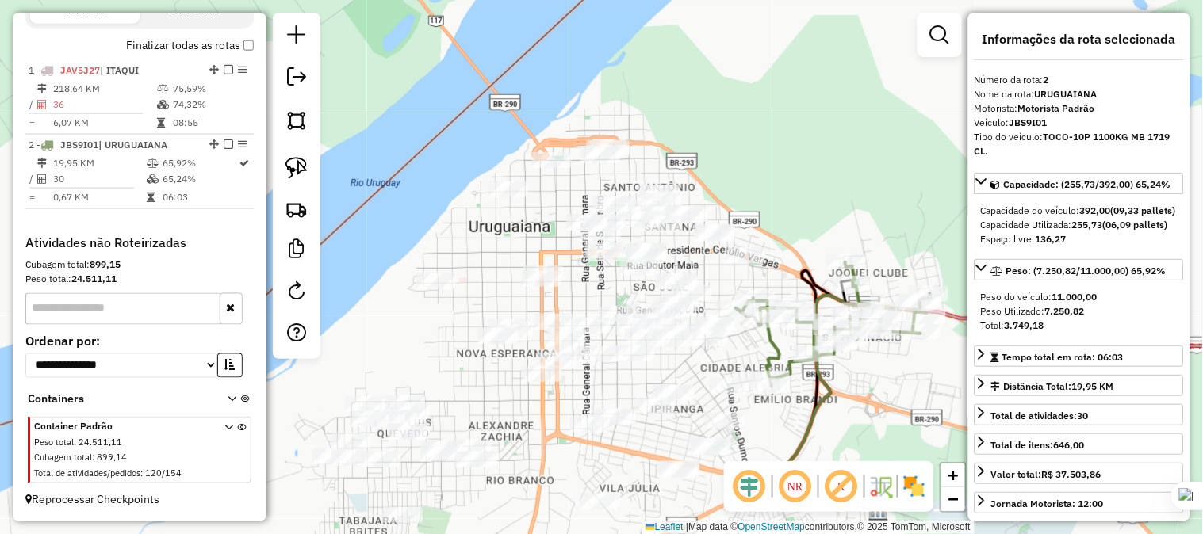
click at [767, 202] on div "Janela de atendimento Grade de atendimento Capacidade Transportadoras Veículos …" at bounding box center [601, 267] width 1203 height 534
click at [299, 174] on img at bounding box center [296, 168] width 22 height 22
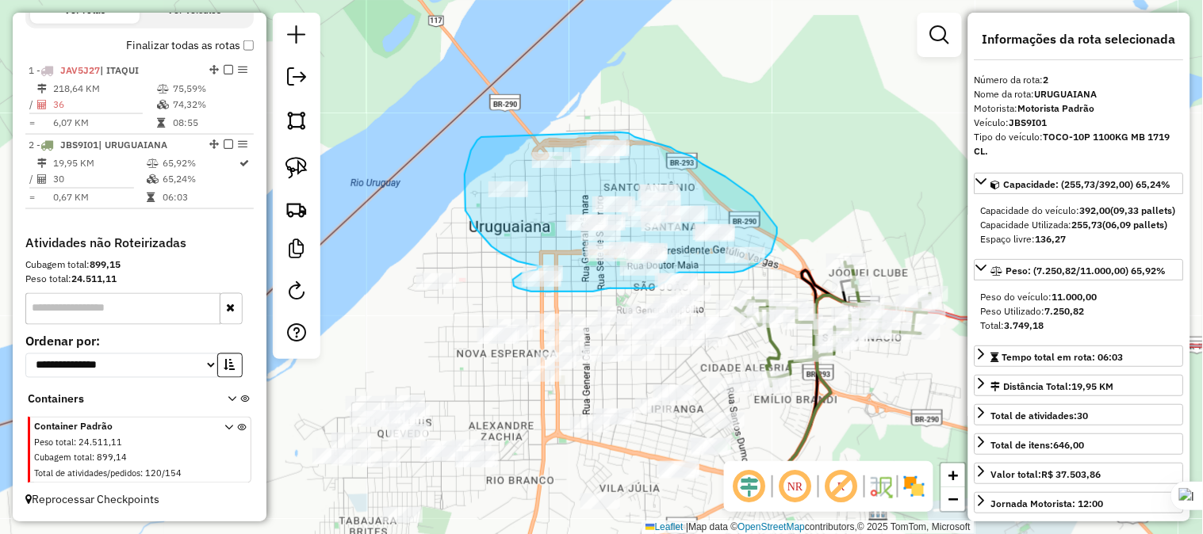
drag, startPoint x: 470, startPoint y: 155, endPoint x: 620, endPoint y: 132, distance: 151.5
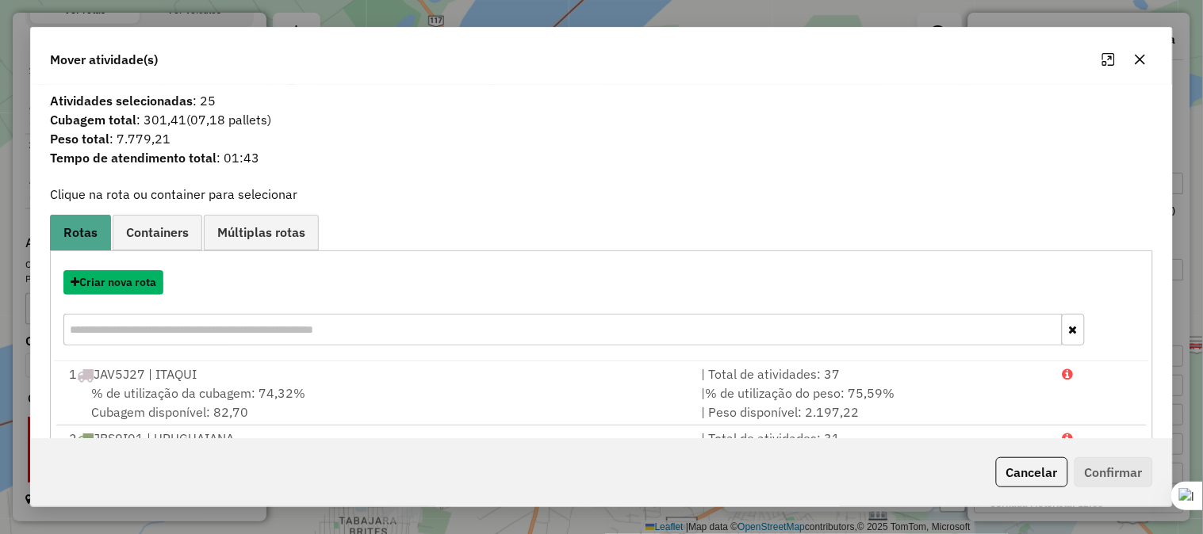
click at [147, 288] on button "Criar nova rota" at bounding box center [113, 282] width 100 height 25
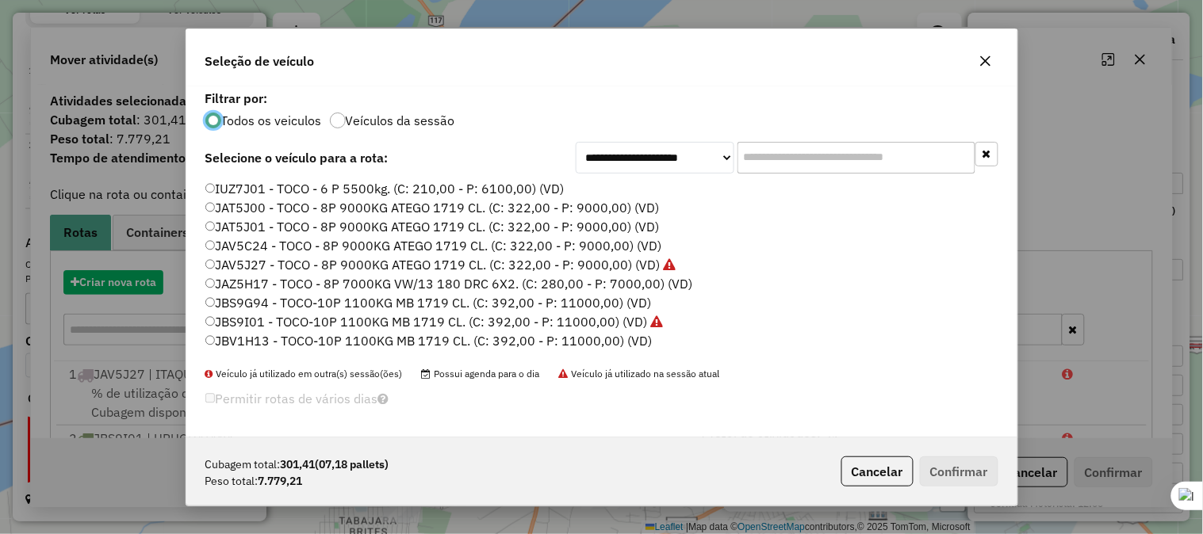
scroll to position [9, 4]
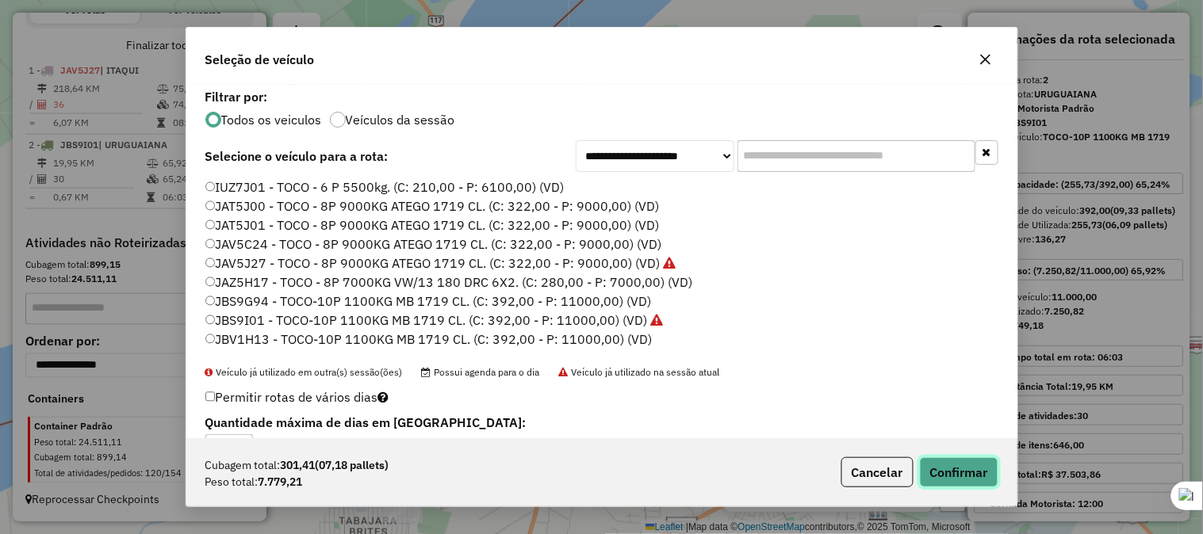
click at [972, 472] on button "Confirmar" at bounding box center [959, 472] width 78 height 30
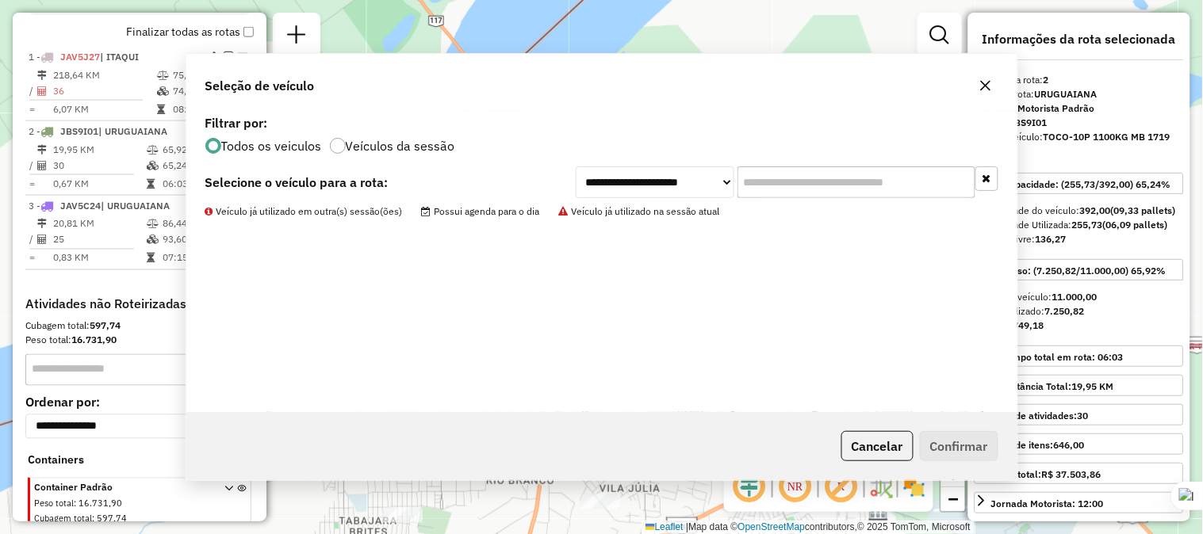
scroll to position [639, 0]
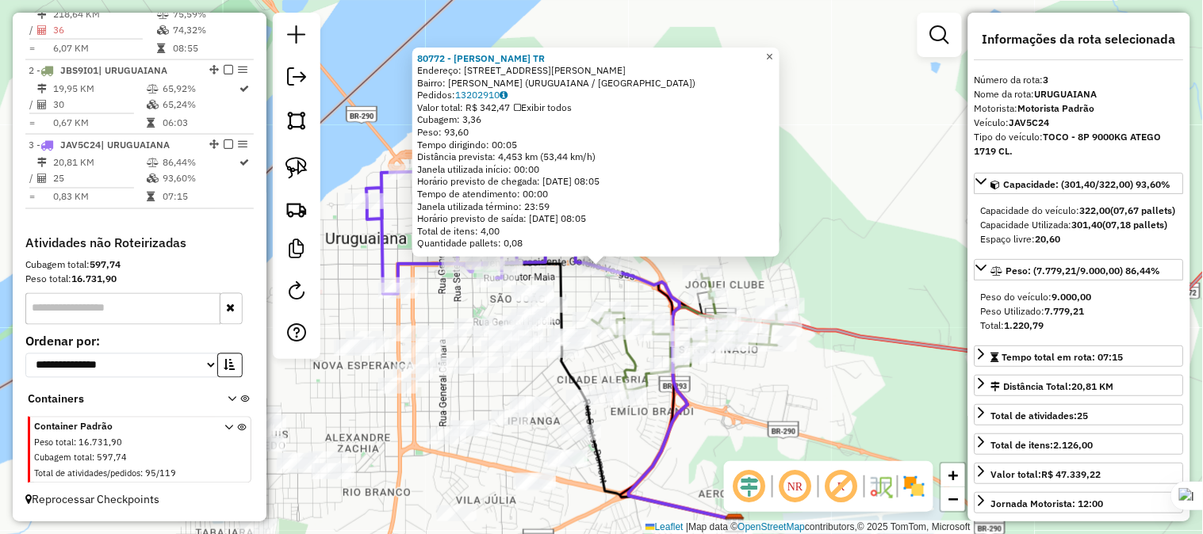
click at [773, 49] on span "×" at bounding box center [769, 55] width 7 height 13
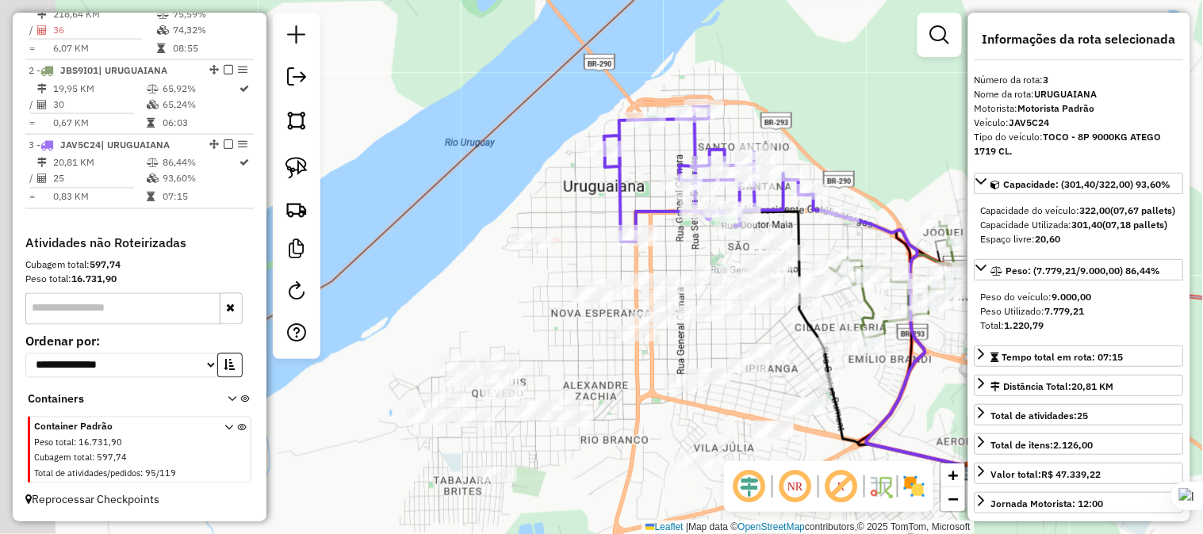
drag, startPoint x: 690, startPoint y: 178, endPoint x: 874, endPoint y: 145, distance: 186.9
click at [874, 145] on div "Janela de atendimento Grade de atendimento Capacidade Transportadoras Veículos …" at bounding box center [601, 267] width 1203 height 534
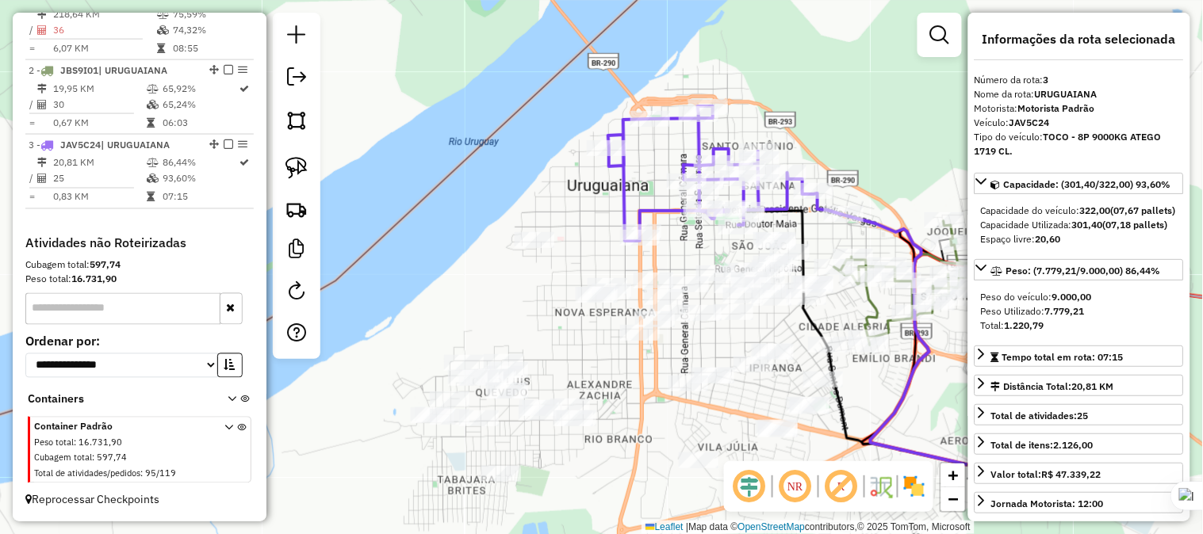
drag, startPoint x: 683, startPoint y: 252, endPoint x: 653, endPoint y: 235, distance: 34.8
click at [653, 235] on div "Janela de atendimento Grade de atendimento Capacidade Transportadoras Veículos …" at bounding box center [601, 267] width 1203 height 534
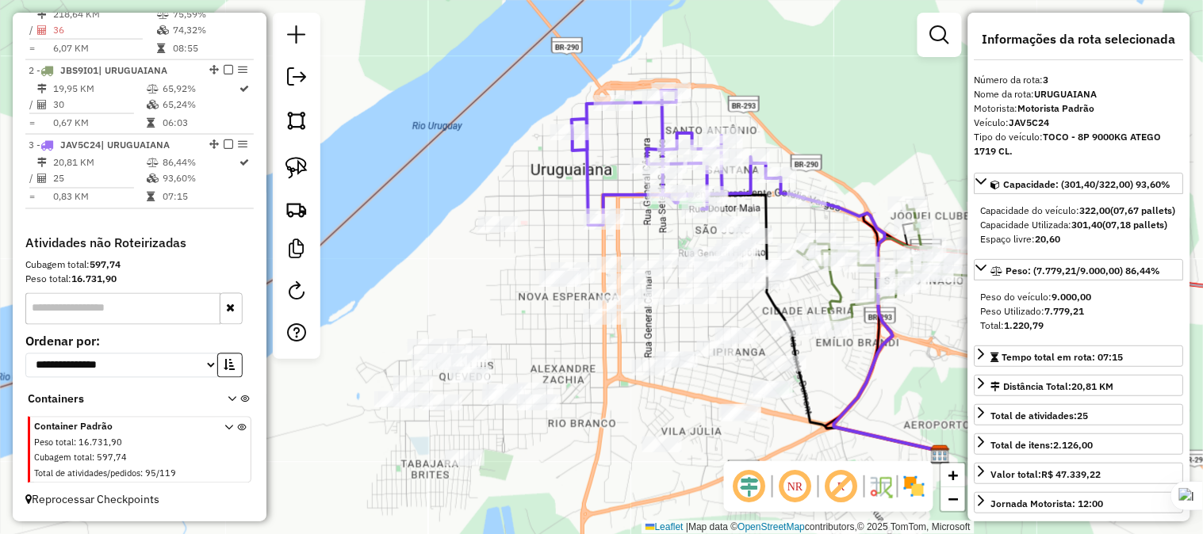
drag, startPoint x: 676, startPoint y: 238, endPoint x: 666, endPoint y: 243, distance: 11.4
click at [666, 243] on div "Janela de atendimento Grade de atendimento Capacidade Transportadoras Veículos …" at bounding box center [601, 267] width 1203 height 534
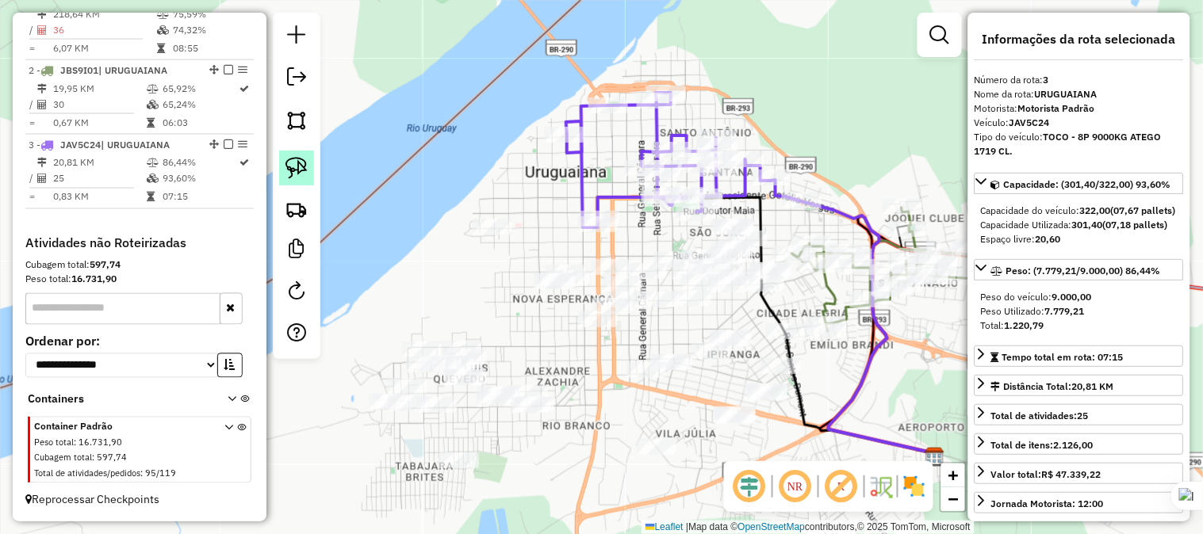
click at [296, 164] on img at bounding box center [296, 168] width 22 height 22
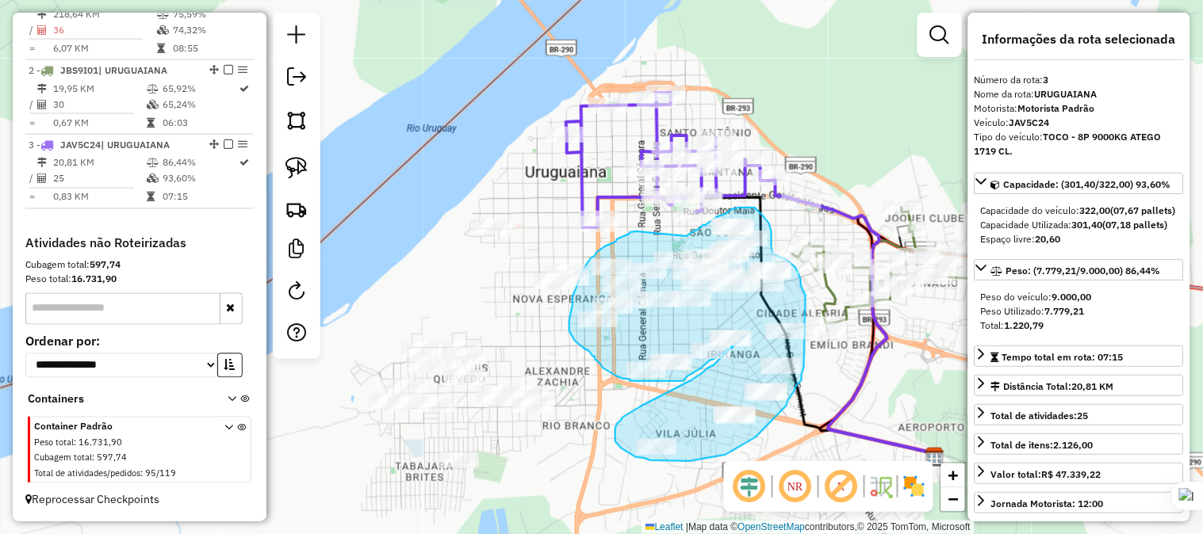
drag, startPoint x: 637, startPoint y: 231, endPoint x: 687, endPoint y: 236, distance: 50.2
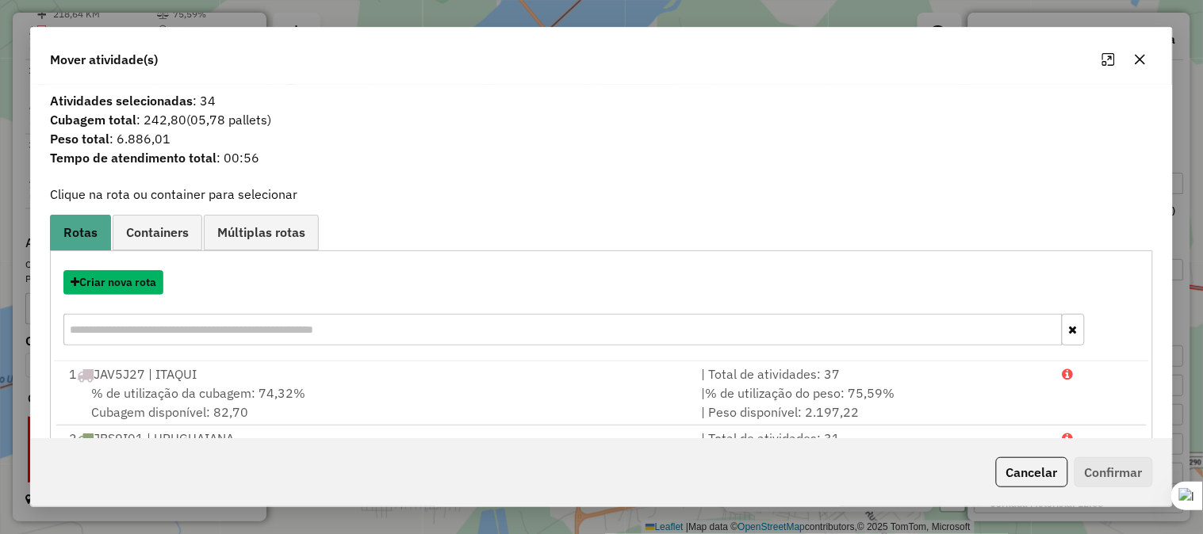
click at [132, 285] on button "Criar nova rota" at bounding box center [113, 282] width 100 height 25
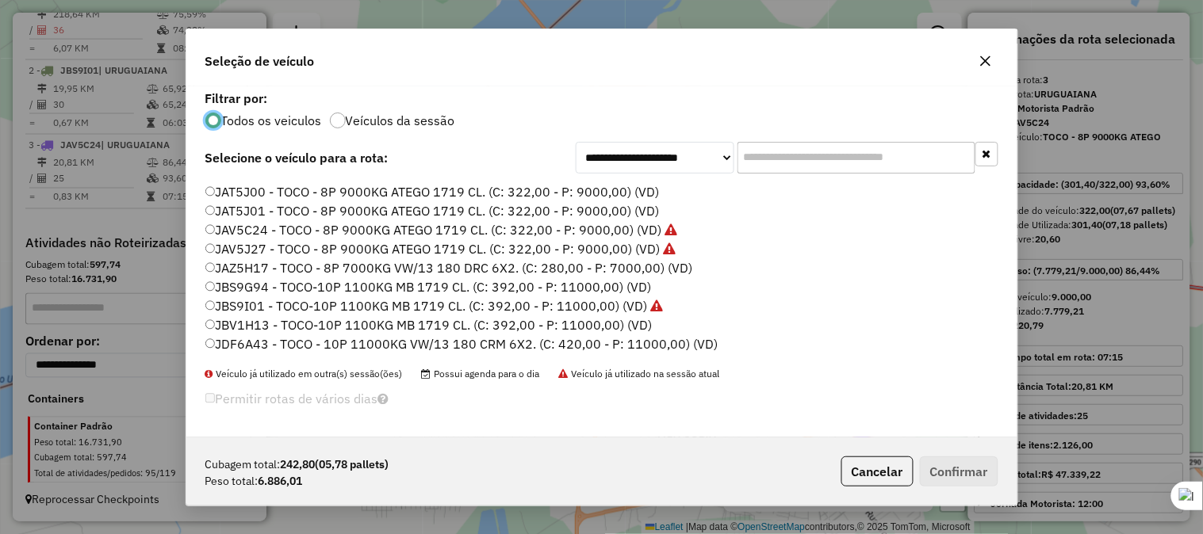
scroll to position [0, 0]
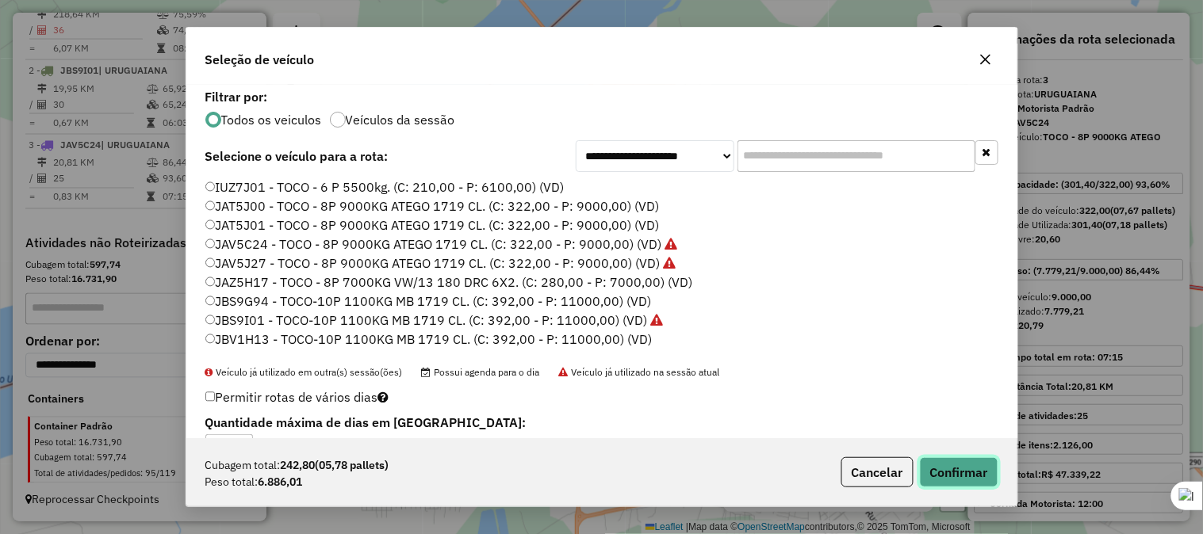
click at [959, 470] on button "Confirmar" at bounding box center [959, 472] width 78 height 30
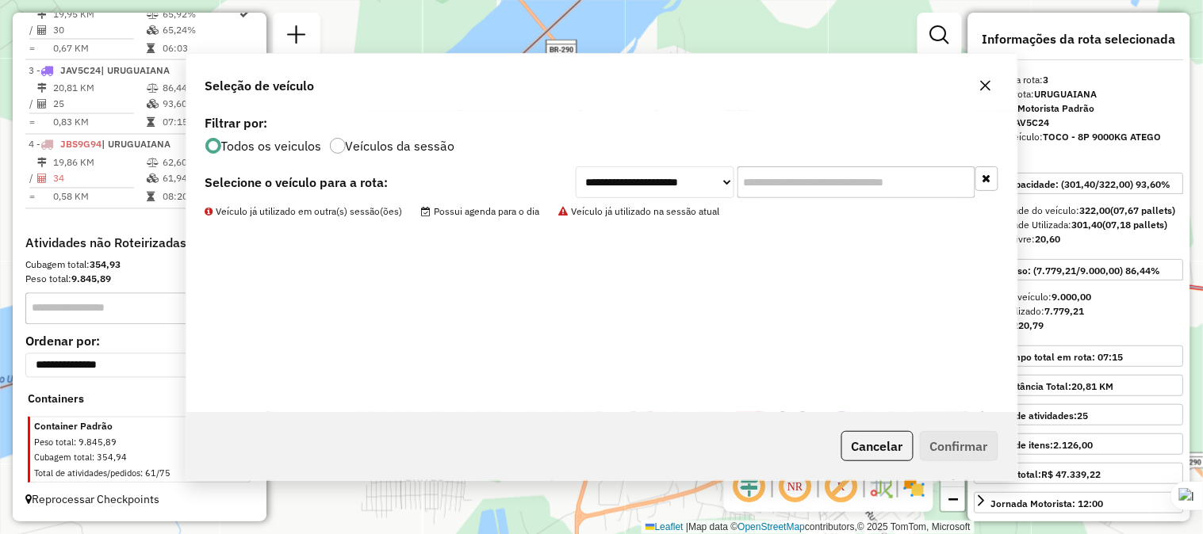
scroll to position [714, 0]
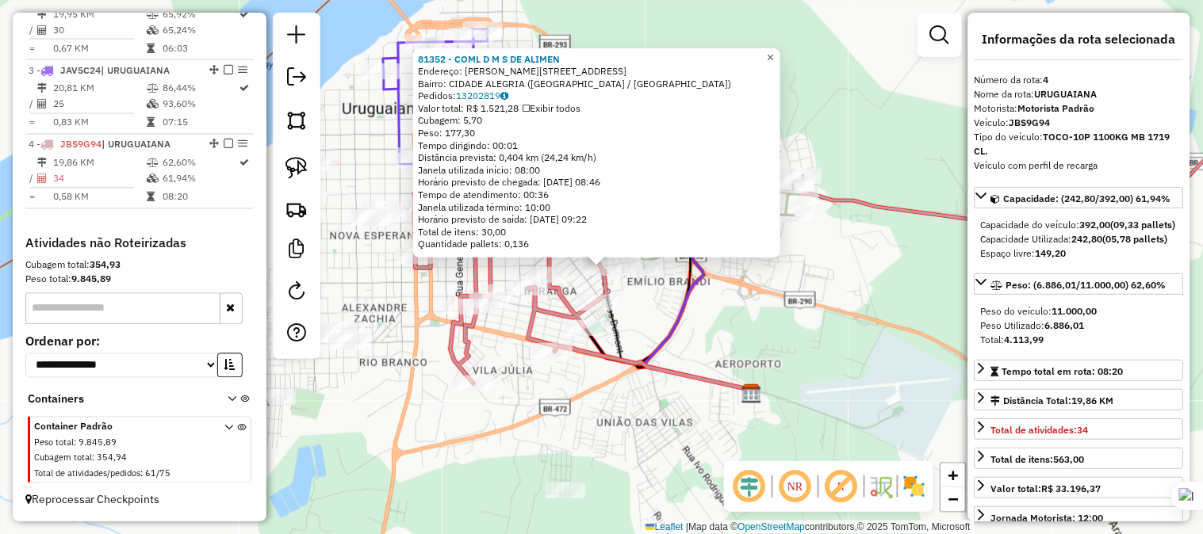
click at [774, 54] on span "×" at bounding box center [770, 56] width 7 height 13
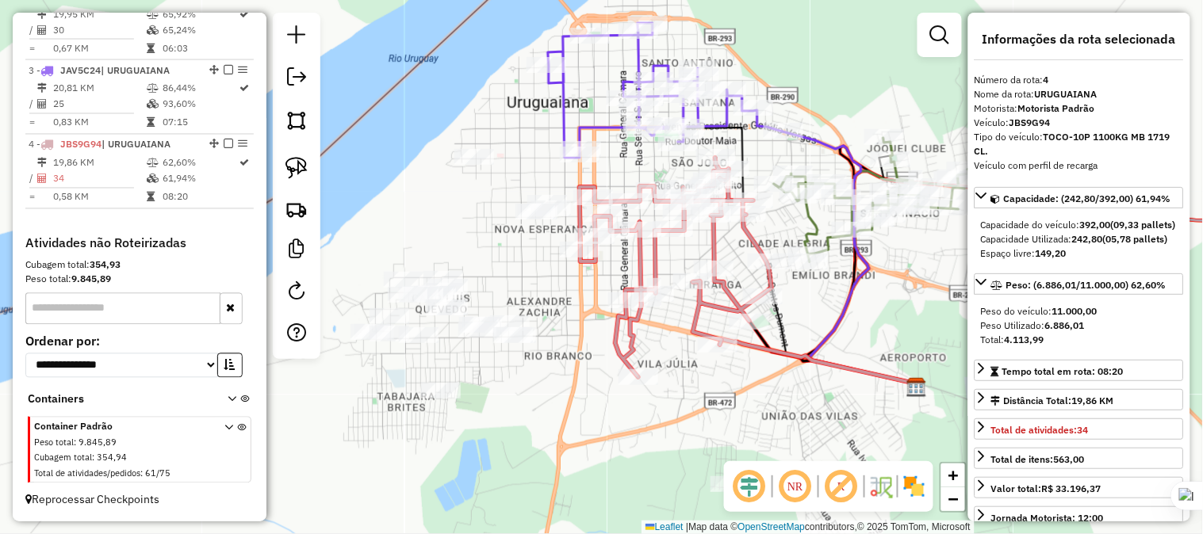
drag, startPoint x: 779, startPoint y: 124, endPoint x: 944, endPoint y: 117, distance: 165.0
click at [944, 117] on div "Janela de atendimento Grade de atendimento Capacidade Transportadoras Veículos …" at bounding box center [601, 267] width 1203 height 534
drag, startPoint x: 766, startPoint y: 417, endPoint x: 721, endPoint y: 296, distance: 129.2
click at [721, 296] on div "Janela de atendimento Grade de atendimento Capacidade Transportadoras Veículos …" at bounding box center [601, 267] width 1203 height 534
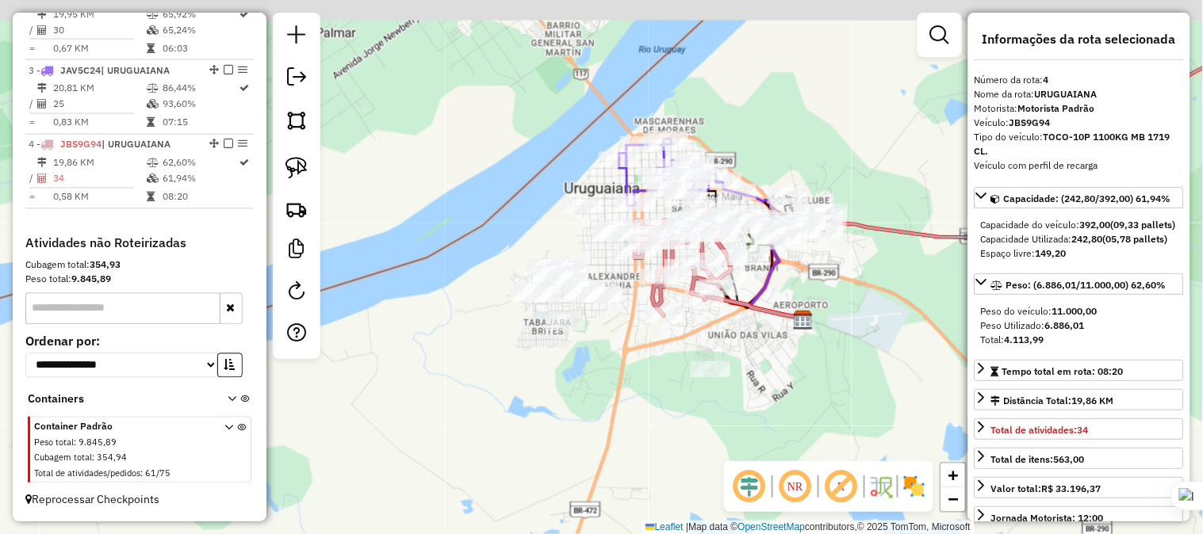
drag, startPoint x: 744, startPoint y: 319, endPoint x: 712, endPoint y: 357, distance: 48.9
click at [771, 361] on div "Janela de atendimento Grade de atendimento Capacidade Transportadoras Veículos …" at bounding box center [601, 267] width 1203 height 534
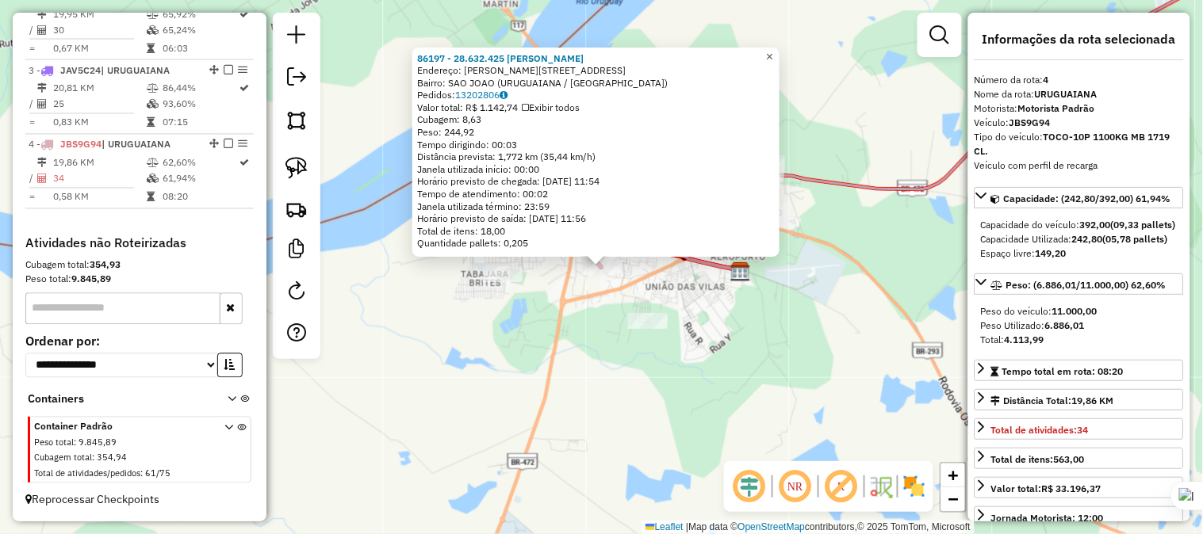
click at [773, 53] on span "×" at bounding box center [769, 56] width 7 height 13
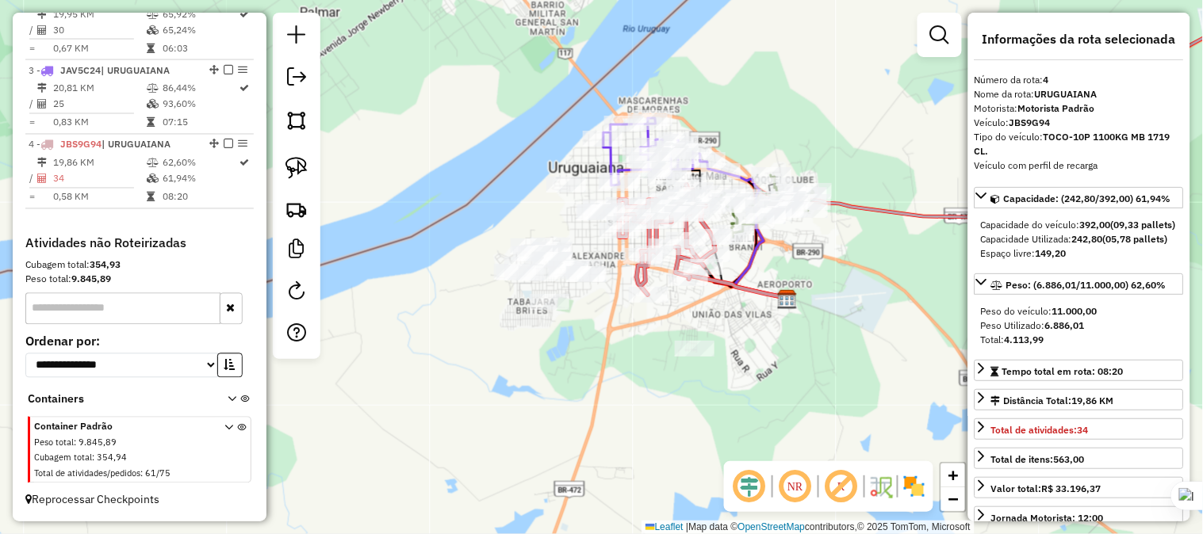
drag, startPoint x: 508, startPoint y: 358, endPoint x: 556, endPoint y: 385, distance: 55.1
click at [556, 385] on div "Janela de atendimento Grade de atendimento Capacidade Transportadoras Veículos …" at bounding box center [601, 267] width 1203 height 534
click at [297, 155] on link at bounding box center [296, 168] width 35 height 35
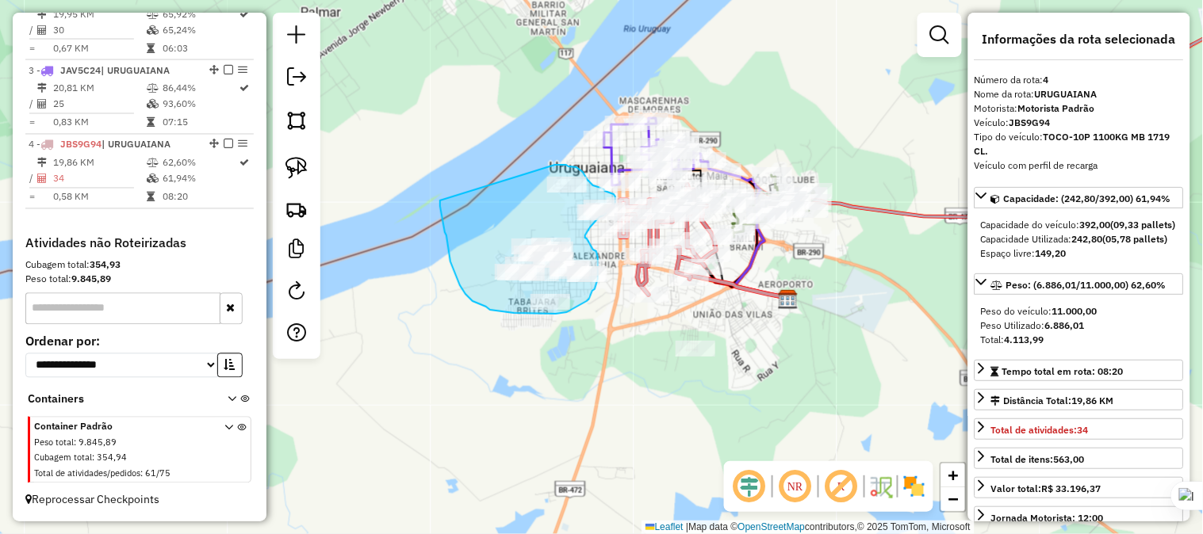
drag, startPoint x: 440, startPoint y: 206, endPoint x: 555, endPoint y: 165, distance: 122.1
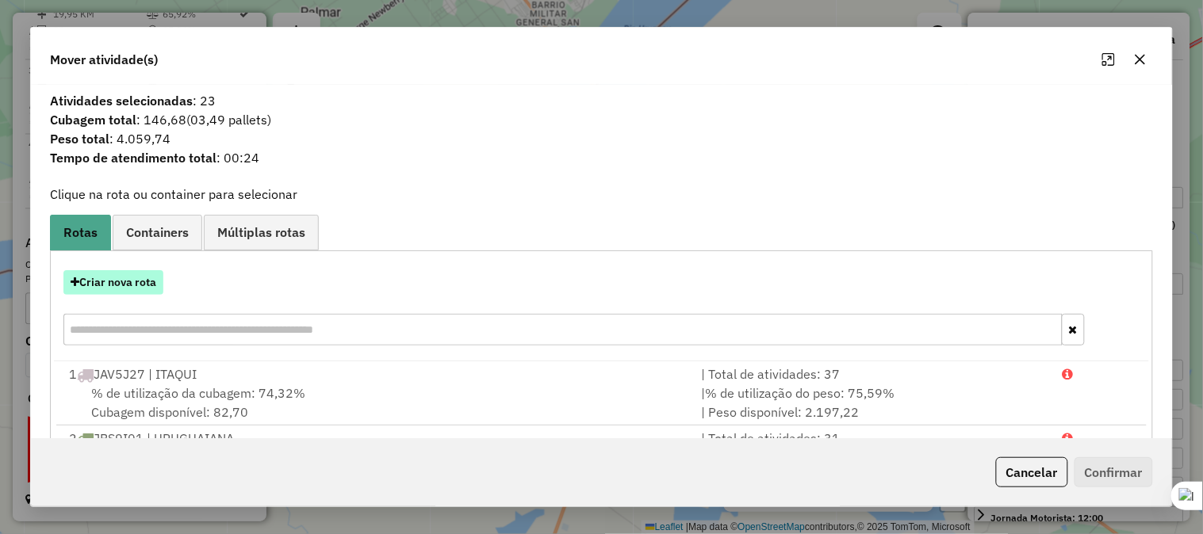
click at [151, 288] on button "Criar nova rota" at bounding box center [113, 282] width 100 height 25
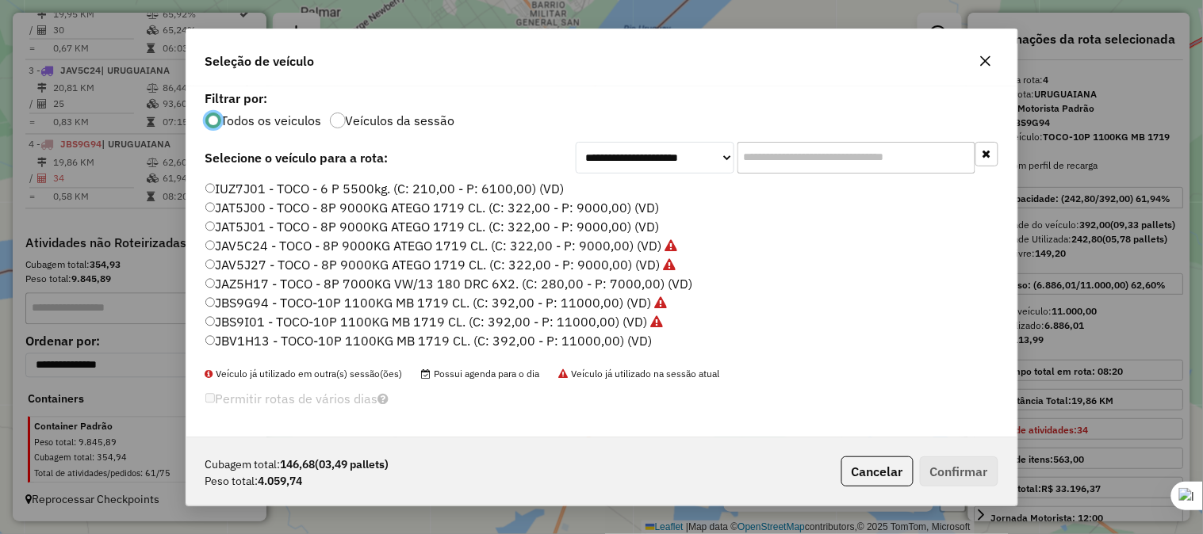
scroll to position [9, 4]
click at [212, 231] on label "JAT5J01 - TOCO - 8P 9000KG ATEGO 1719 CL. (C: 322,00 - P: 9000,00) (VD)" at bounding box center [432, 226] width 454 height 19
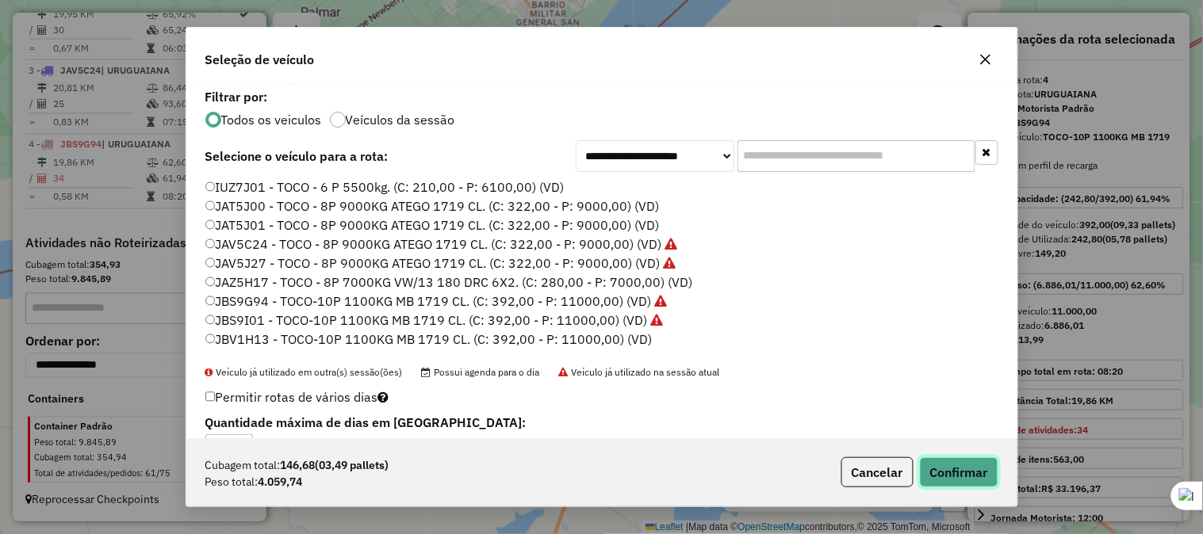
click at [938, 468] on button "Confirmar" at bounding box center [959, 472] width 78 height 30
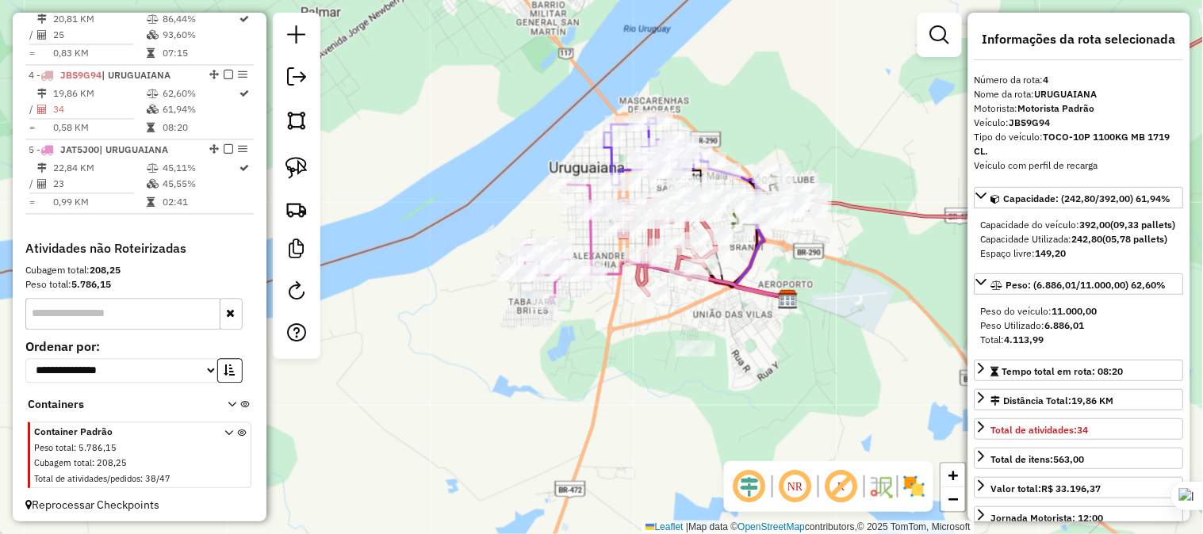
scroll to position [788, 0]
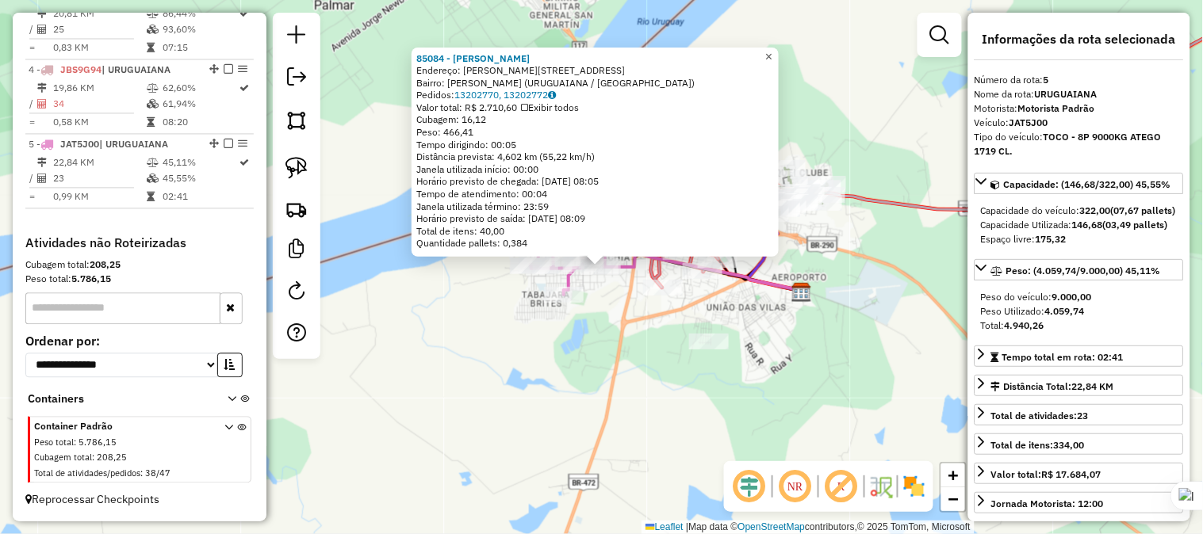
click at [772, 55] on span "×" at bounding box center [768, 56] width 7 height 13
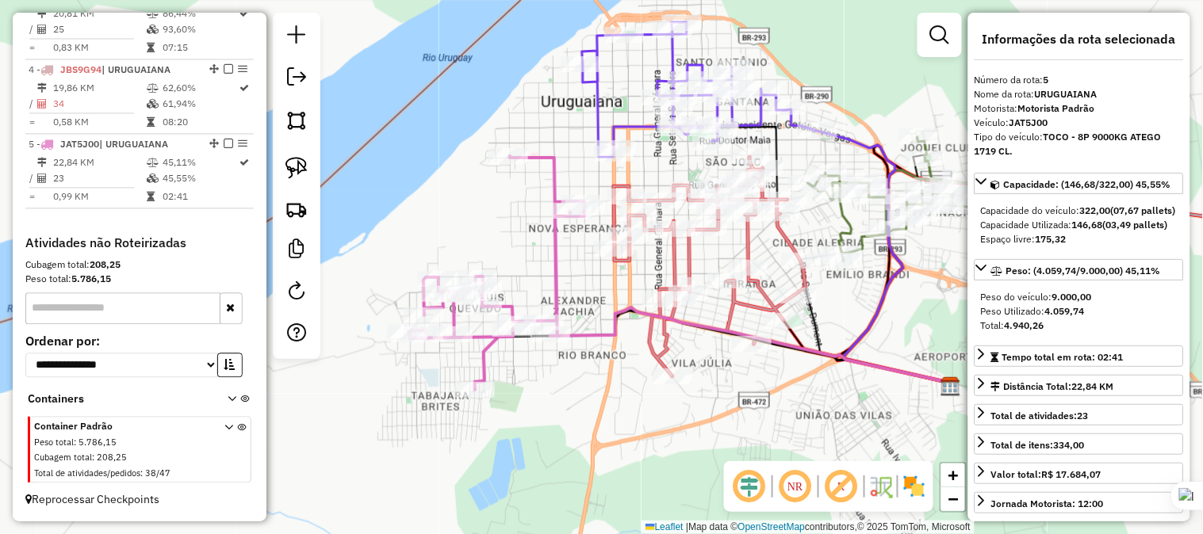
drag, startPoint x: 609, startPoint y: 201, endPoint x: 648, endPoint y: 257, distance: 67.7
click at [648, 257] on div "Janela de atendimento Grade de atendimento Capacidade Transportadoras Veículos …" at bounding box center [601, 267] width 1203 height 534
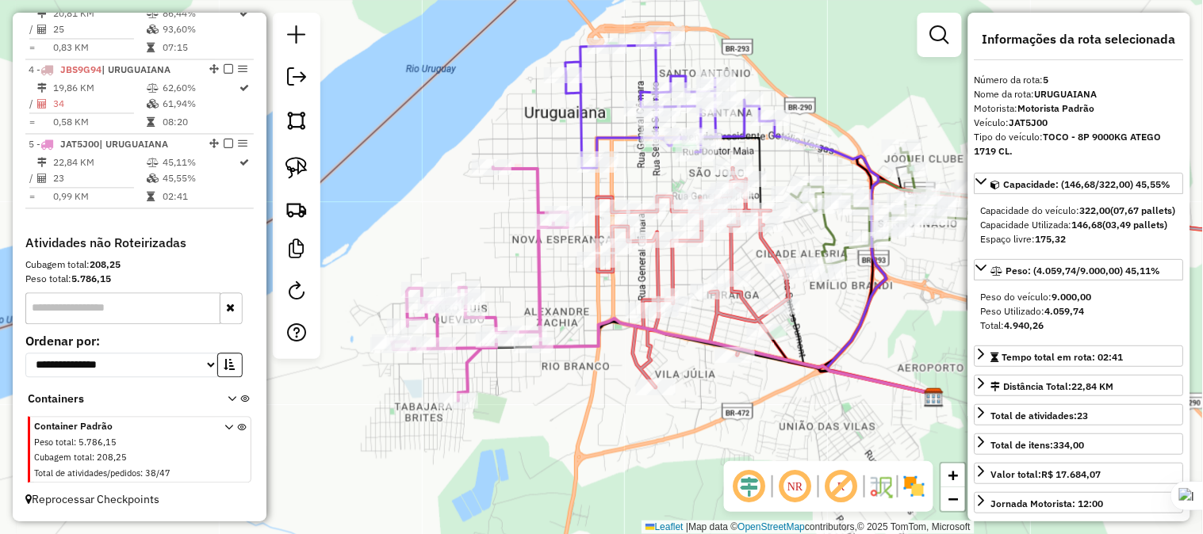
drag, startPoint x: 564, startPoint y: 164, endPoint x: 542, endPoint y: 178, distance: 26.0
click at [542, 178] on div "Janela de atendimento Grade de atendimento Capacidade Transportadoras Veículos …" at bounding box center [601, 267] width 1203 height 534
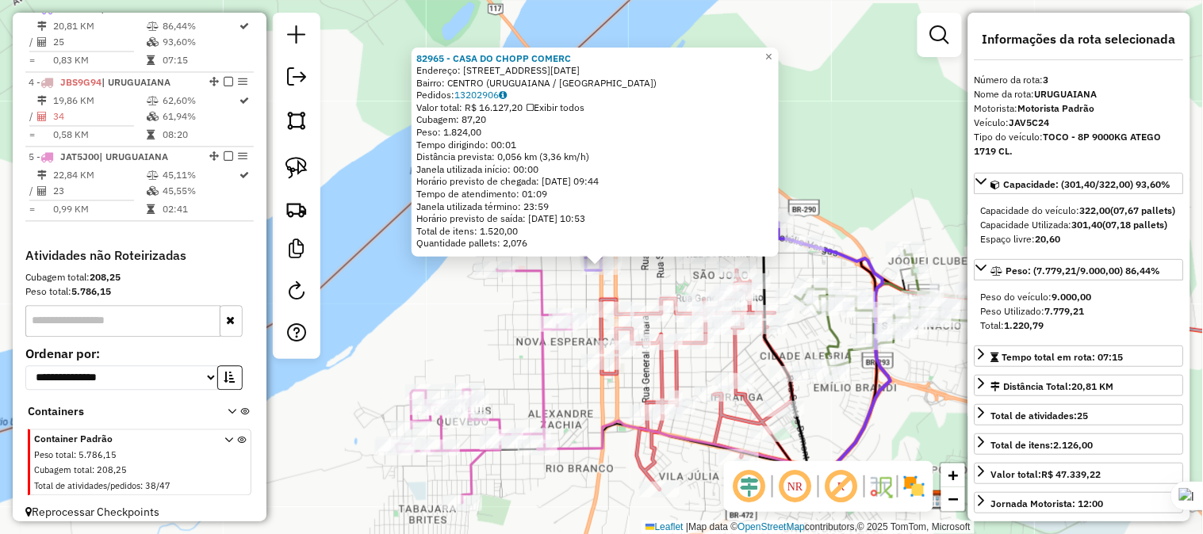
scroll to position [762, 0]
click at [772, 49] on span "×" at bounding box center [768, 55] width 7 height 13
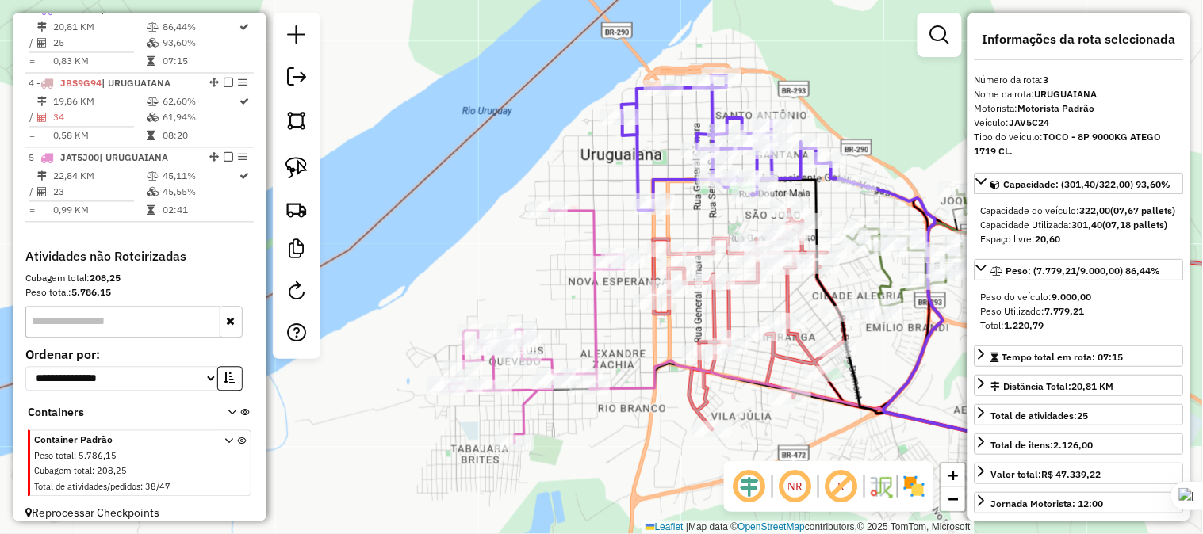
drag, startPoint x: 557, startPoint y: 238, endPoint x: 609, endPoint y: 178, distance: 79.8
click at [609, 178] on div "Janela de atendimento Grade de atendimento Capacidade Transportadoras Veículos …" at bounding box center [601, 267] width 1203 height 534
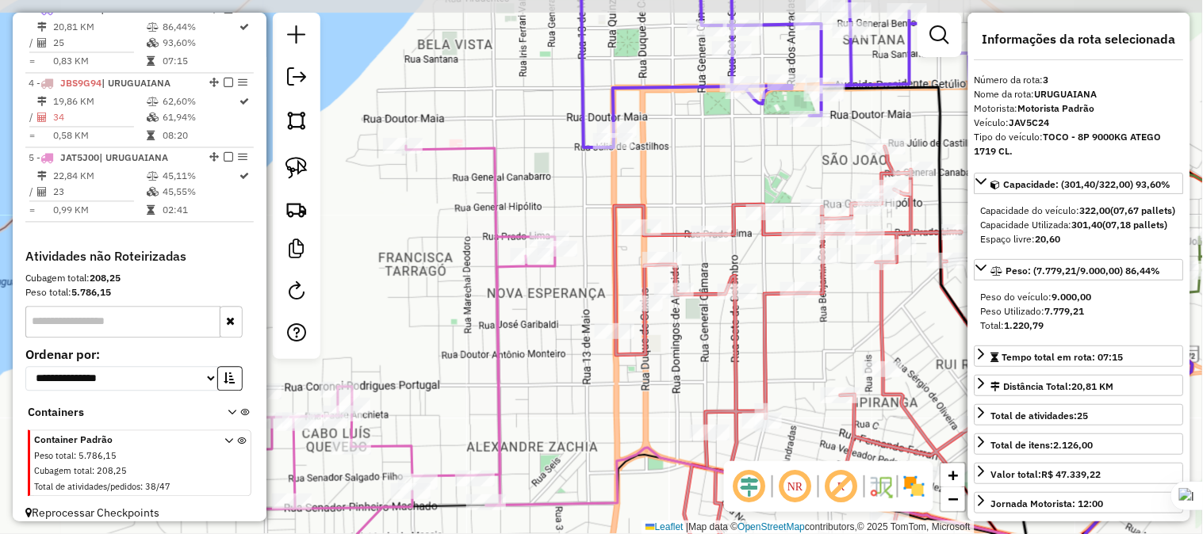
drag, startPoint x: 708, startPoint y: 312, endPoint x: 682, endPoint y: 337, distance: 36.4
click at [682, 337] on div "Janela de atendimento Grade de atendimento Capacidade Transportadoras Veículos …" at bounding box center [601, 267] width 1203 height 534
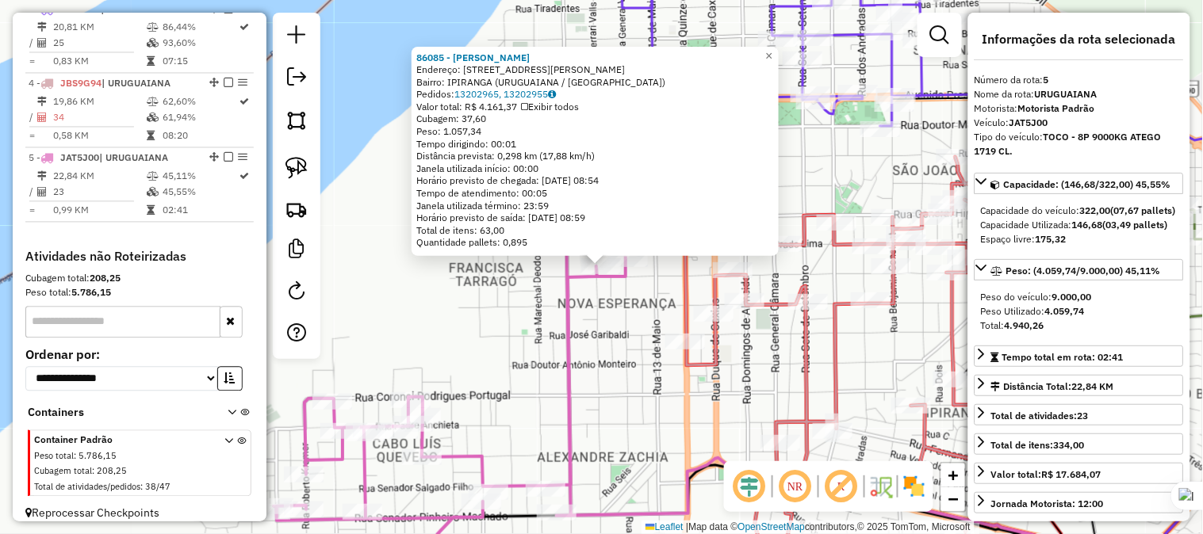
scroll to position [788, 0]
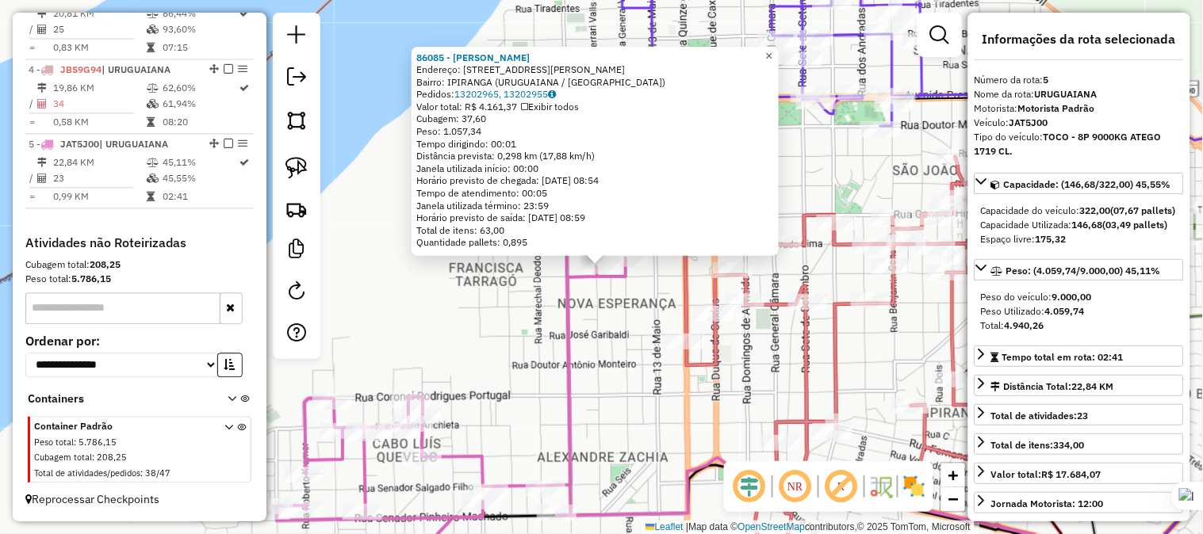
click at [772, 49] on span "×" at bounding box center [768, 55] width 7 height 13
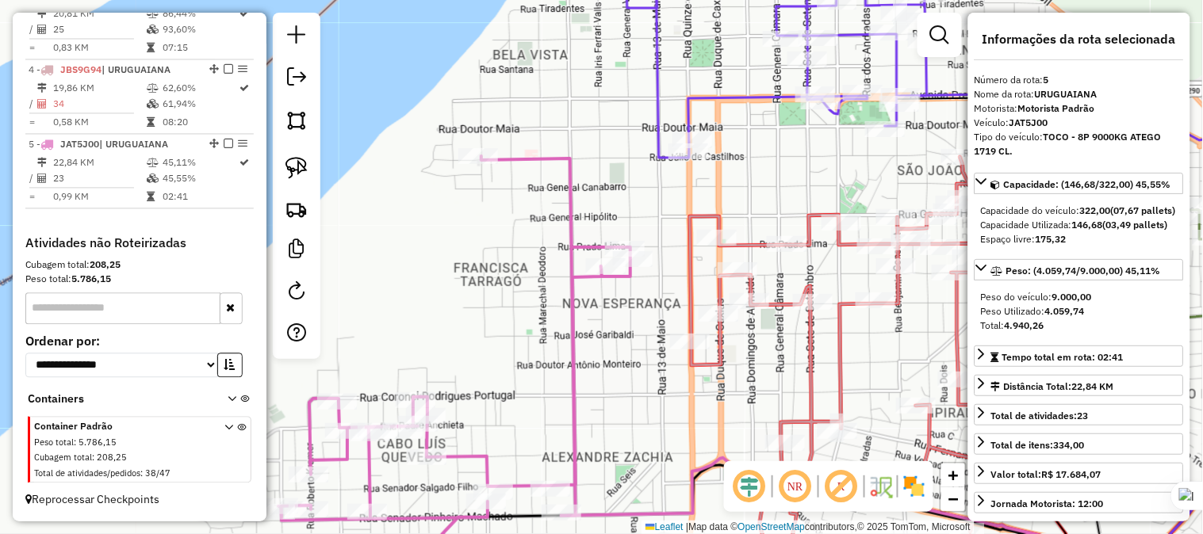
drag, startPoint x: 752, startPoint y: 196, endPoint x: 787, endPoint y: 211, distance: 38.7
click at [787, 211] on div "Janela de atendimento Grade de atendimento Capacidade Transportadoras Veículos …" at bounding box center [601, 267] width 1203 height 534
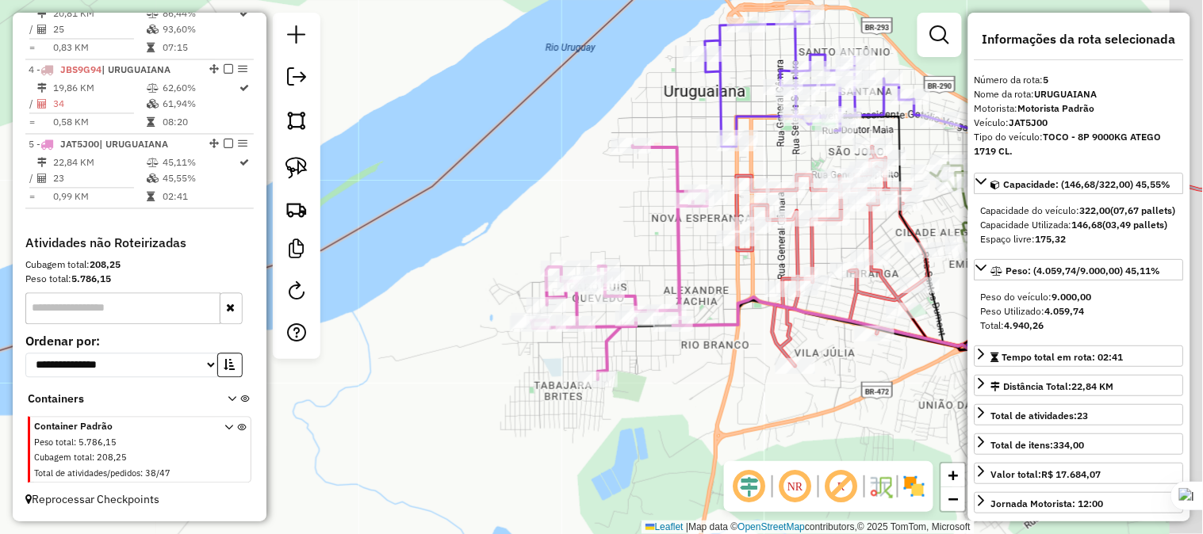
drag, startPoint x: 834, startPoint y: 313, endPoint x: 750, endPoint y: 318, distance: 84.2
click at [750, 318] on icon at bounding box center [832, 257] width 192 height 220
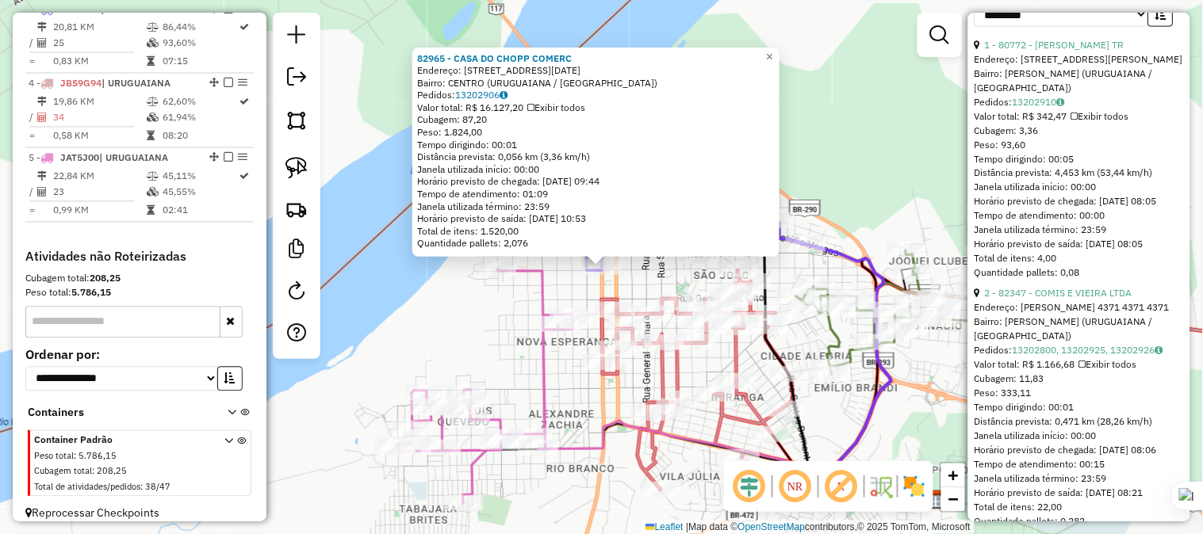
scroll to position [616, 0]
click at [1132, 26] on select "**********" at bounding box center [1061, 14] width 174 height 25
select select "*********"
click at [974, 26] on select "**********" at bounding box center [1061, 14] width 174 height 25
click at [1162, 26] on button "button" at bounding box center [1160, 14] width 25 height 25
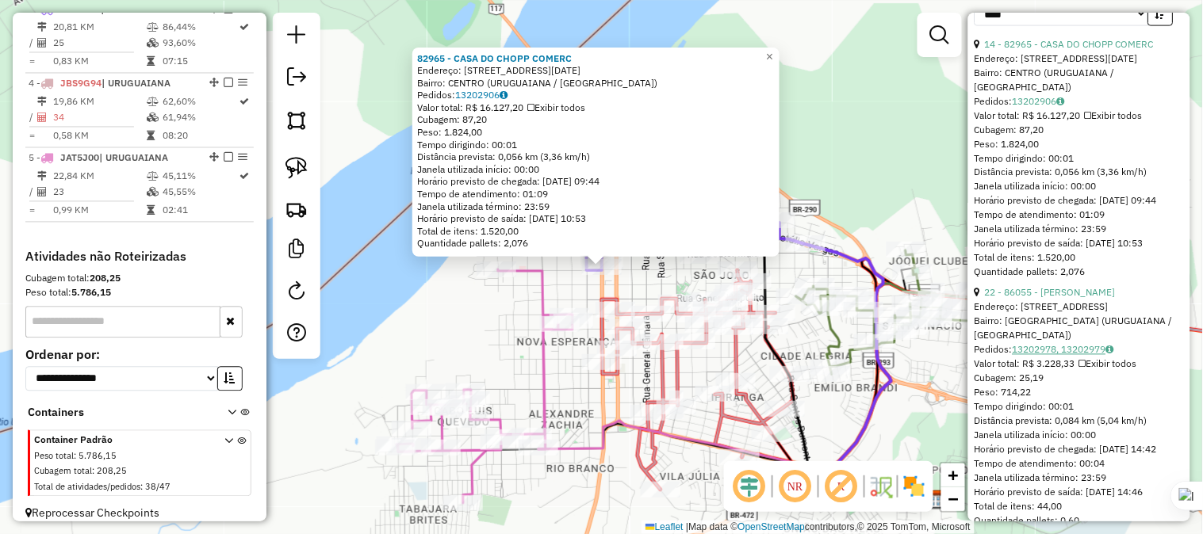
scroll to position [793, 0]
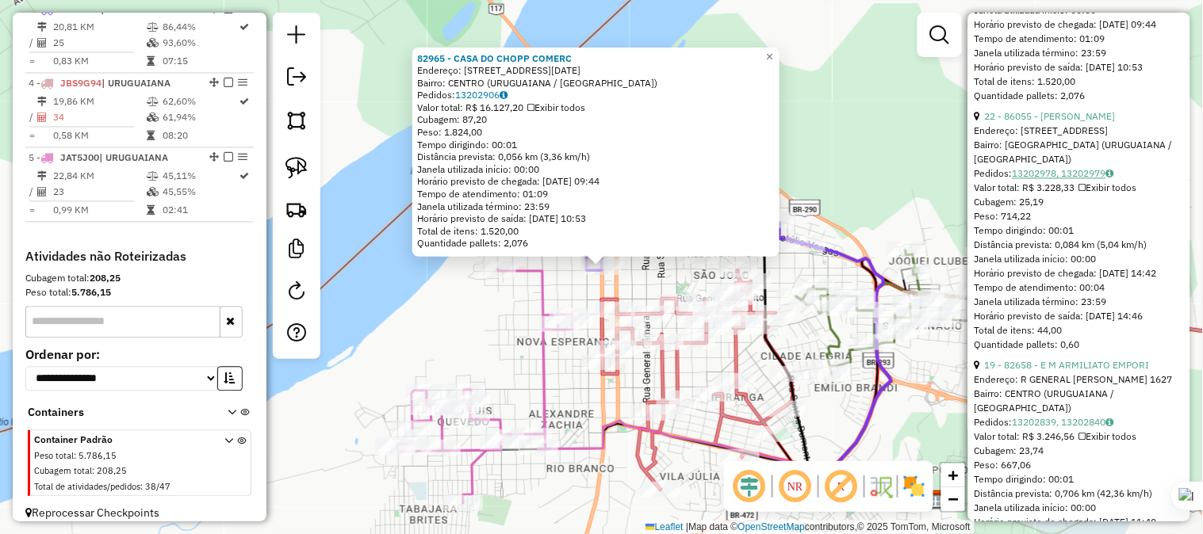
click at [1031, 179] on link "13202978, 13202979" at bounding box center [1062, 173] width 101 height 12
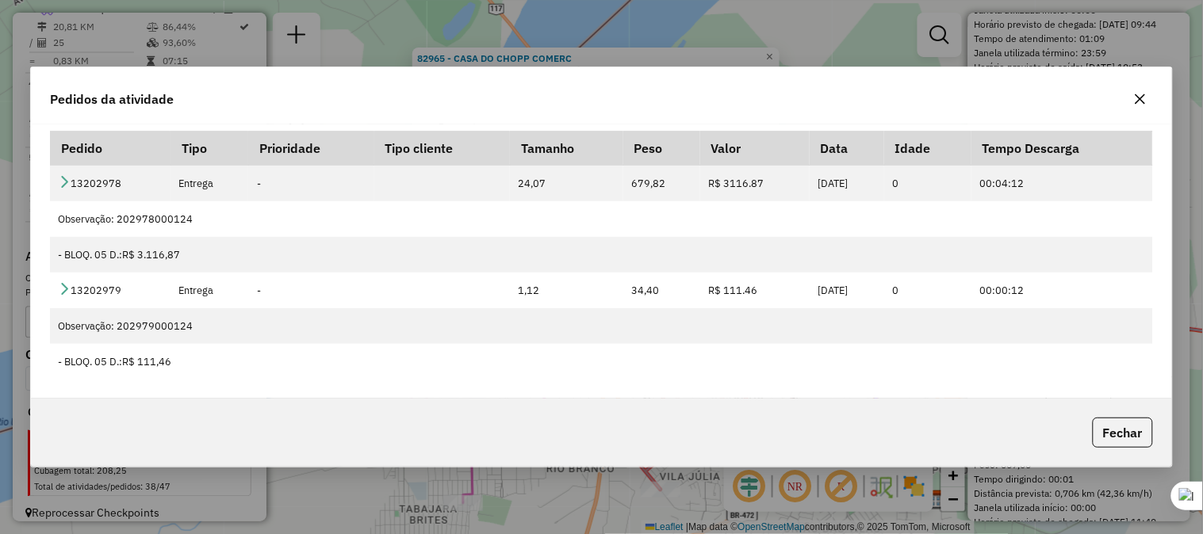
click at [1135, 105] on button "button" at bounding box center [1139, 98] width 25 height 25
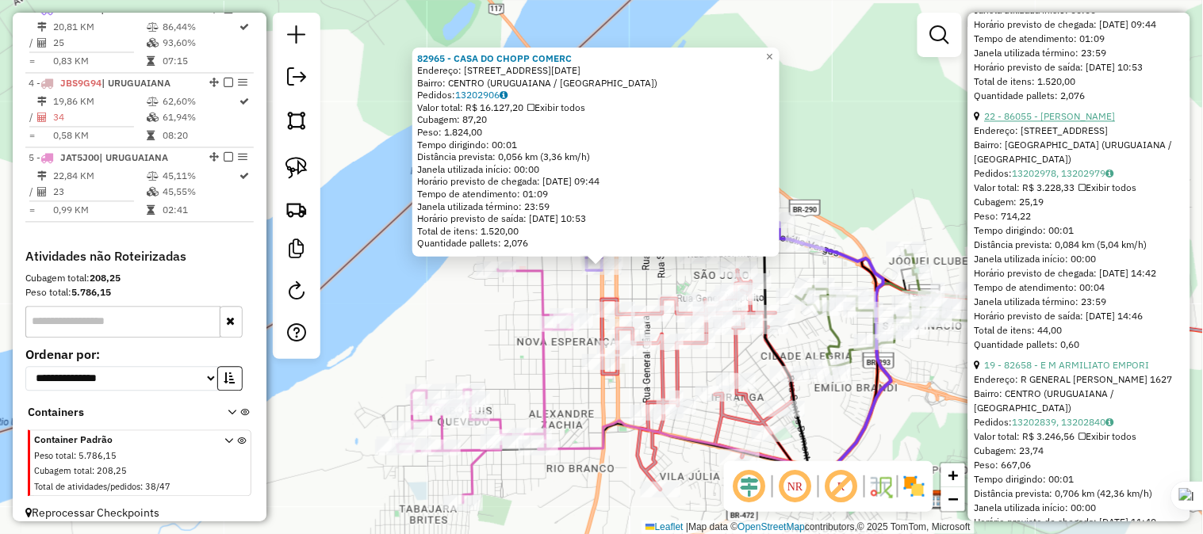
click at [1040, 122] on link "22 - 86055 - [PERSON_NAME]" at bounding box center [1050, 116] width 131 height 12
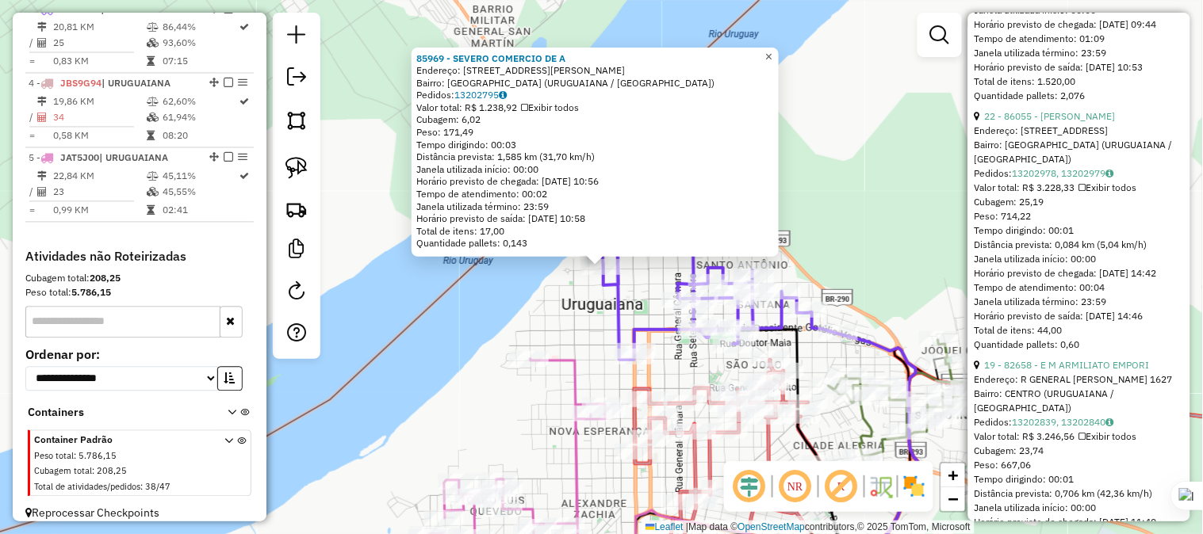
click at [778, 59] on link "×" at bounding box center [768, 56] width 19 height 19
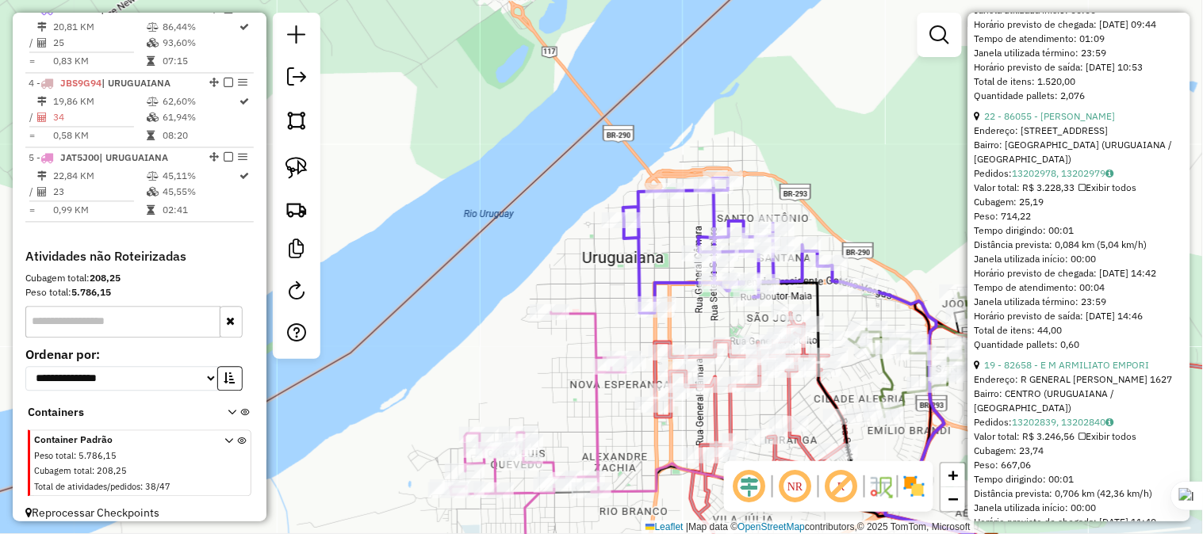
drag, startPoint x: 667, startPoint y: 188, endPoint x: 708, endPoint y: 90, distance: 106.3
click at [707, 92] on div "Janela de atendimento Grade de atendimento Capacidade Transportadoras Veículos …" at bounding box center [601, 267] width 1203 height 534
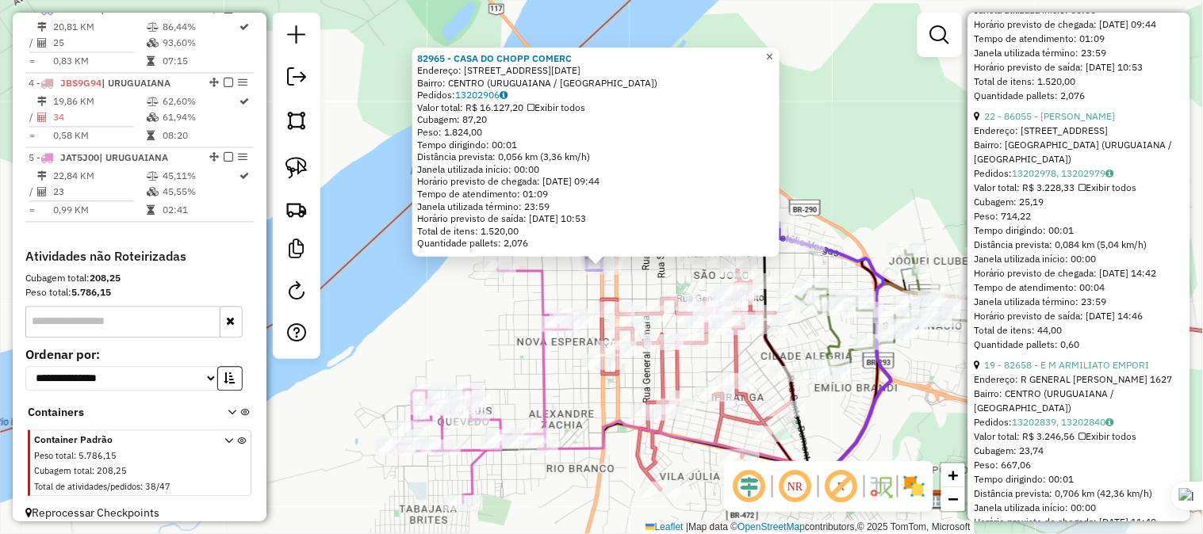
click at [773, 56] on span "×" at bounding box center [769, 56] width 7 height 13
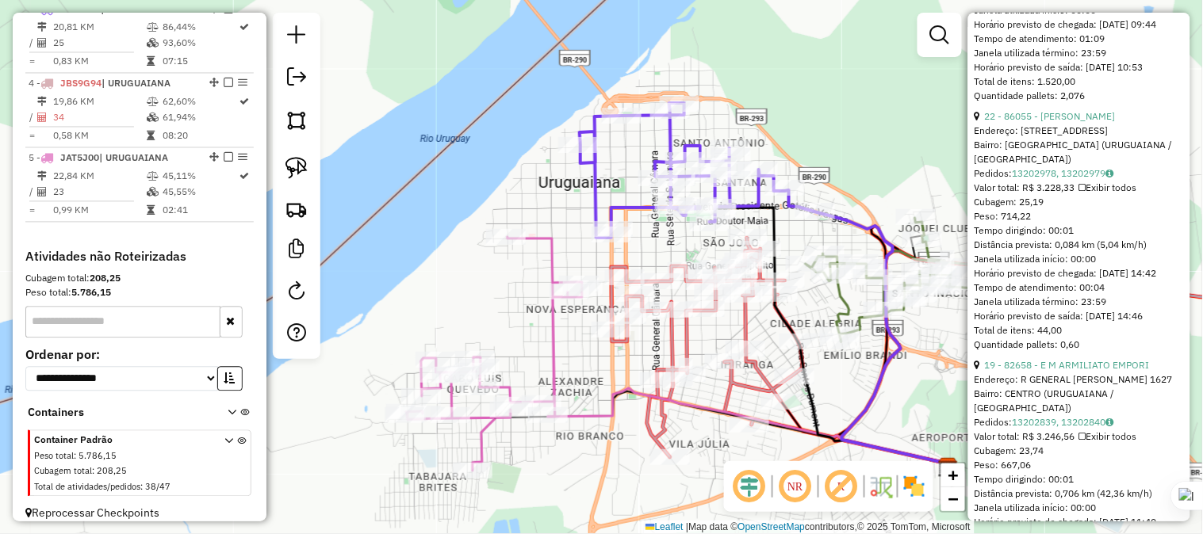
click at [740, 114] on div "Janela de atendimento Grade de atendimento Capacidade Transportadoras Veículos …" at bounding box center [601, 267] width 1203 height 534
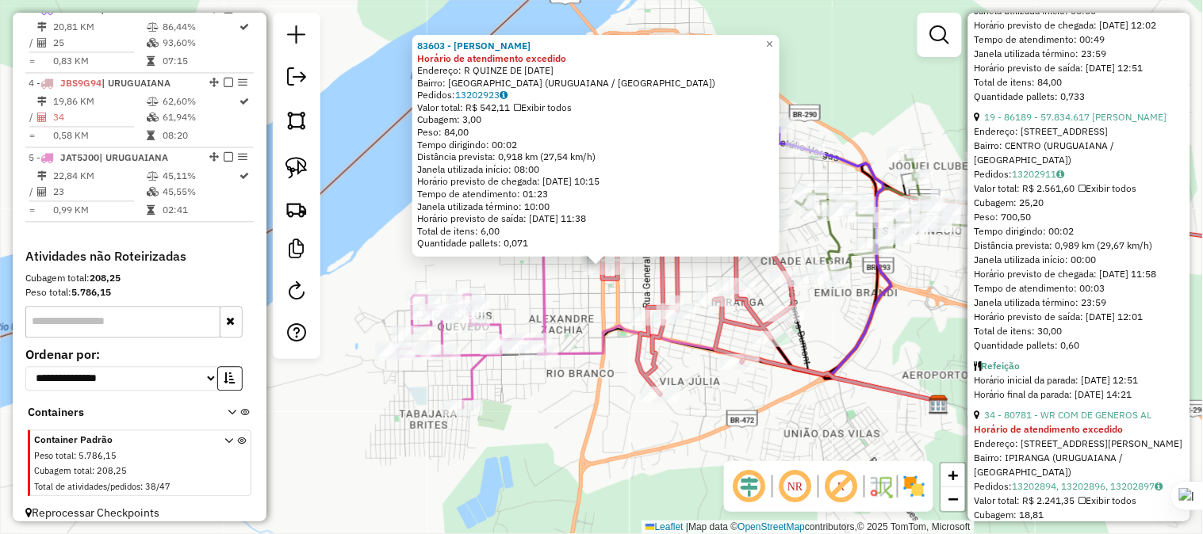
scroll to position [788, 0]
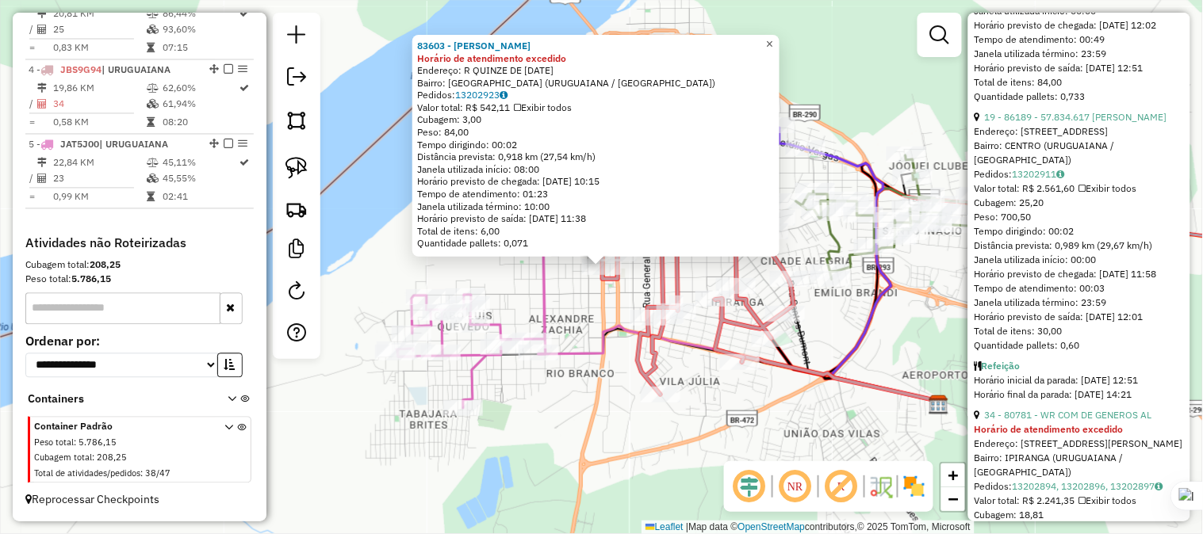
click at [773, 40] on span "×" at bounding box center [769, 43] width 7 height 13
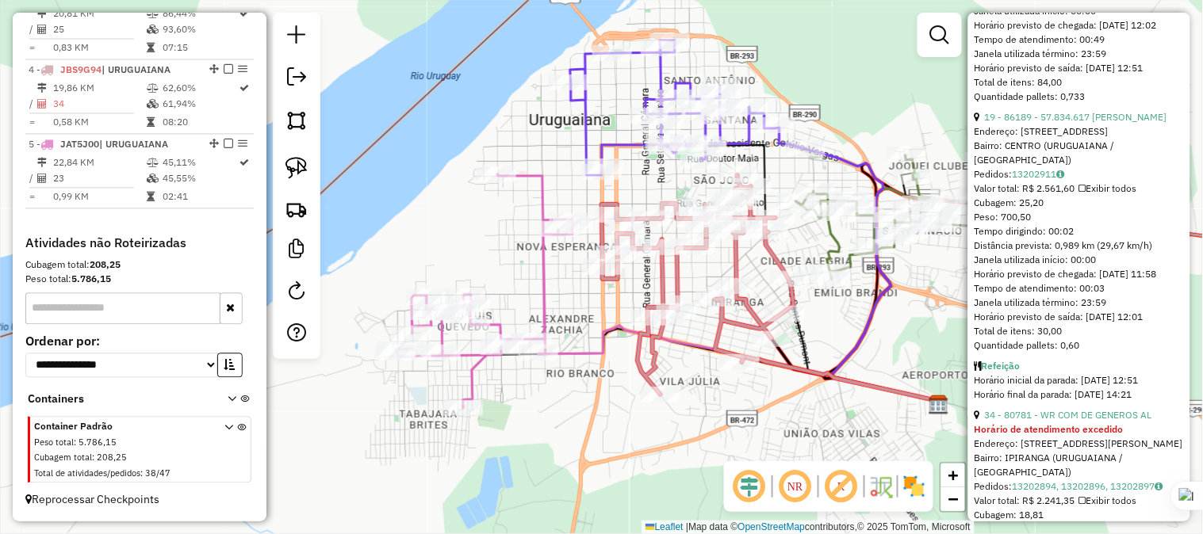
click at [634, 278] on div "Janela de atendimento Grade de atendimento Capacidade Transportadoras Veículos …" at bounding box center [601, 267] width 1203 height 534
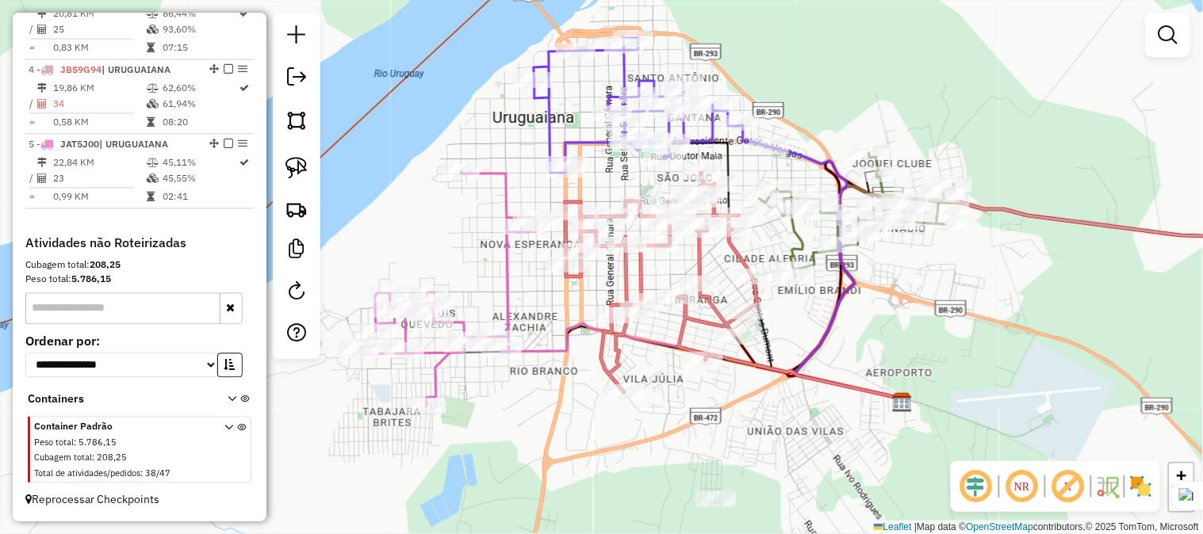
drag, startPoint x: 659, startPoint y: 358, endPoint x: 622, endPoint y: 355, distance: 36.5
click at [622, 355] on icon at bounding box center [661, 283] width 192 height 220
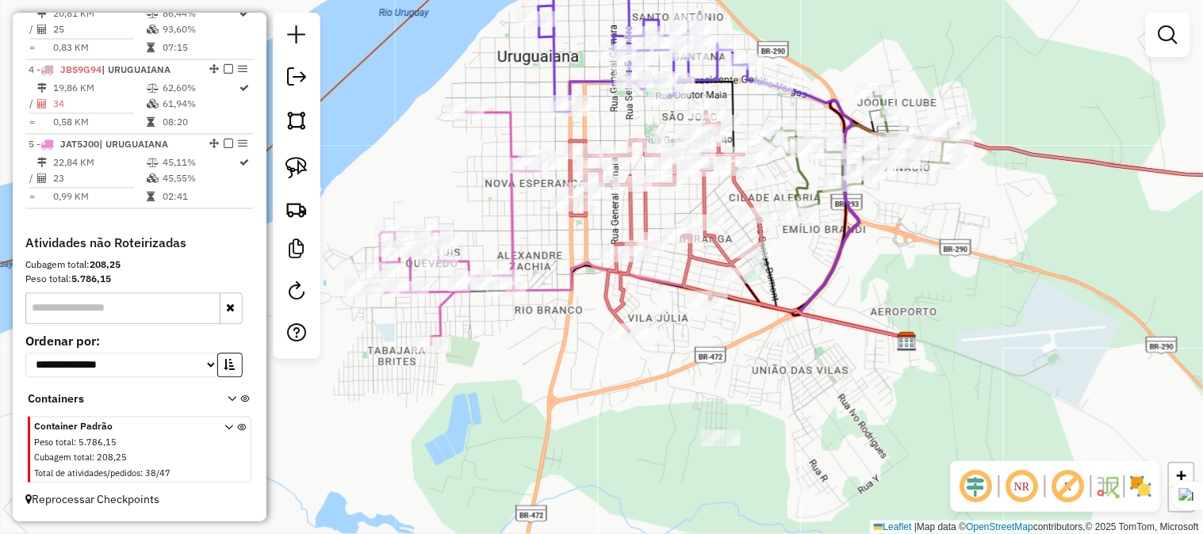
drag, startPoint x: 637, startPoint y: 352, endPoint x: 644, endPoint y: 290, distance: 62.2
click at [644, 290] on div "Janela de atendimento Grade de atendimento Capacidade Transportadoras Veículos …" at bounding box center [601, 267] width 1203 height 534
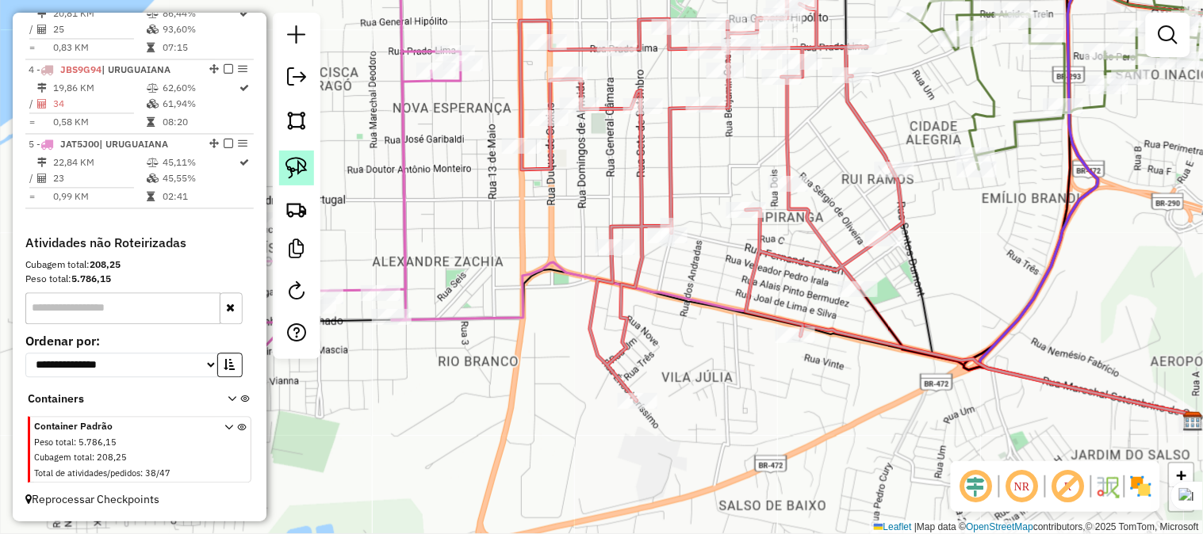
click at [294, 163] on img at bounding box center [296, 168] width 22 height 22
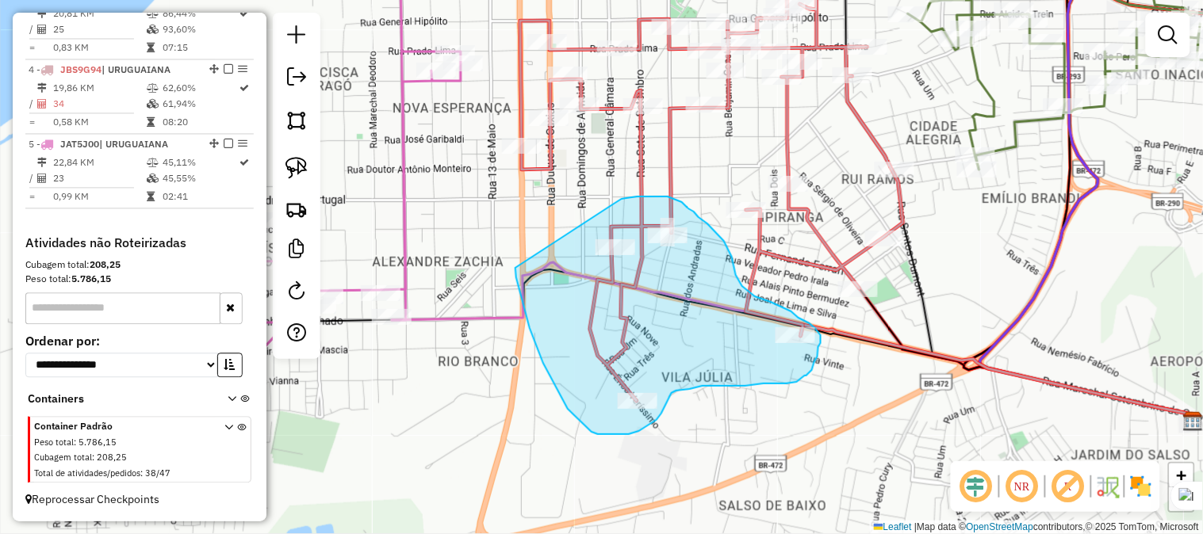
drag, startPoint x: 515, startPoint y: 268, endPoint x: 613, endPoint y: 205, distance: 116.3
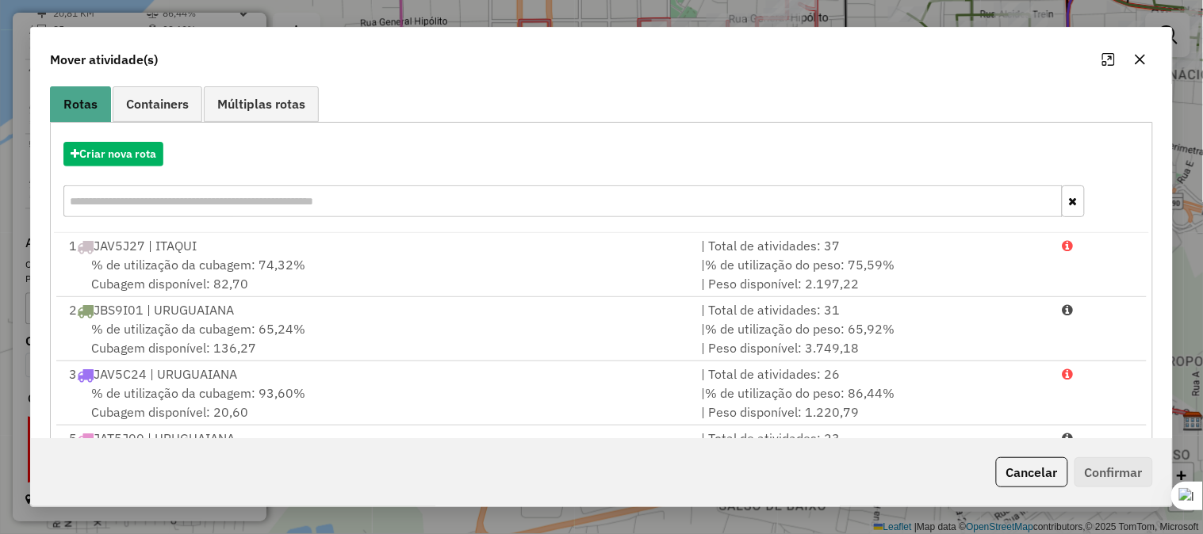
scroll to position [207, 0]
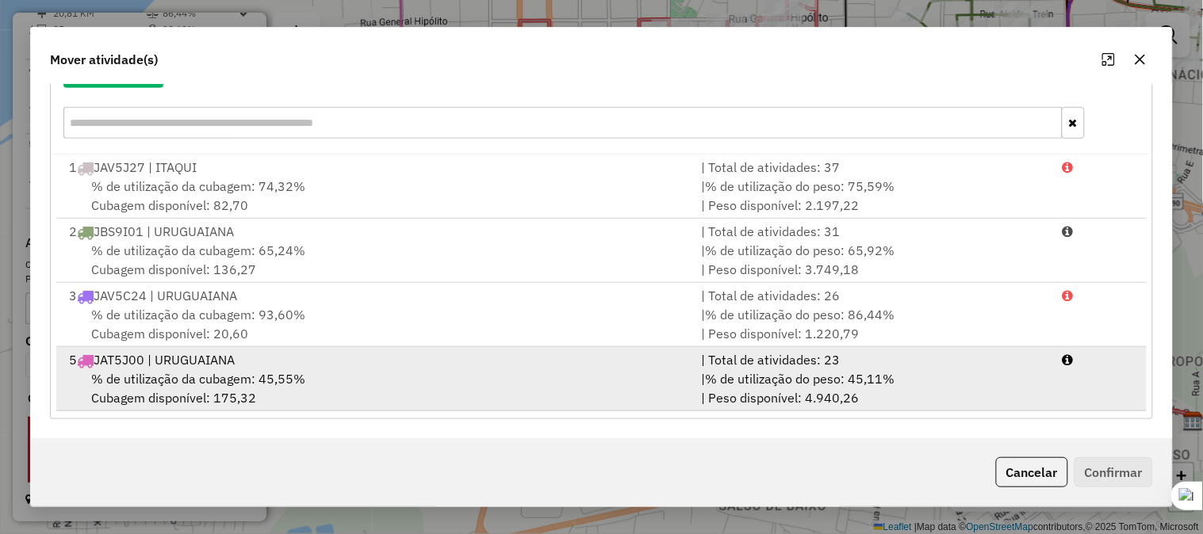
click at [194, 360] on div "5 JAT5J00 | URUGUAIANA" at bounding box center [375, 359] width 632 height 19
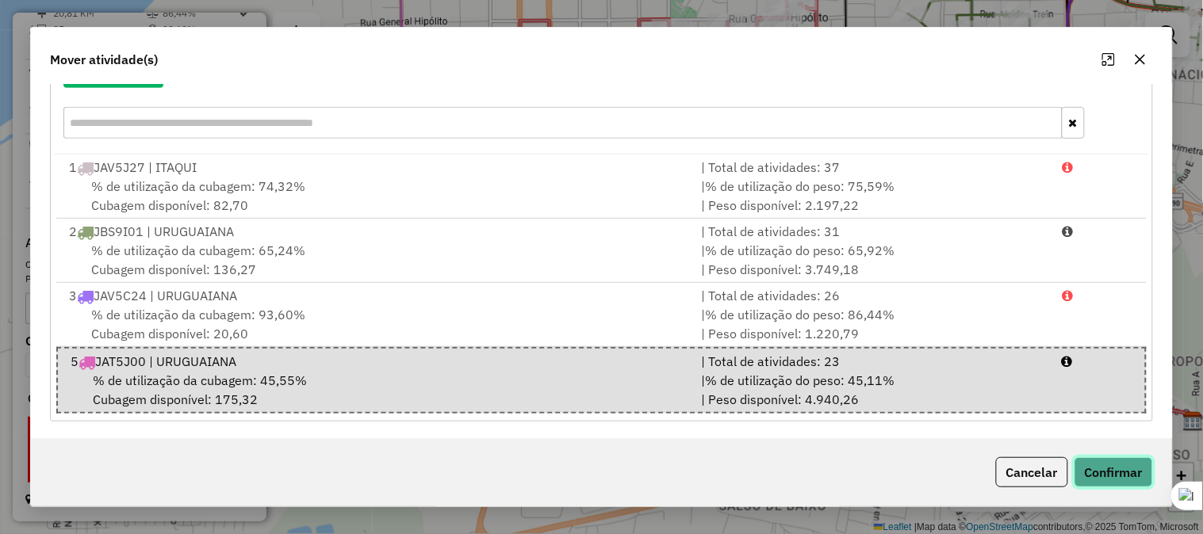
click at [1132, 469] on button "Confirmar" at bounding box center [1113, 472] width 78 height 30
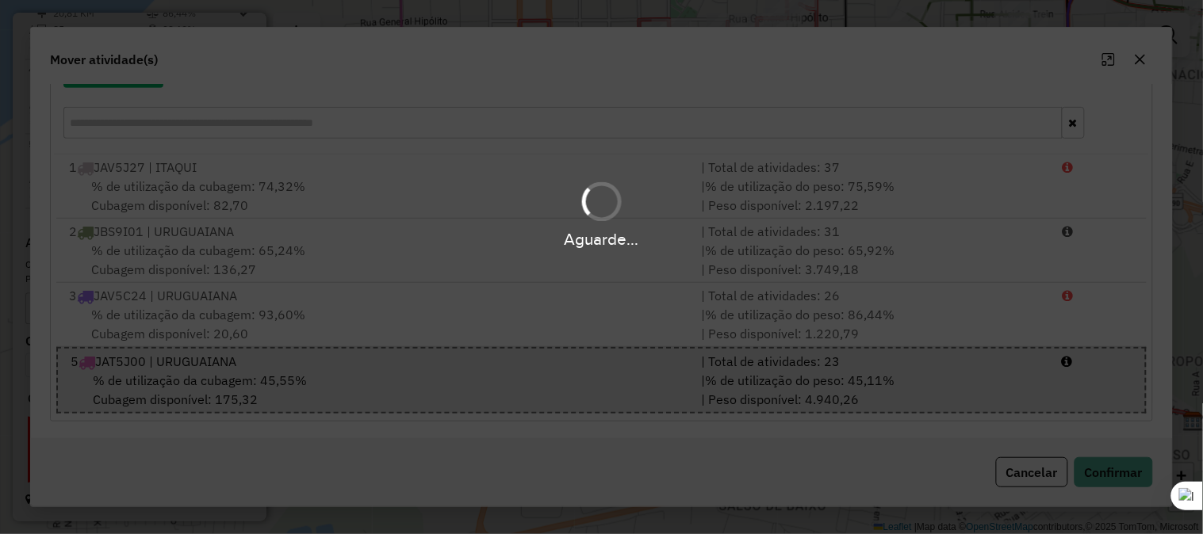
scroll to position [0, 0]
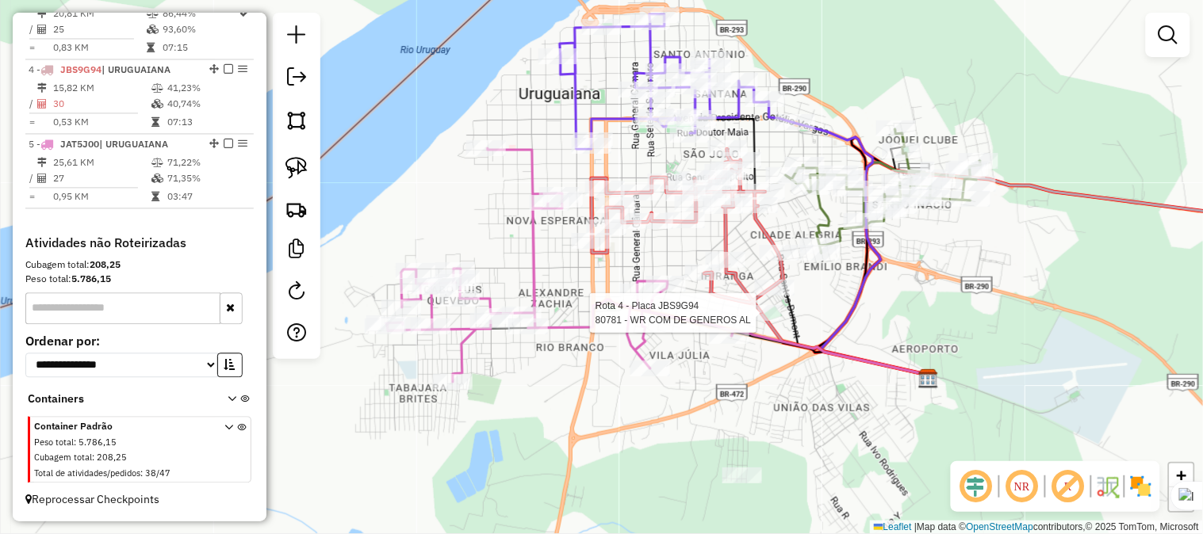
select select "*********"
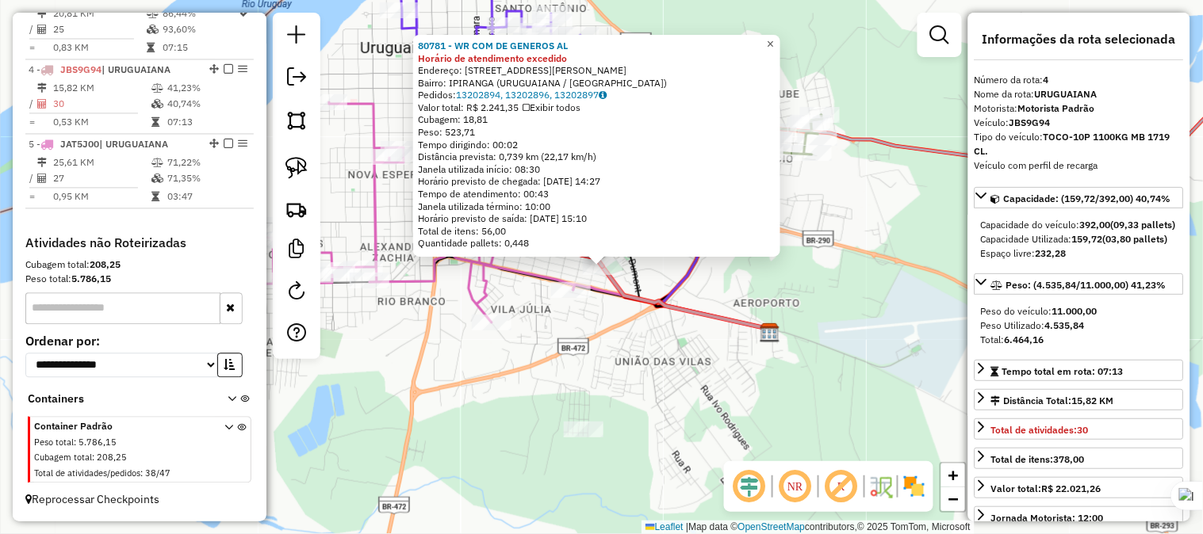
click at [774, 37] on span "×" at bounding box center [770, 43] width 7 height 13
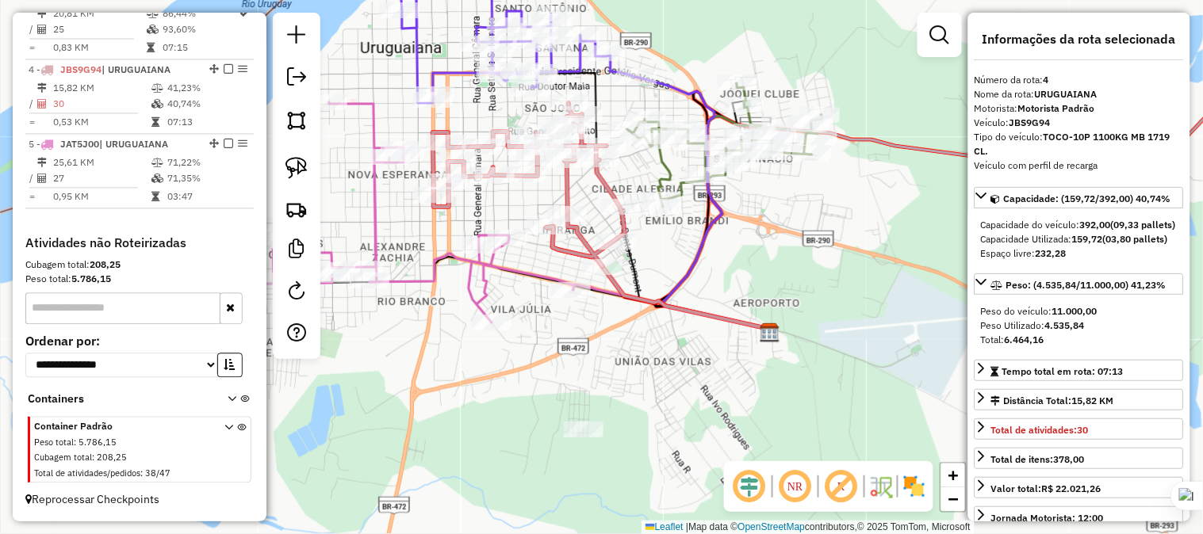
drag, startPoint x: 664, startPoint y: 392, endPoint x: 725, endPoint y: 382, distance: 61.8
click at [725, 382] on div "Janela de atendimento Grade de atendimento Capacidade Transportadoras Veículos …" at bounding box center [601, 267] width 1203 height 534
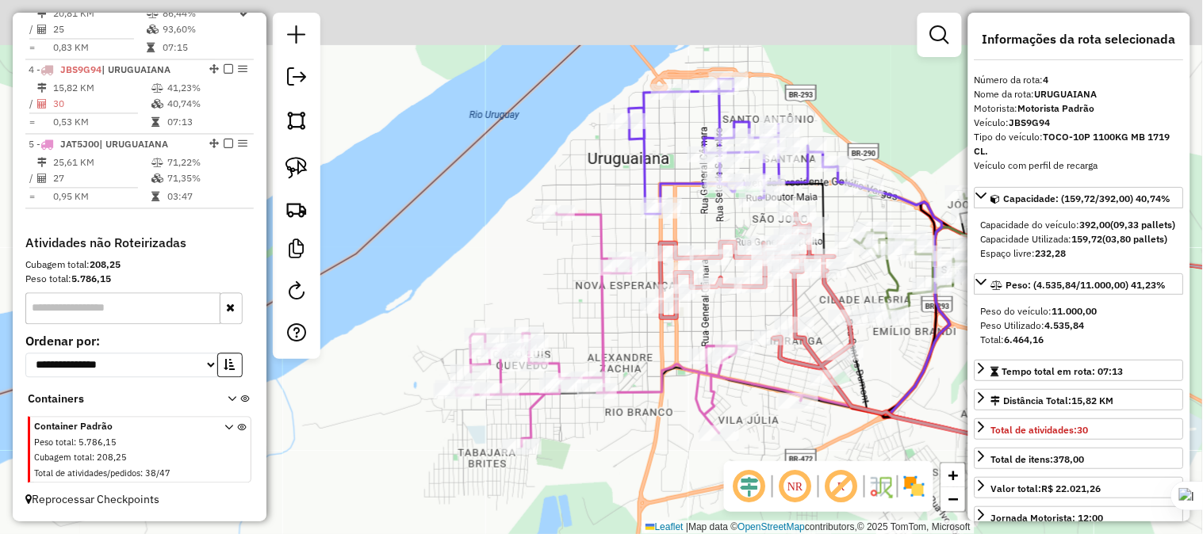
drag, startPoint x: 411, startPoint y: 173, endPoint x: 704, endPoint y: 373, distance: 354.9
click at [704, 373] on div "Janela de atendimento Grade de atendimento Capacidade Transportadoras Veículos …" at bounding box center [601, 267] width 1203 height 534
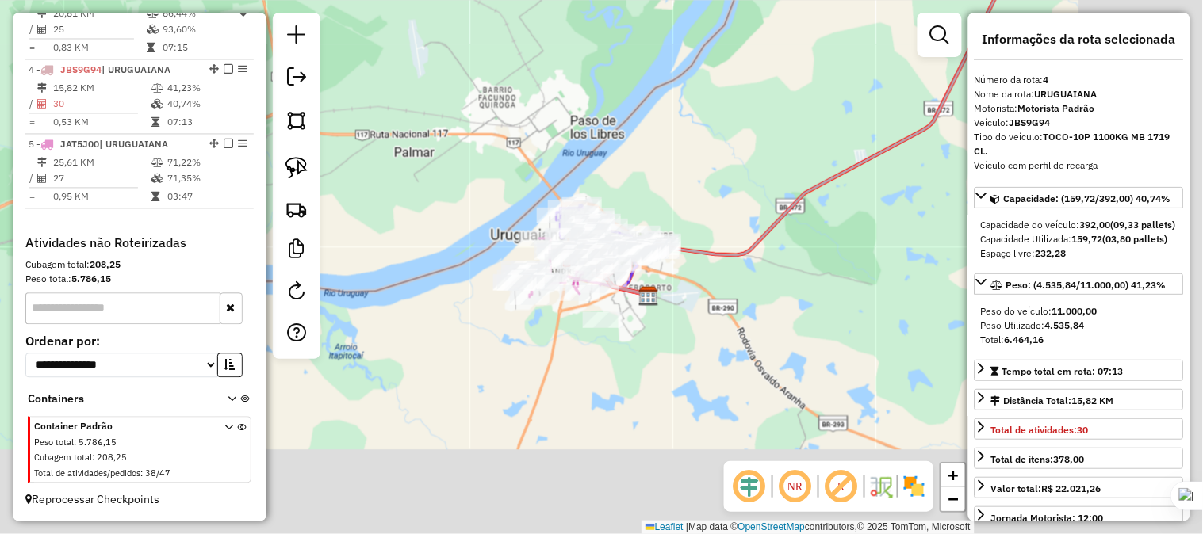
drag, startPoint x: 709, startPoint y: 251, endPoint x: 545, endPoint y: 132, distance: 202.2
click at [545, 132] on div "Janela de atendimento Grade de atendimento Capacidade Transportadoras Veículos …" at bounding box center [601, 267] width 1203 height 534
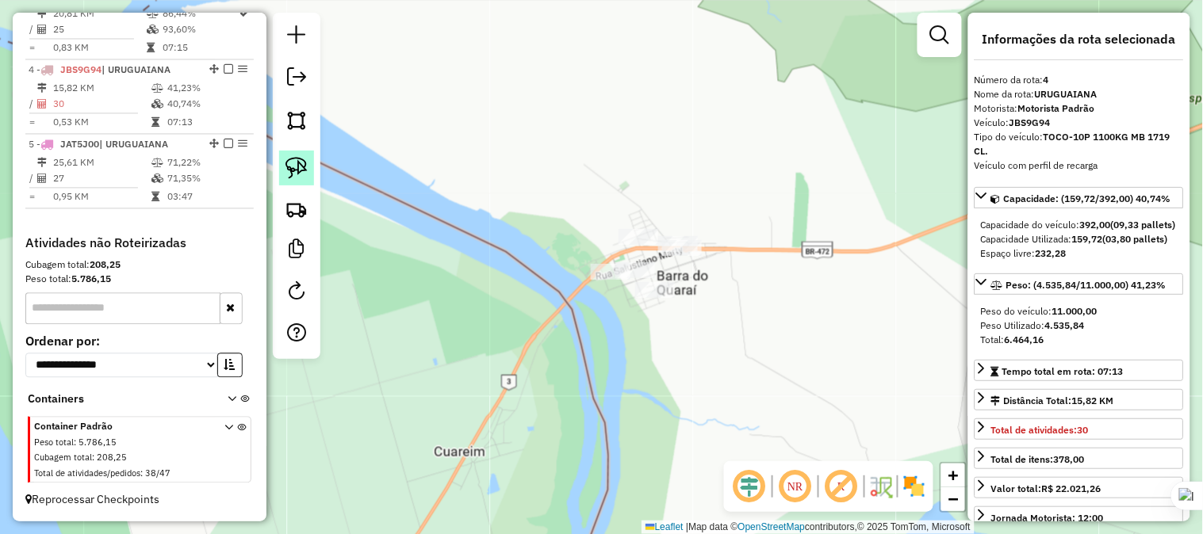
click at [302, 169] on img at bounding box center [296, 168] width 22 height 22
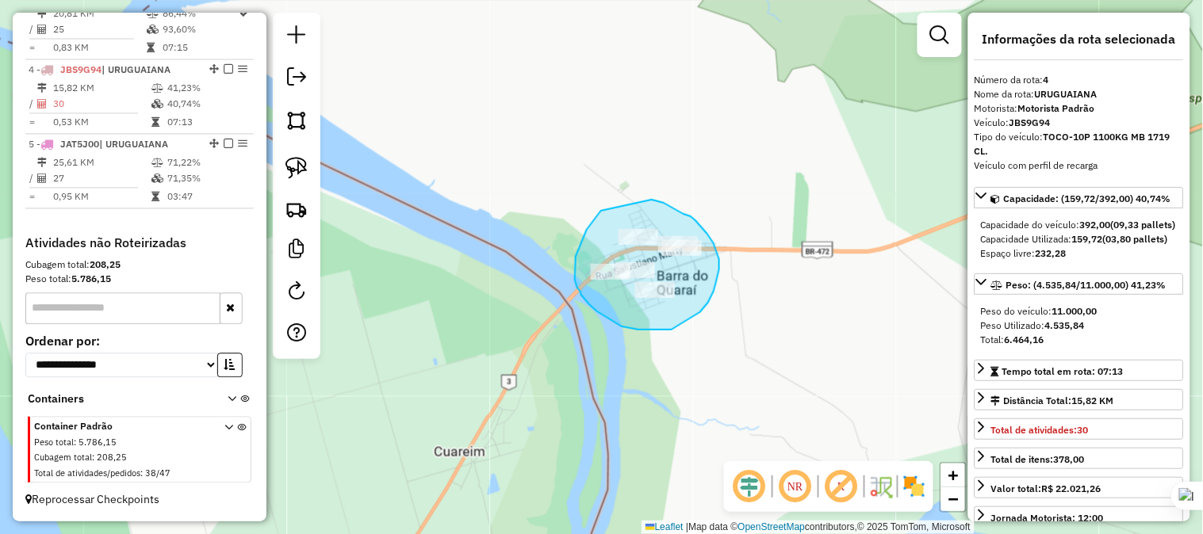
drag, startPoint x: 601, startPoint y: 211, endPoint x: 652, endPoint y: 200, distance: 51.9
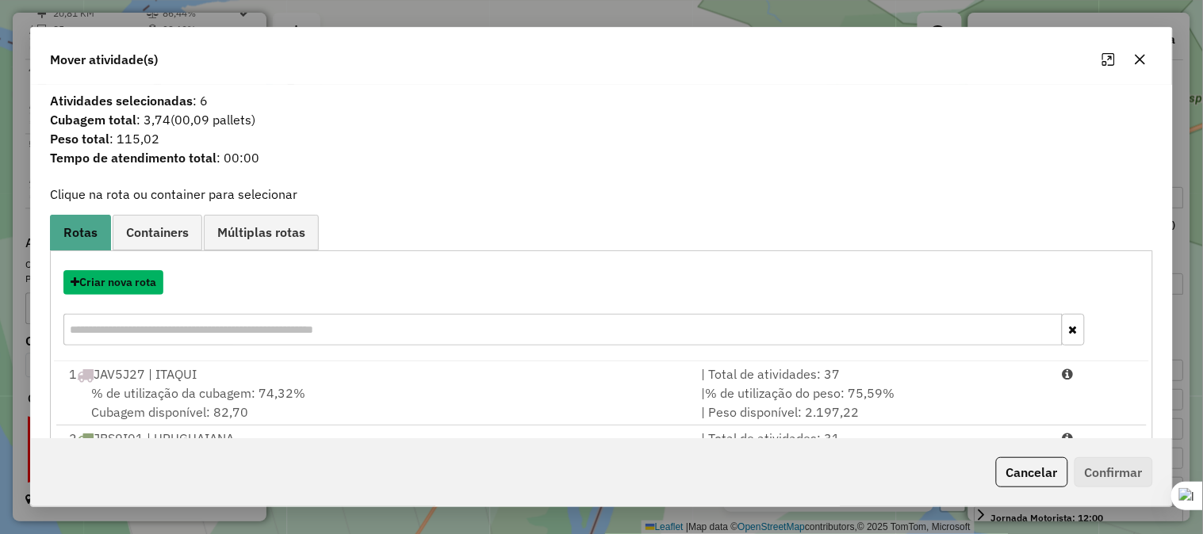
click at [149, 287] on button "Criar nova rota" at bounding box center [113, 282] width 100 height 25
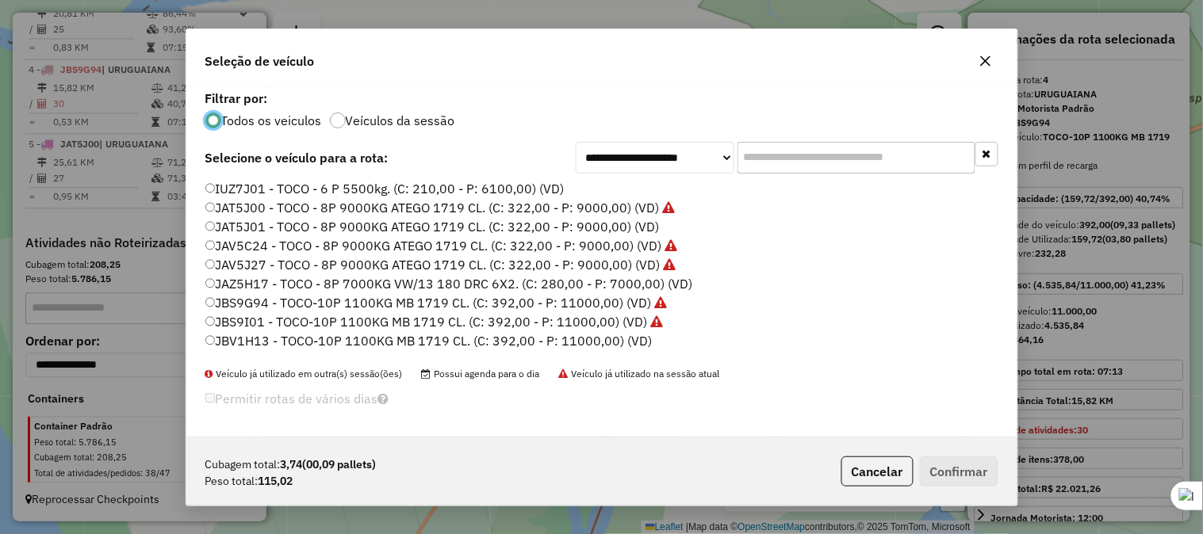
scroll to position [9, 4]
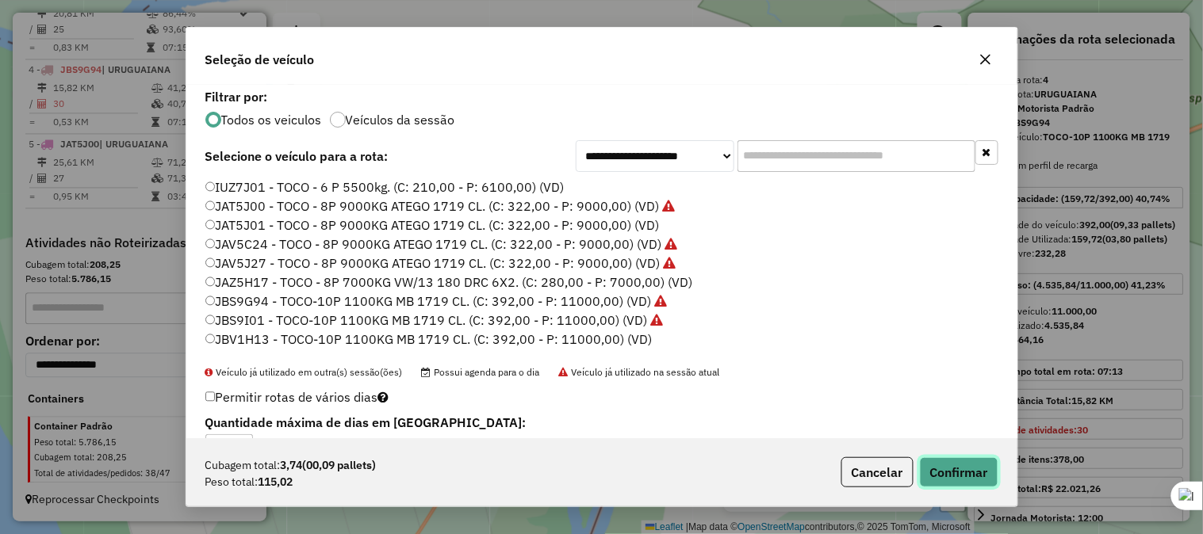
click at [930, 468] on button "Confirmar" at bounding box center [959, 472] width 78 height 30
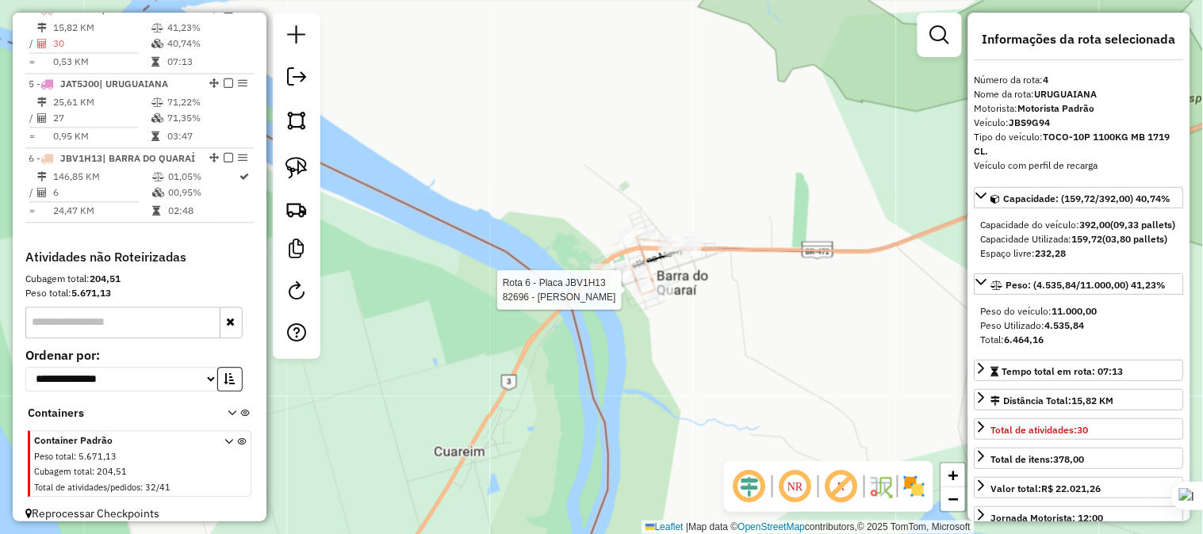
scroll to position [877, 0]
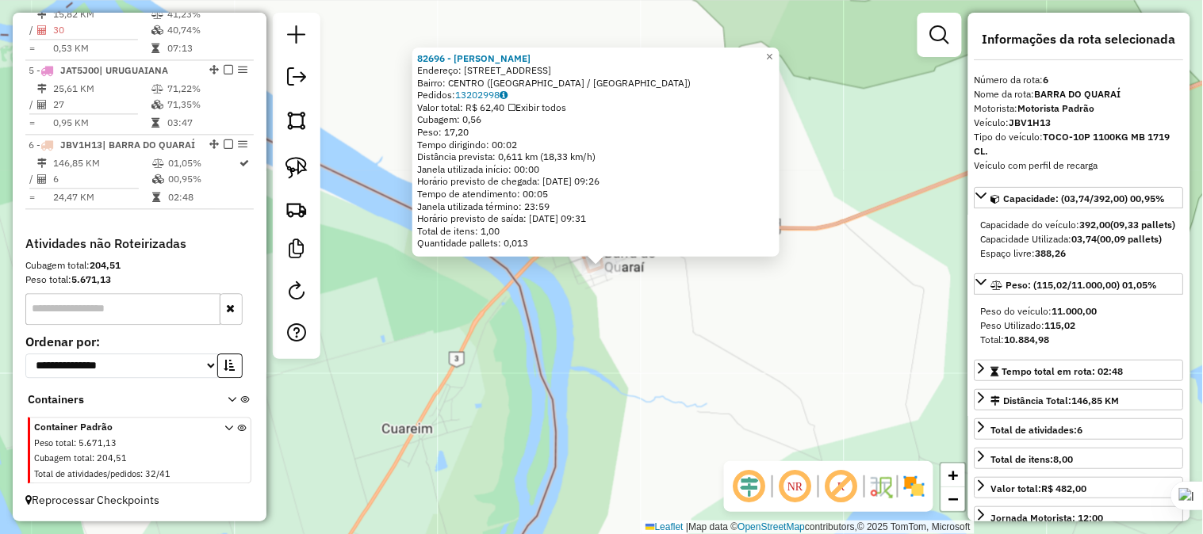
click at [790, 63] on div "82696 - [PERSON_NAME]: [STREET_ADDRESS] Pedidos: 13202998 Valor total: R$ 62,40…" at bounding box center [601, 267] width 1203 height 534
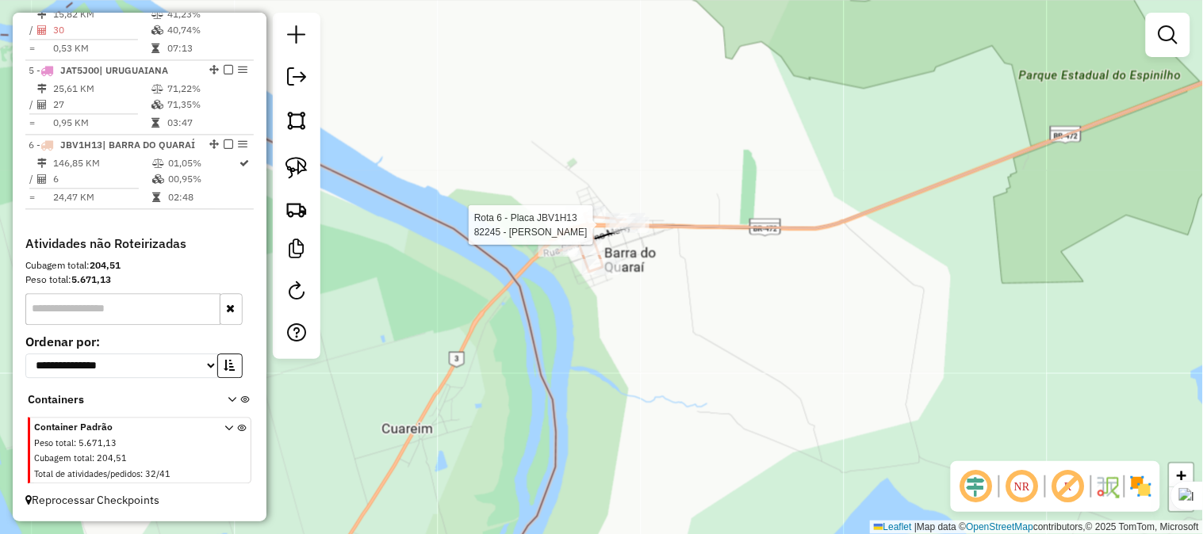
select select "*********"
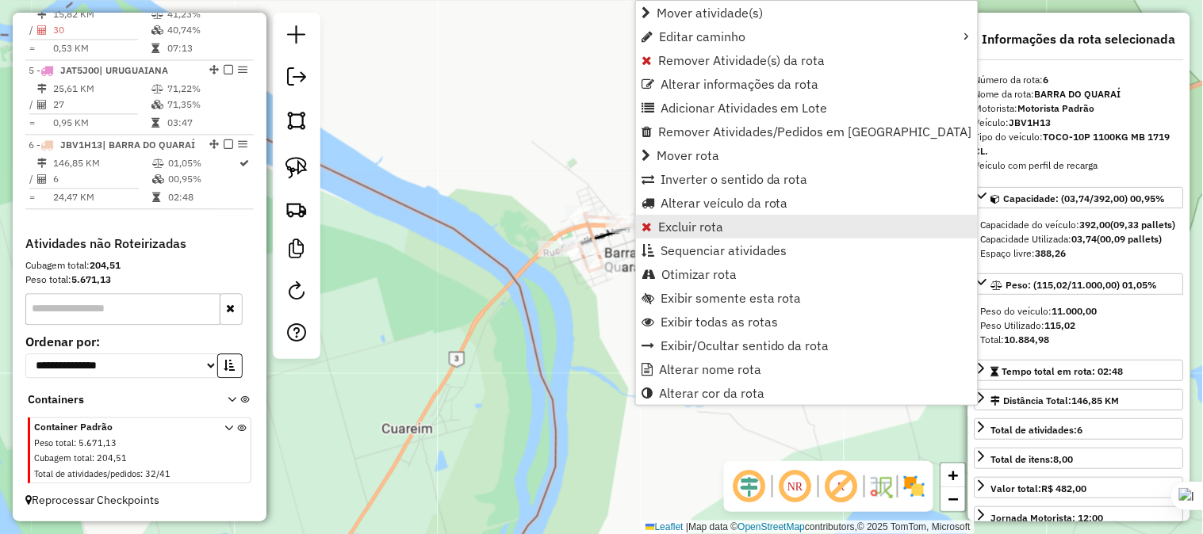
click at [700, 220] on span "Excluir rota" at bounding box center [690, 226] width 65 height 13
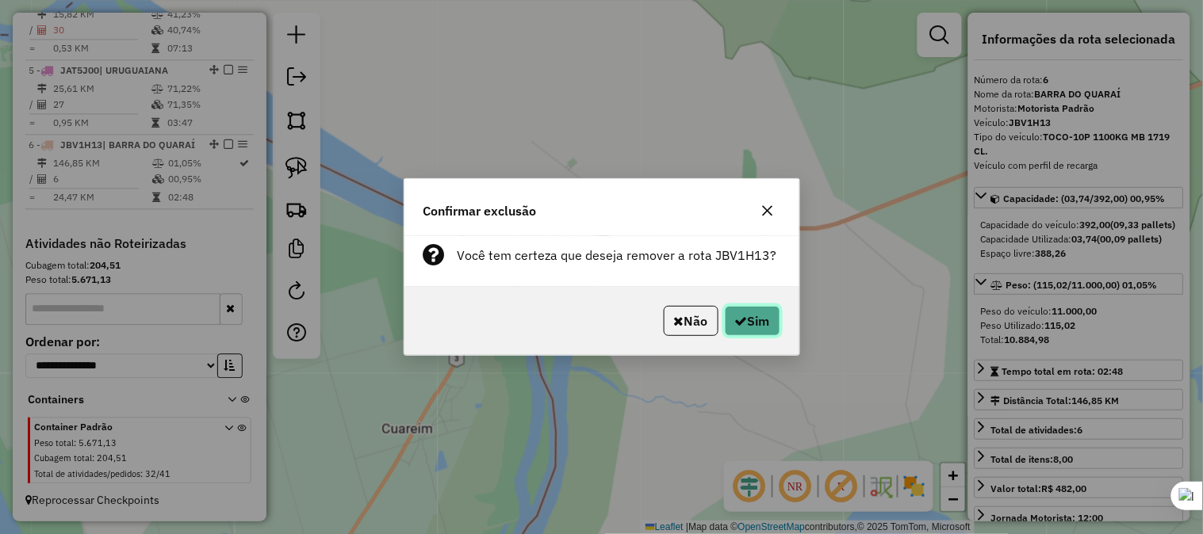
click at [752, 316] on button "Sim" at bounding box center [752, 321] width 55 height 30
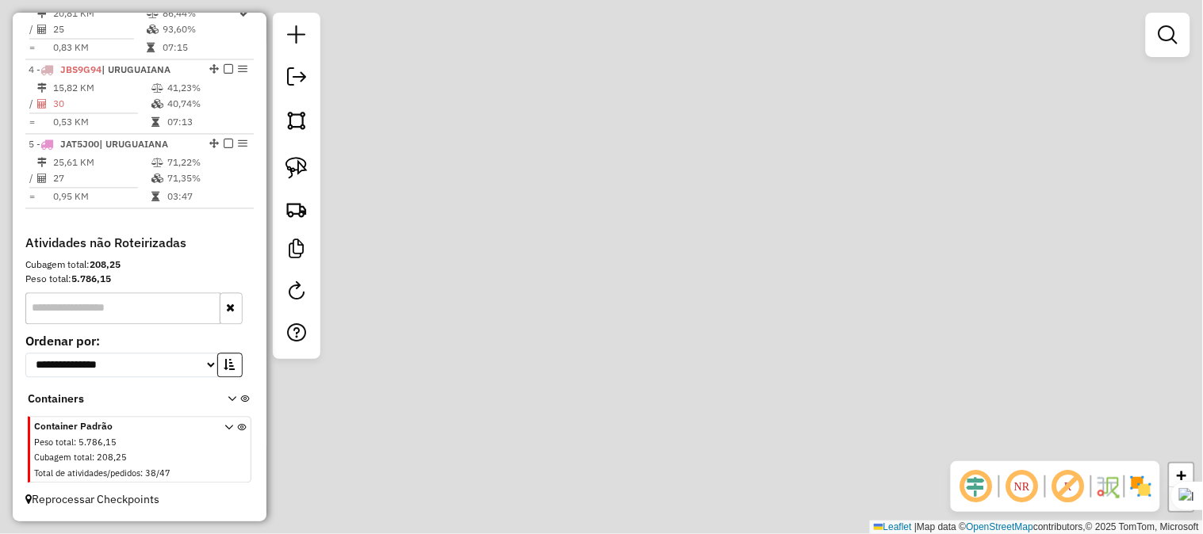
scroll to position [788, 0]
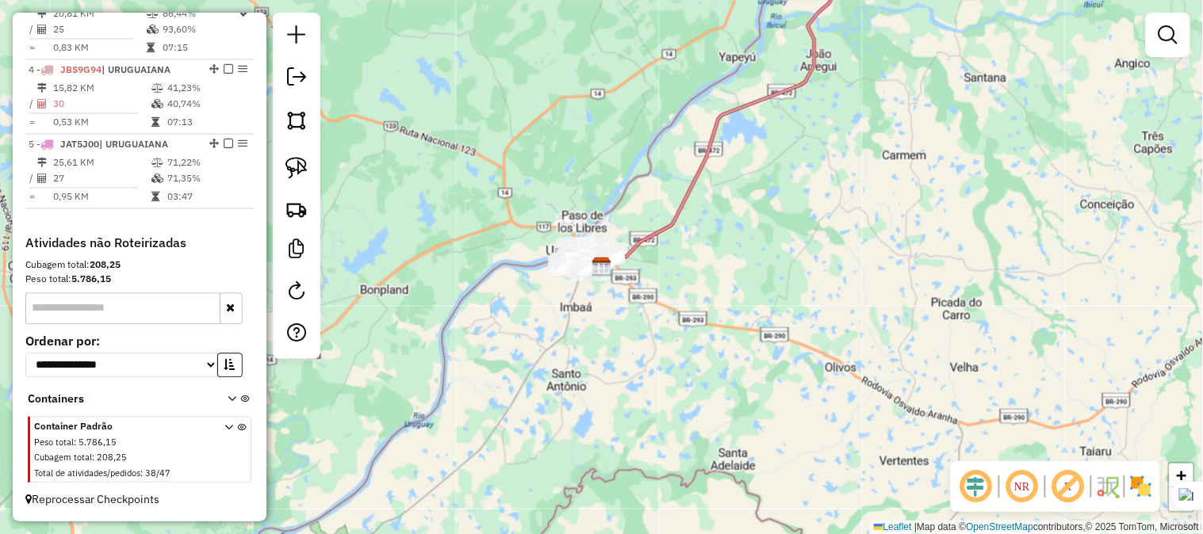
drag, startPoint x: 580, startPoint y: 338, endPoint x: 820, endPoint y: 238, distance: 259.4
click at [828, 239] on div "Janela de atendimento Grade de atendimento Capacidade Transportadoras Veículos …" at bounding box center [601, 267] width 1203 height 534
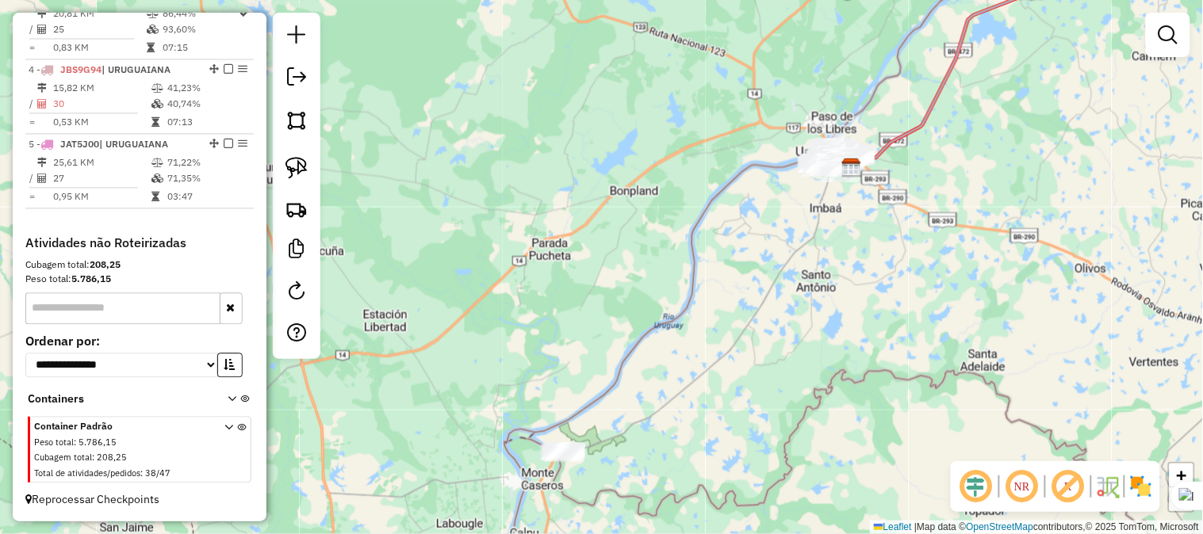
drag, startPoint x: 619, startPoint y: 390, endPoint x: 630, endPoint y: 298, distance: 92.6
click at [630, 298] on div "Janela de atendimento Grade de atendimento Capacidade Transportadoras Veículos …" at bounding box center [601, 267] width 1203 height 534
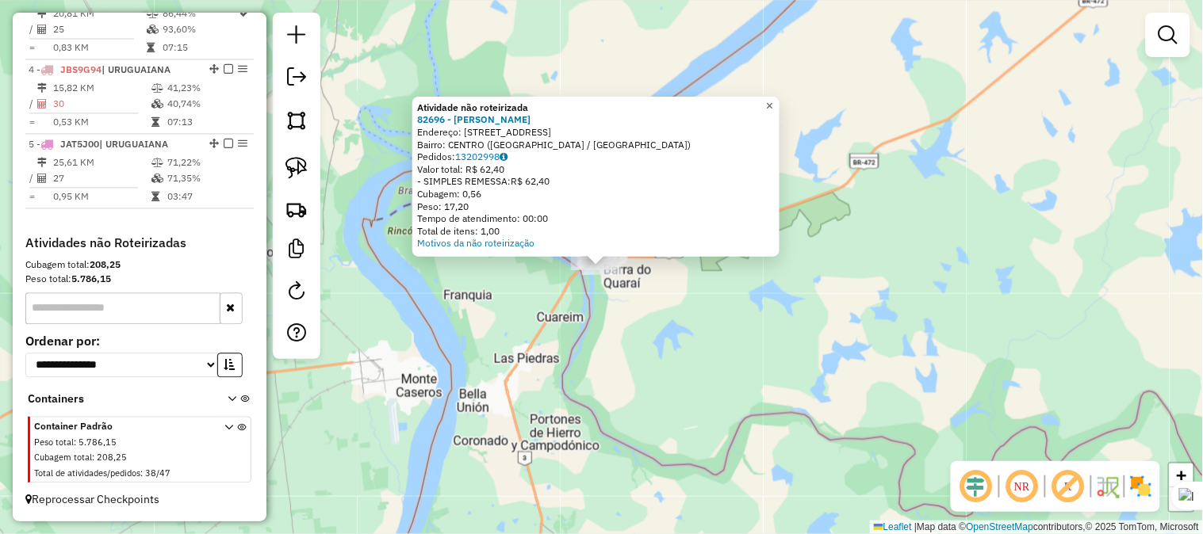
click at [773, 99] on span "×" at bounding box center [769, 105] width 7 height 13
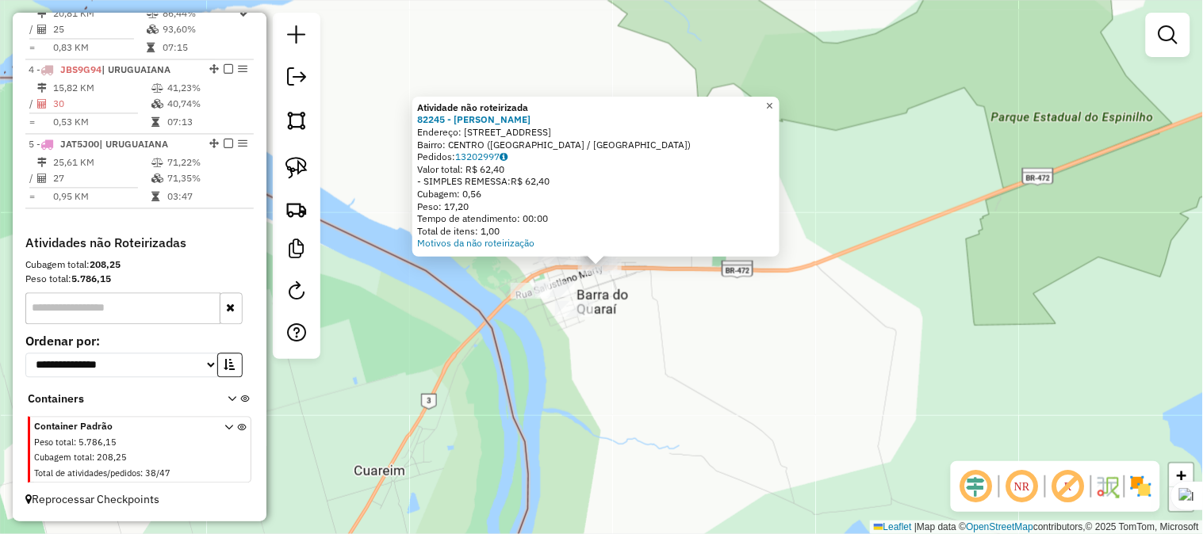
click at [773, 101] on span "×" at bounding box center [769, 105] width 7 height 13
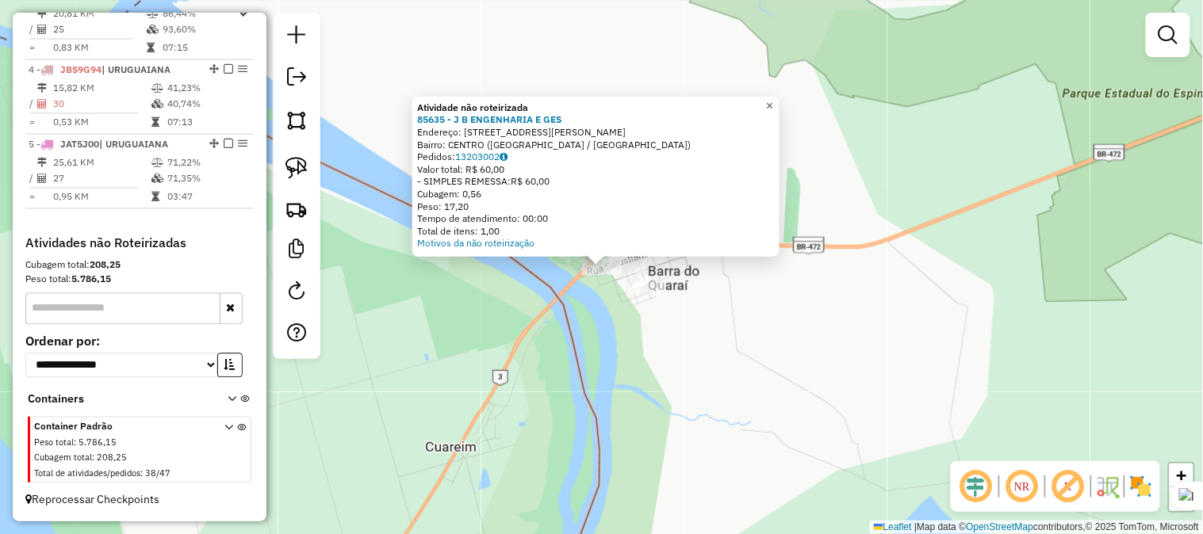
click at [773, 99] on span "×" at bounding box center [769, 105] width 7 height 13
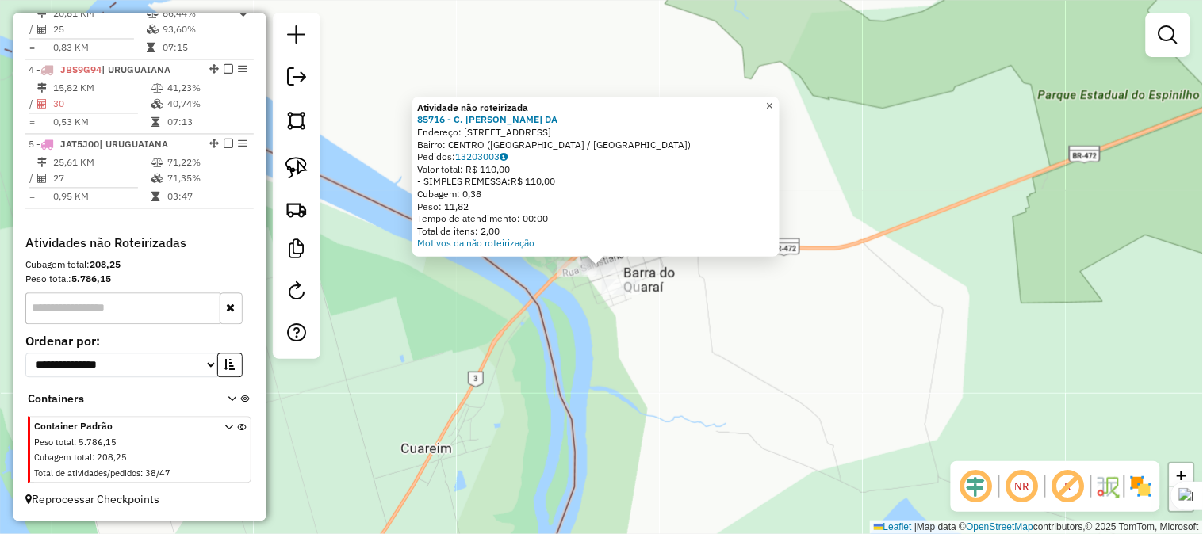
click at [773, 104] on span "×" at bounding box center [769, 105] width 7 height 13
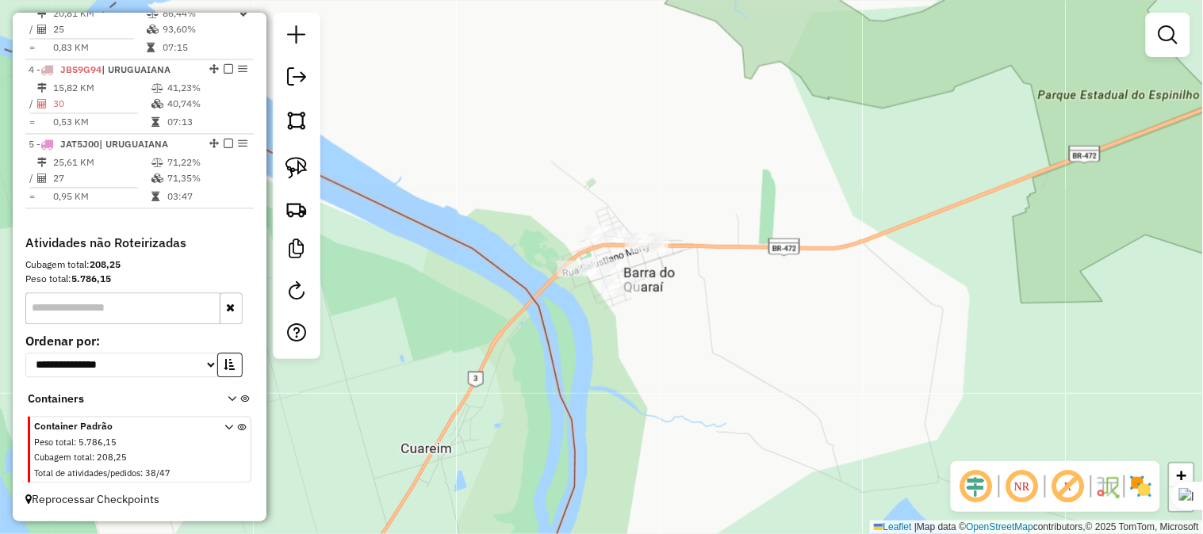
drag, startPoint x: 561, startPoint y: 189, endPoint x: 519, endPoint y: 198, distance: 43.1
click at [526, 196] on div "Atividade não roteirizada 85716 - C. [PERSON_NAME] DA Endereço: R FERMIANO BICA…" at bounding box center [601, 267] width 1203 height 534
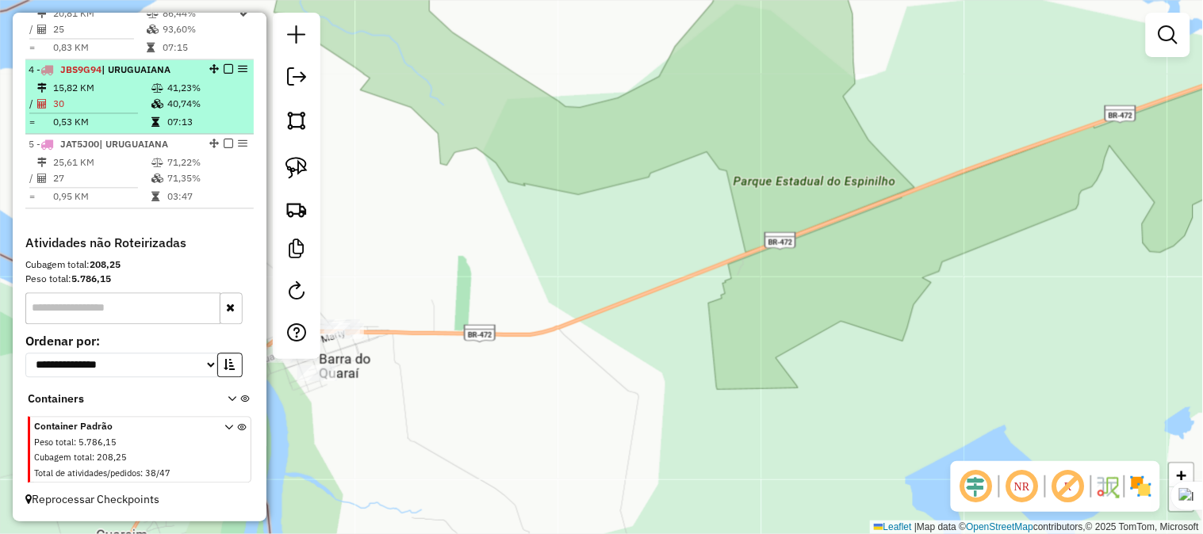
scroll to position [436, 0]
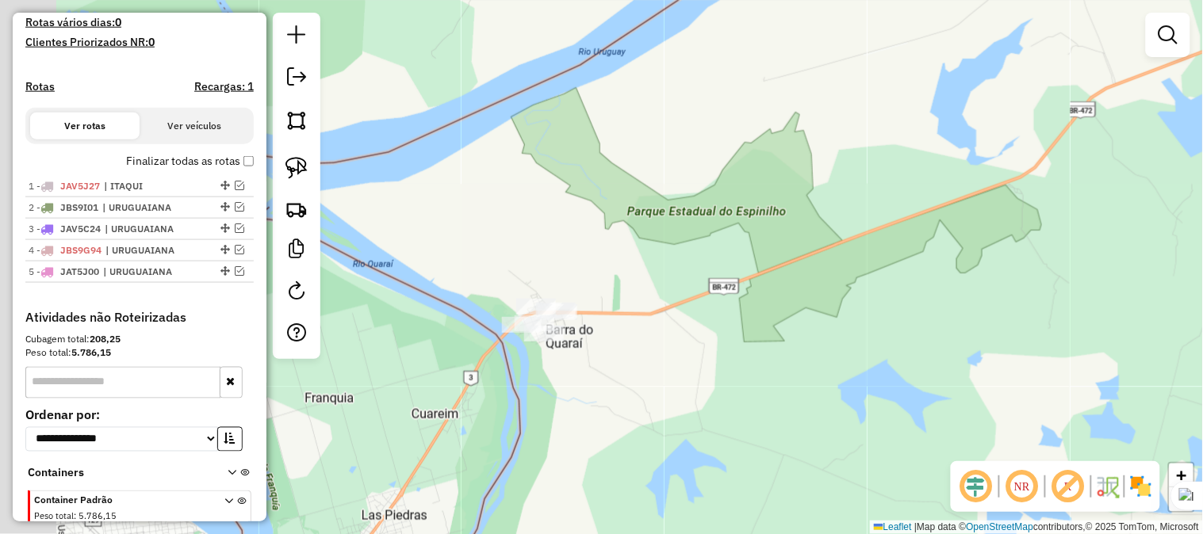
drag, startPoint x: 437, startPoint y: 196, endPoint x: 560, endPoint y: 225, distance: 126.3
click at [602, 243] on div "Janela de atendimento Grade de atendimento Capacidade Transportadoras Veículos …" at bounding box center [601, 267] width 1203 height 534
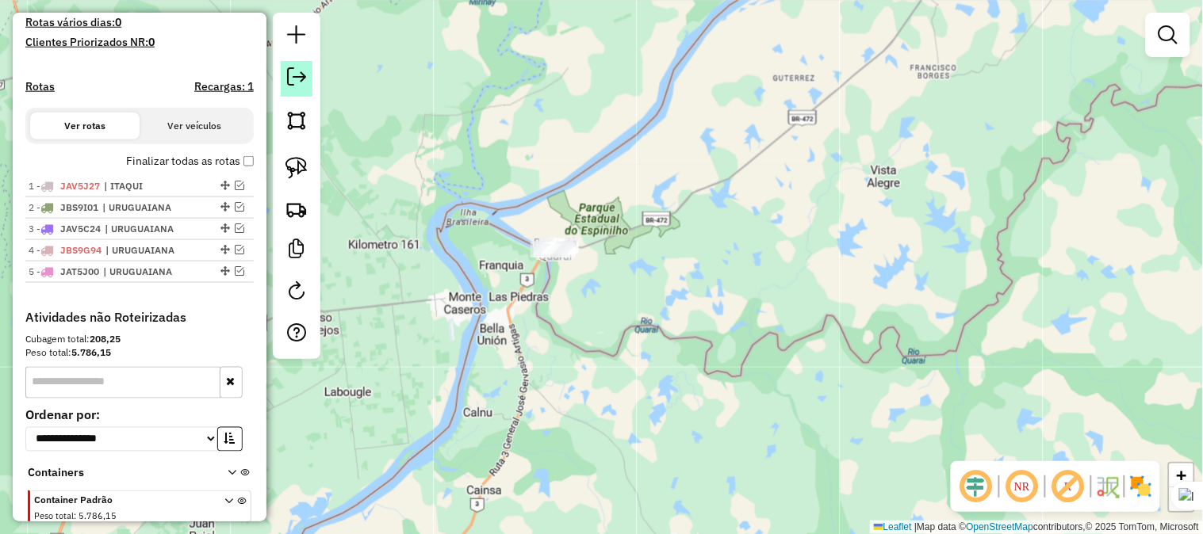
click at [295, 67] on em at bounding box center [296, 76] width 19 height 19
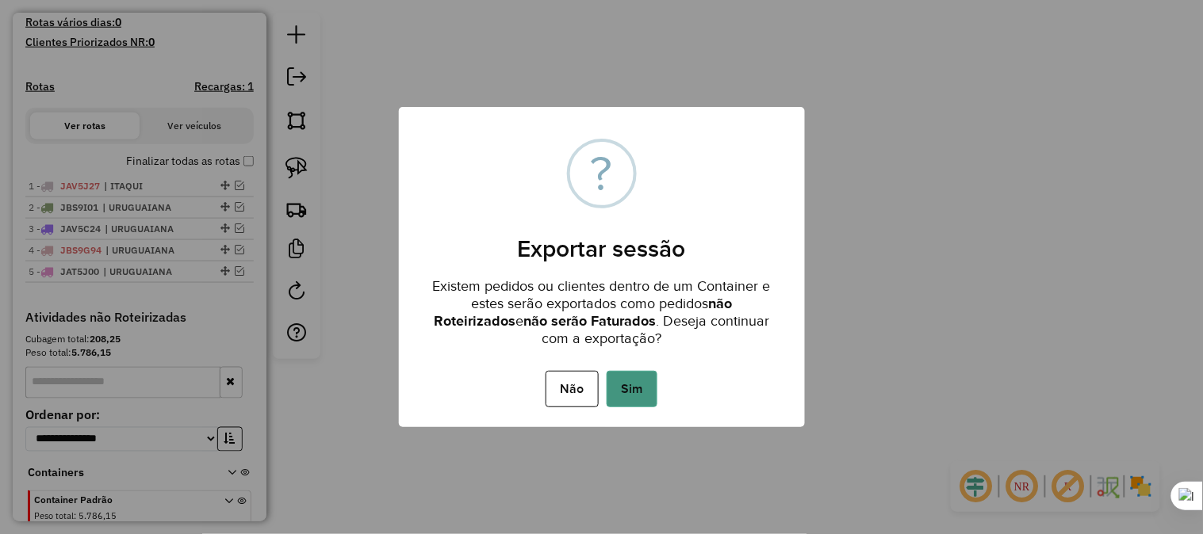
click at [641, 381] on button "Sim" at bounding box center [631, 389] width 51 height 36
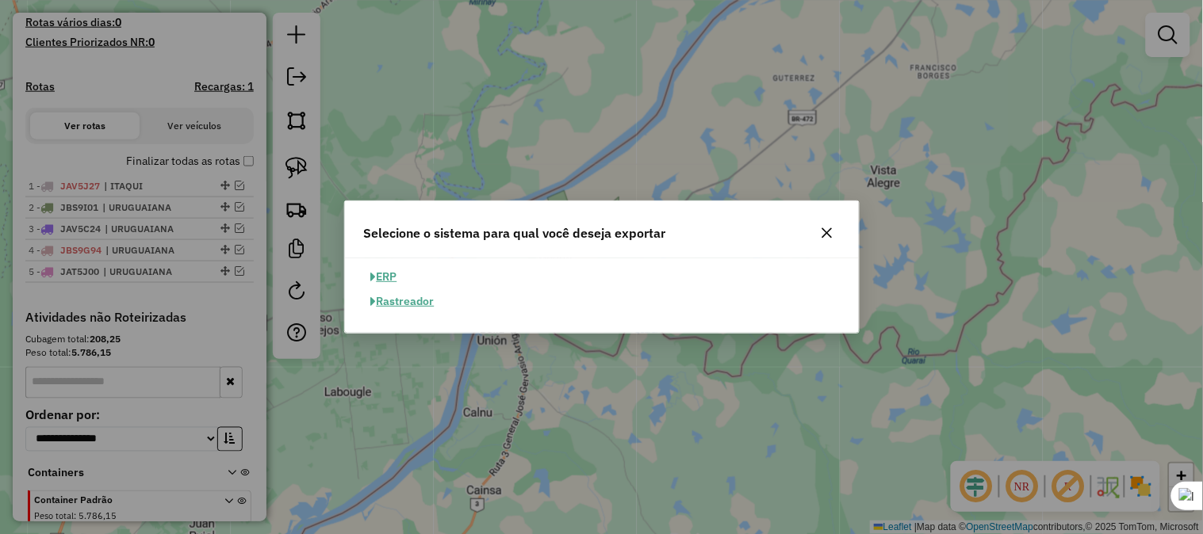
click at [399, 271] on button "ERP" at bounding box center [384, 277] width 40 height 25
select select "**"
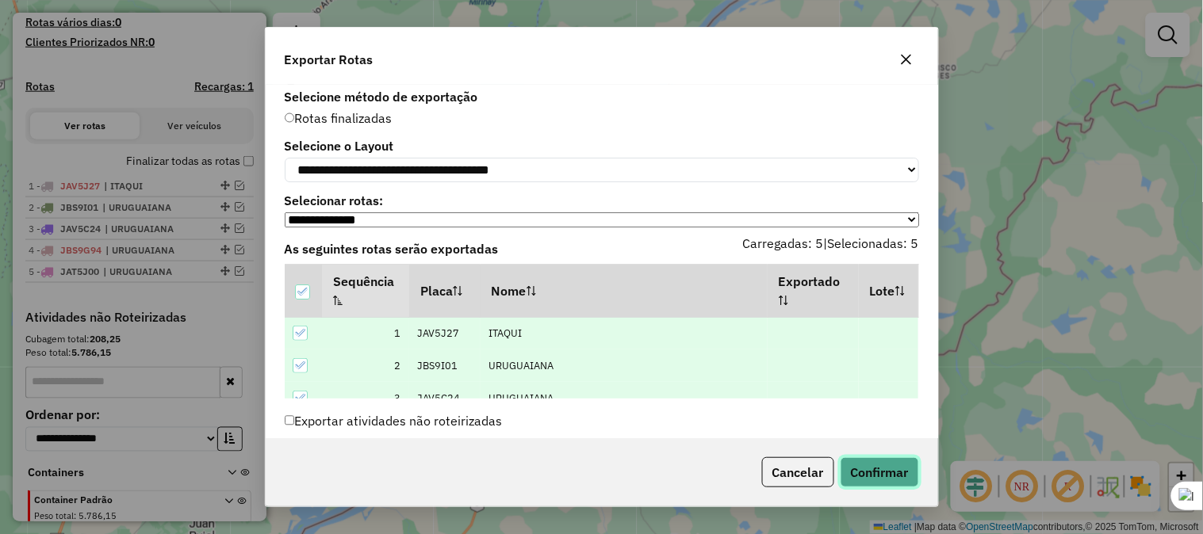
click at [869, 468] on button "Confirmar" at bounding box center [879, 472] width 78 height 30
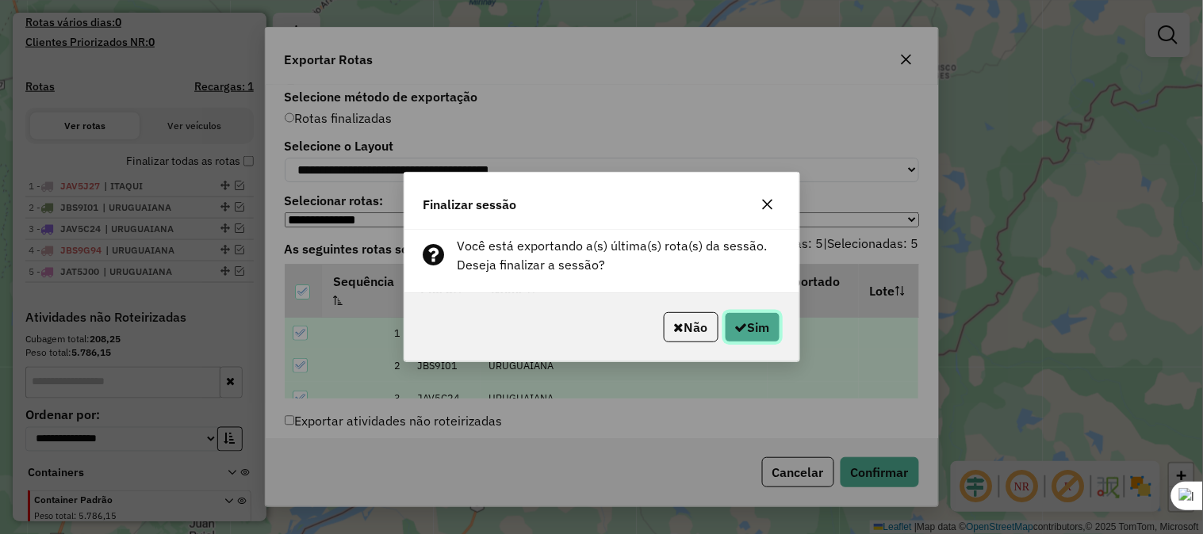
click at [749, 321] on button "Sim" at bounding box center [752, 327] width 55 height 30
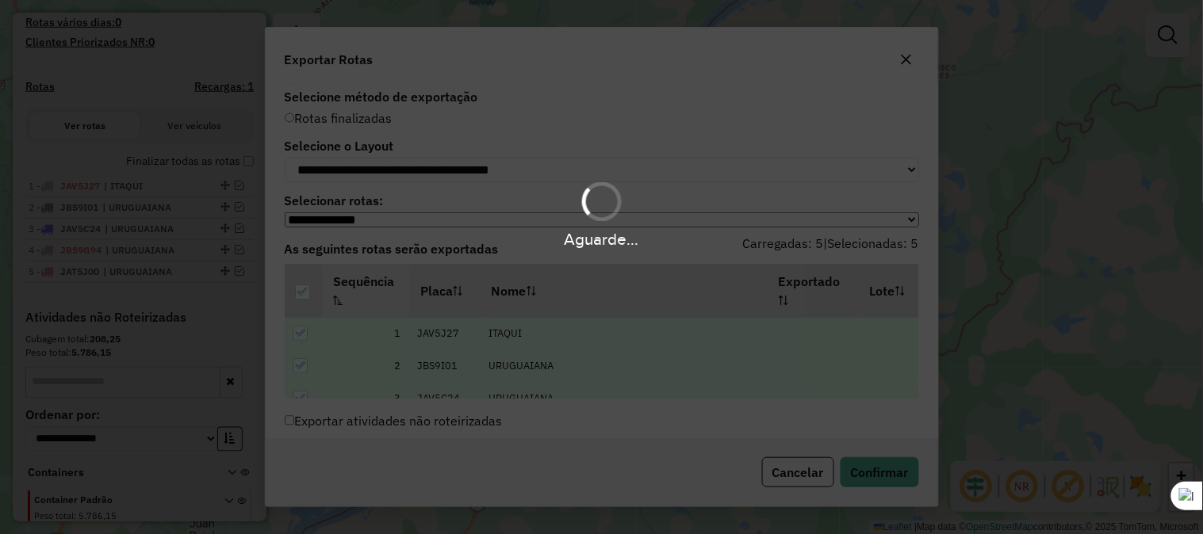
scroll to position [479, 0]
